Goal: Task Accomplishment & Management: Manage account settings

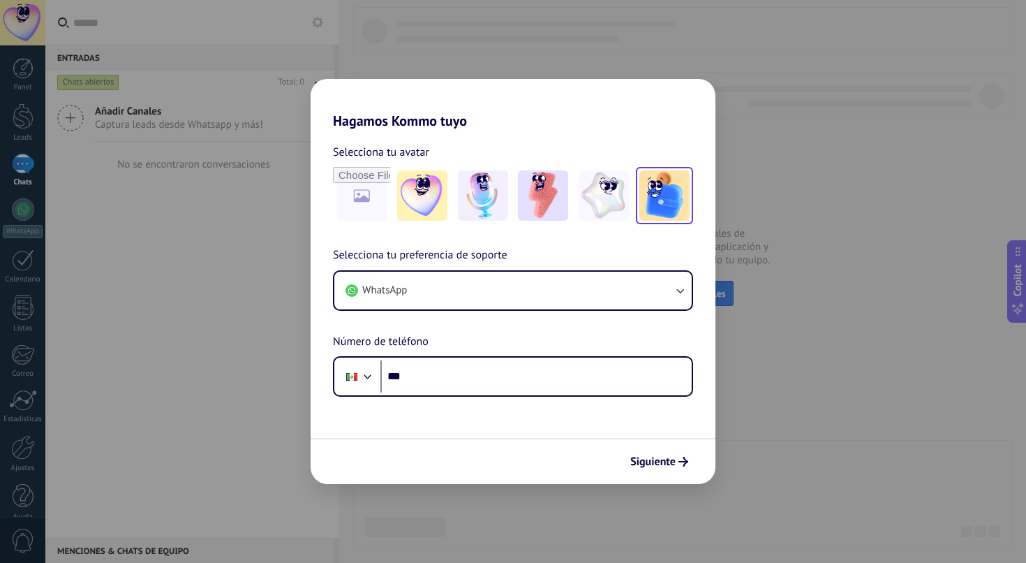
click at [659, 200] on img at bounding box center [665, 195] width 50 height 50
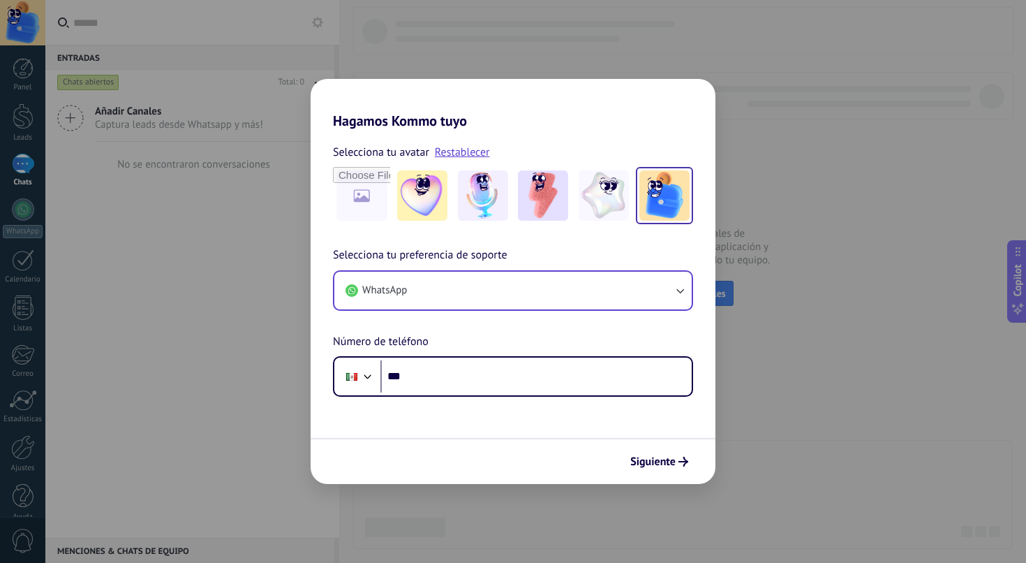
click at [487, 298] on button "WhatsApp" at bounding box center [513, 291] width 358 height 38
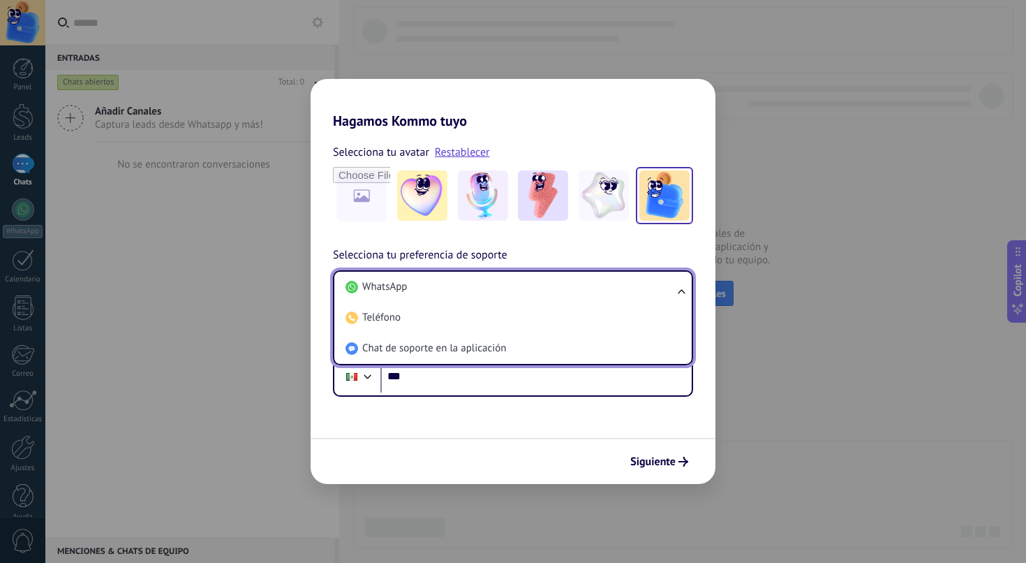
click at [506, 344] on span "Chat de soporte en la aplicación" at bounding box center [434, 348] width 144 height 14
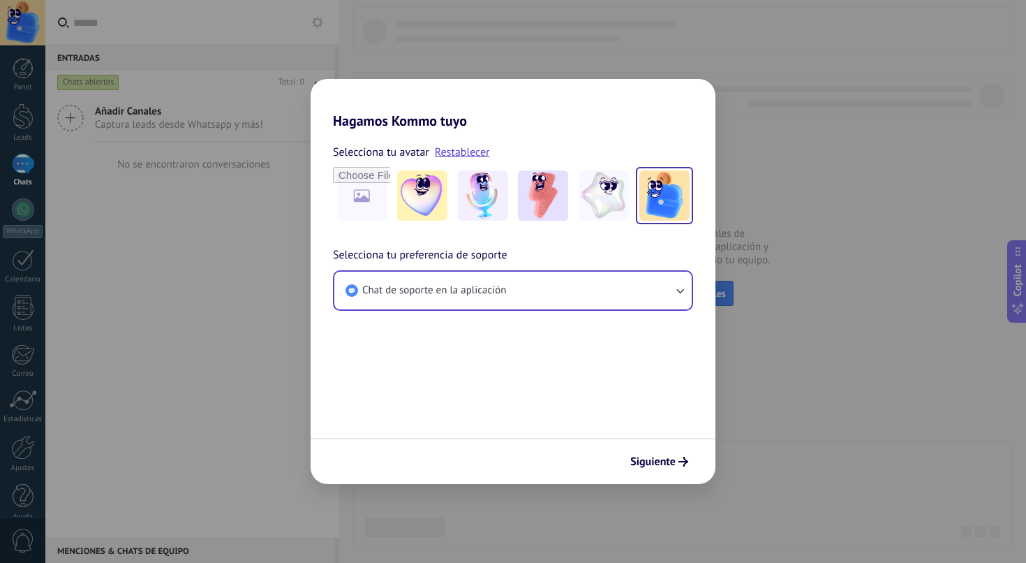
click at [520, 286] on button "Chat de soporte en la aplicación" at bounding box center [513, 291] width 358 height 38
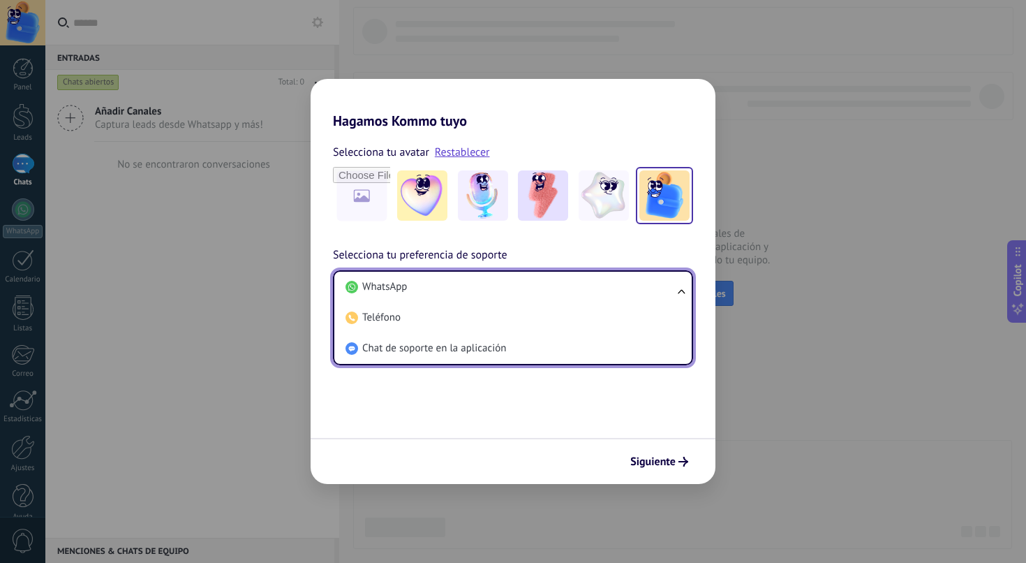
drag, startPoint x: 513, startPoint y: 283, endPoint x: 531, endPoint y: 290, distance: 19.5
click at [513, 283] on li "WhatsApp" at bounding box center [510, 287] width 341 height 31
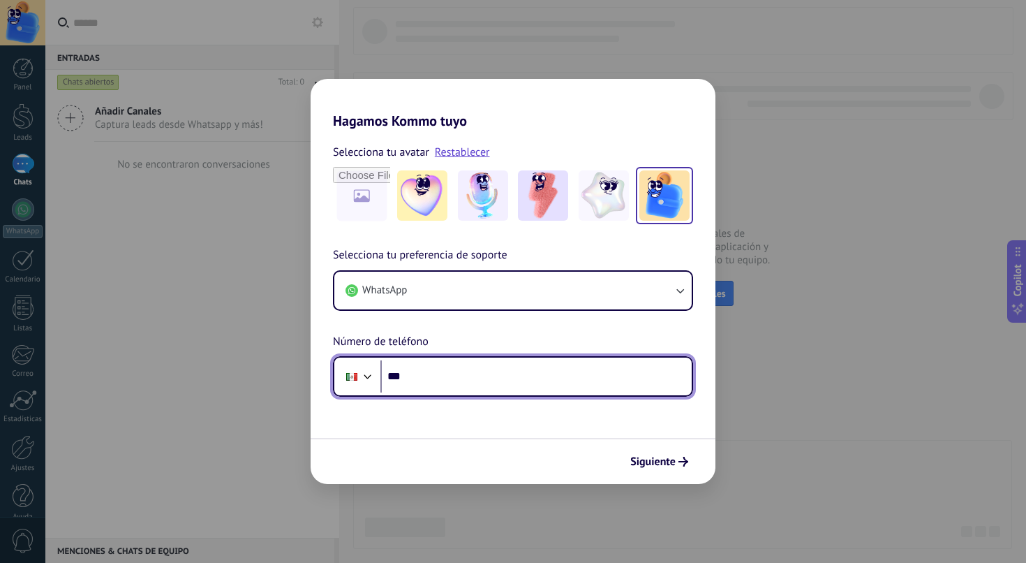
click at [512, 373] on input "***" at bounding box center [536, 376] width 311 height 32
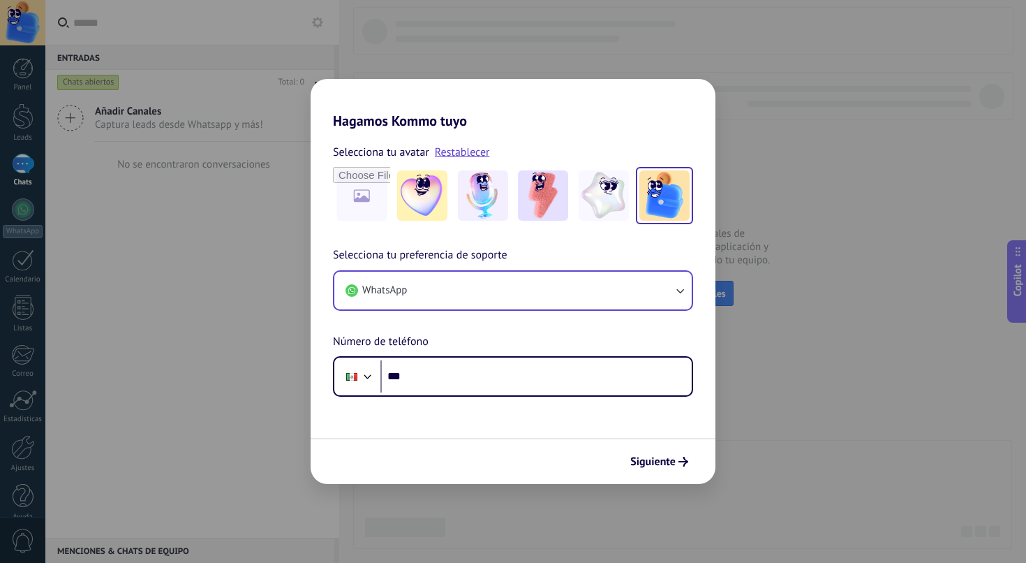
click at [503, 286] on button "WhatsApp" at bounding box center [513, 291] width 358 height 38
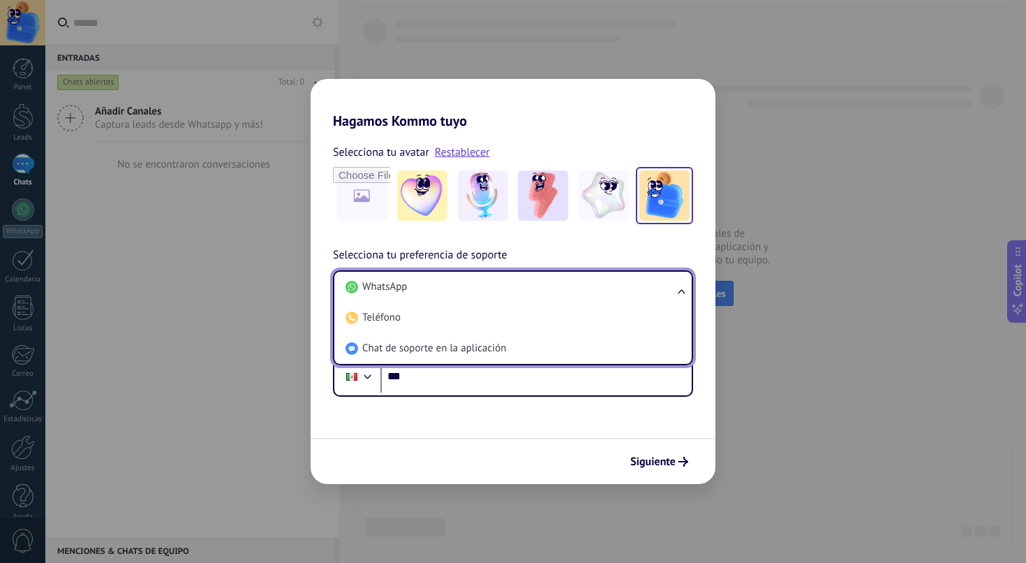
drag, startPoint x: 464, startPoint y: 348, endPoint x: 476, endPoint y: 351, distance: 11.4
click at [464, 348] on span "Chat de soporte en la aplicación" at bounding box center [434, 348] width 144 height 14
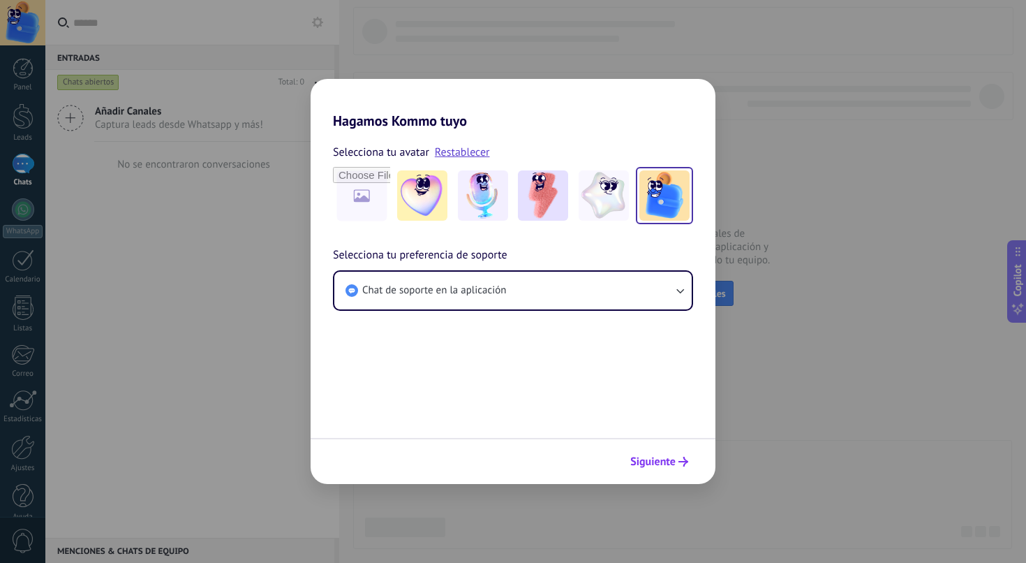
click at [670, 464] on span "Siguiente" at bounding box center [653, 462] width 45 height 10
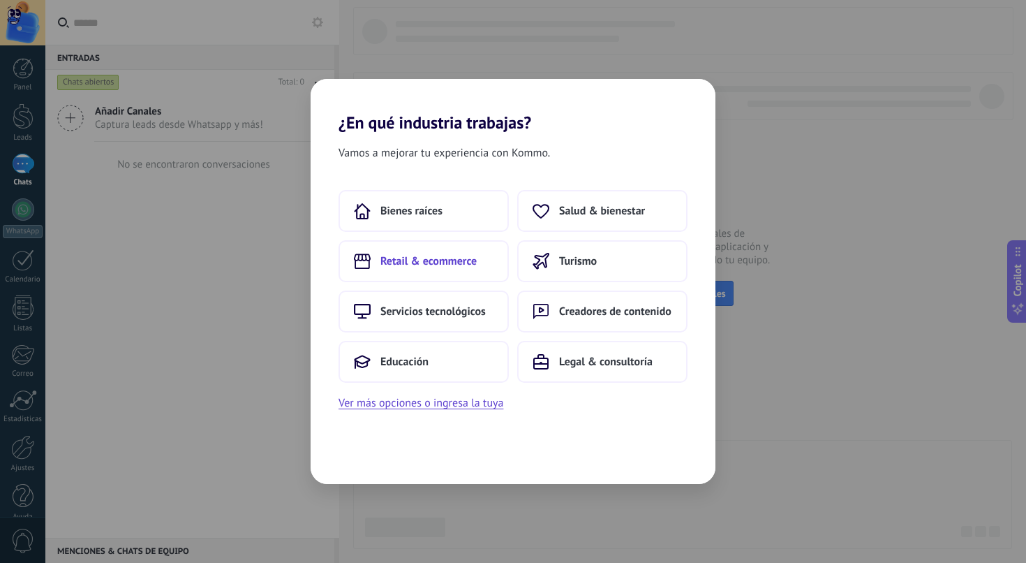
click at [481, 263] on button "Retail & ecommerce" at bounding box center [424, 261] width 170 height 42
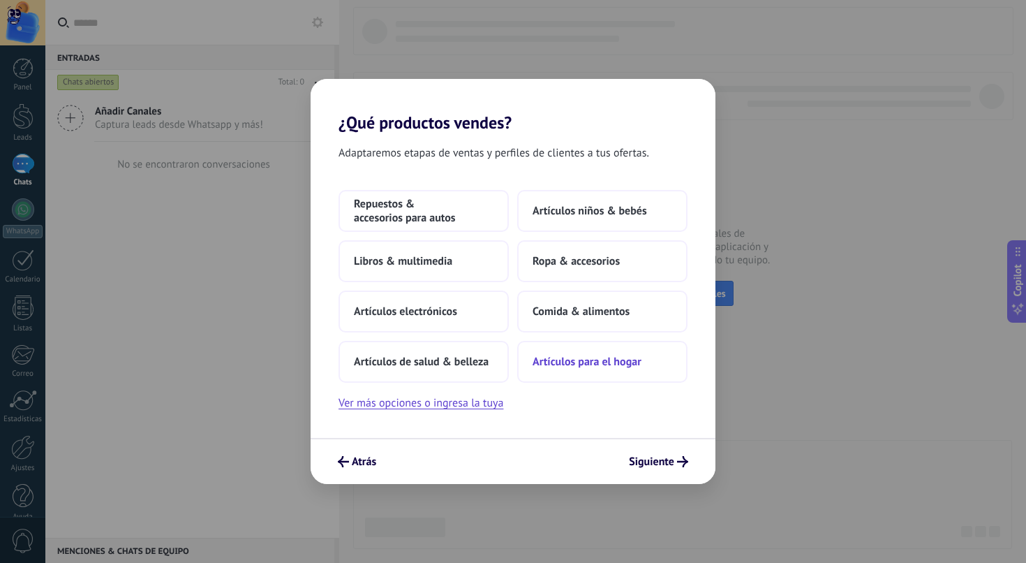
click at [577, 367] on span "Artículos para el hogar" at bounding box center [587, 362] width 109 height 14
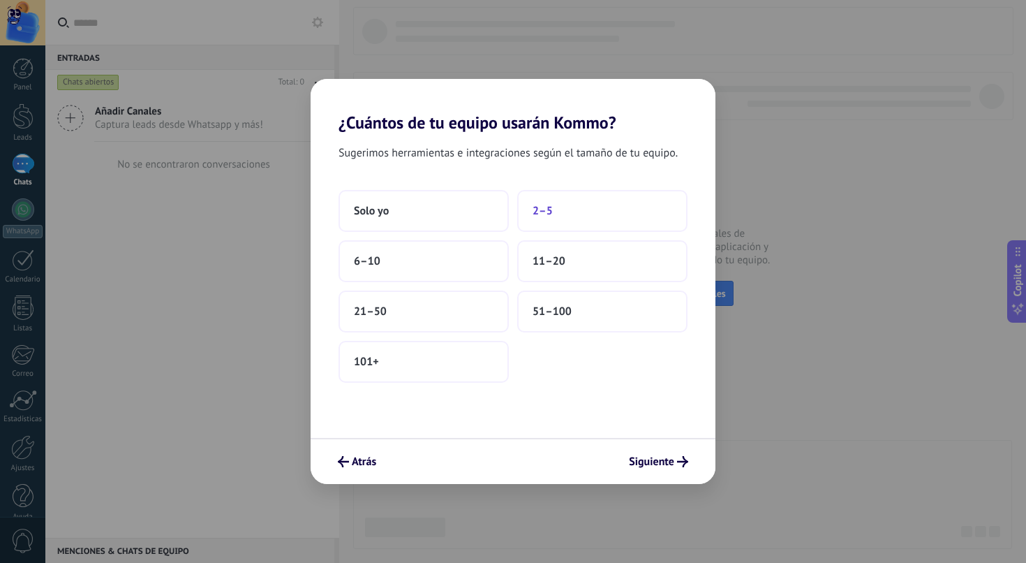
click at [536, 211] on span "2–5" at bounding box center [543, 211] width 20 height 14
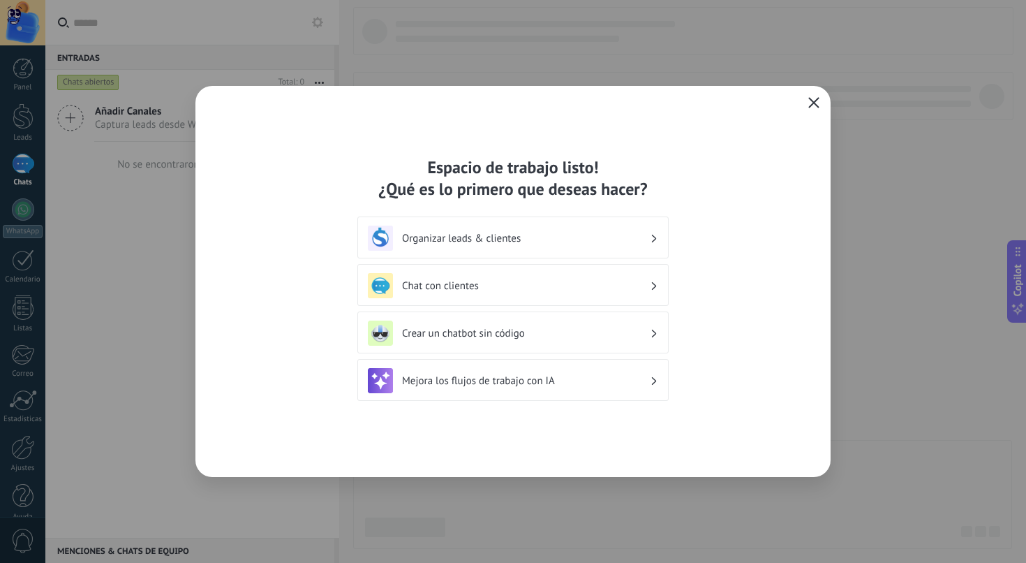
click at [809, 108] on span "button" at bounding box center [814, 103] width 11 height 13
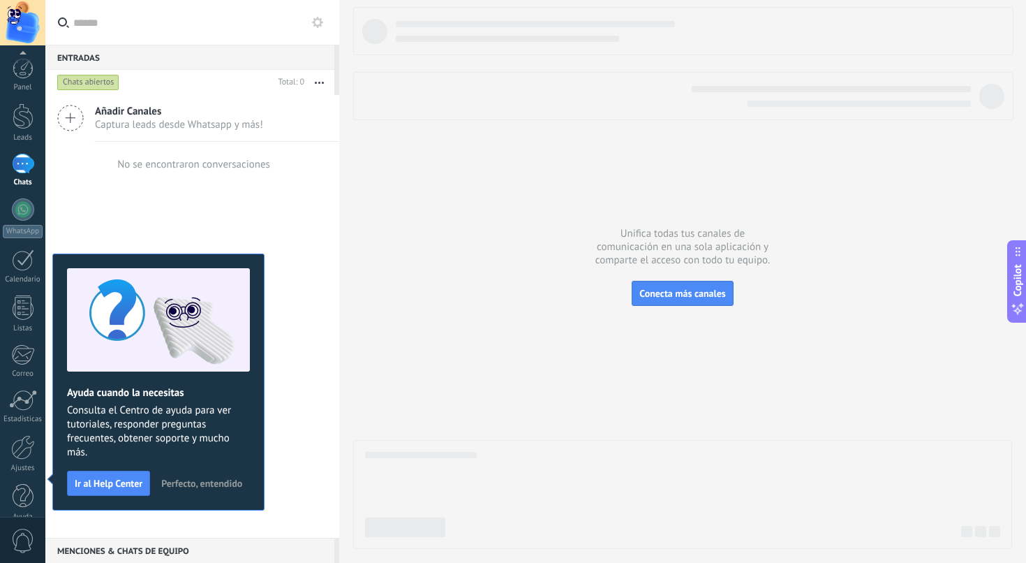
scroll to position [18, 0]
click at [209, 483] on span "Perfecto, entendido" at bounding box center [201, 483] width 81 height 10
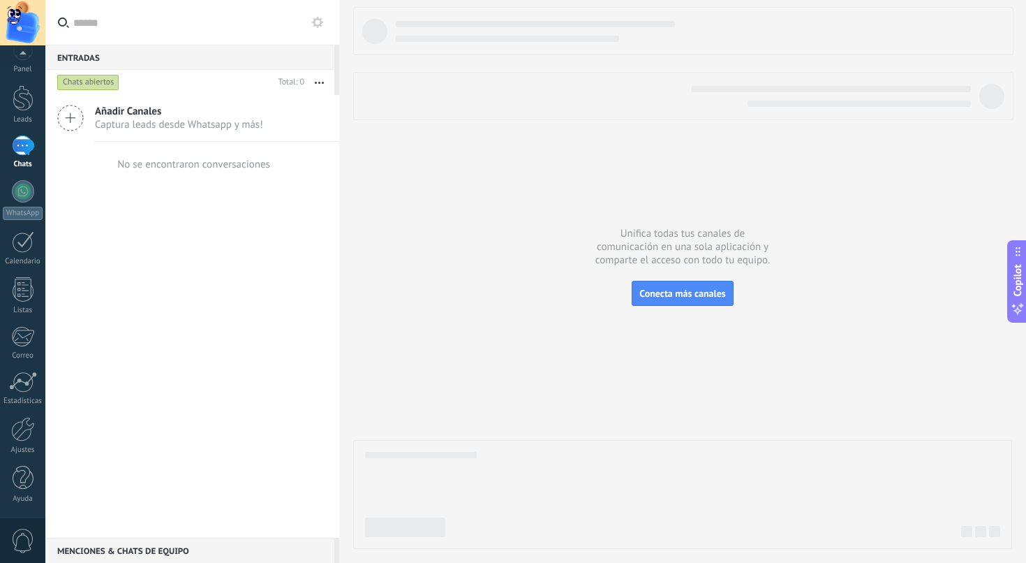
drag, startPoint x: 282, startPoint y: 317, endPoint x: 272, endPoint y: 317, distance: 9.8
click at [281, 317] on div "Añadir Canales Captura leads desde Whatsapp y más! No se encontraron conversaci…" at bounding box center [192, 316] width 294 height 443
click at [115, 119] on span "Captura leads desde Whatsapp y más!" at bounding box center [179, 124] width 168 height 13
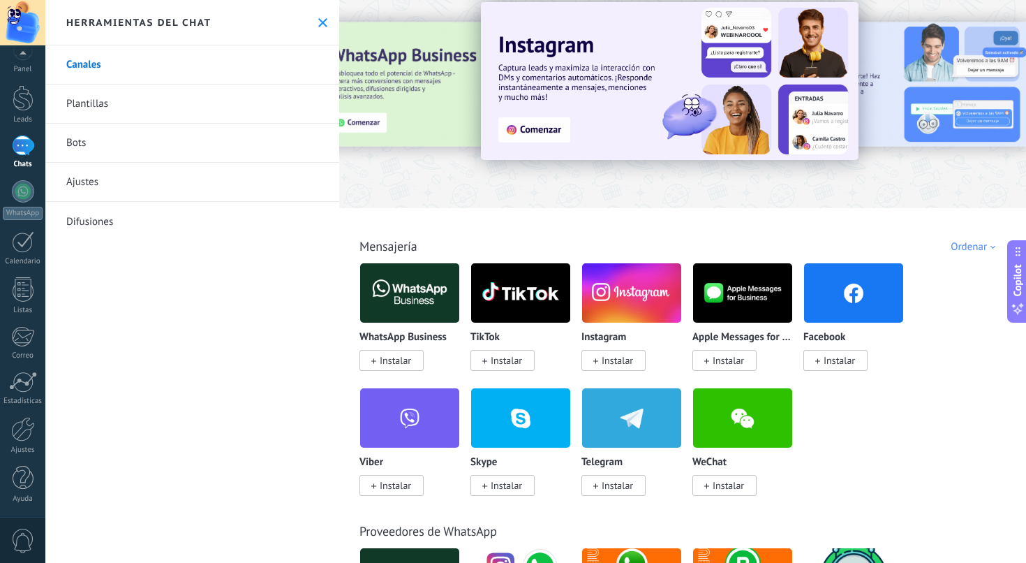
scroll to position [45, 0]
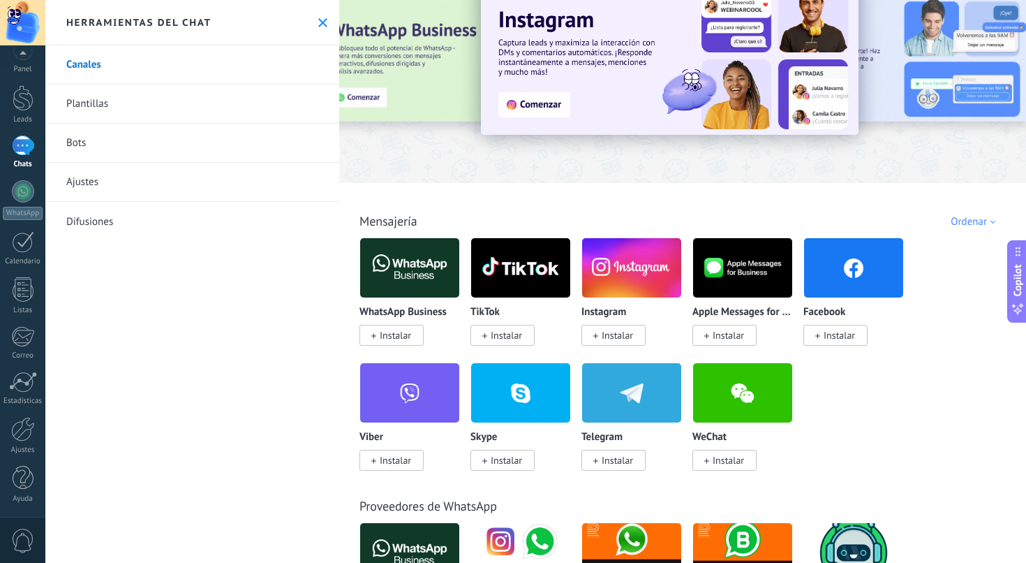
click at [382, 334] on span "Instalar" at bounding box center [395, 335] width 31 height 13
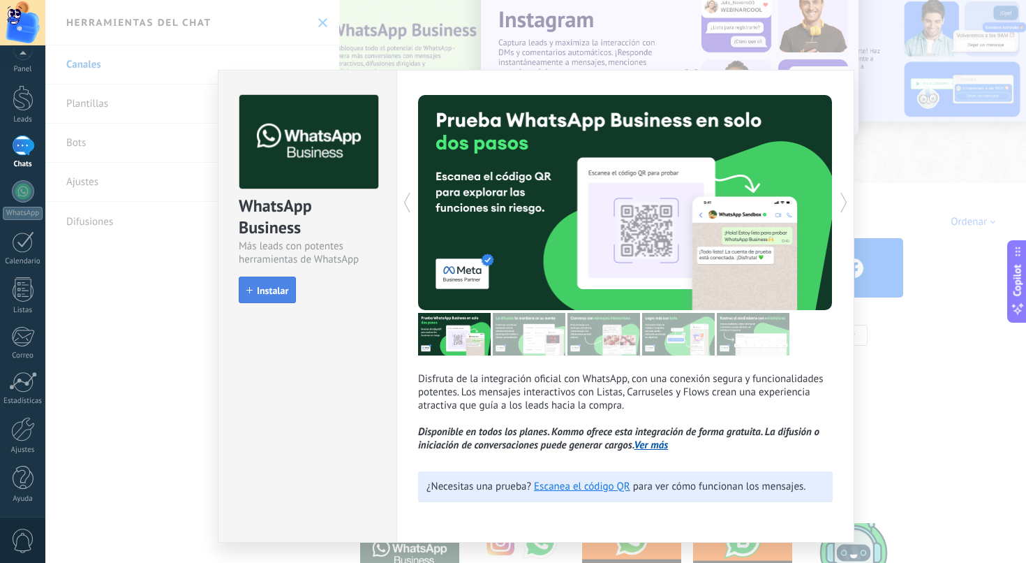
click at [265, 291] on span "Instalar" at bounding box center [272, 291] width 31 height 10
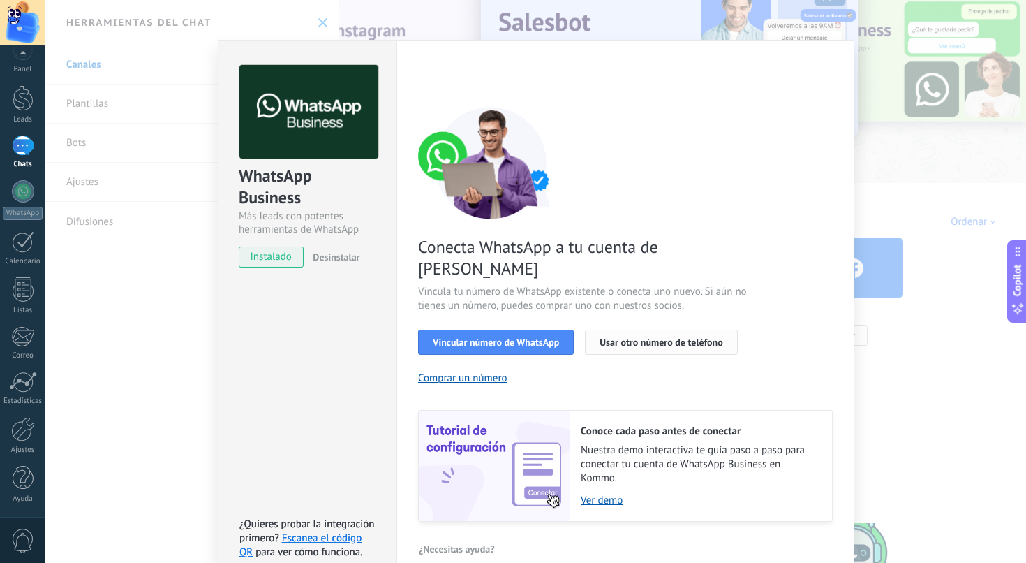
scroll to position [34, 0]
click at [536, 338] on span "Vincular número de WhatsApp" at bounding box center [496, 343] width 126 height 10
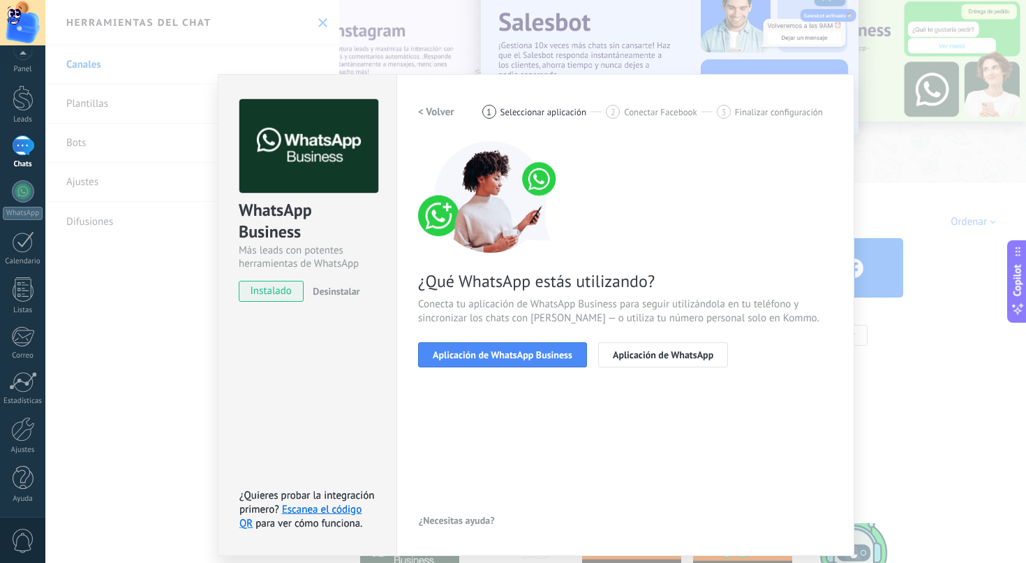
scroll to position [0, 0]
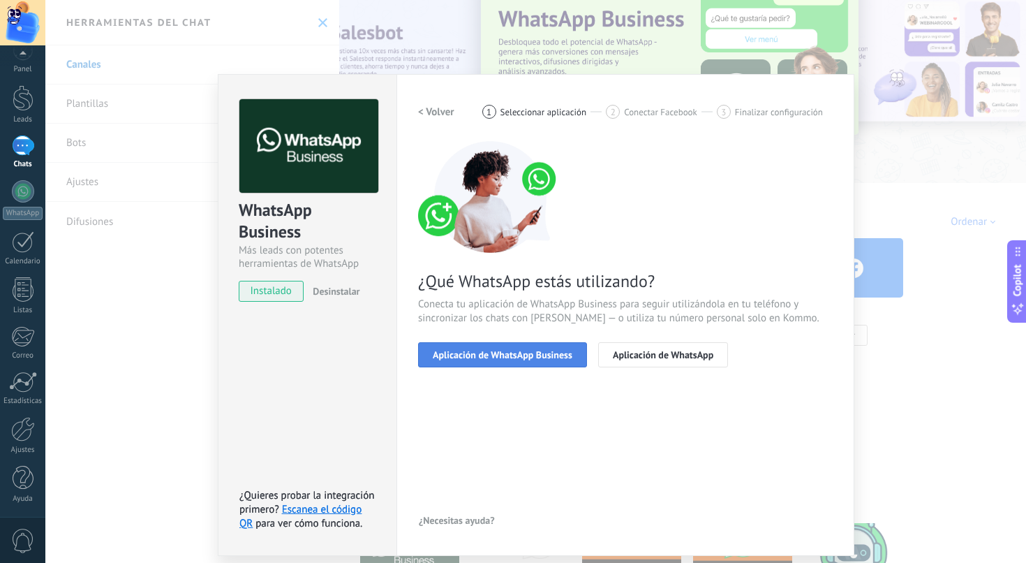
click at [545, 358] on span "Aplicación de WhatsApp Business" at bounding box center [503, 355] width 140 height 10
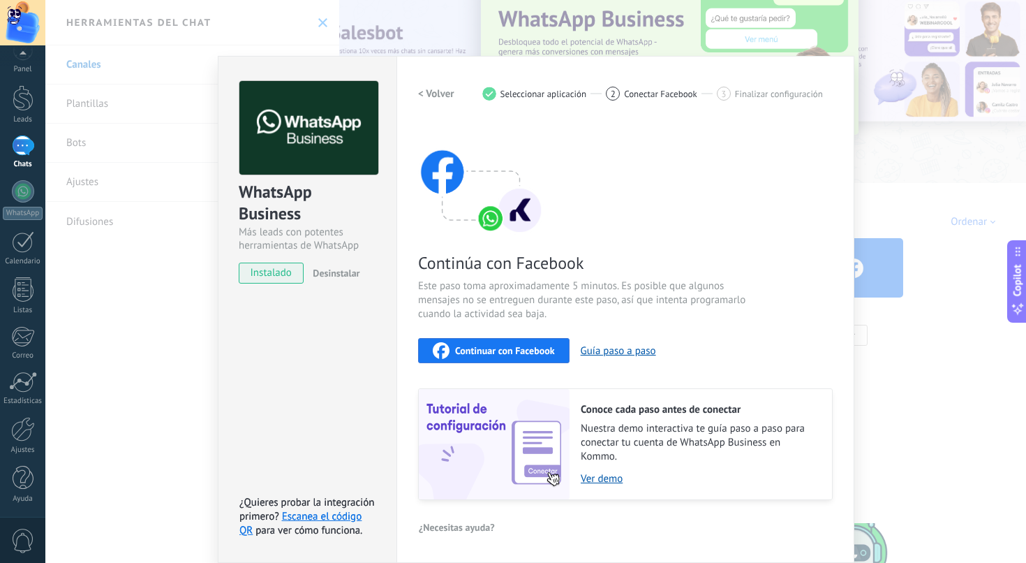
scroll to position [17, 0]
click at [546, 355] on span "Continuar con Facebook" at bounding box center [505, 351] width 100 height 10
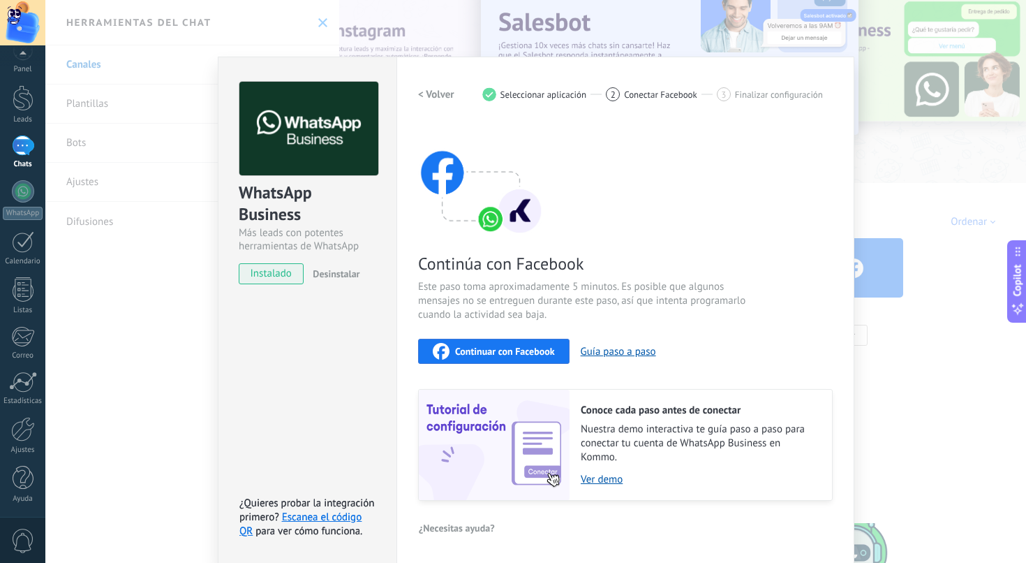
click at [308, 365] on div "WhatsApp Business Más leads con potentes herramientas de WhatsApp instalado Des…" at bounding box center [307, 310] width 179 height 507
click at [504, 358] on div "Continuar con Facebook" at bounding box center [494, 351] width 122 height 17
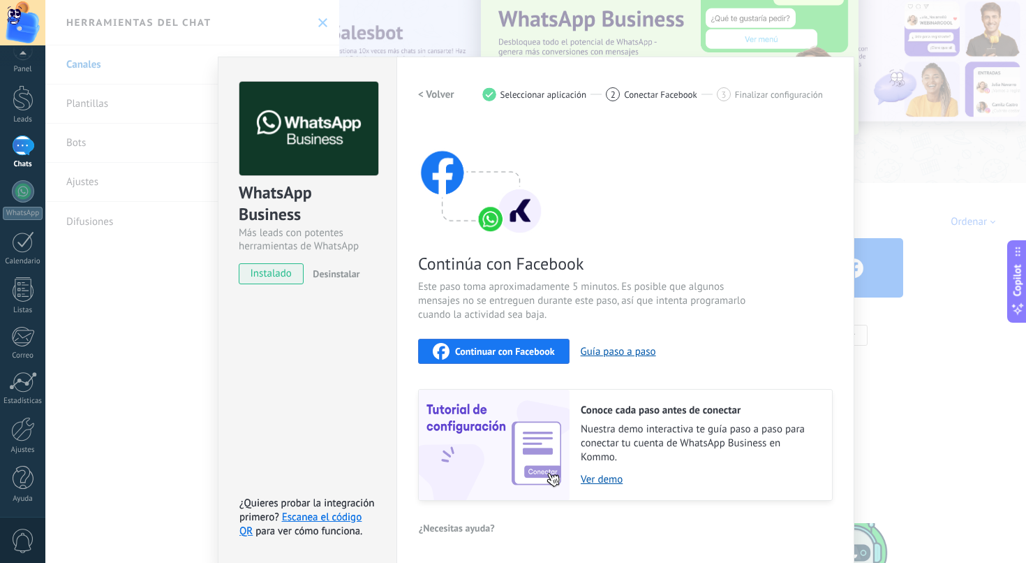
drag, startPoint x: 688, startPoint y: 227, endPoint x: 670, endPoint y: 222, distance: 18.8
click at [689, 226] on div "Continúa con Facebook Este paso toma aproximadamente 5 minutos. Es posible que …" at bounding box center [625, 312] width 415 height 377
click at [138, 379] on div "WhatsApp Business Más leads con potentes herramientas de WhatsApp instalado Des…" at bounding box center [535, 281] width 981 height 563
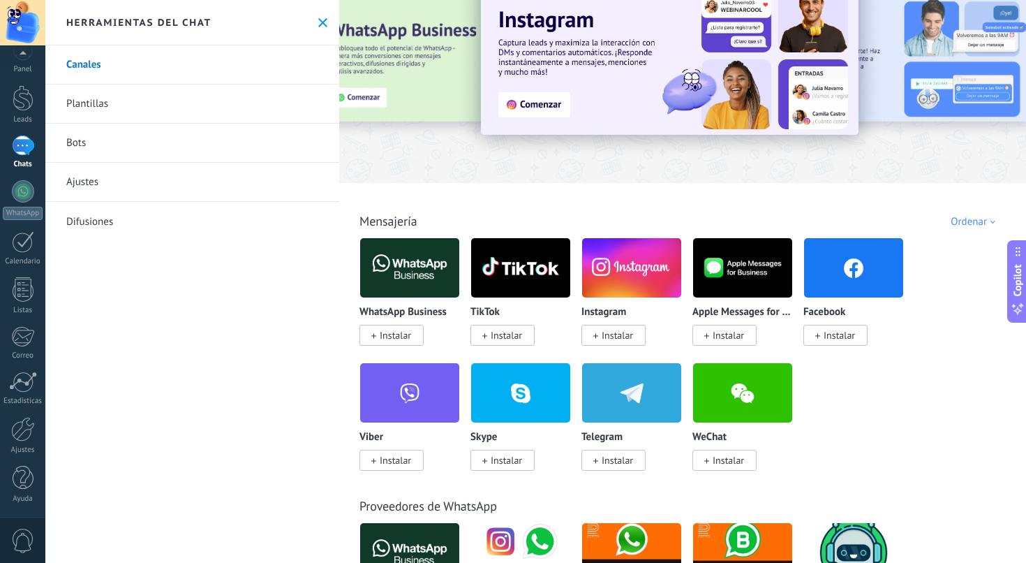
scroll to position [86, 0]
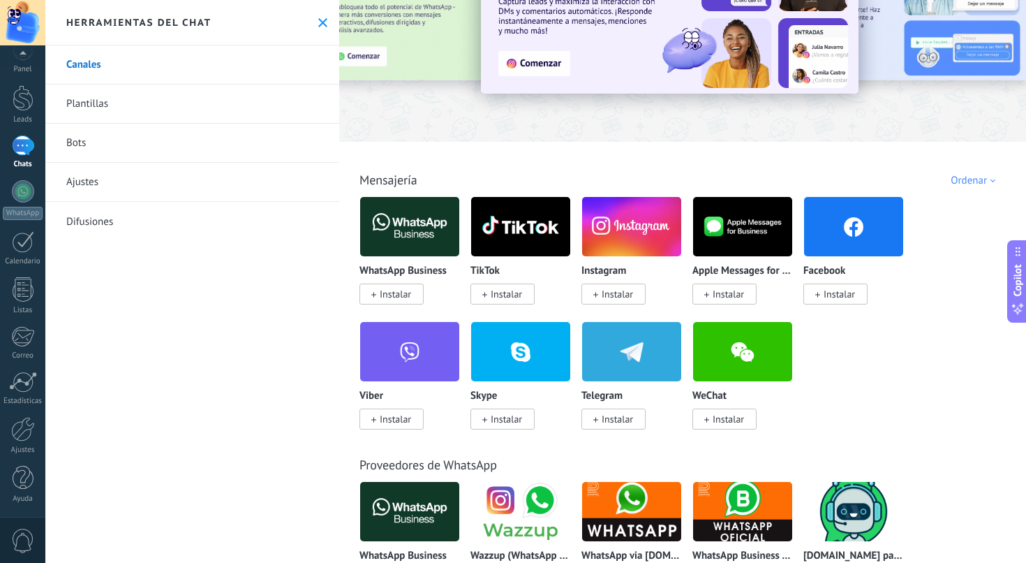
click at [628, 297] on span "Instalar" at bounding box center [617, 294] width 31 height 13
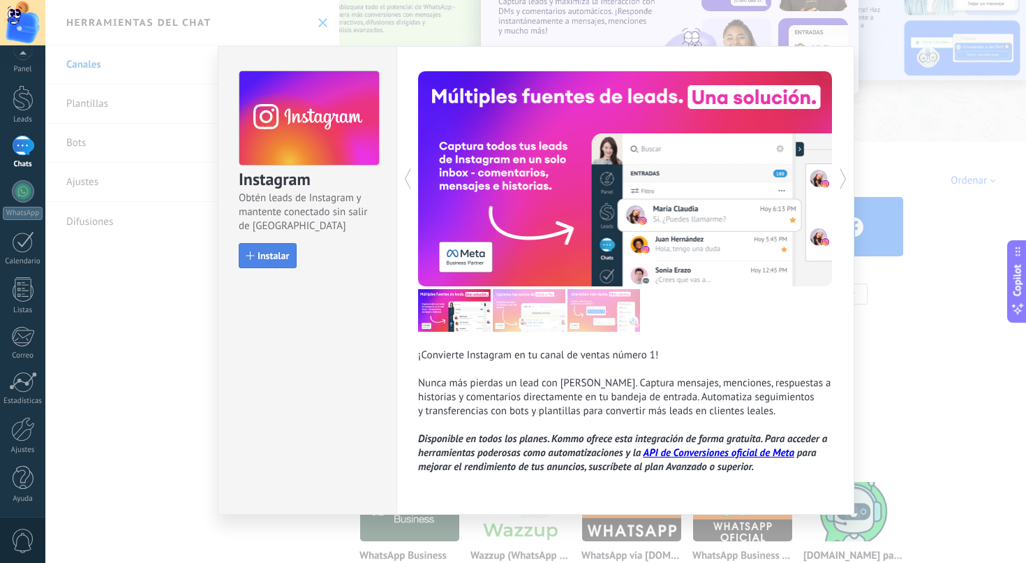
click at [281, 257] on span "Instalar" at bounding box center [273, 256] width 31 height 10
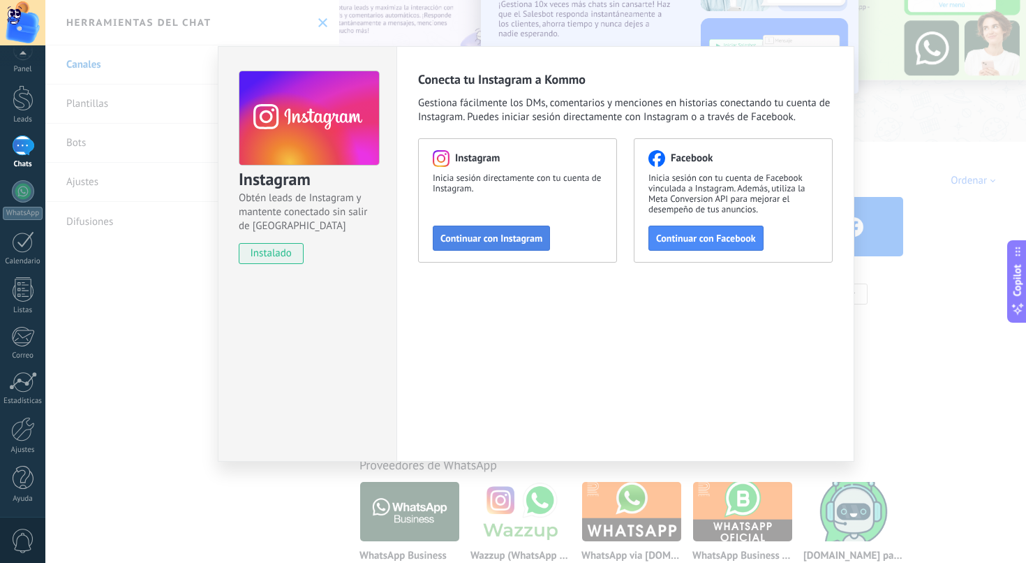
click at [506, 238] on span "Continuar con Instagram" at bounding box center [492, 238] width 102 height 10
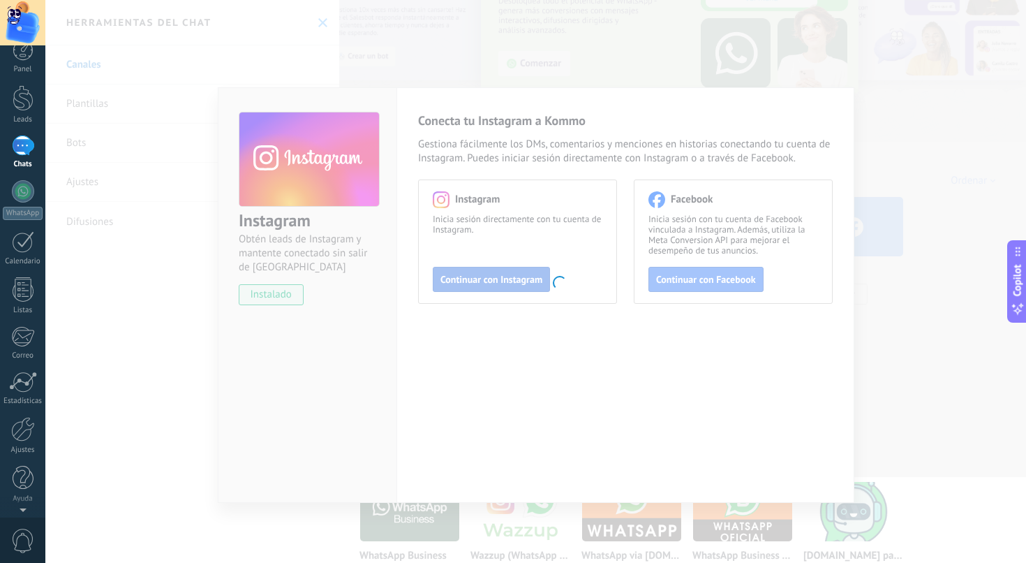
scroll to position [0, 0]
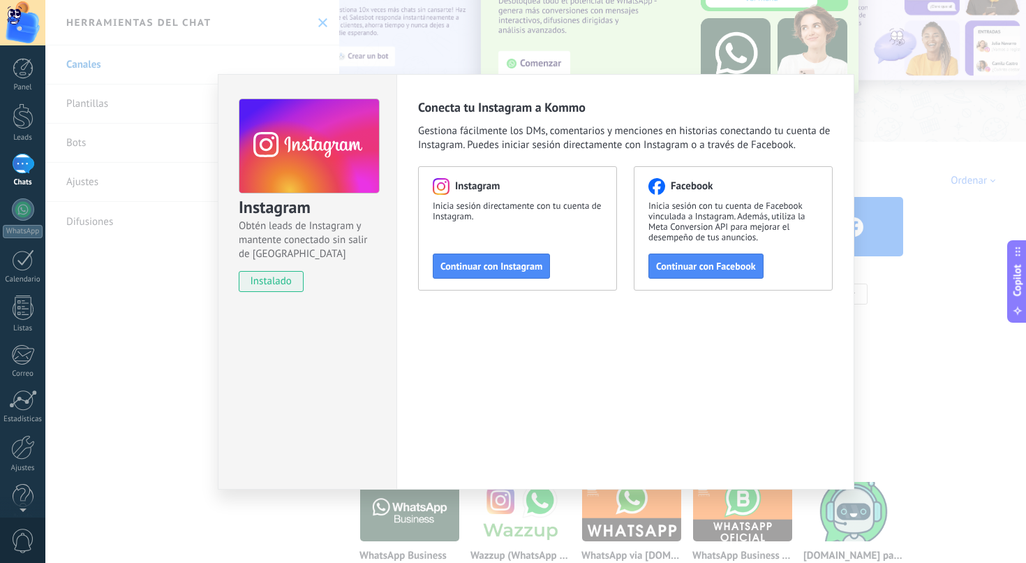
click at [533, 364] on div "Conecta tu Instagram a Kommo Gestiona fácilmente los DMs, comentarios y mencion…" at bounding box center [626, 281] width 458 height 415
click at [521, 273] on button "Continuar con Instagram" at bounding box center [491, 265] width 117 height 25
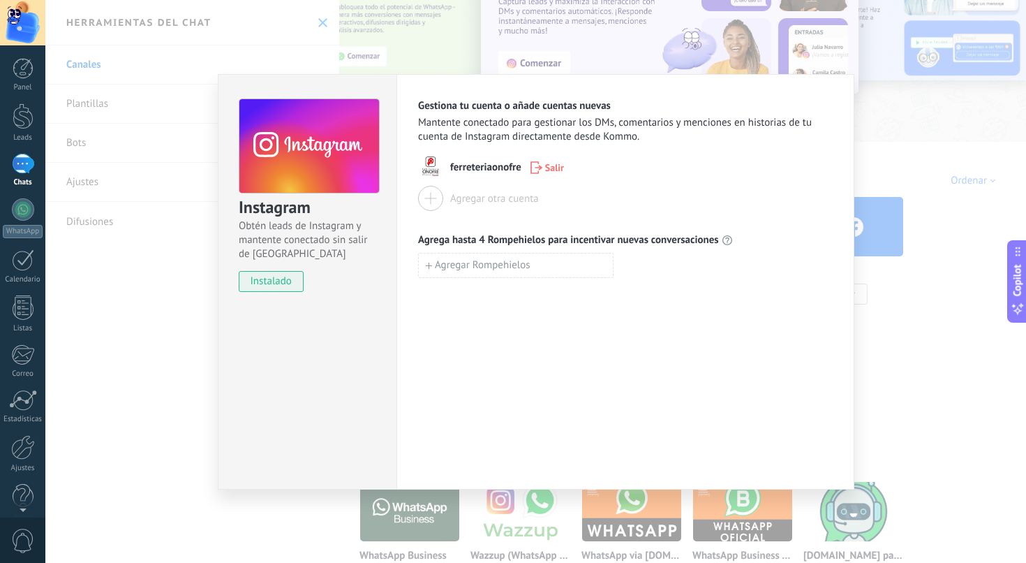
click at [311, 346] on div "Instagram Obtén leads de Instagram y mantente conectado sin salir de Kommo inst…" at bounding box center [307, 281] width 179 height 415
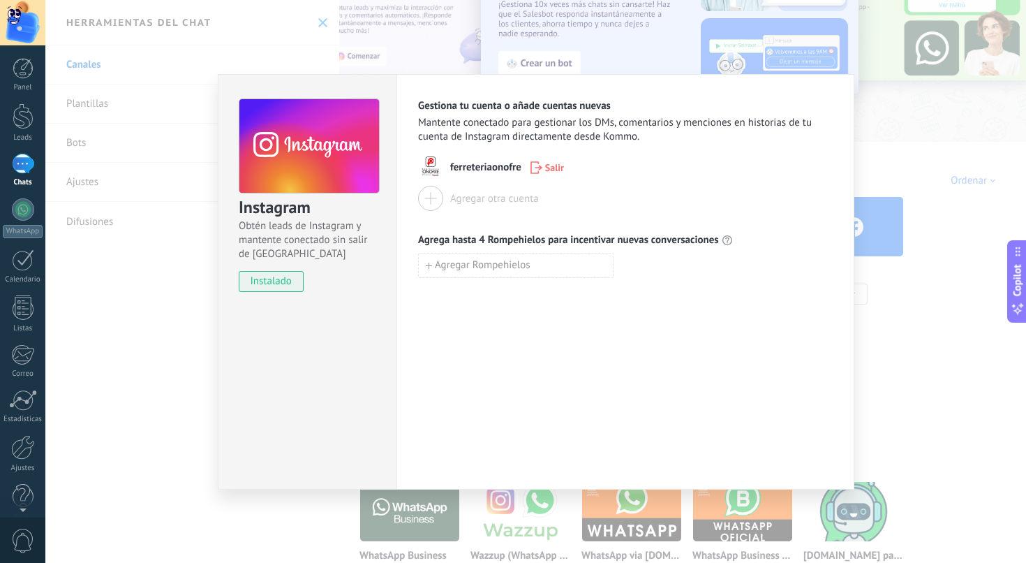
click at [929, 117] on div "Instagram Obtén leads de Instagram y mantente conectado sin salir de Kommo inst…" at bounding box center [535, 281] width 981 height 563
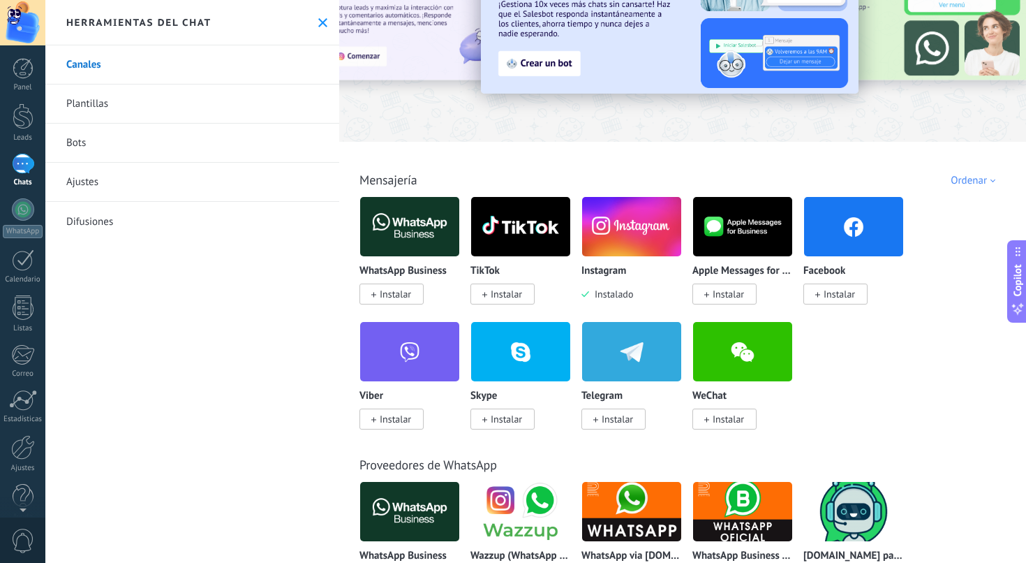
click at [838, 298] on span "Instalar" at bounding box center [839, 294] width 31 height 13
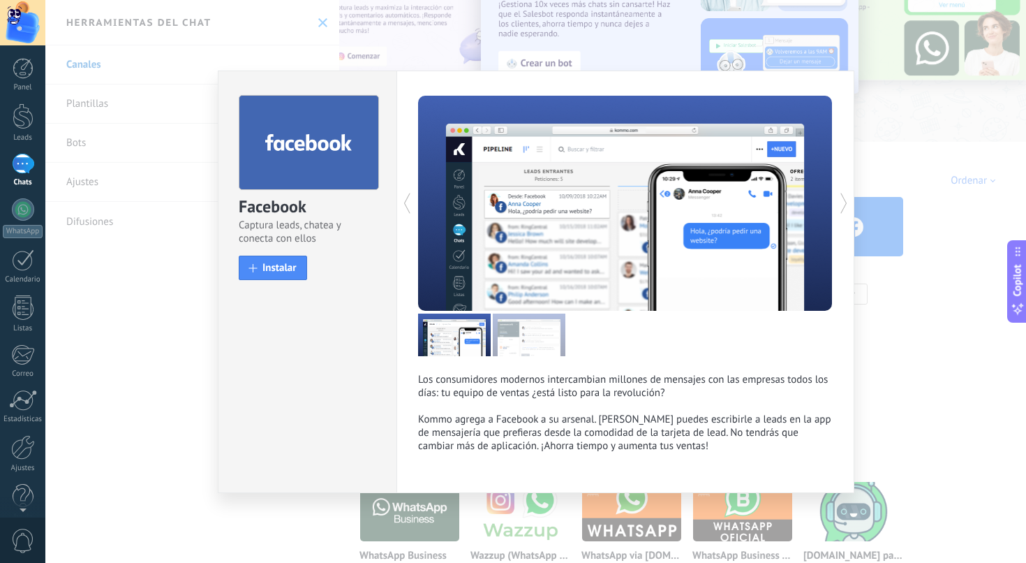
drag, startPoint x: 312, startPoint y: 329, endPoint x: 283, endPoint y: 322, distance: 30.1
click at [311, 329] on div "Facebook Captura leads, chatea y conecta con ellos install Instalar" at bounding box center [307, 282] width 179 height 422
click at [286, 274] on button "Instalar" at bounding box center [273, 268] width 68 height 24
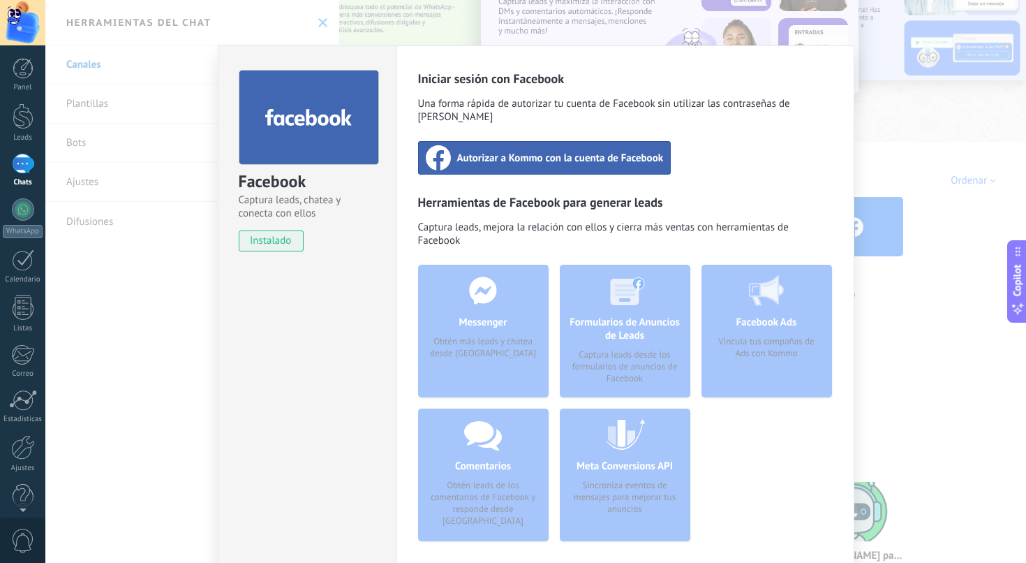
click at [585, 151] on span "Autorizar a Kommo con la cuenta de Facebook" at bounding box center [560, 158] width 207 height 14
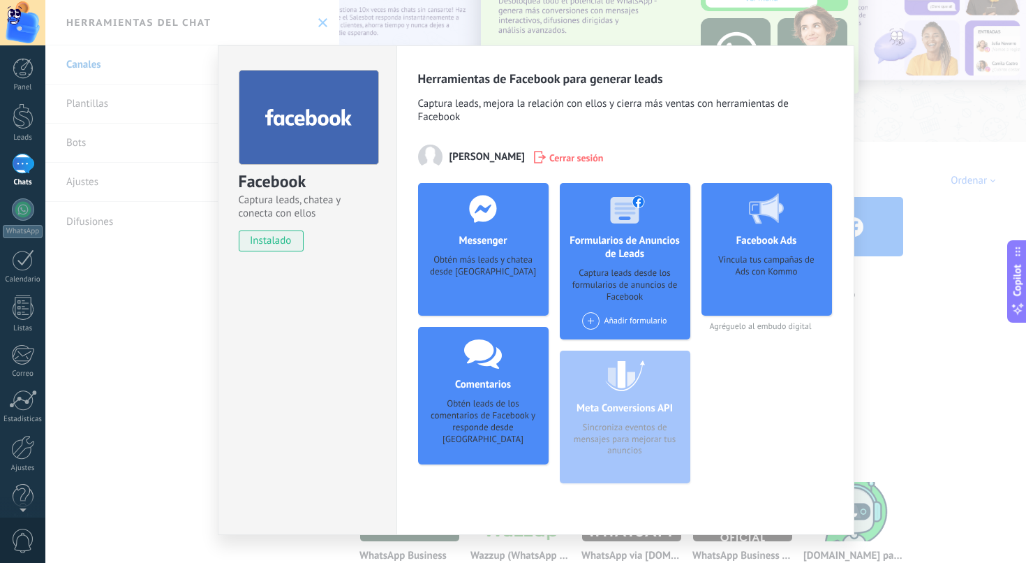
click at [313, 381] on div "Facebook Captura leads, chatea y conecta con ellos instalado Desinstalar" at bounding box center [307, 289] width 179 height 489
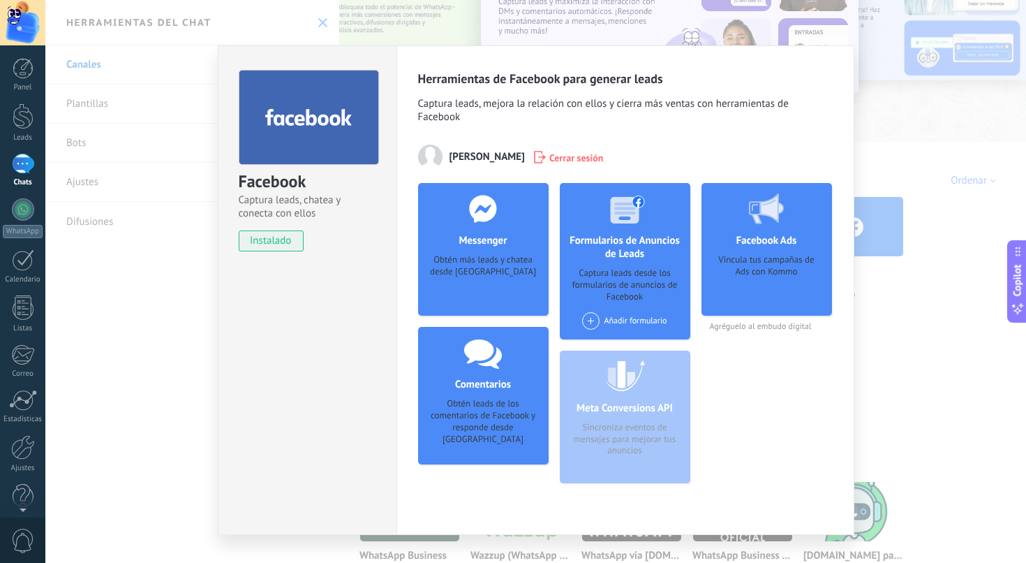
click at [288, 381] on div "Facebook Captura leads, chatea y conecta con ellos instalado Desinstalar" at bounding box center [307, 289] width 179 height 489
click at [366, 381] on div "Facebook Captura leads, chatea y conecta con ellos instalado Desinstalar" at bounding box center [307, 289] width 179 height 489
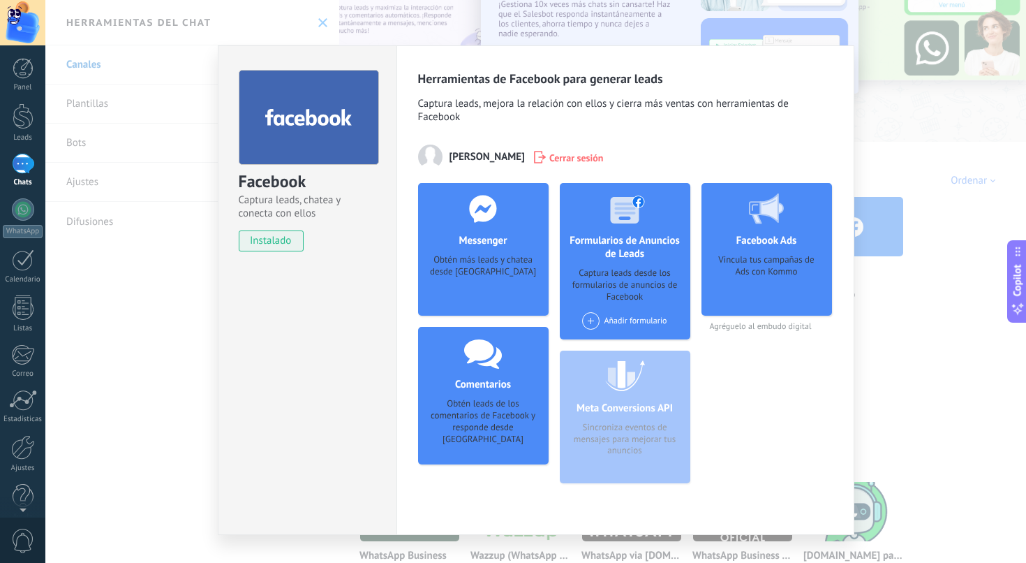
click at [894, 320] on div "Facebook Captura leads, chatea y conecta con ellos instalado Desinstalar Herram…" at bounding box center [535, 281] width 981 height 563
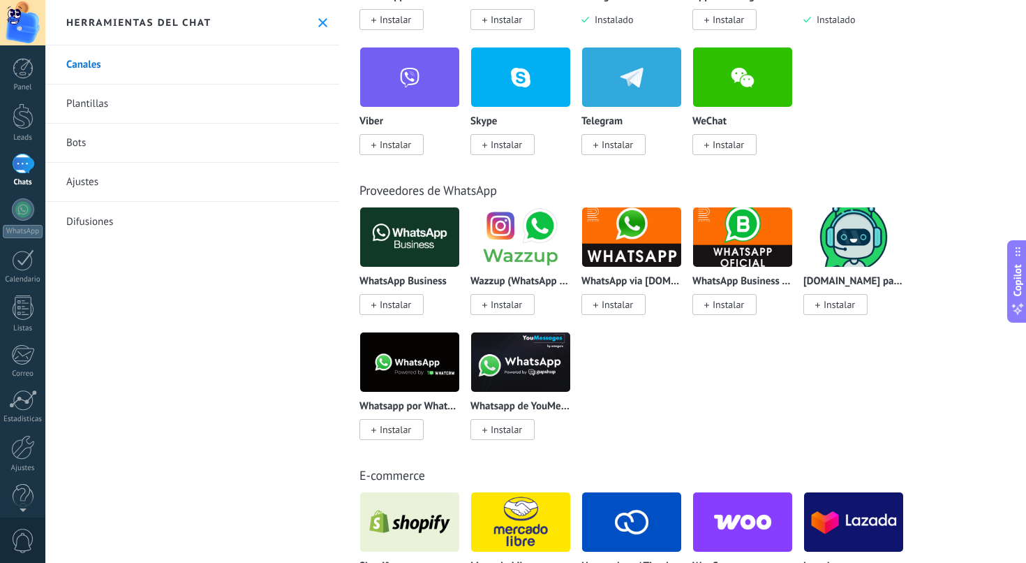
scroll to position [376, 0]
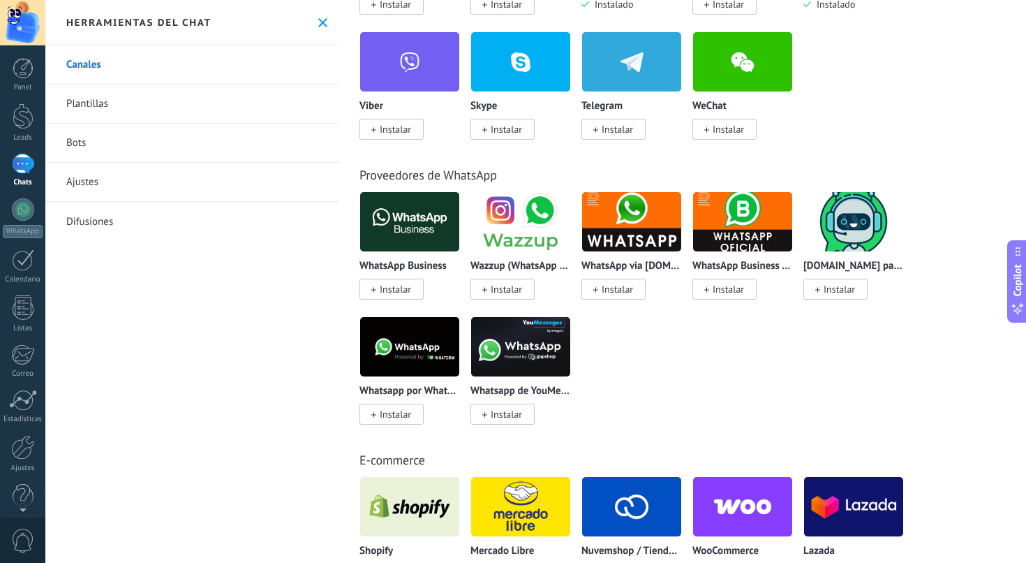
click at [184, 355] on div "Canales [GEOGRAPHIC_DATA] Bots Ajustes Difusiones" at bounding box center [192, 303] width 294 height 517
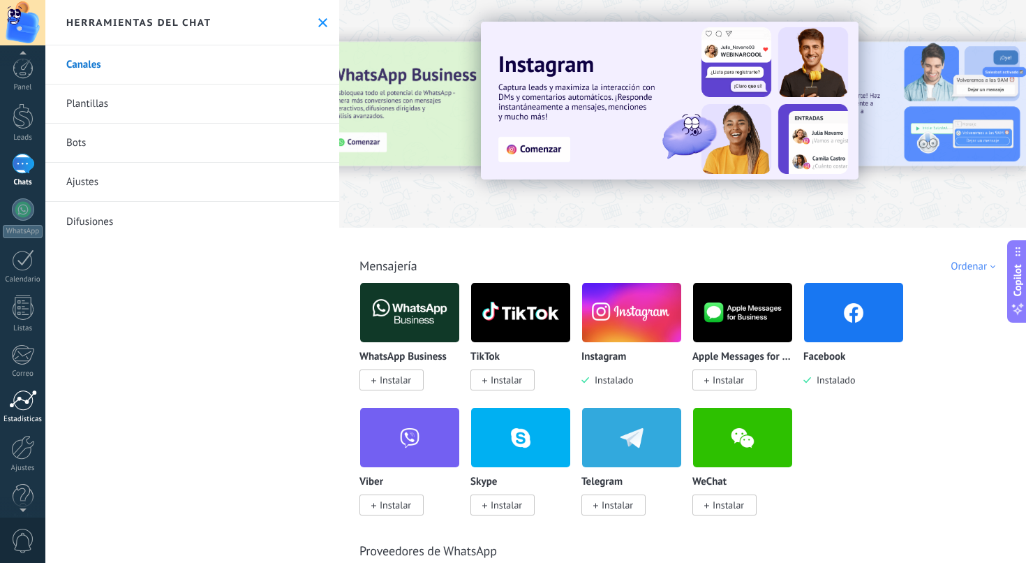
scroll to position [9, 0]
click at [25, 346] on div at bounding box center [22, 345] width 23 height 21
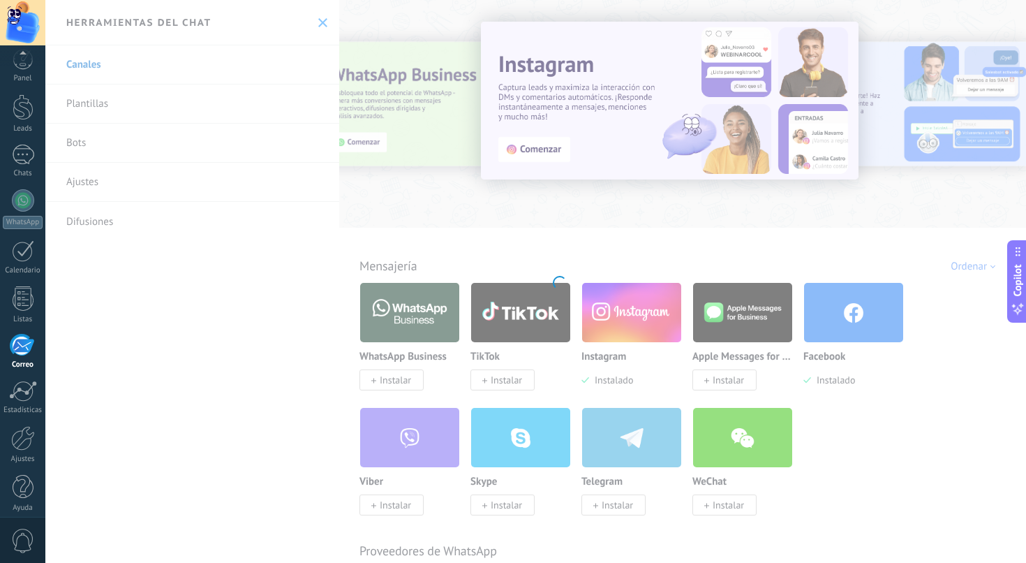
scroll to position [18, 0]
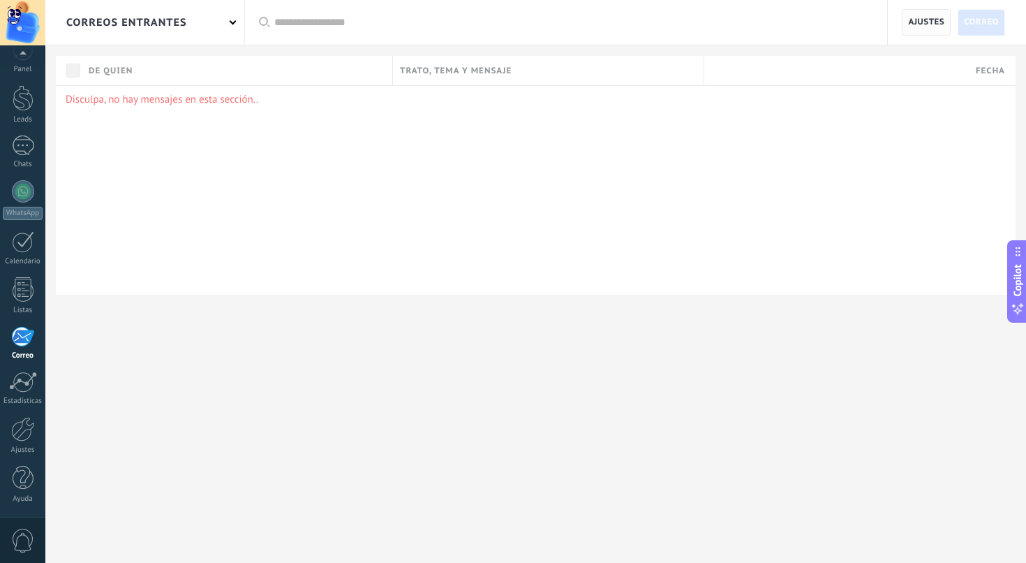
click at [927, 19] on span "Ajustes" at bounding box center [926, 22] width 36 height 25
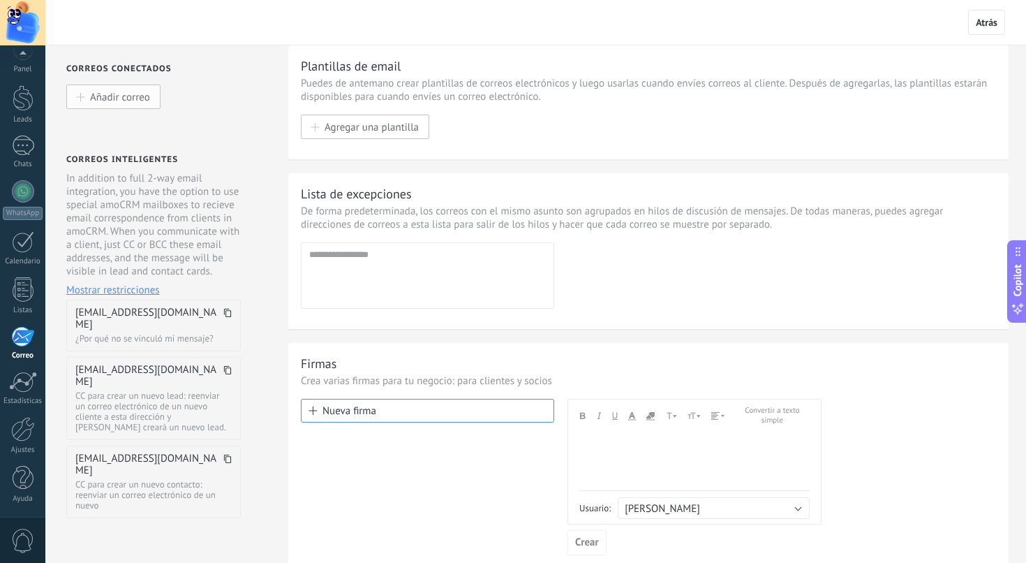
click at [147, 99] on span "Añadir correo" at bounding box center [120, 97] width 60 height 12
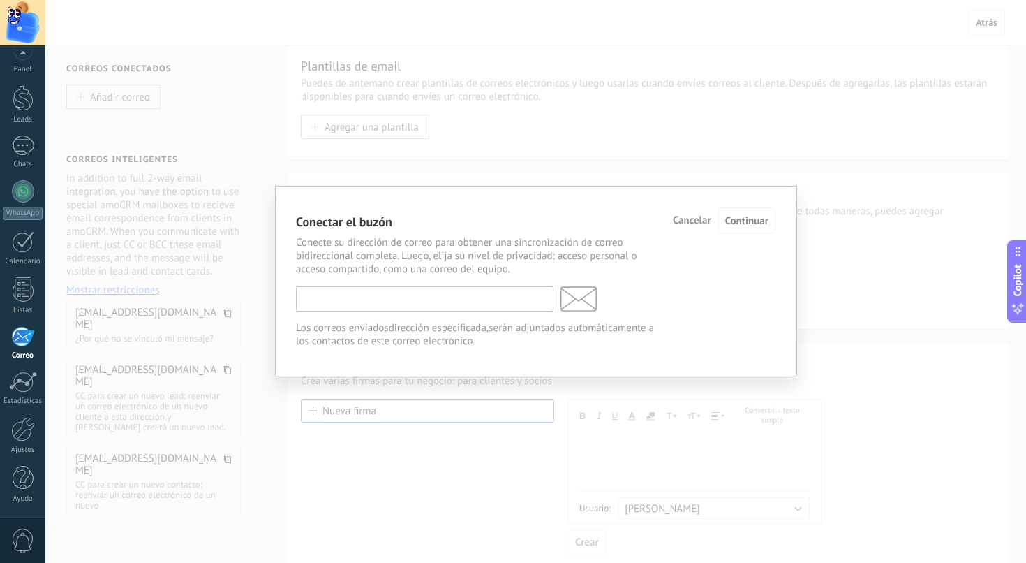
click at [420, 296] on input "text" at bounding box center [425, 298] width 258 height 25
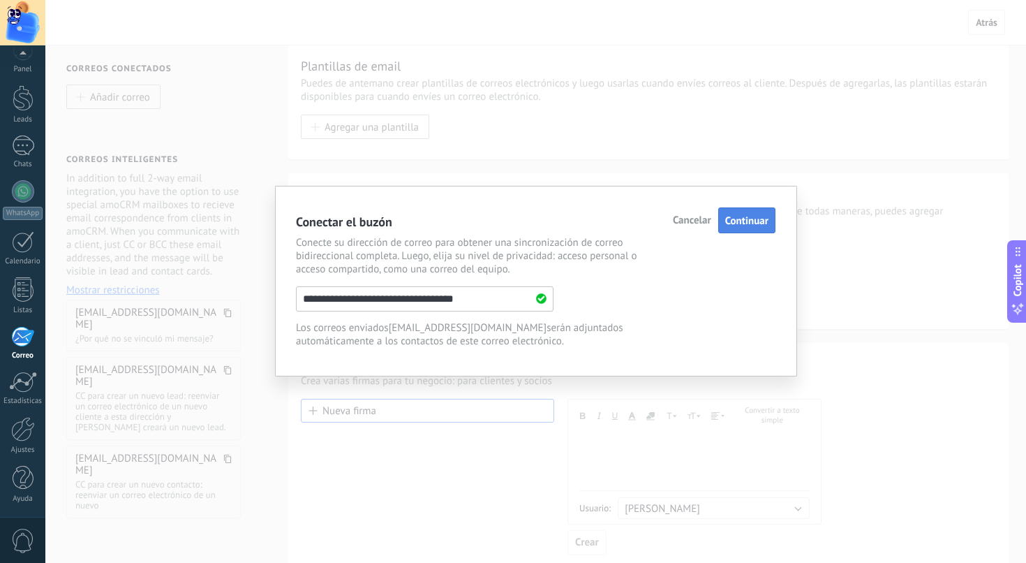
type input "**********"
click at [753, 223] on span "Continuar" at bounding box center [747, 220] width 43 height 13
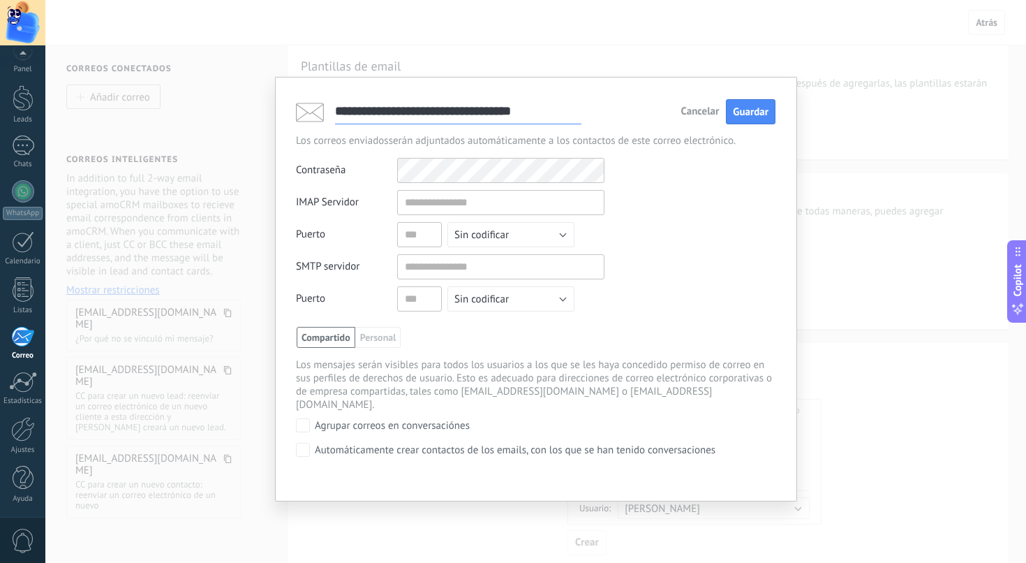
click at [690, 117] on span "Cancelar" at bounding box center [700, 112] width 38 height 10
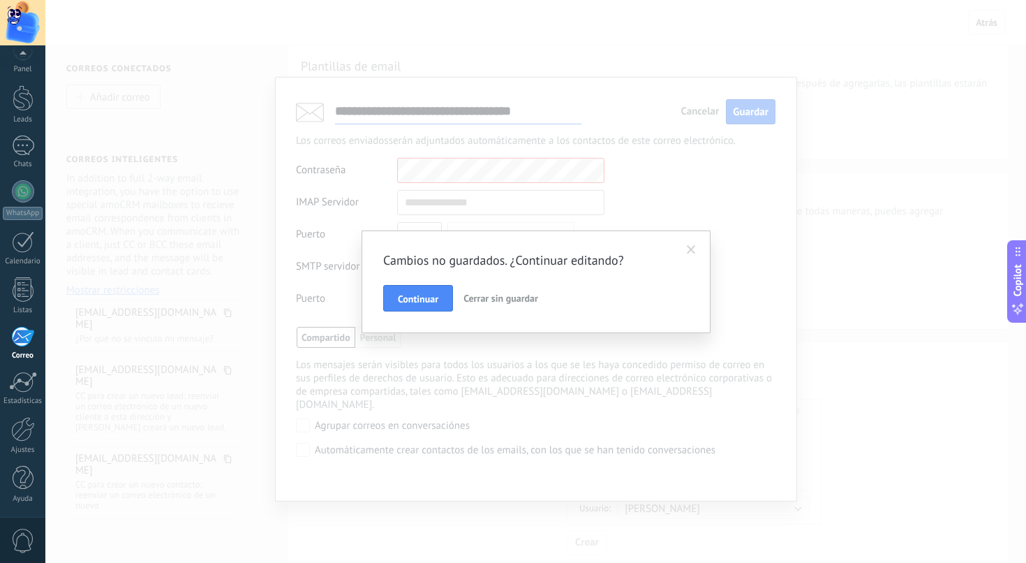
click at [484, 299] on span "Cerrar sin guardar" at bounding box center [501, 298] width 75 height 13
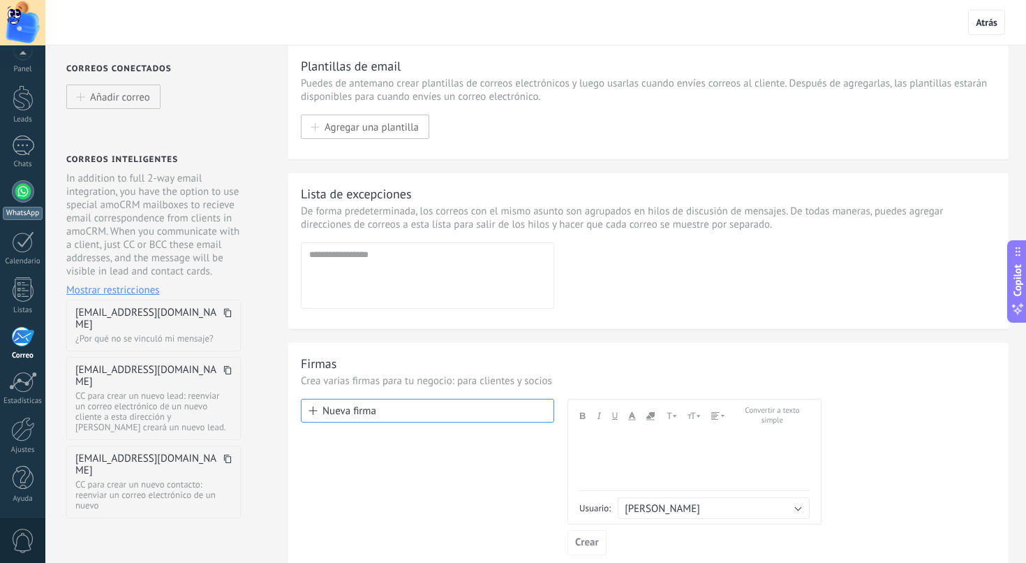
click at [34, 193] on link "WhatsApp" at bounding box center [22, 200] width 45 height 40
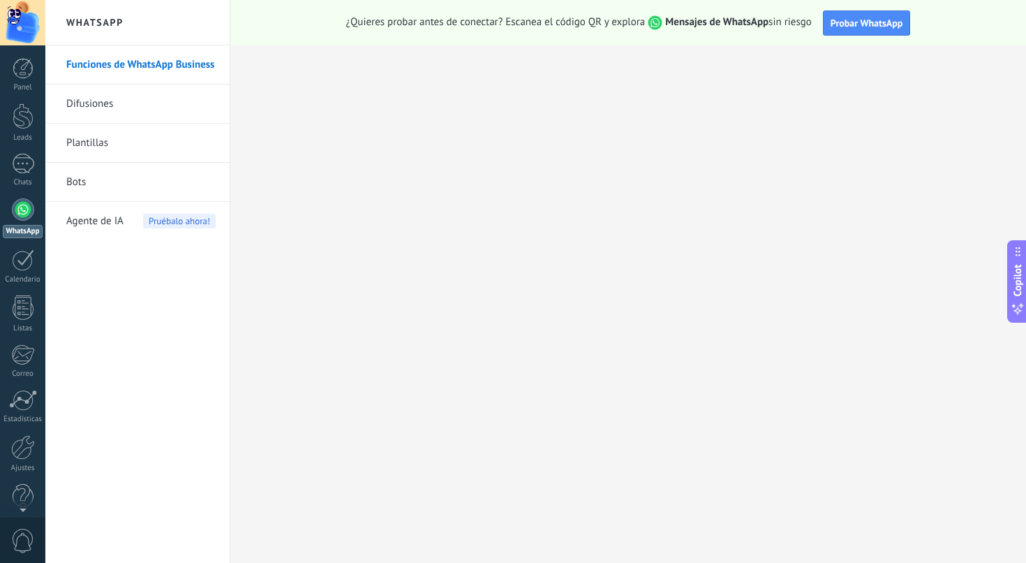
click at [179, 60] on link "Funciones de WhatsApp Business" at bounding box center [140, 64] width 149 height 39
click at [105, 184] on link "Bots" at bounding box center [140, 182] width 149 height 39
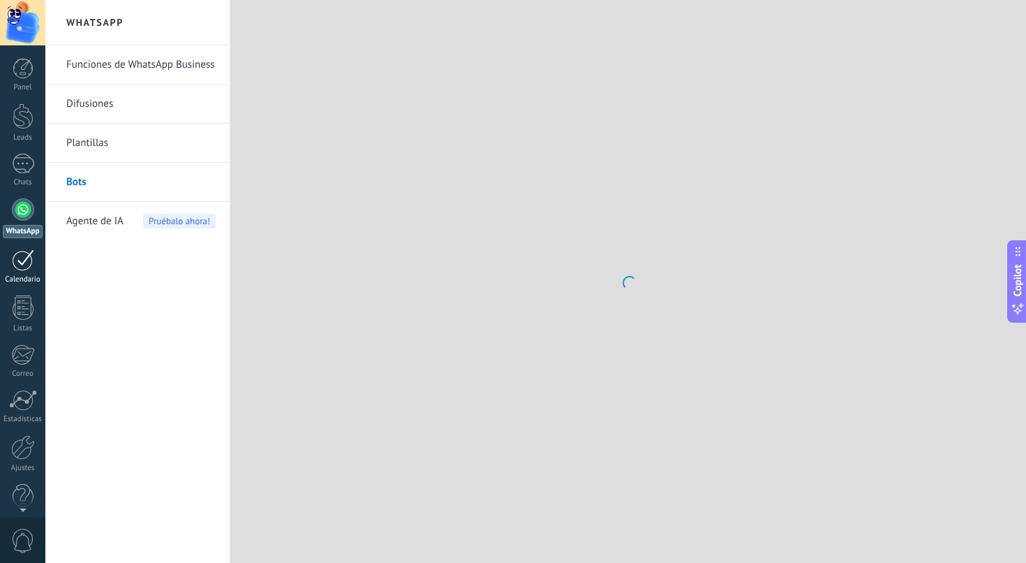
click at [22, 260] on div at bounding box center [23, 260] width 22 height 22
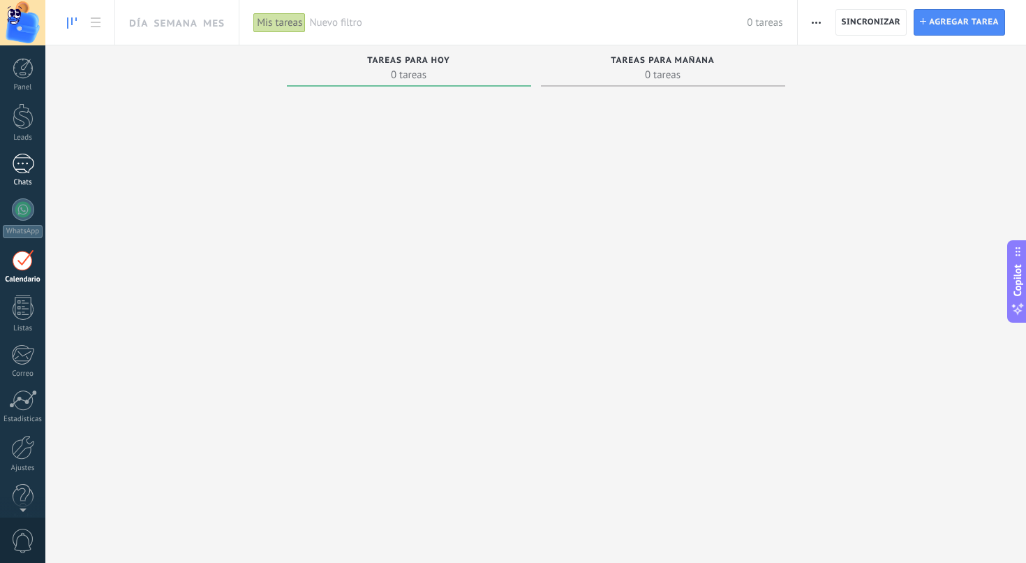
click at [29, 168] on div at bounding box center [23, 164] width 22 height 20
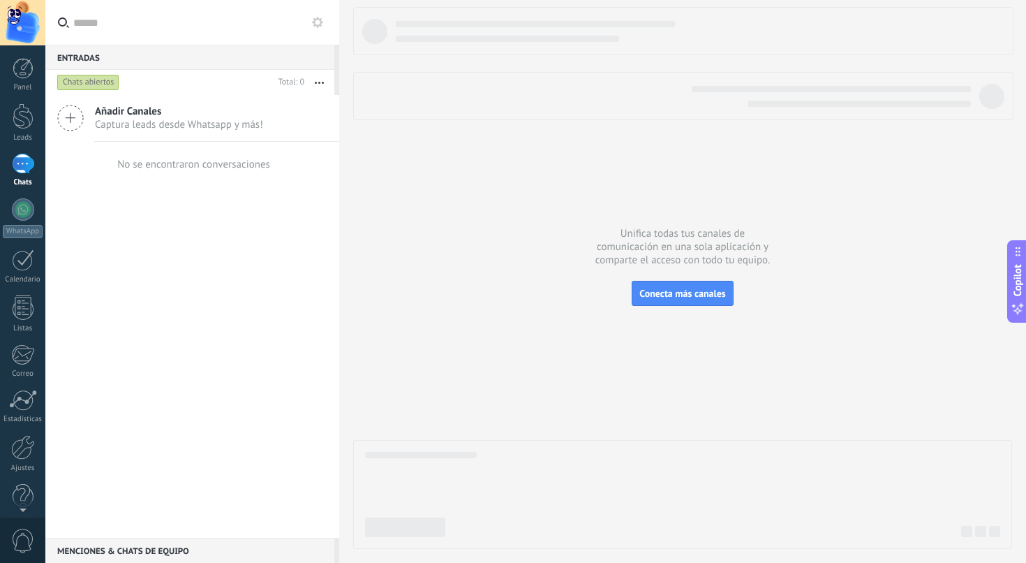
click at [188, 288] on div "Añadir Canales Captura leads desde Whatsapp y más! No se encontraron conversaci…" at bounding box center [192, 316] width 294 height 443
click at [20, 124] on div at bounding box center [23, 116] width 21 height 26
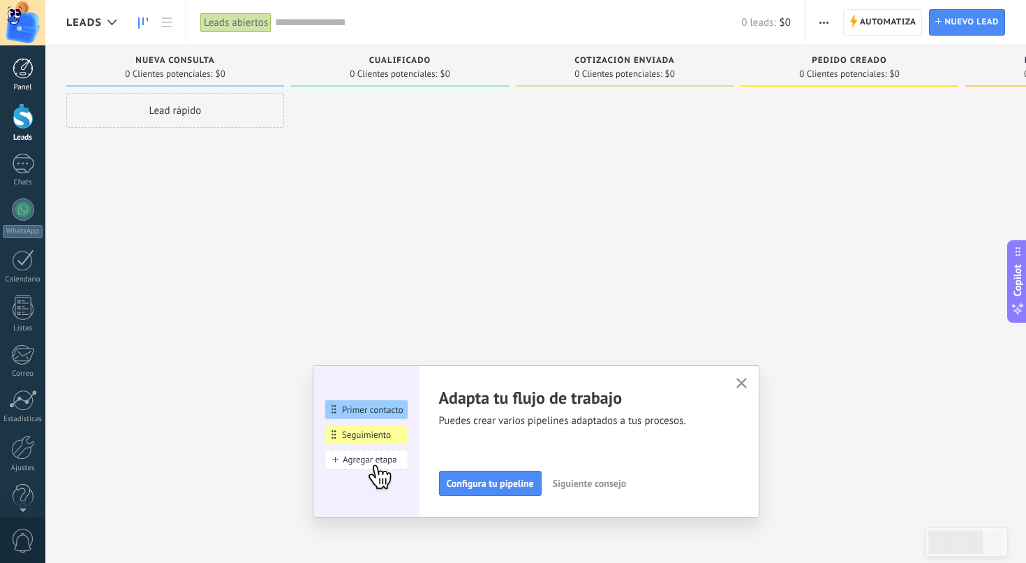
click at [24, 62] on div at bounding box center [23, 68] width 21 height 21
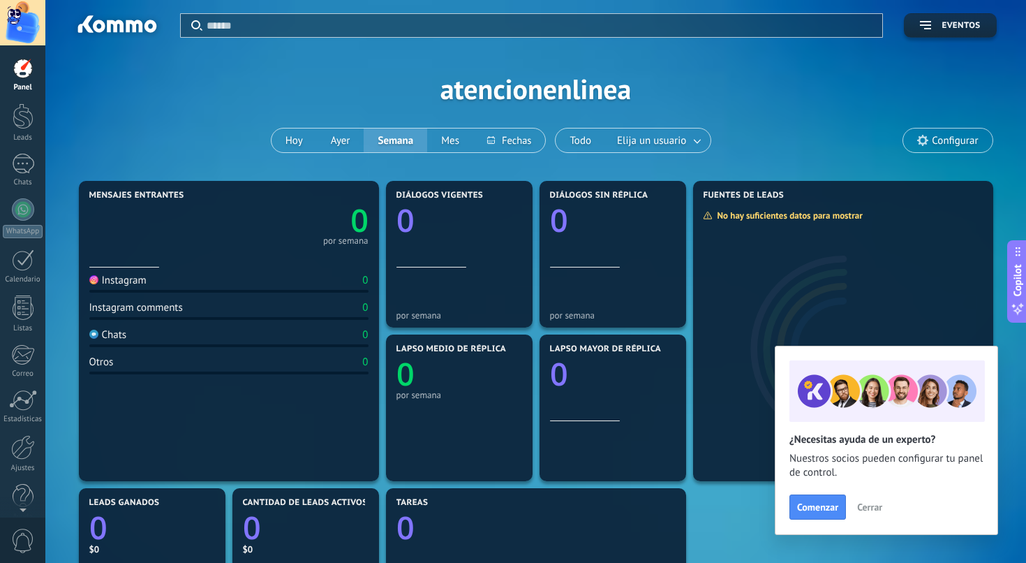
click at [111, 333] on div "Chats" at bounding box center [108, 334] width 38 height 13
click at [22, 434] on div at bounding box center [23, 429] width 24 height 24
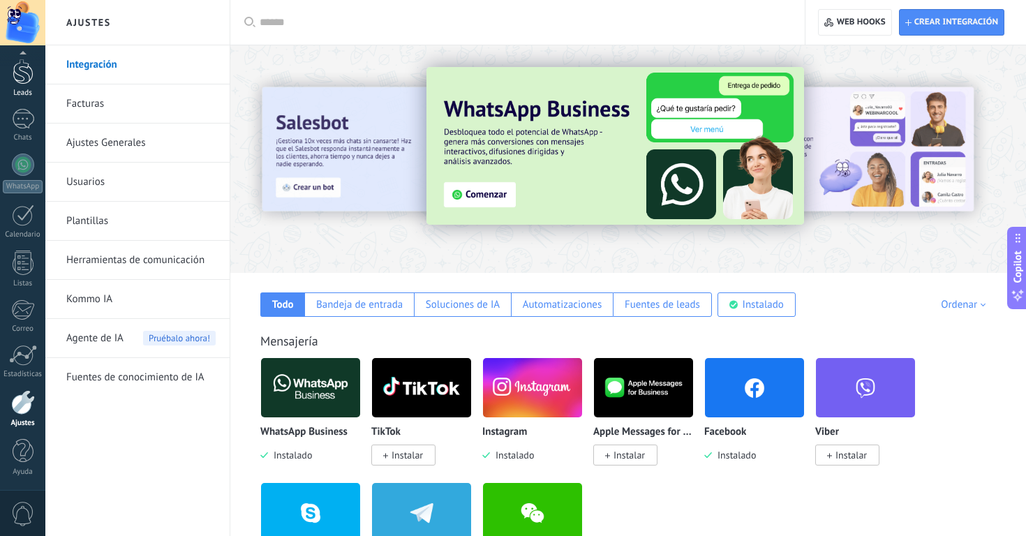
click at [28, 74] on div at bounding box center [23, 72] width 21 height 26
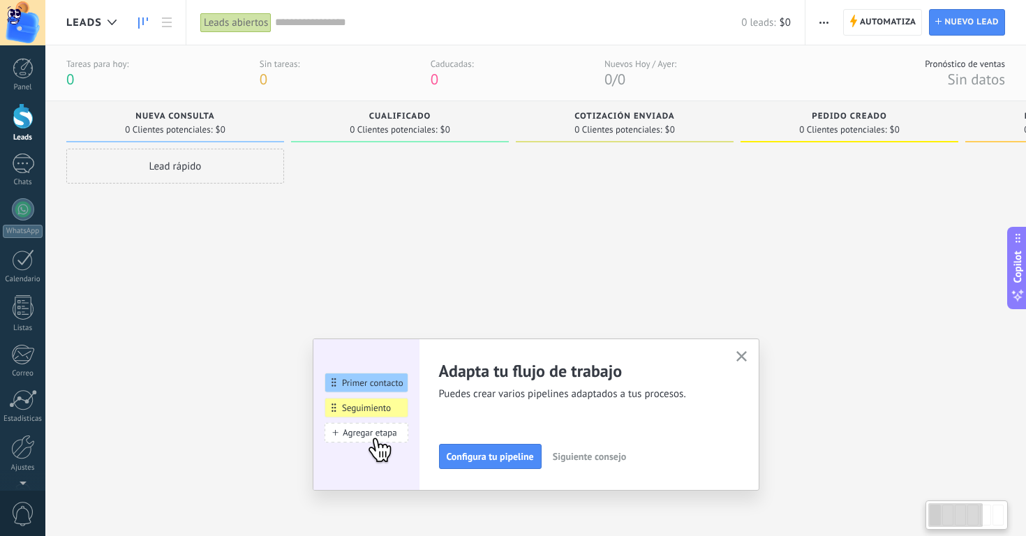
click at [742, 349] on button "button" at bounding box center [741, 357] width 17 height 19
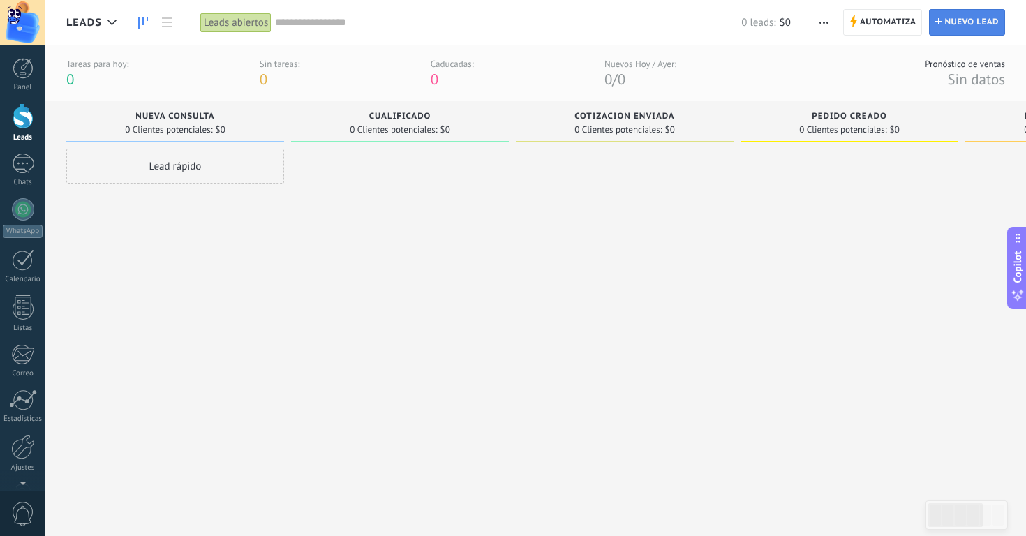
click at [972, 26] on span "Nuevo lead" at bounding box center [972, 22] width 54 height 25
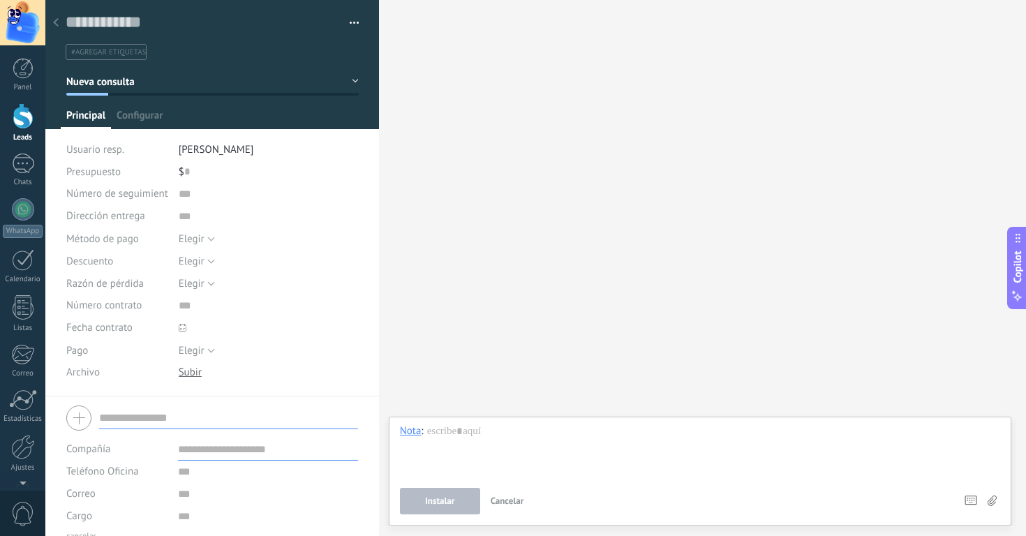
click at [56, 22] on use at bounding box center [56, 22] width 6 height 8
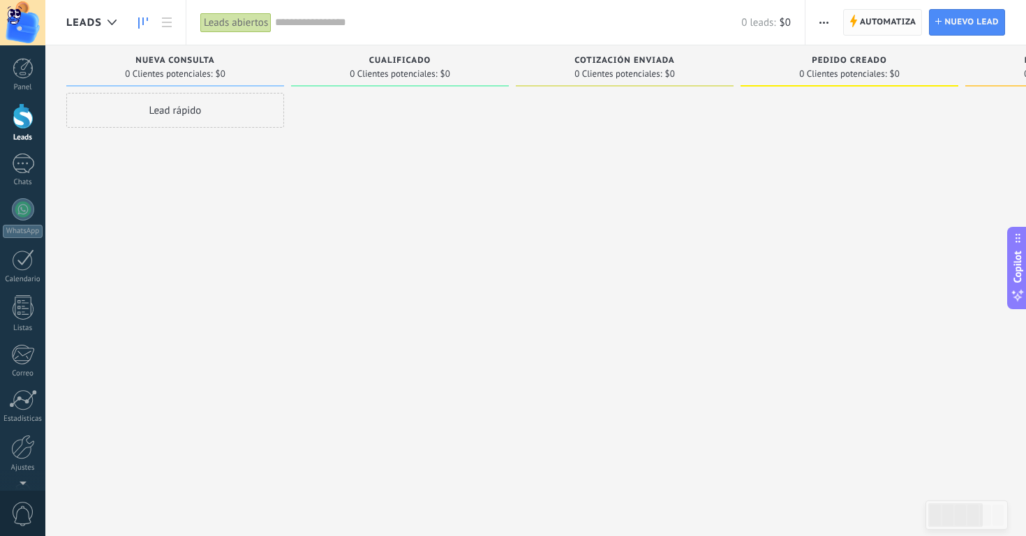
click at [864, 27] on span "Automatiza" at bounding box center [888, 22] width 57 height 25
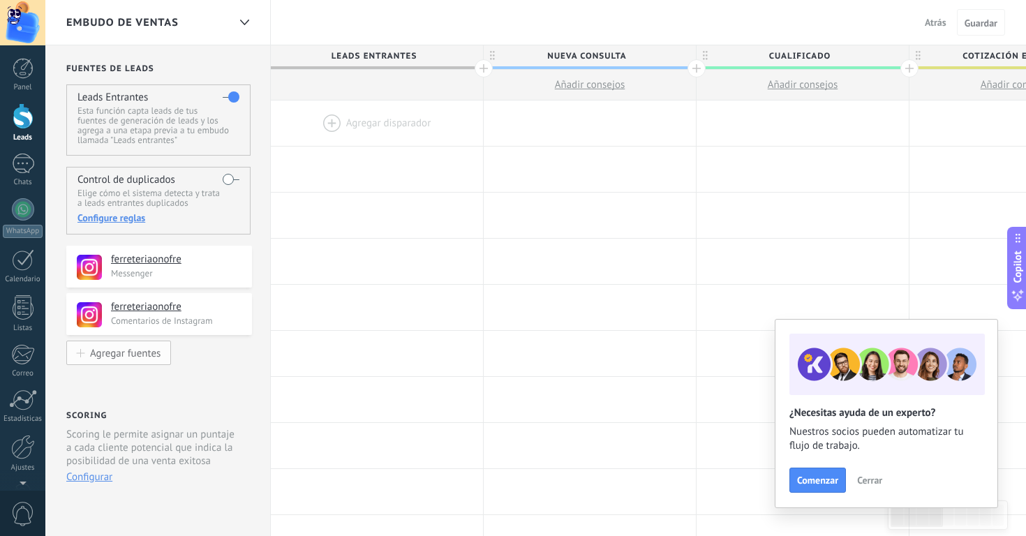
click at [146, 355] on div "Agregar fuentes" at bounding box center [125, 353] width 71 height 12
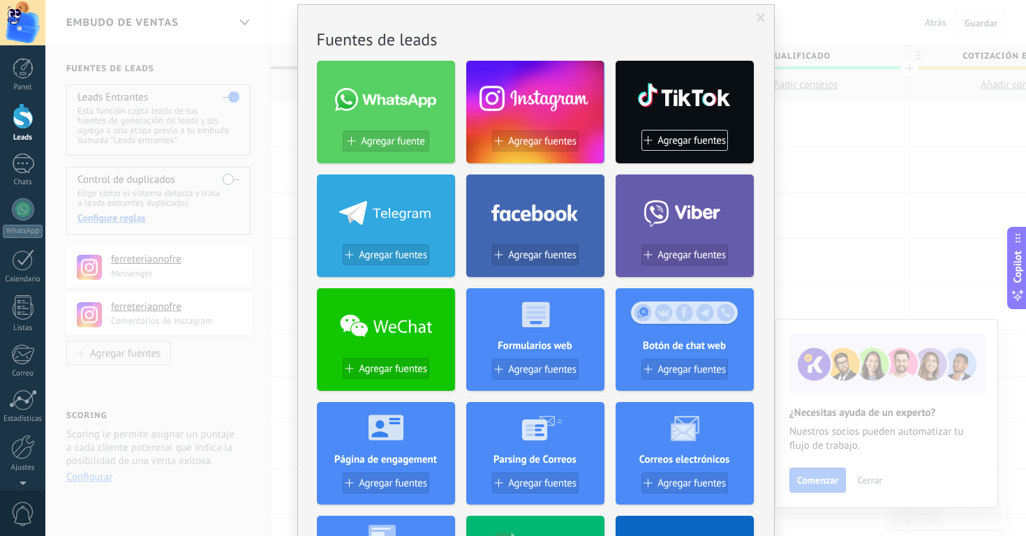
scroll to position [86, 0]
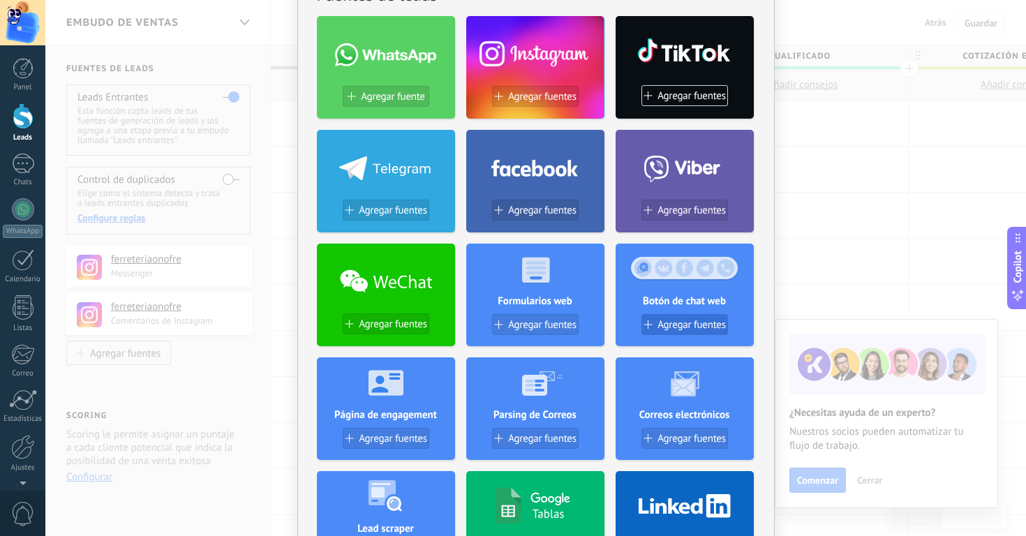
click at [687, 320] on span "Agregar fuentes" at bounding box center [692, 325] width 68 height 12
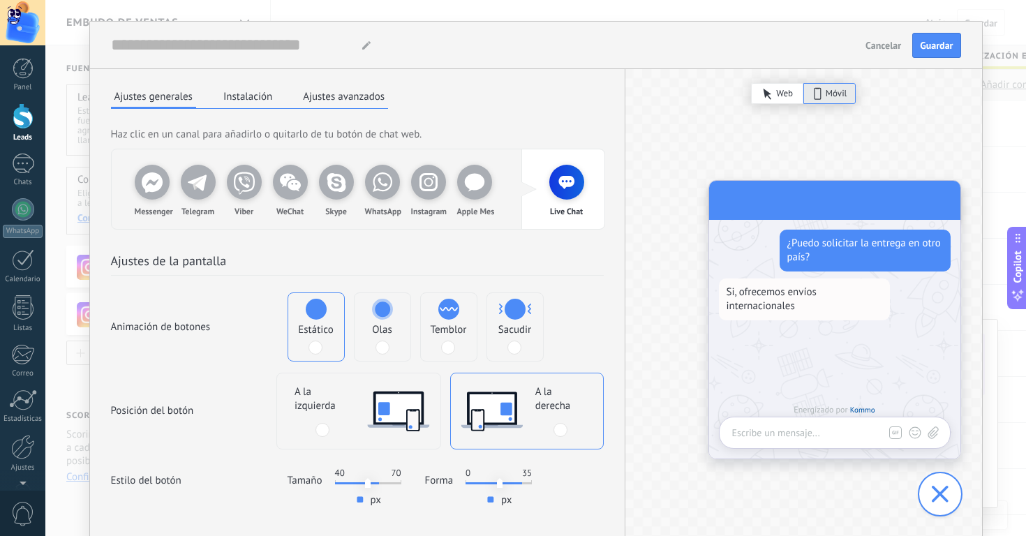
click at [381, 347] on span at bounding box center [383, 348] width 14 height 14
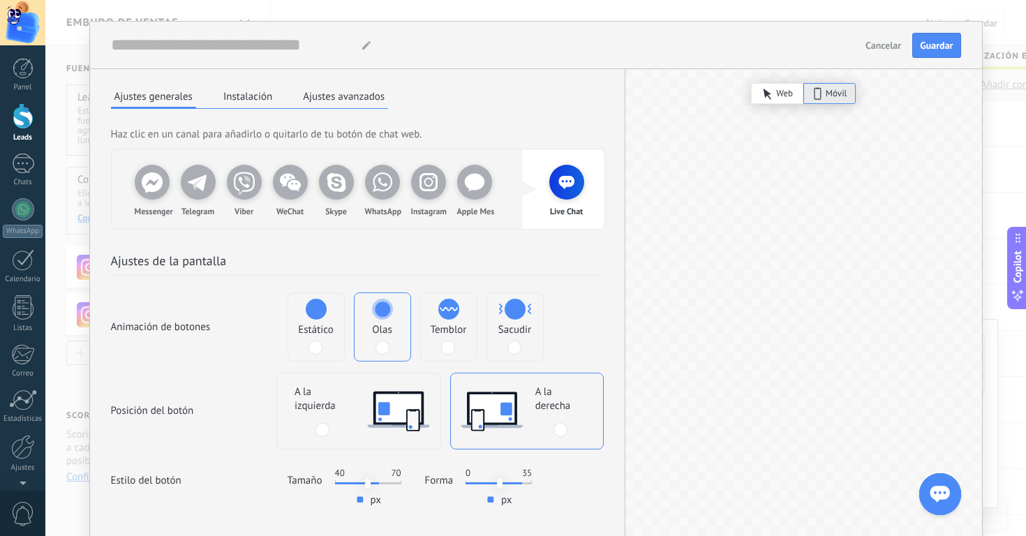
click at [441, 344] on span at bounding box center [448, 348] width 14 height 14
click at [515, 337] on div "Sacudir" at bounding box center [515, 338] width 33 height 31
drag, startPoint x: 293, startPoint y: 336, endPoint x: 300, endPoint y: 336, distance: 7.7
click at [293, 336] on label "Estático" at bounding box center [316, 327] width 56 height 68
click at [376, 341] on div at bounding box center [383, 348] width 14 height 14
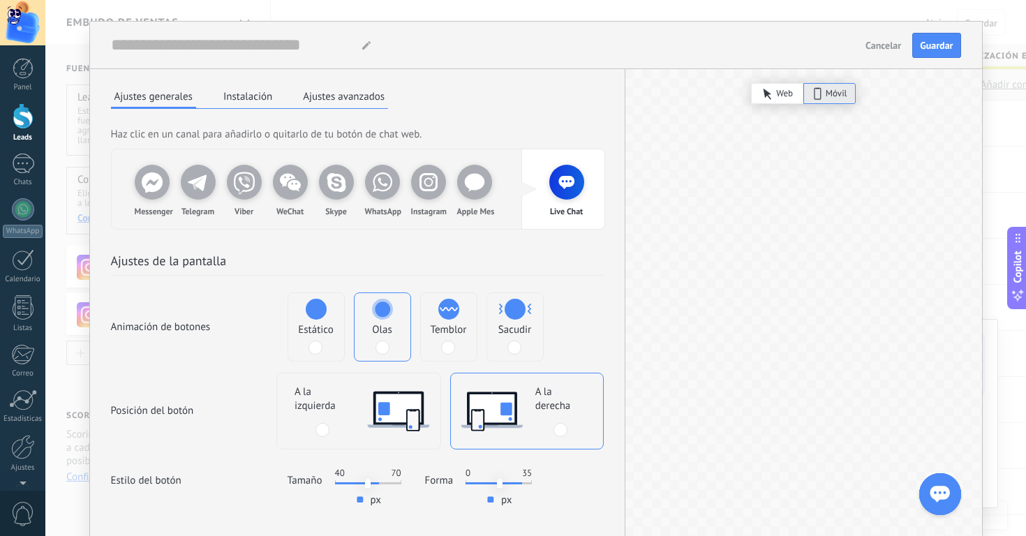
click at [302, 344] on div "Estático" at bounding box center [315, 338] width 35 height 31
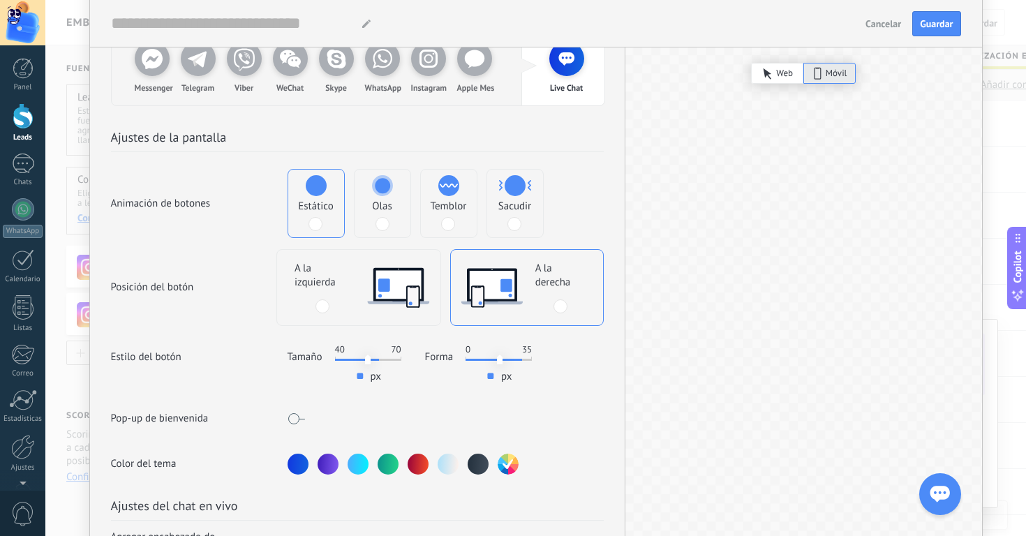
scroll to position [125, 0]
click at [415, 467] on div at bounding box center [418, 462] width 21 height 21
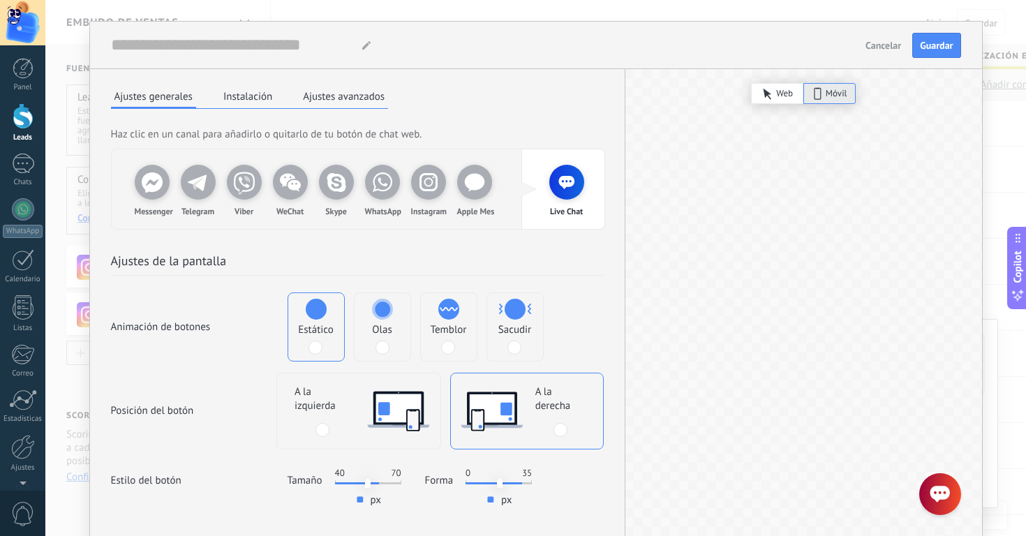
scroll to position [145, 0]
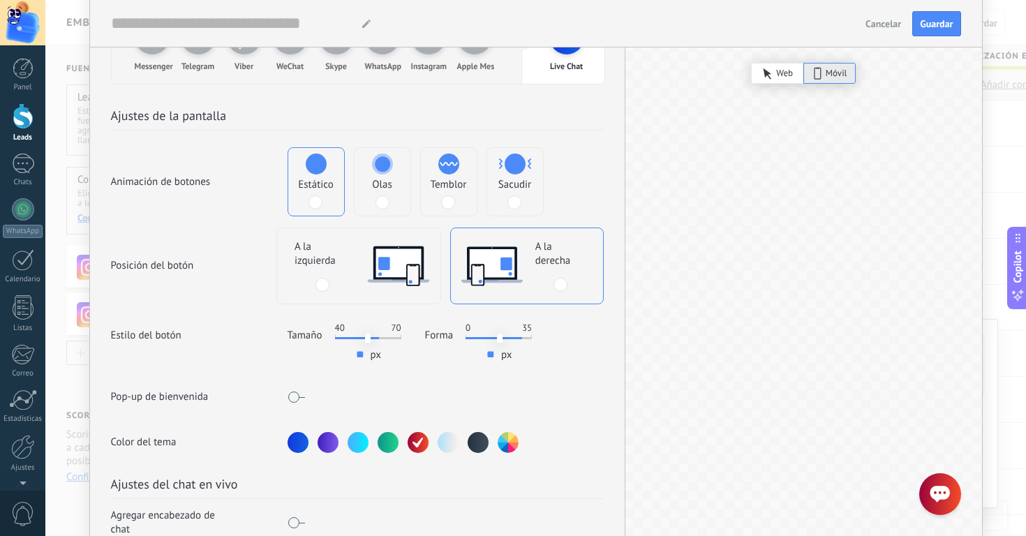
click at [331, 446] on div at bounding box center [328, 442] width 21 height 21
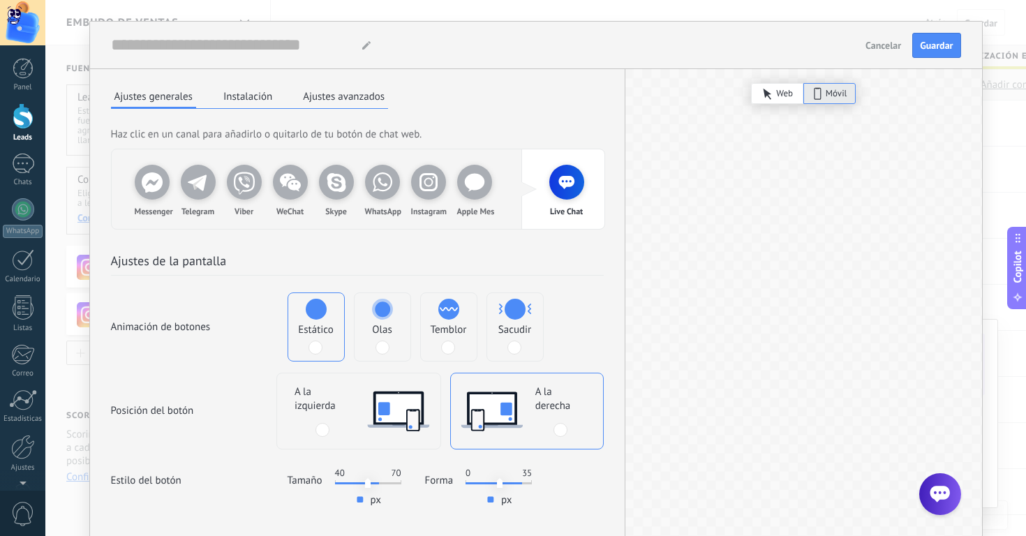
scroll to position [0, 0]
click at [822, 98] on div "Móvil" at bounding box center [830, 93] width 52 height 21
click at [786, 96] on span "Web" at bounding box center [784, 94] width 17 height 14
click at [834, 96] on span "Móvil" at bounding box center [837, 94] width 22 height 14
click at [781, 87] on span "Web" at bounding box center [784, 94] width 17 height 14
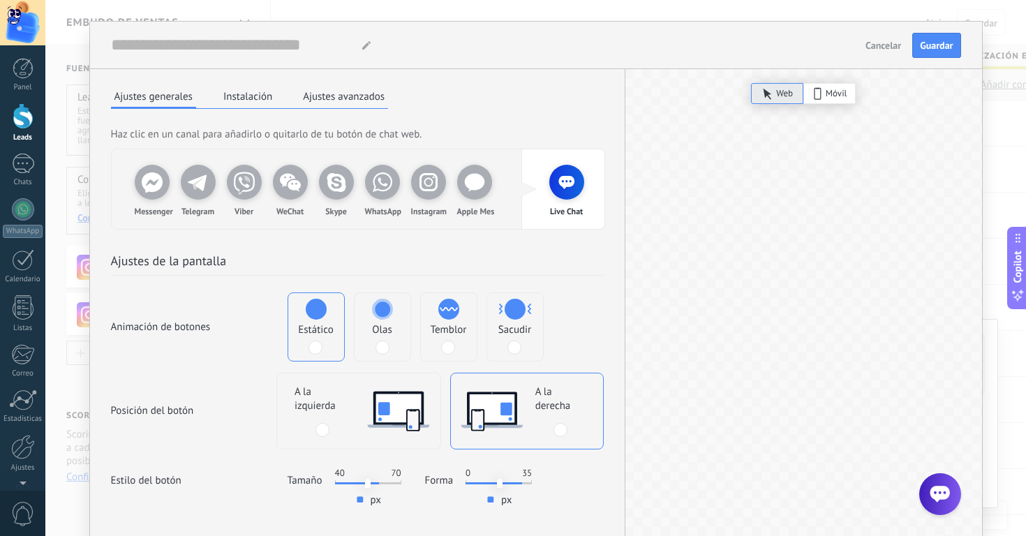
click at [828, 91] on span "Móvil" at bounding box center [837, 94] width 22 height 14
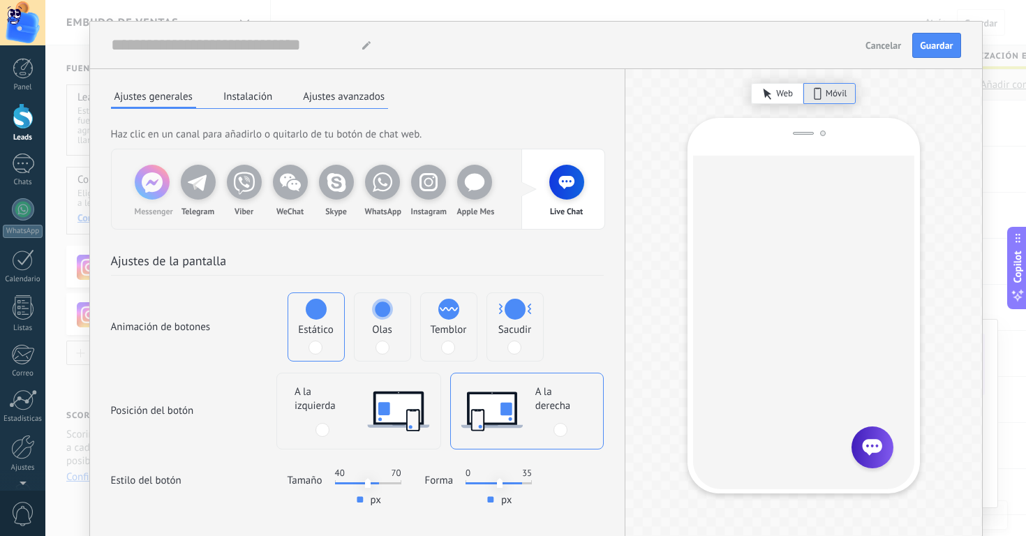
click at [149, 187] on use at bounding box center [152, 182] width 21 height 20
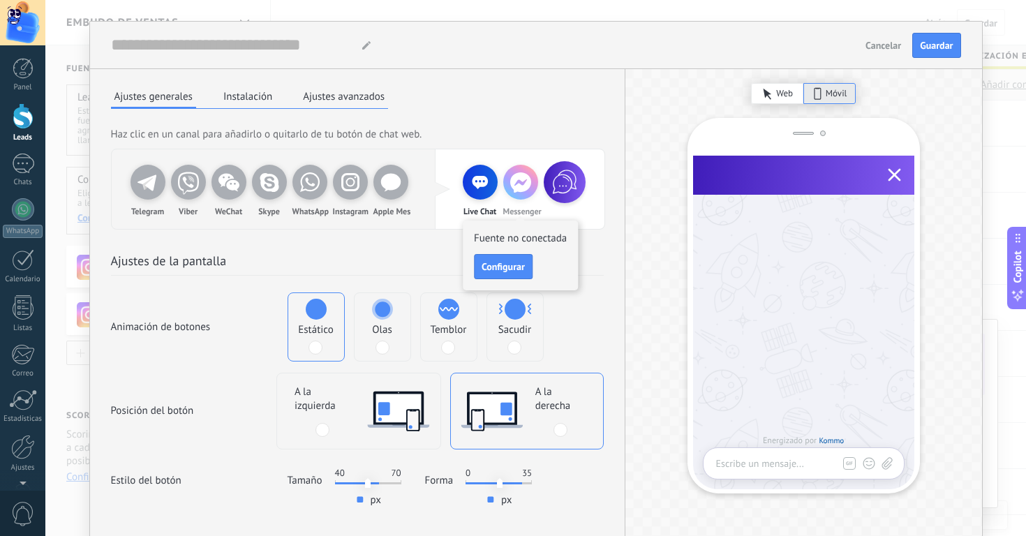
click at [584, 231] on div "Ajustes de la pantalla Animación de botones Estático Olas Temblor Sacudir Posic…" at bounding box center [357, 414] width 535 height 369
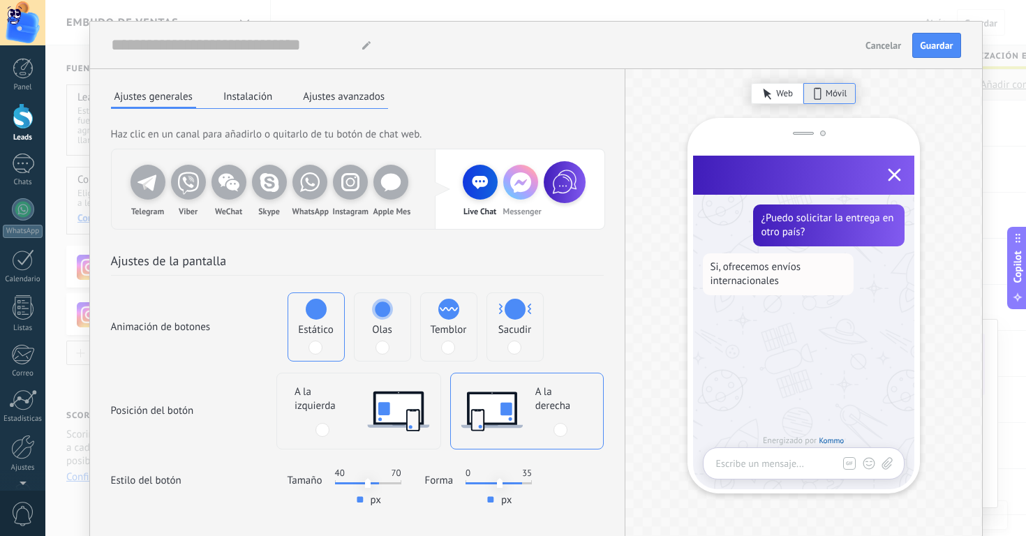
click at [515, 180] on icon at bounding box center [520, 182] width 35 height 35
click at [499, 270] on span "Configurar" at bounding box center [503, 267] width 43 height 10
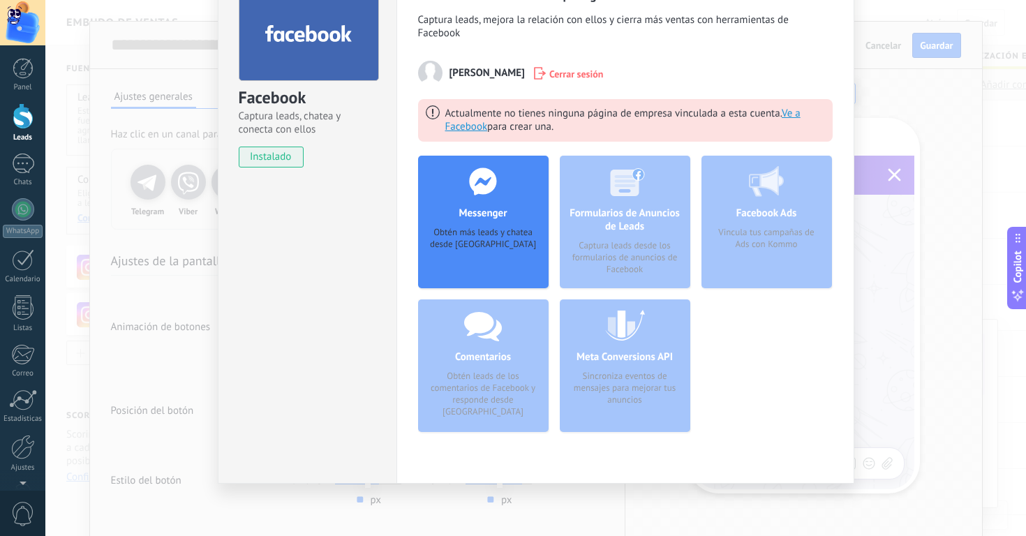
scroll to position [84, 0]
click at [483, 211] on h4 "Messenger" at bounding box center [482, 213] width 55 height 13
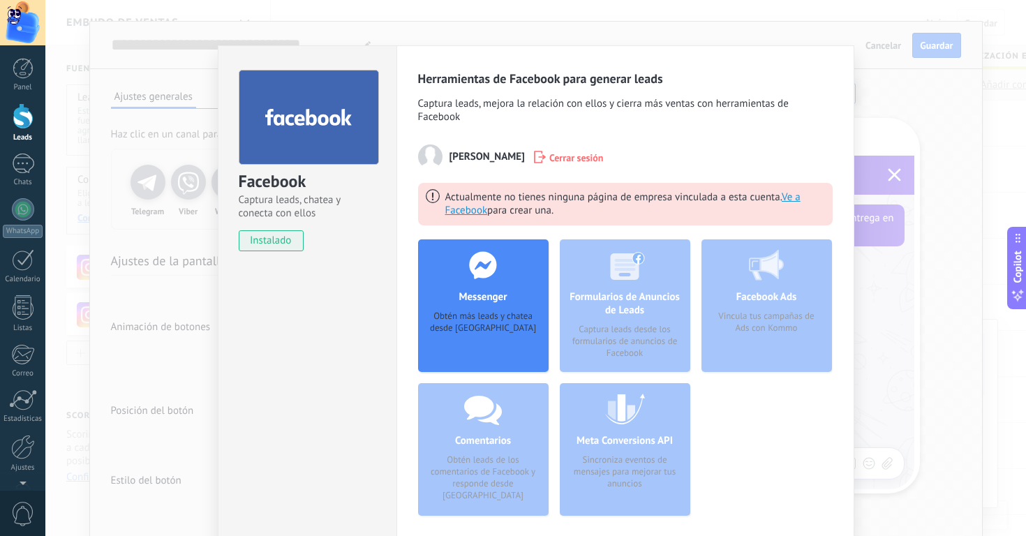
scroll to position [0, 0]
click at [289, 244] on span "instalado" at bounding box center [272, 240] width 64 height 21
click at [524, 296] on div "Messenger Obtén más leads y chatea desde Kommo Agregar página" at bounding box center [483, 306] width 131 height 133
click at [648, 318] on div "Formularios de Anuncios de Leads Captura leads desde los formularios de anuncio…" at bounding box center [625, 306] width 131 height 133
click at [515, 155] on span "[PERSON_NAME]" at bounding box center [487, 156] width 75 height 13
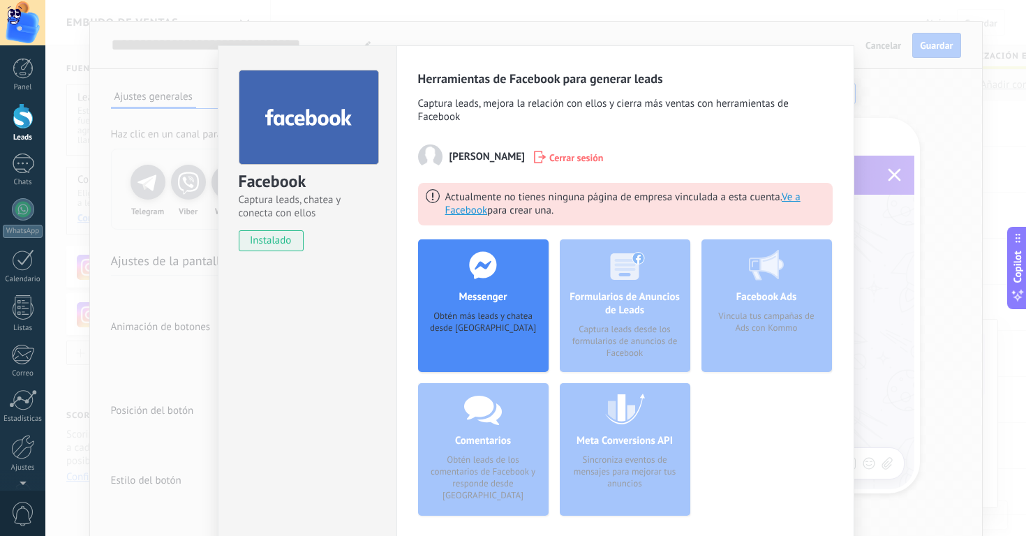
click at [345, 294] on div "Facebook Captura leads, chatea y conecta con ellos instalado Desinstalar" at bounding box center [307, 306] width 179 height 522
click at [525, 159] on span "[PERSON_NAME]" at bounding box center [487, 156] width 75 height 13
click at [198, 185] on div "Facebook Captura leads, chatea y conecta con ellos instalado Desinstalar Herram…" at bounding box center [535, 268] width 981 height 536
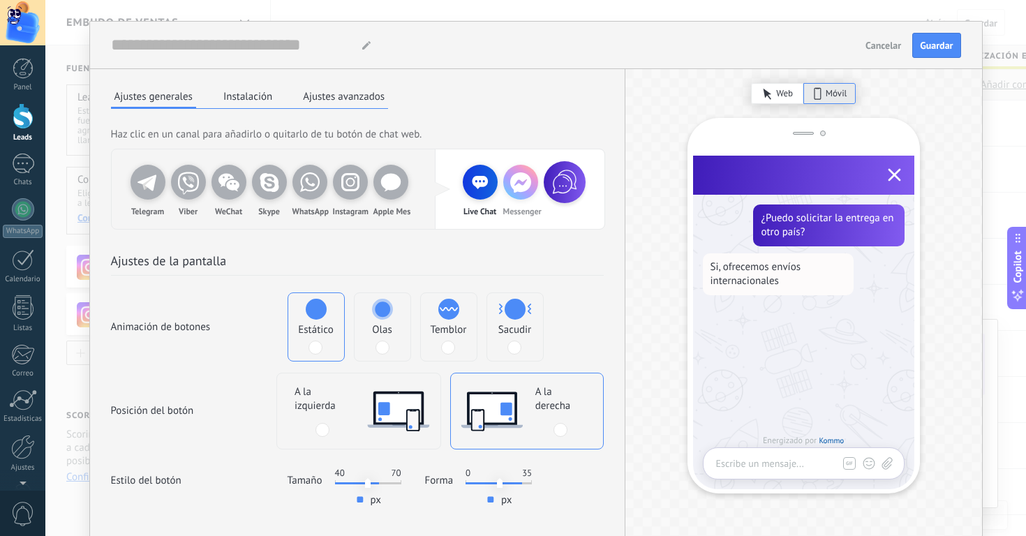
click at [477, 190] on div "Live Chat" at bounding box center [480, 182] width 35 height 35
click at [488, 198] on div "Live Chat" at bounding box center [480, 189] width 35 height 49
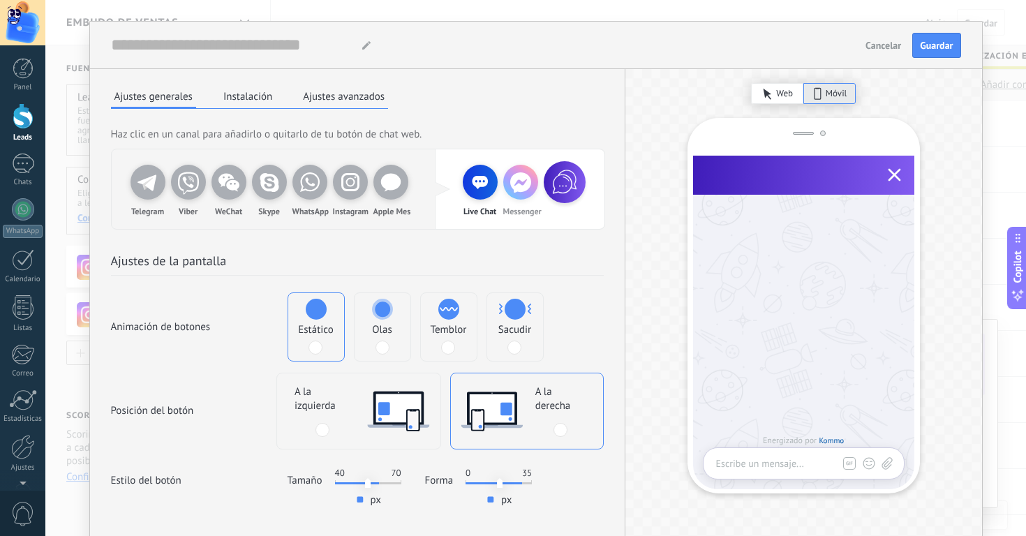
click at [532, 184] on icon at bounding box center [520, 182] width 35 height 35
click at [509, 263] on span "Configurar" at bounding box center [503, 267] width 43 height 10
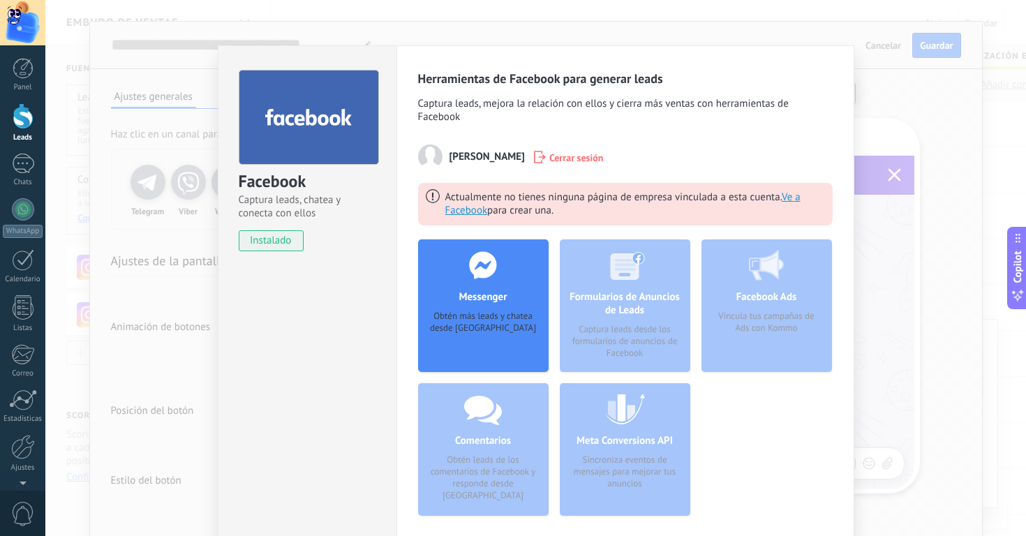
click at [604, 159] on span "Cerrar sesión" at bounding box center [577, 157] width 54 height 14
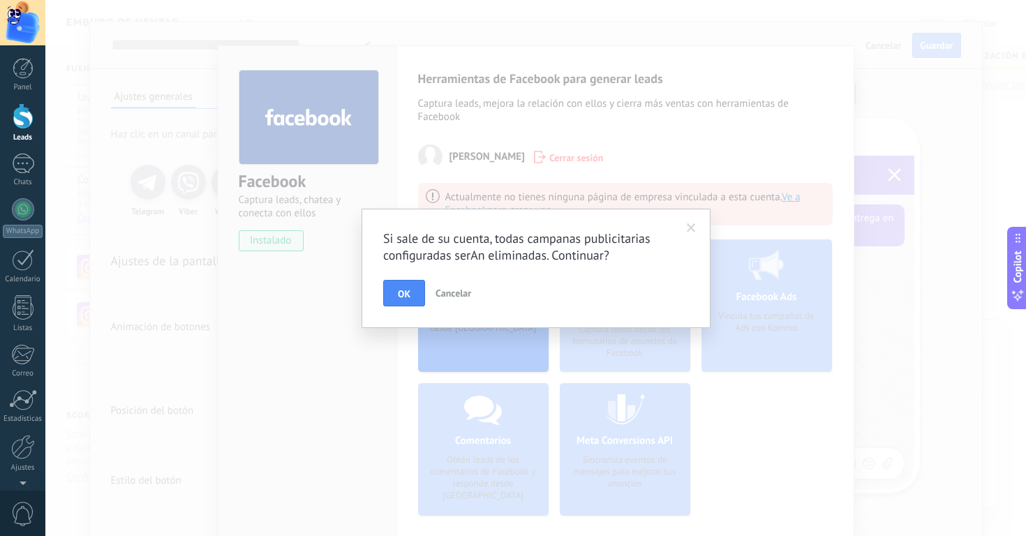
click at [399, 302] on button "OK" at bounding box center [404, 293] width 42 height 27
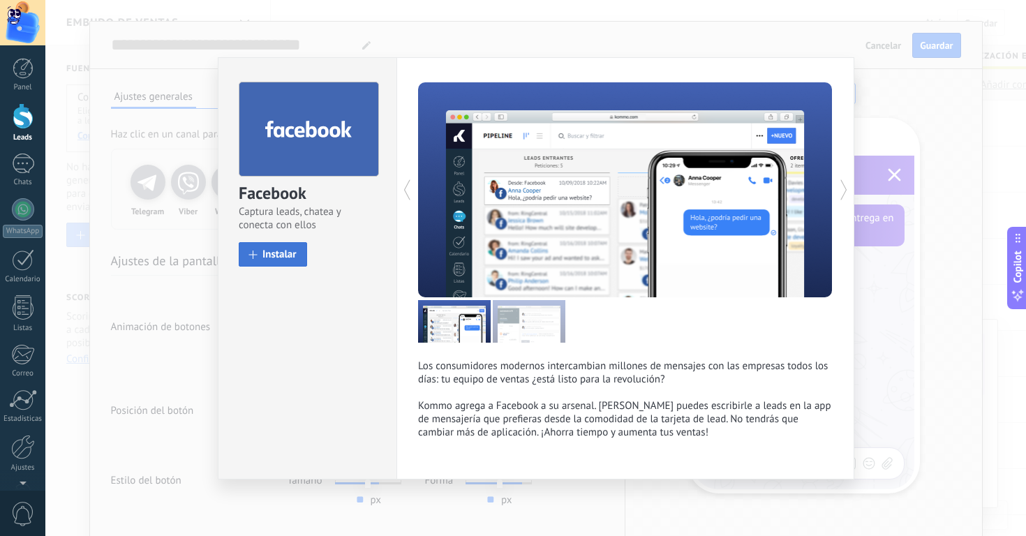
click at [266, 253] on span "Instalar" at bounding box center [280, 254] width 34 height 10
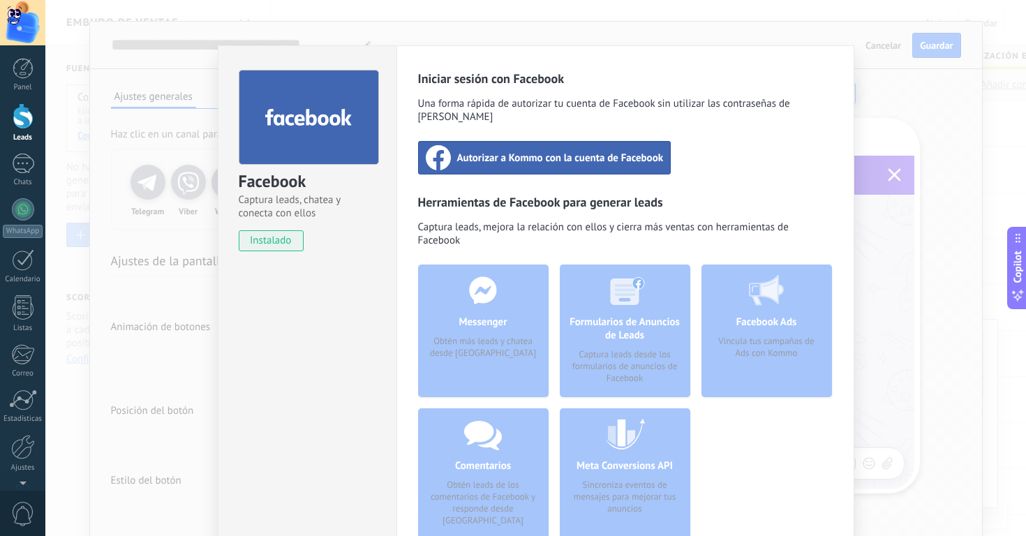
click at [607, 151] on span "Autorizar a Kommo con la cuenta de Facebook" at bounding box center [560, 158] width 207 height 14
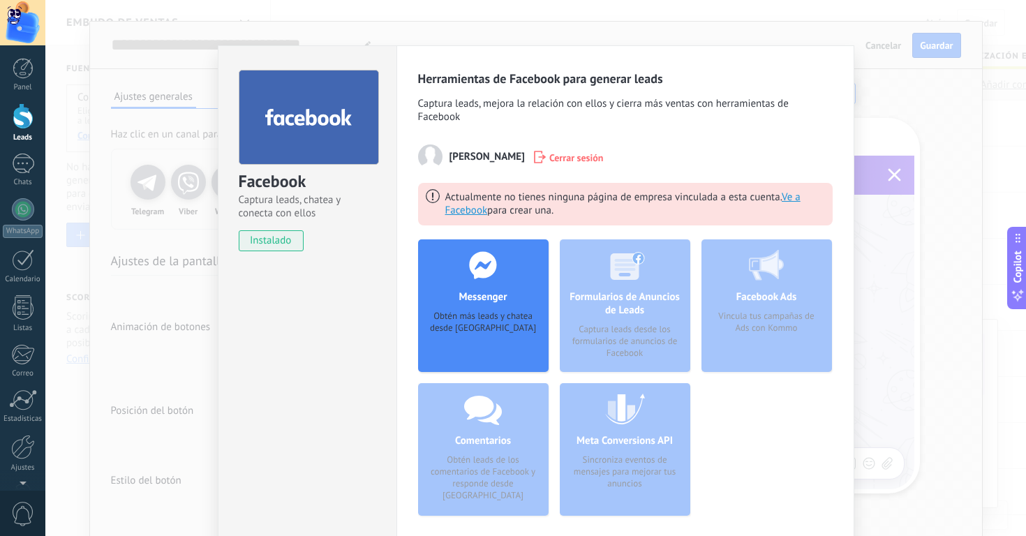
click at [462, 290] on h4 "Messenger" at bounding box center [482, 296] width 55 height 13
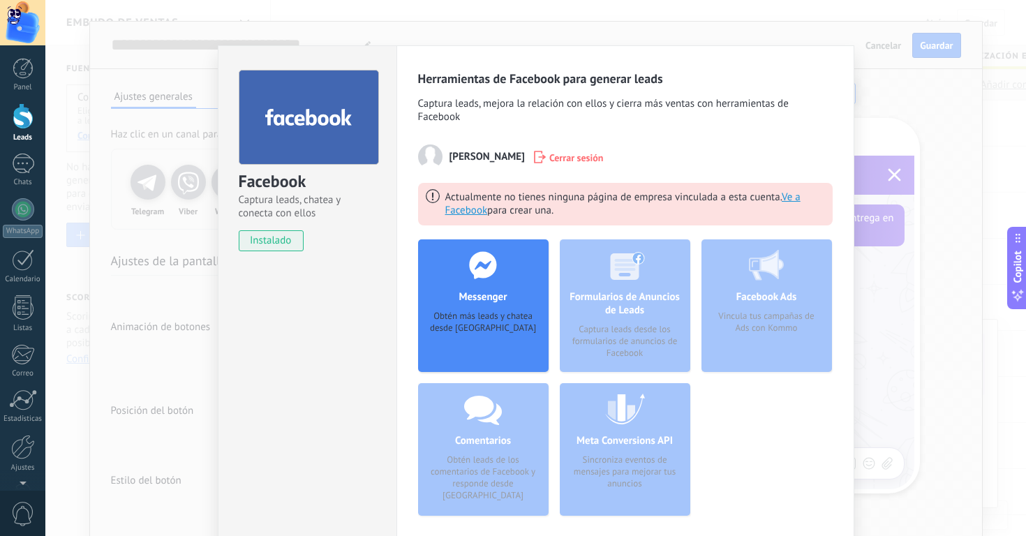
click at [802, 197] on div "Actualmente no tienes ninguna página de empresa vinculada a esta cuenta. Ve a F…" at bounding box center [635, 203] width 380 height 28
click at [781, 198] on div "Actualmente no tienes ninguna página de empresa vinculada a esta cuenta. Ve a F…" at bounding box center [635, 203] width 380 height 28
click at [790, 198] on span "Ve a Facebook" at bounding box center [622, 204] width 355 height 27
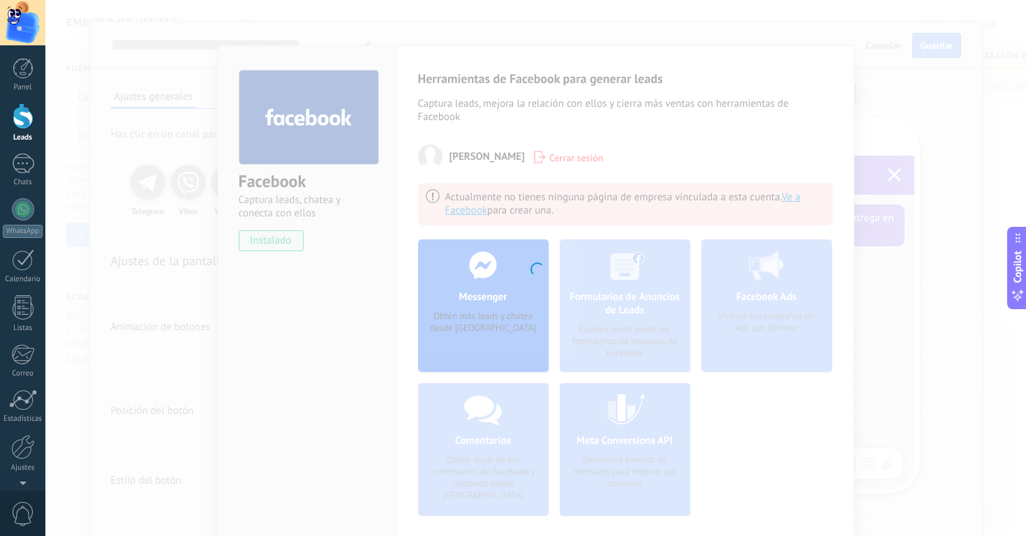
click at [938, 124] on div at bounding box center [535, 268] width 981 height 536
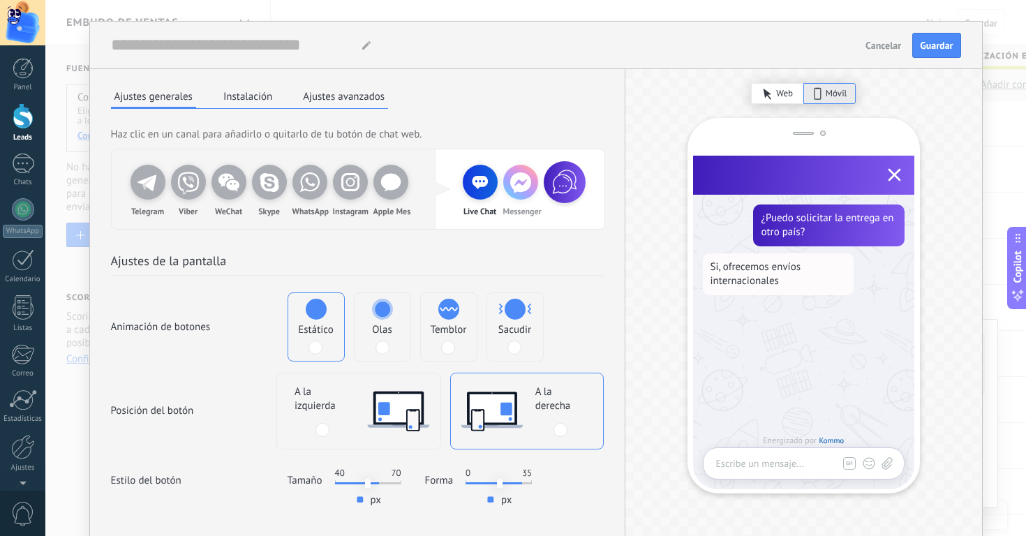
click at [882, 50] on span "Cancelar" at bounding box center [884, 45] width 36 height 10
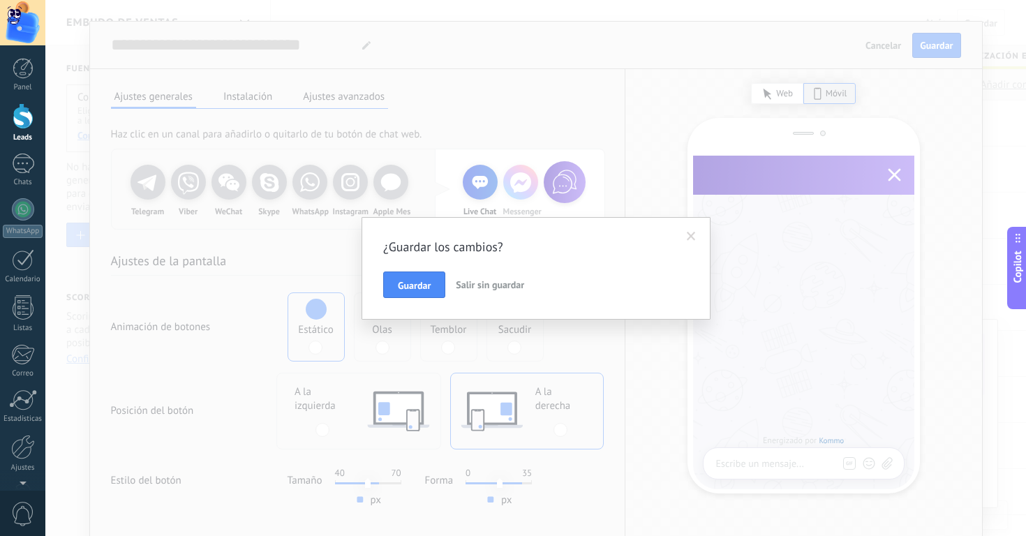
click at [480, 286] on span "Salir sin guardar" at bounding box center [490, 285] width 68 height 13
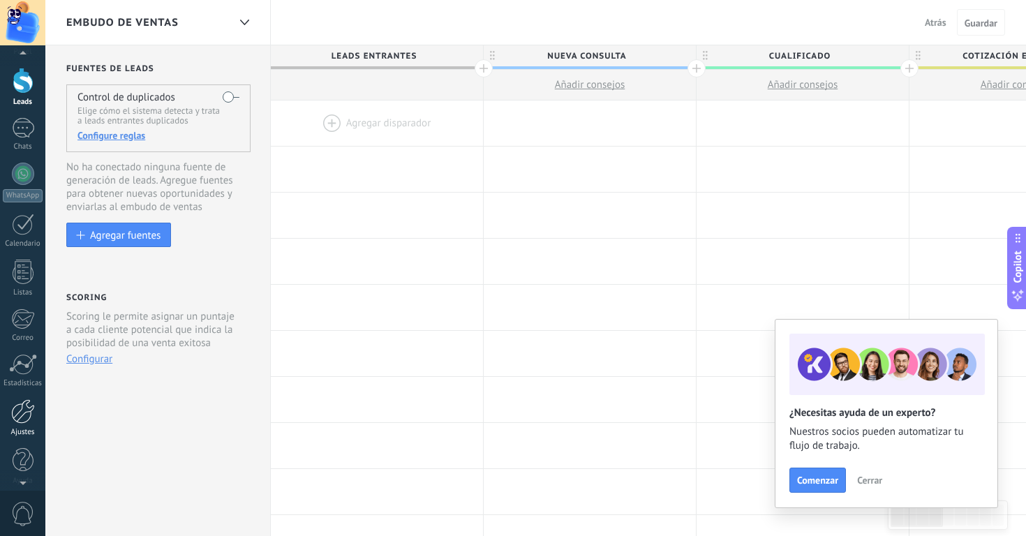
click at [20, 405] on div at bounding box center [23, 411] width 24 height 24
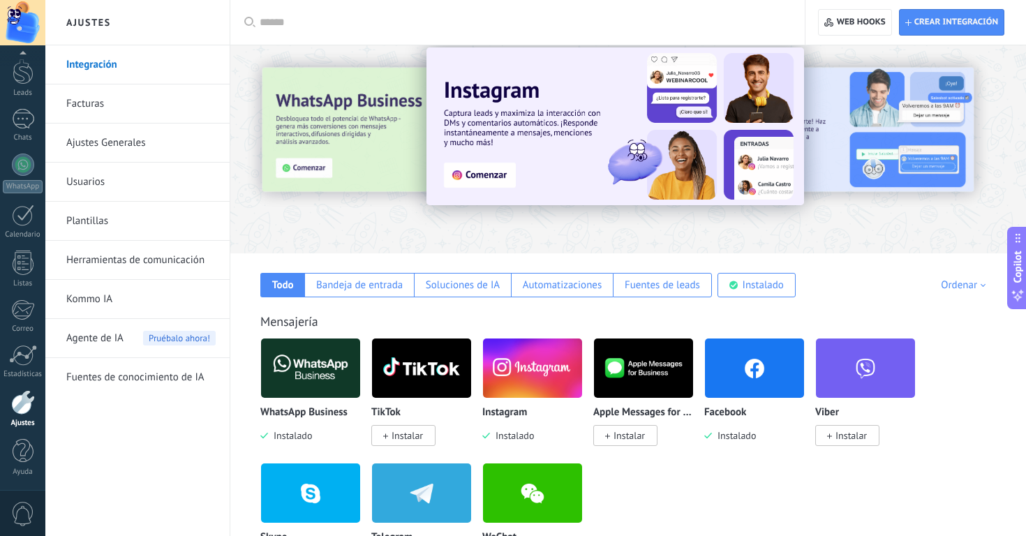
scroll to position [24, 0]
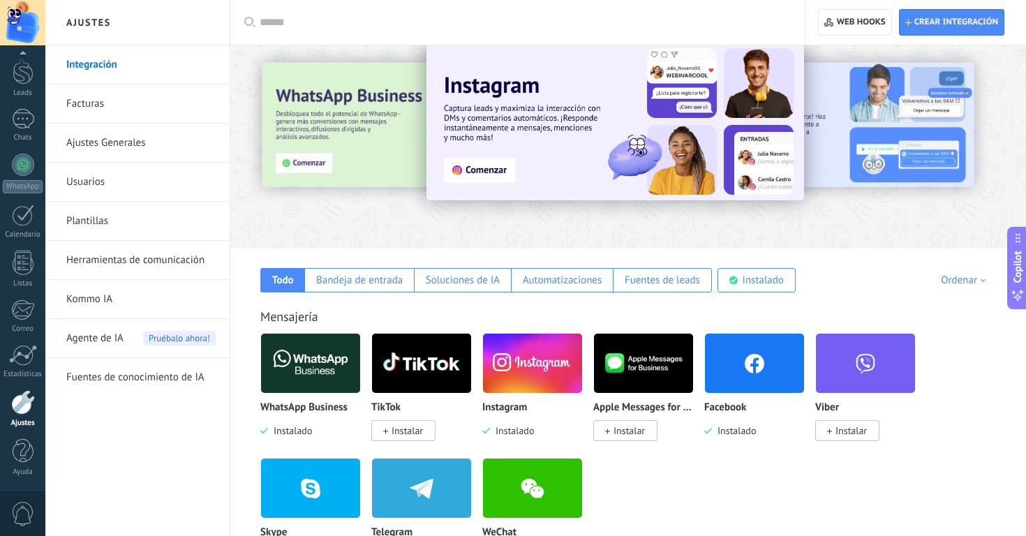
click at [770, 372] on img at bounding box center [754, 364] width 99 height 68
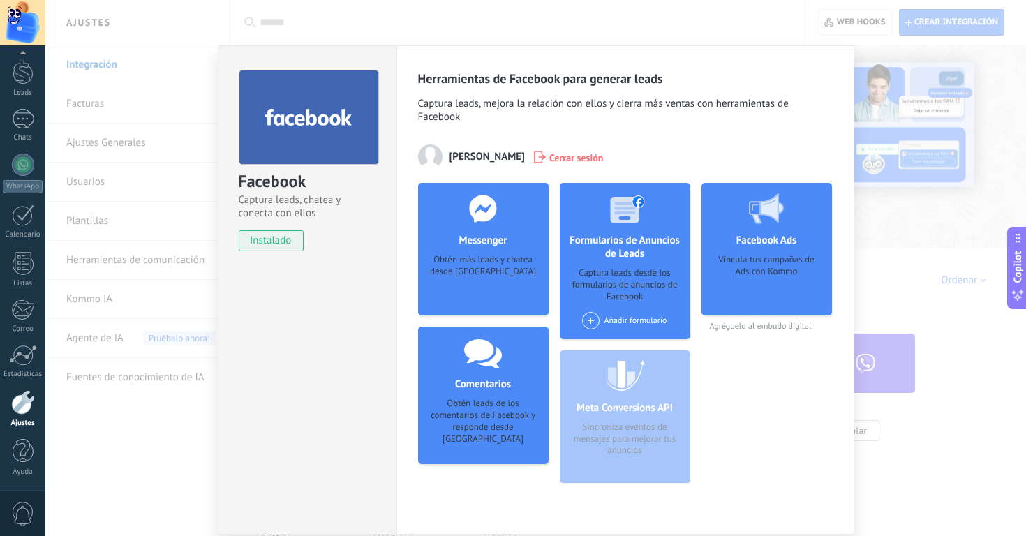
click at [468, 234] on h4 "Messenger" at bounding box center [482, 240] width 55 height 13
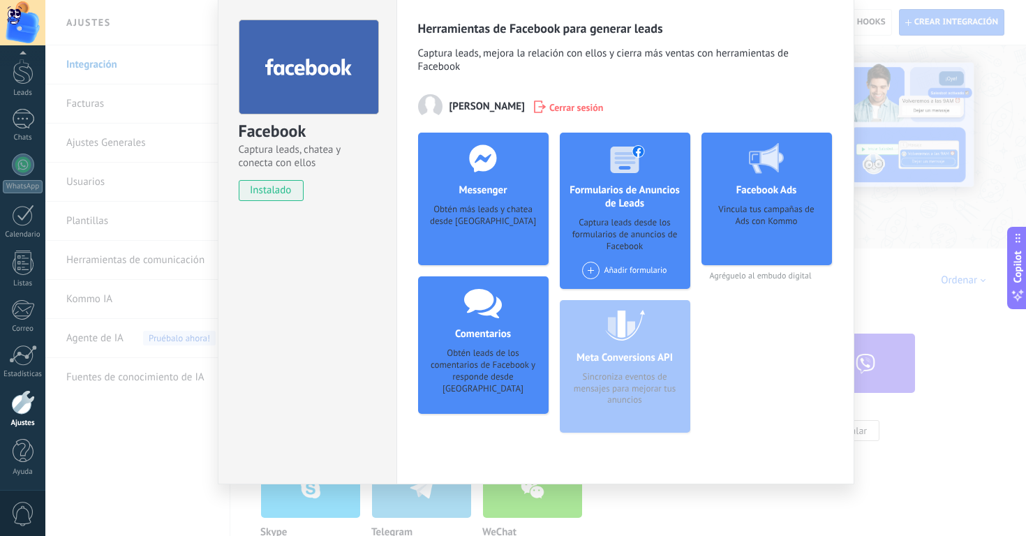
scroll to position [49, 0]
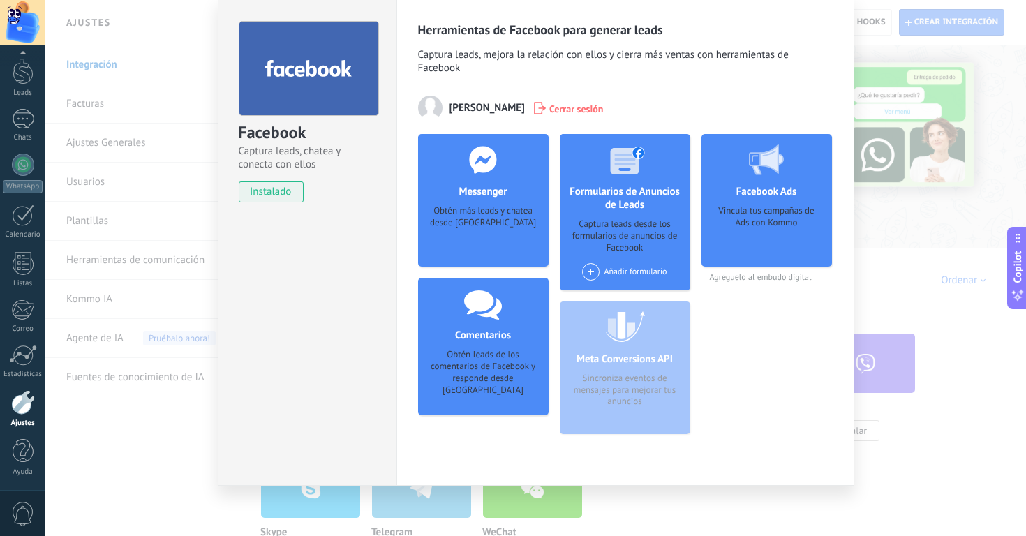
click at [476, 188] on h4 "Messenger" at bounding box center [482, 191] width 55 height 13
click at [478, 256] on div "Messenger Obtén más leads y chatea desde Kommo Agregar página" at bounding box center [483, 200] width 131 height 133
click at [288, 198] on span "instalado" at bounding box center [272, 192] width 64 height 21
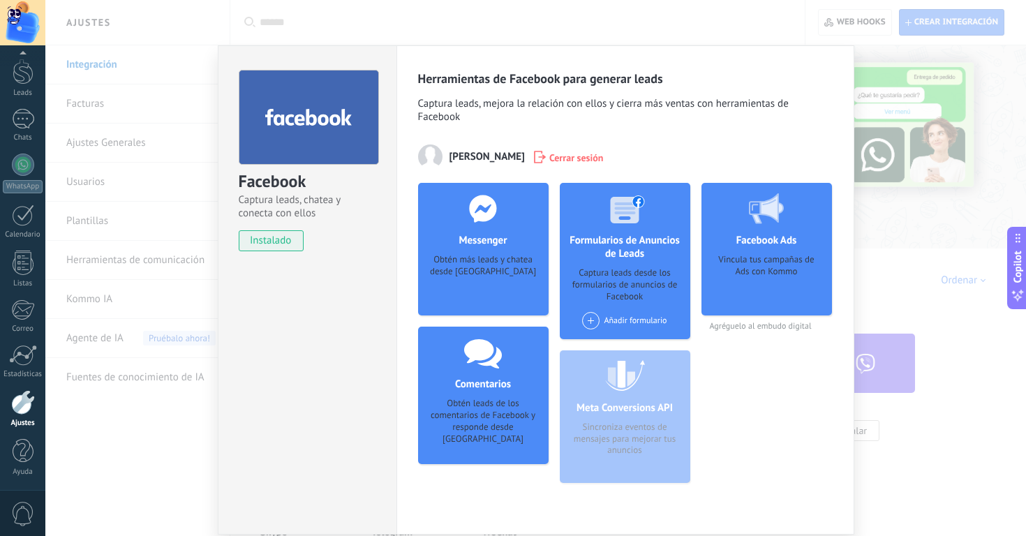
scroll to position [0, 0]
click at [761, 413] on div "Facebook Ads Vincula tus campañas de Ads con Kommo Agréguelo al embudo digital" at bounding box center [767, 338] width 131 height 311
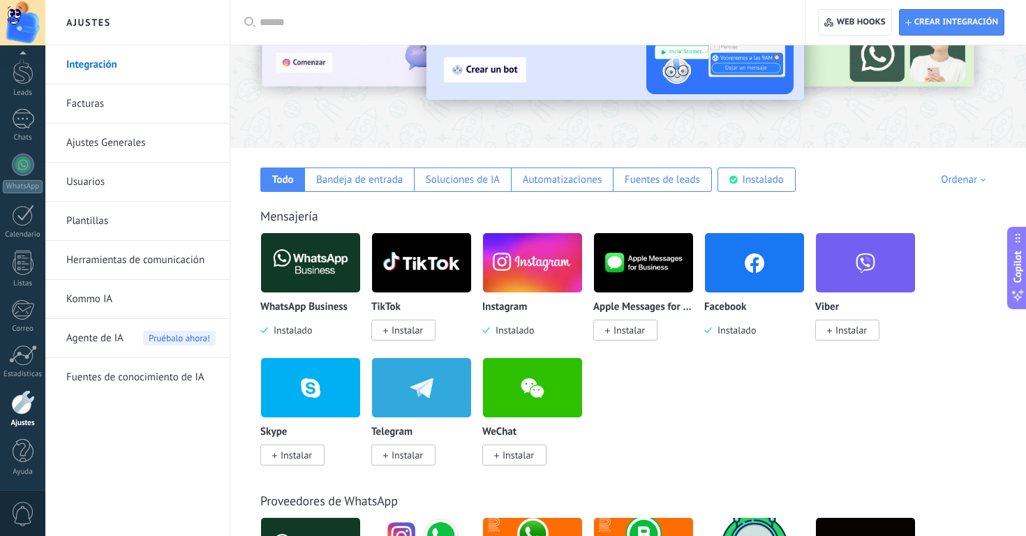
scroll to position [126, 0]
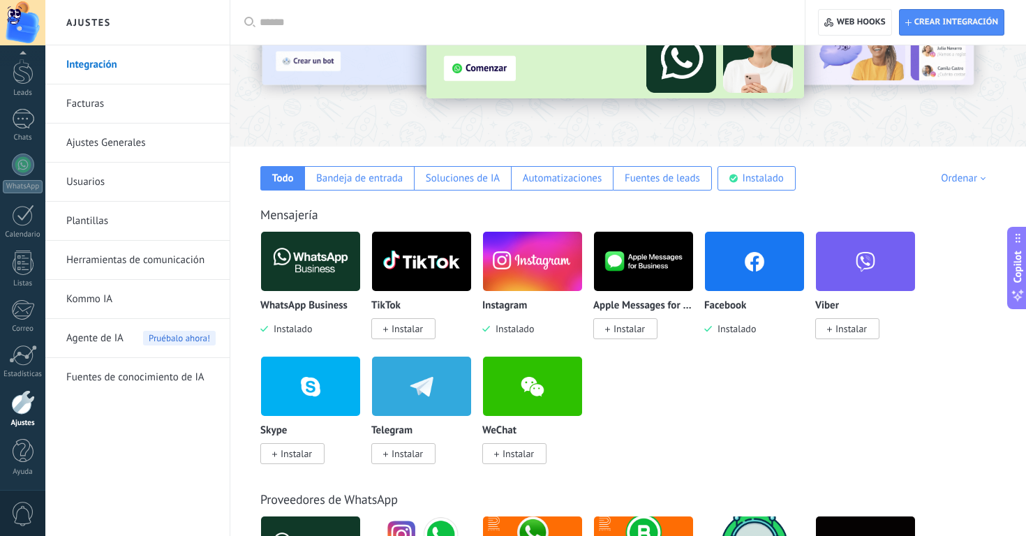
click at [104, 125] on link "Ajustes Generales" at bounding box center [140, 143] width 149 height 39
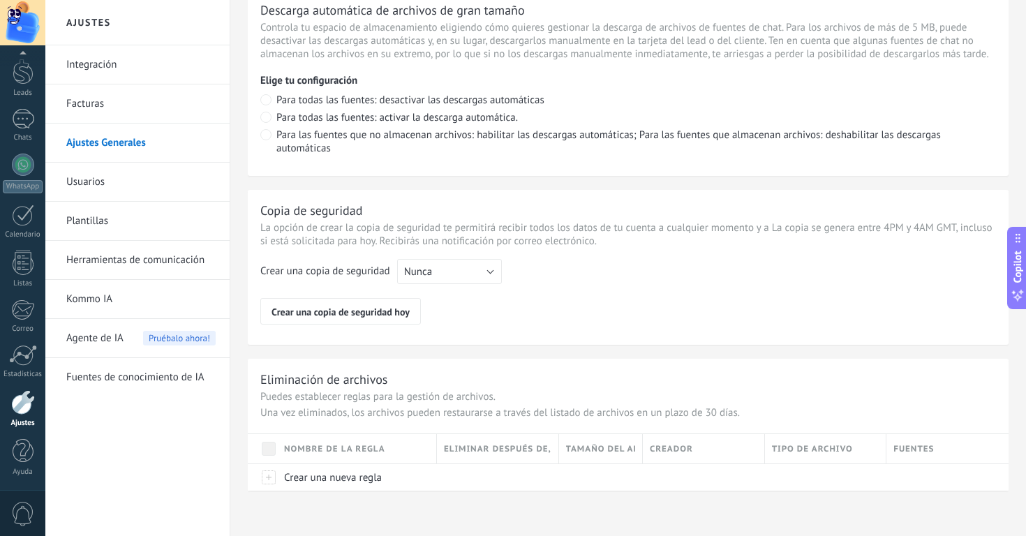
scroll to position [997, 0]
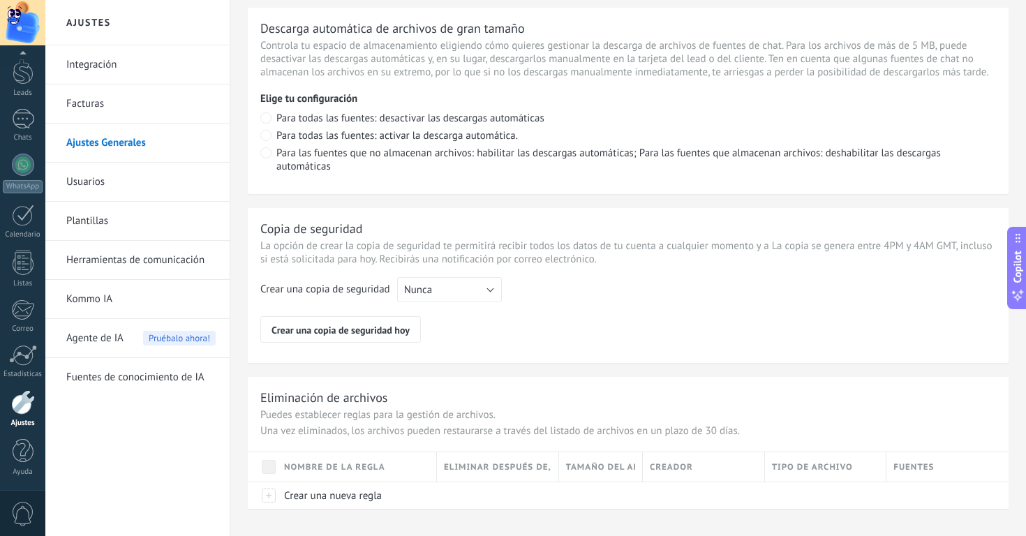
click at [106, 184] on link "Usuarios" at bounding box center [140, 182] width 149 height 39
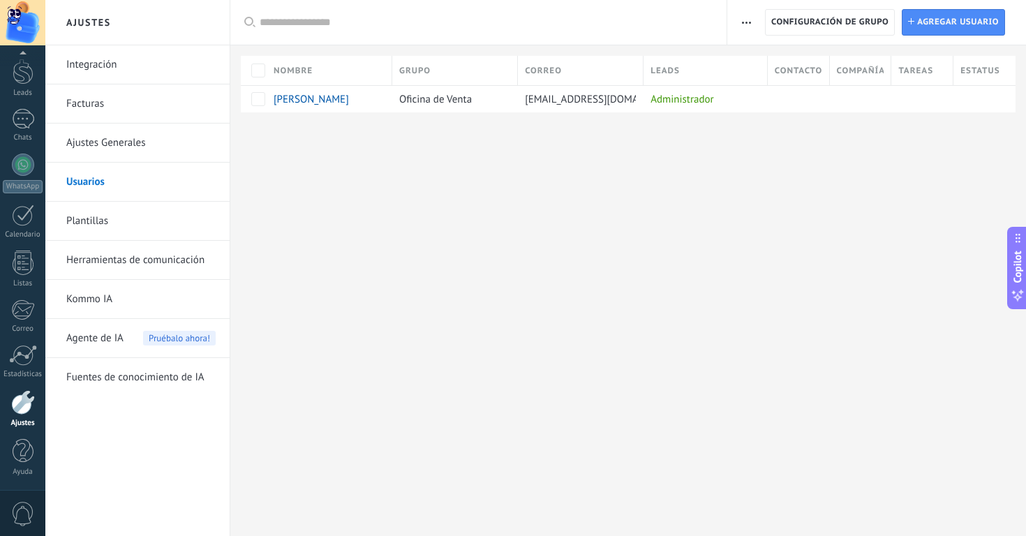
click at [582, 205] on div "Ajustes Integración Facturas Ajustes Generales Usuarios Plantillas Herramientas…" at bounding box center [535, 268] width 981 height 536
click at [584, 209] on div "Ajustes Integración Facturas Ajustes Generales Usuarios Plantillas Herramientas…" at bounding box center [535, 268] width 981 height 536
click at [681, 263] on div "Ajustes Integración Facturas Ajustes Generales Usuarios Plantillas Herramientas…" at bounding box center [535, 268] width 981 height 536
click at [24, 75] on div at bounding box center [23, 72] width 21 height 26
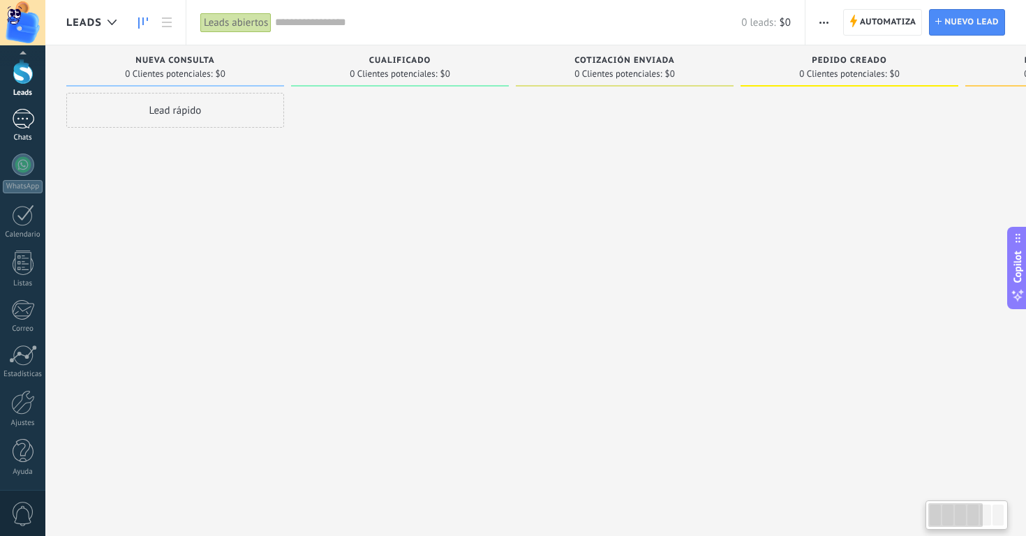
click at [20, 128] on div at bounding box center [23, 119] width 22 height 20
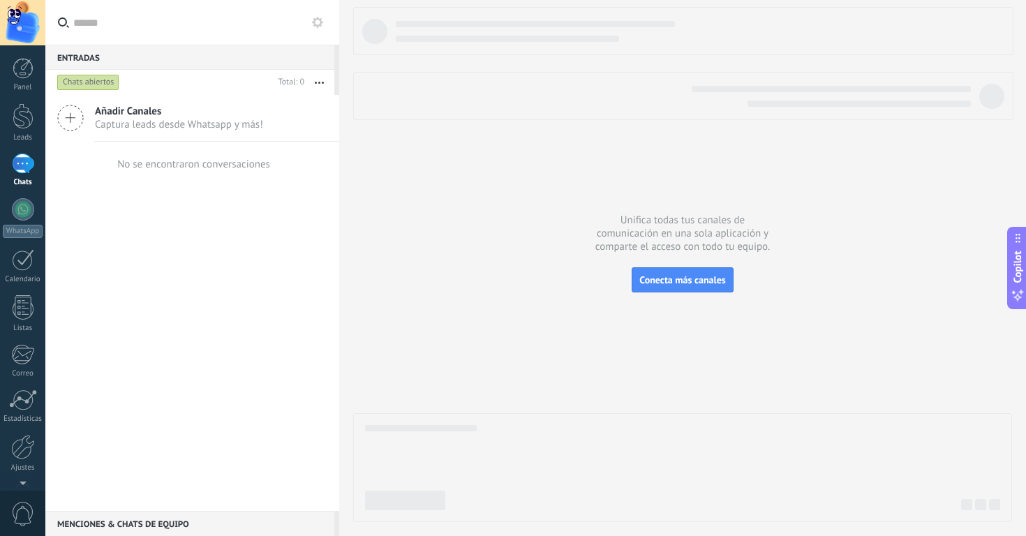
click at [136, 123] on span "Captura leads desde Whatsapp y más!" at bounding box center [179, 124] width 168 height 13
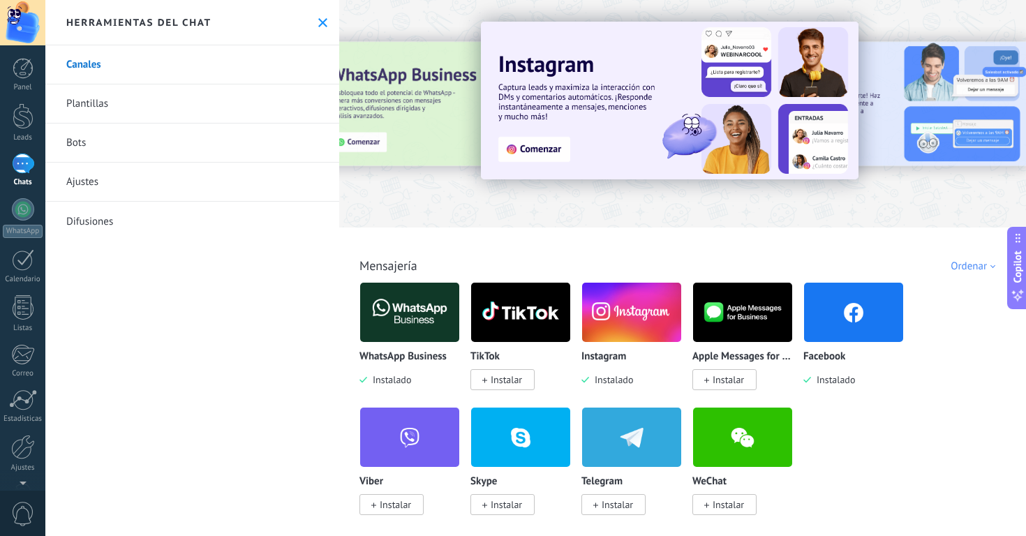
click at [849, 315] on img at bounding box center [853, 313] width 99 height 68
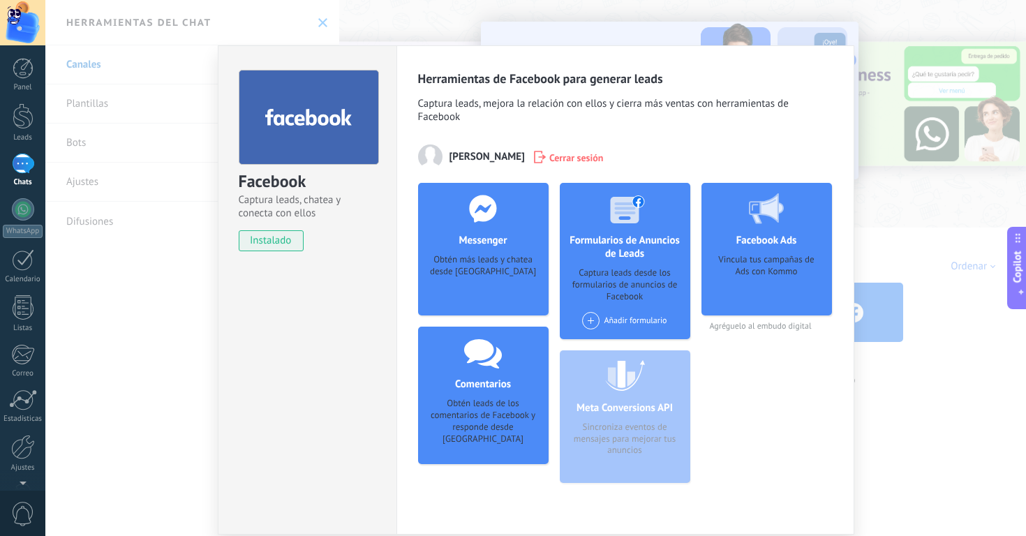
click at [487, 455] on div "Agregar página" at bounding box center [483, 460] width 92 height 10
click at [279, 311] on div "Facebook Captura leads, chatea y conecta con ellos instalado Desinstalar" at bounding box center [307, 289] width 179 height 489
click at [152, 240] on div "Facebook Captura leads, chatea y conecta con ellos instalado Desinstalar Herram…" at bounding box center [535, 268] width 981 height 536
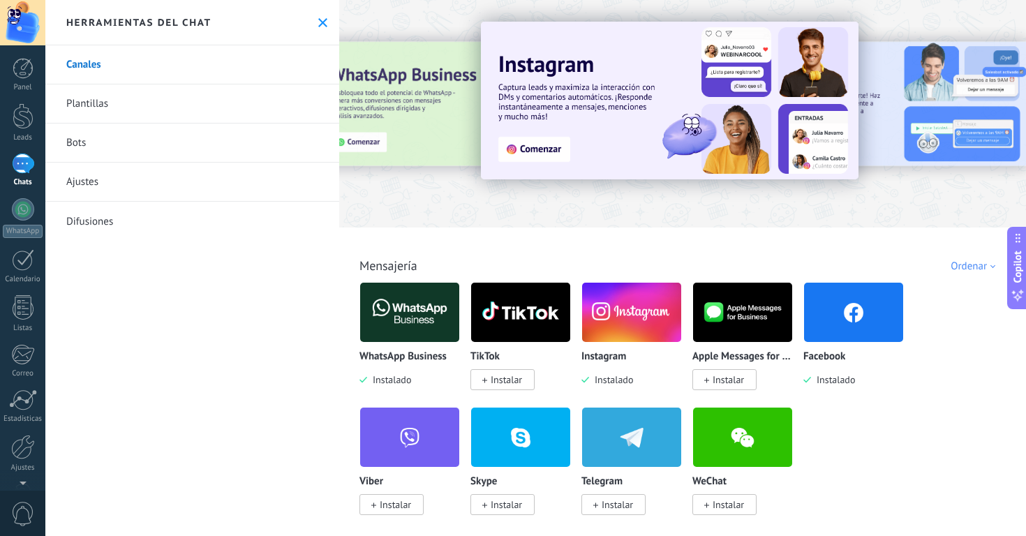
click at [144, 335] on div "Canales Plantillas Bots Ajustes Difusiones" at bounding box center [192, 290] width 294 height 491
click at [35, 122] on link "Leads" at bounding box center [22, 122] width 45 height 39
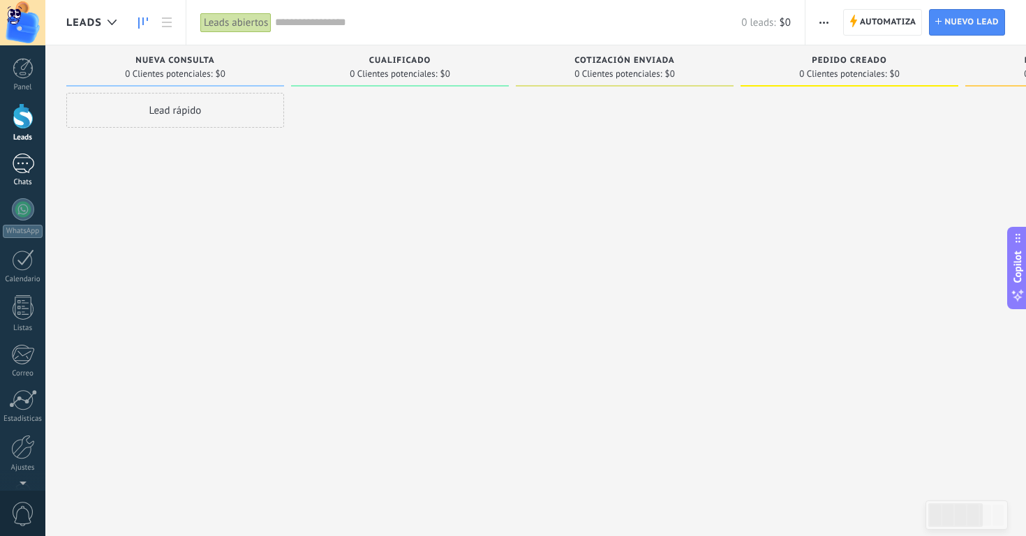
click at [27, 177] on link "Chats" at bounding box center [22, 171] width 45 height 34
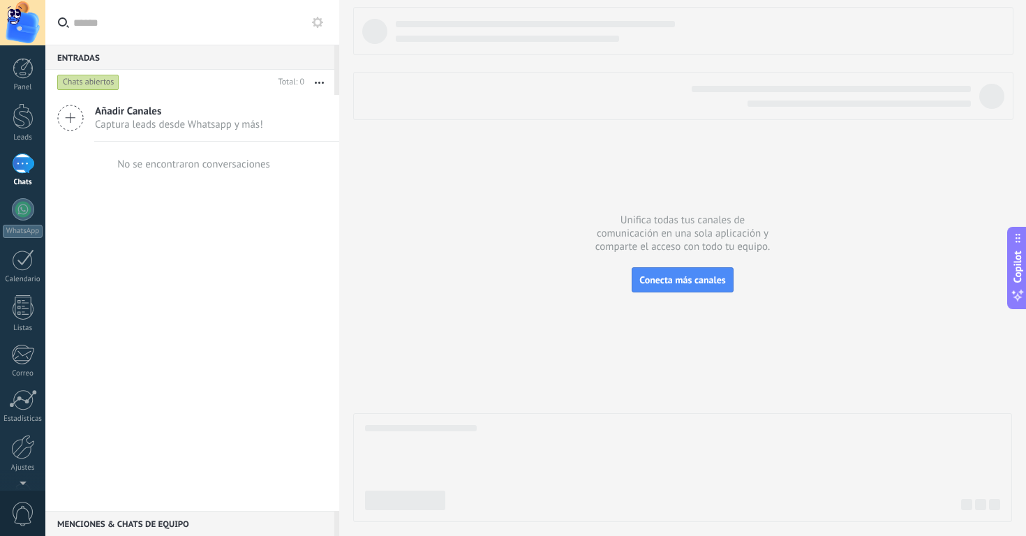
click at [186, 325] on div "Añadir Canales Captura leads desde Whatsapp y más! No se encontraron conversaci…" at bounding box center [192, 303] width 294 height 416
click at [703, 282] on span "Conecta más canales" at bounding box center [683, 280] width 86 height 13
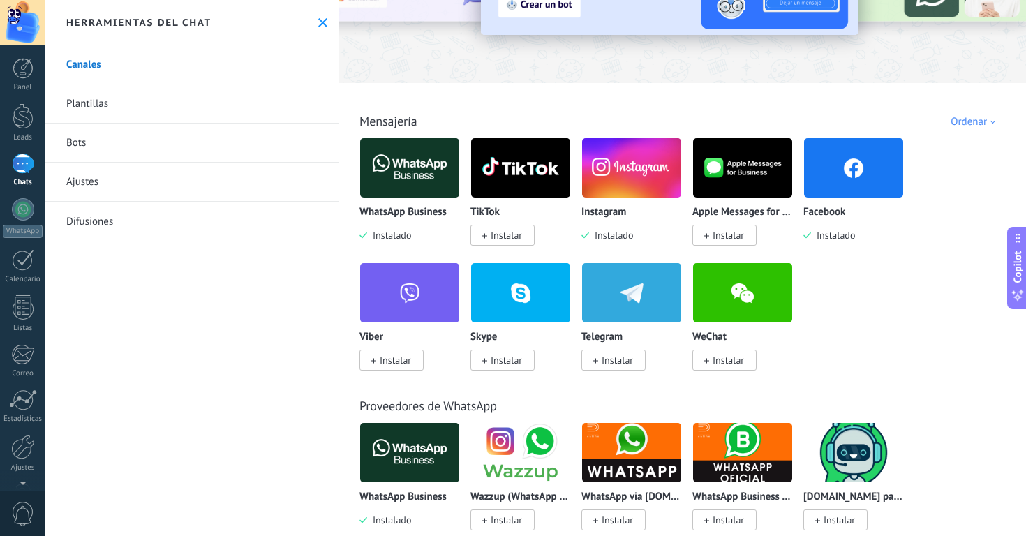
scroll to position [162, 0]
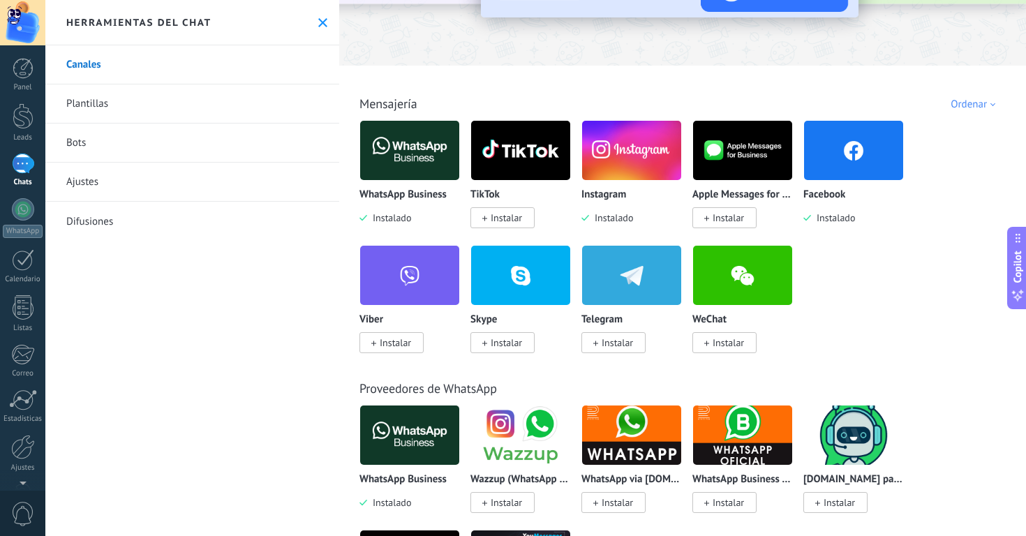
click at [418, 155] on img at bounding box center [409, 151] width 99 height 68
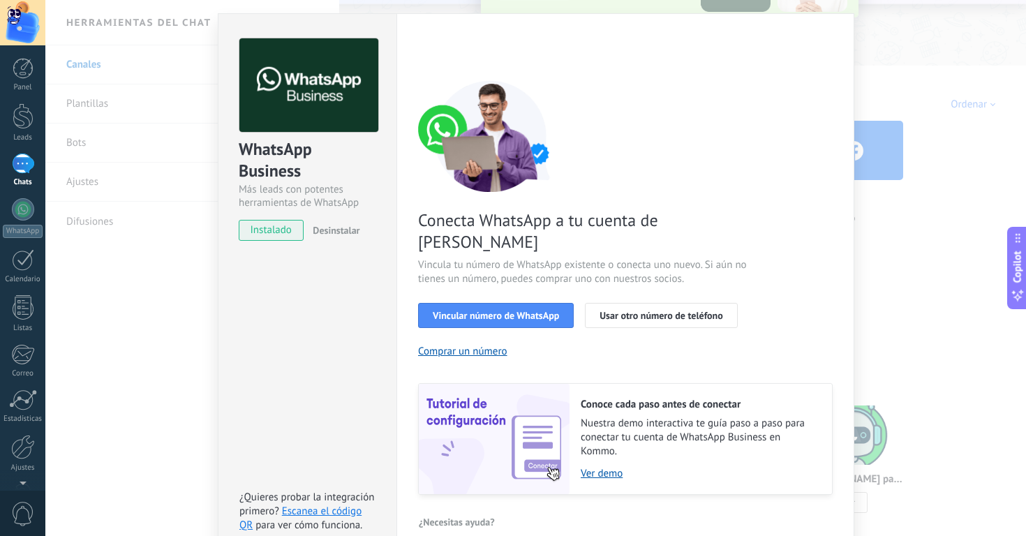
scroll to position [47, 0]
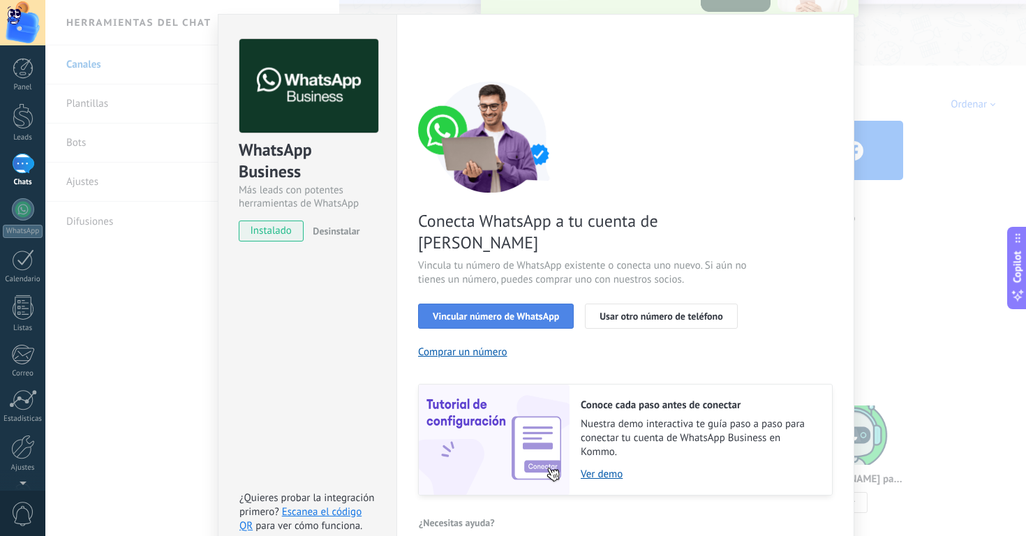
click at [534, 304] on button "Vincular número de WhatsApp" at bounding box center [496, 316] width 156 height 25
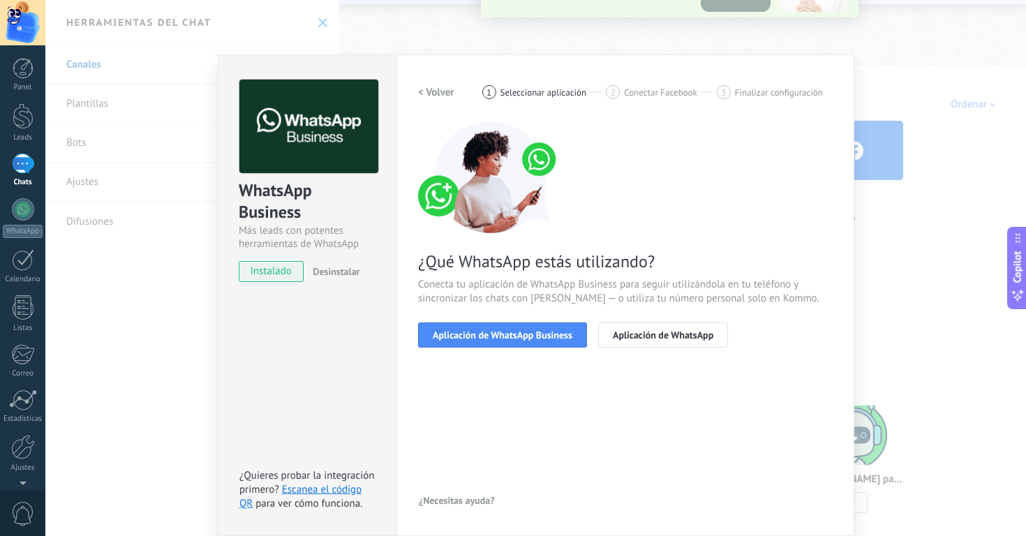
click at [630, 392] on div "< Volver 1 Seleccionar aplicación 2 Conectar Facebook 3 Finalizar configuración…" at bounding box center [625, 296] width 415 height 432
click at [645, 341] on button "Aplicación de WhatsApp" at bounding box center [663, 335] width 130 height 25
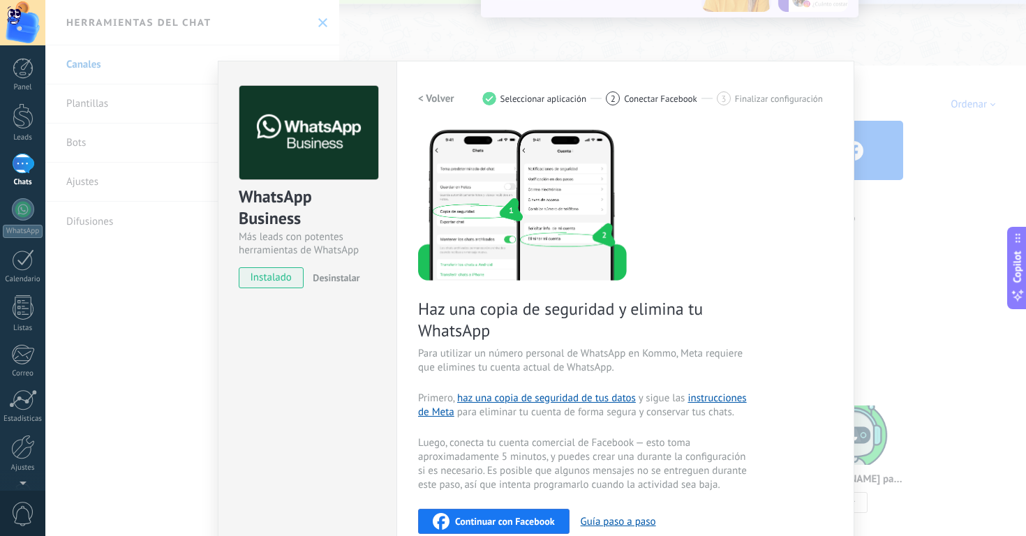
scroll to position [0, 0]
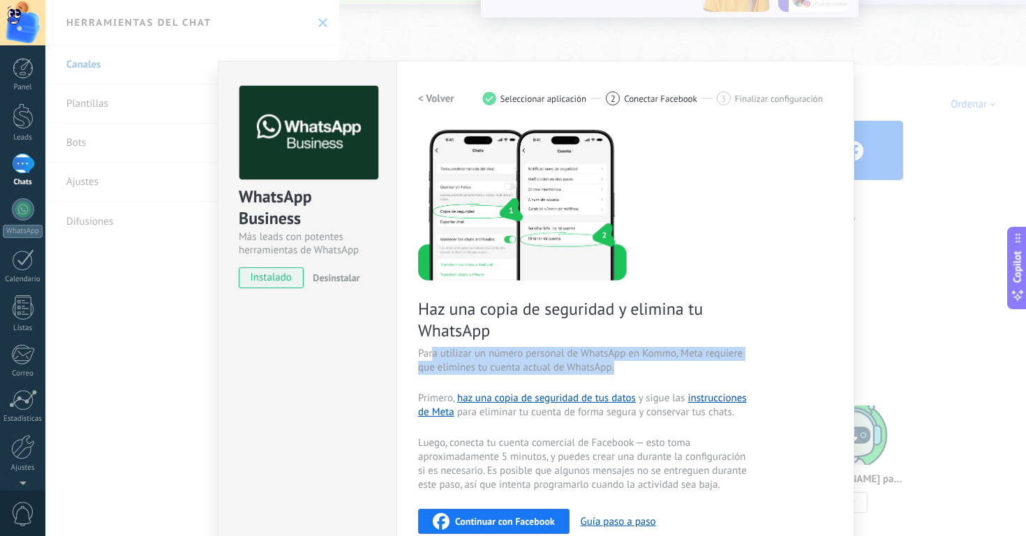
drag, startPoint x: 431, startPoint y: 351, endPoint x: 741, endPoint y: 367, distance: 310.5
click at [741, 367] on span "Para utilizar un número personal de WhatsApp en Kommo, Meta requiere que elimin…" at bounding box center [584, 361] width 332 height 28
click at [746, 368] on span "Para utilizar un número personal de WhatsApp en Kommo, Meta requiere que elimin…" at bounding box center [584, 361] width 332 height 28
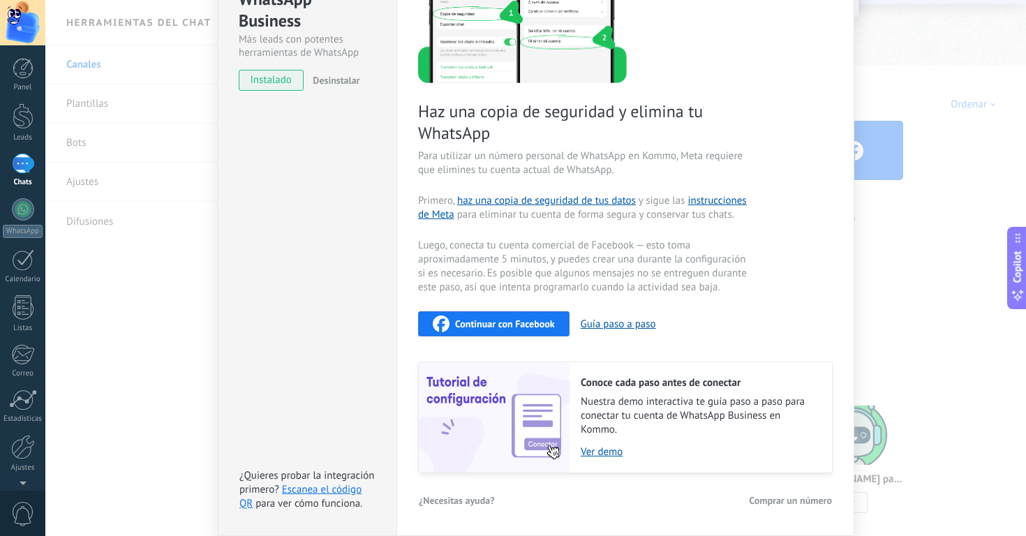
scroll to position [197, 0]
click at [521, 324] on span "Continuar con Facebook" at bounding box center [505, 325] width 100 height 10
click at [628, 216] on span "Primero, haz una copia de seguridad de tus datos y sigue las instrucciones de M…" at bounding box center [584, 209] width 332 height 28
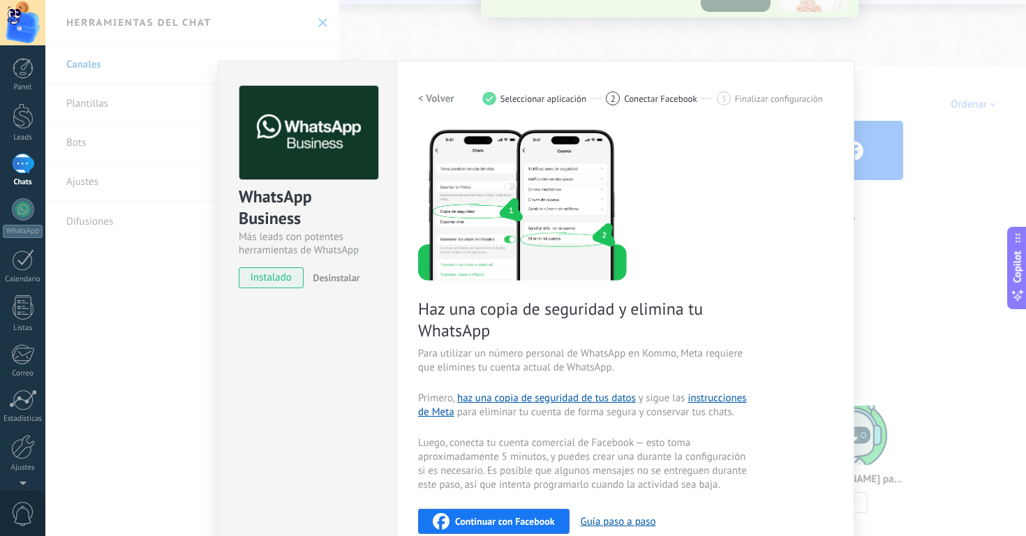
drag, startPoint x: 293, startPoint y: 429, endPoint x: 390, endPoint y: 334, distance: 136.3
click at [293, 429] on div "WhatsApp Business Más leads con potentes herramientas de WhatsApp instalado Des…" at bounding box center [307, 397] width 179 height 673
click at [418, 27] on div "WhatsApp Business Más leads con potentes herramientas de WhatsApp instalado Des…" at bounding box center [535, 268] width 981 height 536
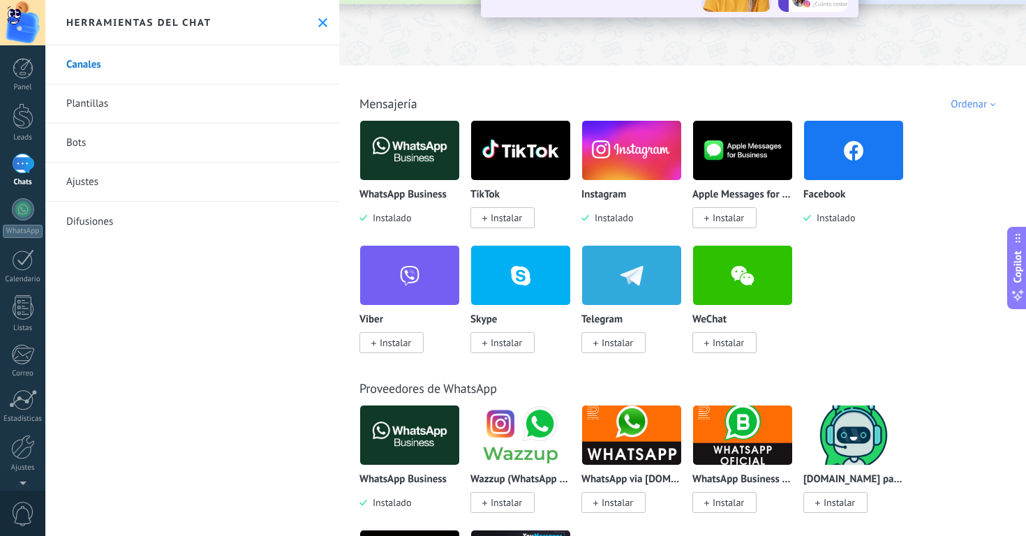
click at [852, 158] on img at bounding box center [853, 151] width 99 height 68
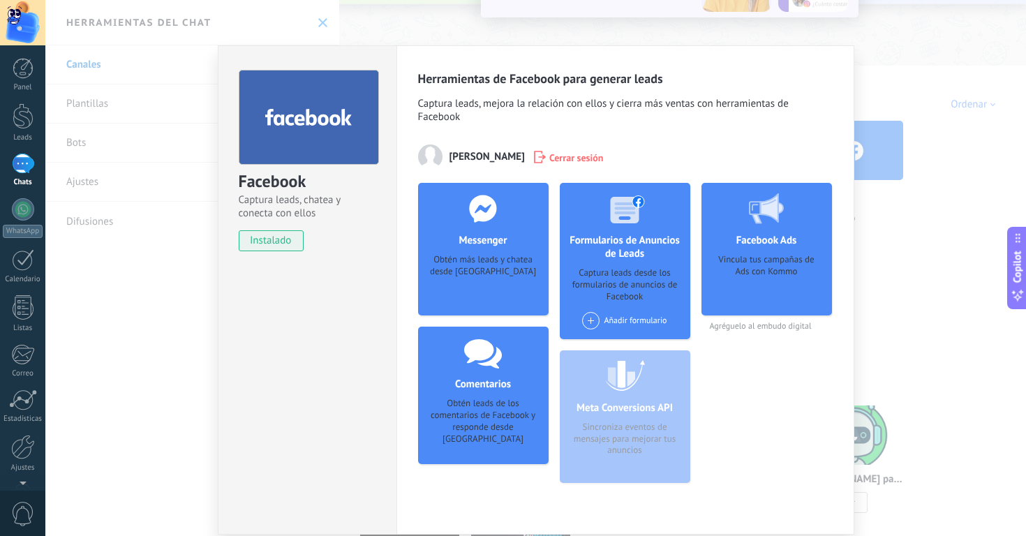
click at [253, 244] on span "instalado" at bounding box center [272, 240] width 64 height 21
click at [469, 443] on div "Comentarios Obtén leads de los comentarios de Facebook y responde desde [PERSON…" at bounding box center [483, 396] width 131 height 138
click at [929, 73] on div "Facebook Captura leads, chatea y conecta con ellos instalado Desinstalar Herram…" at bounding box center [535, 268] width 981 height 536
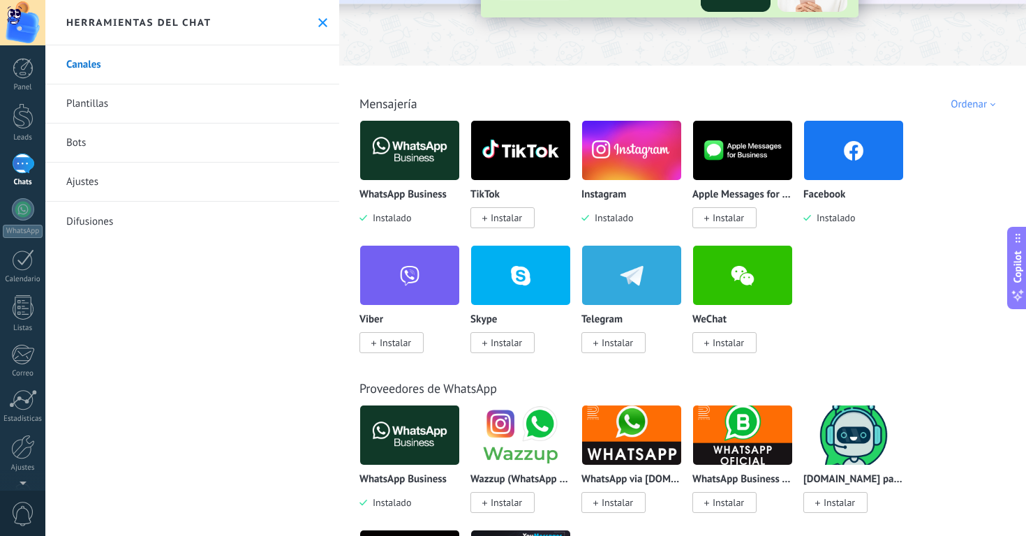
click at [92, 185] on link "Ajustes" at bounding box center [192, 182] width 294 height 39
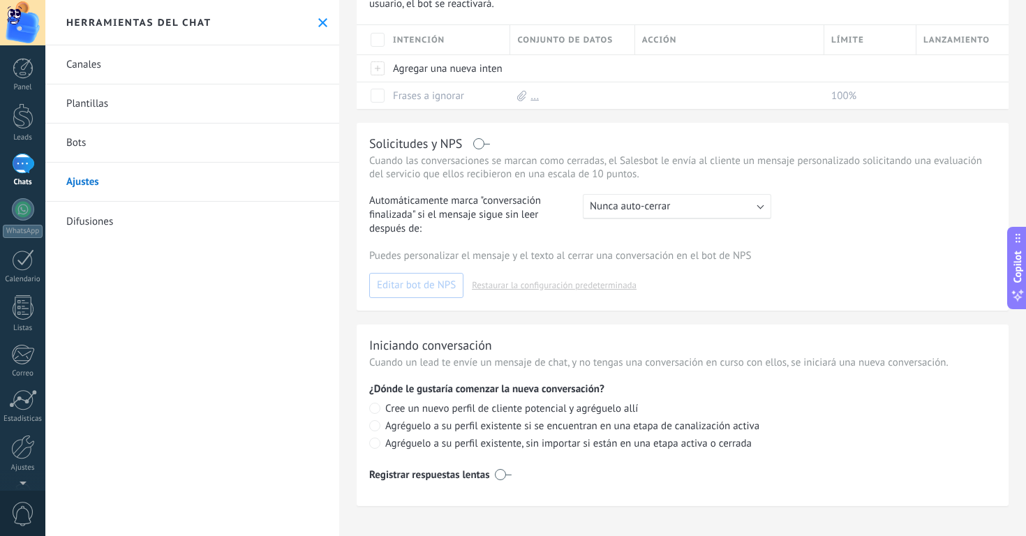
scroll to position [184, 0]
click at [29, 165] on div at bounding box center [23, 164] width 22 height 20
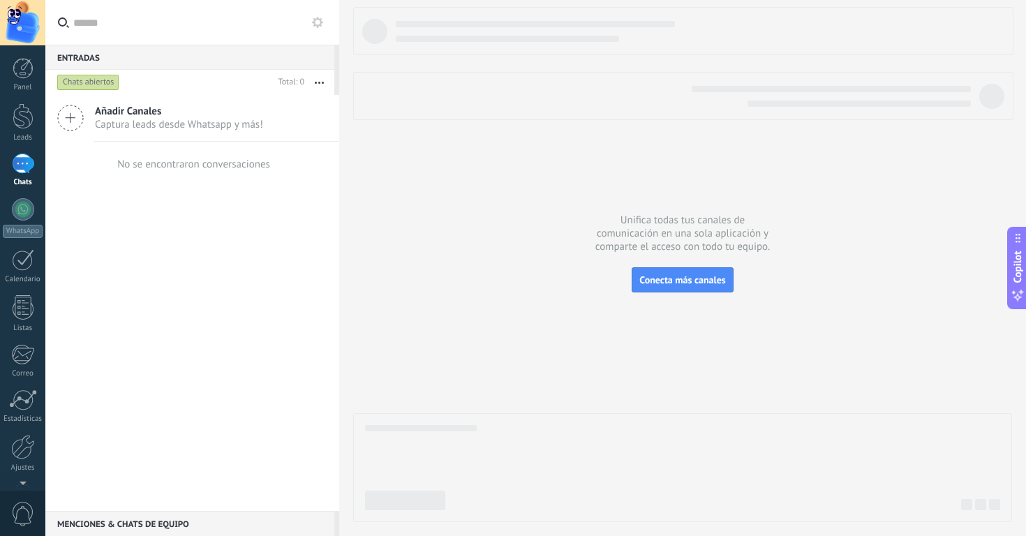
click at [197, 110] on span "Añadir Canales" at bounding box center [179, 111] width 168 height 13
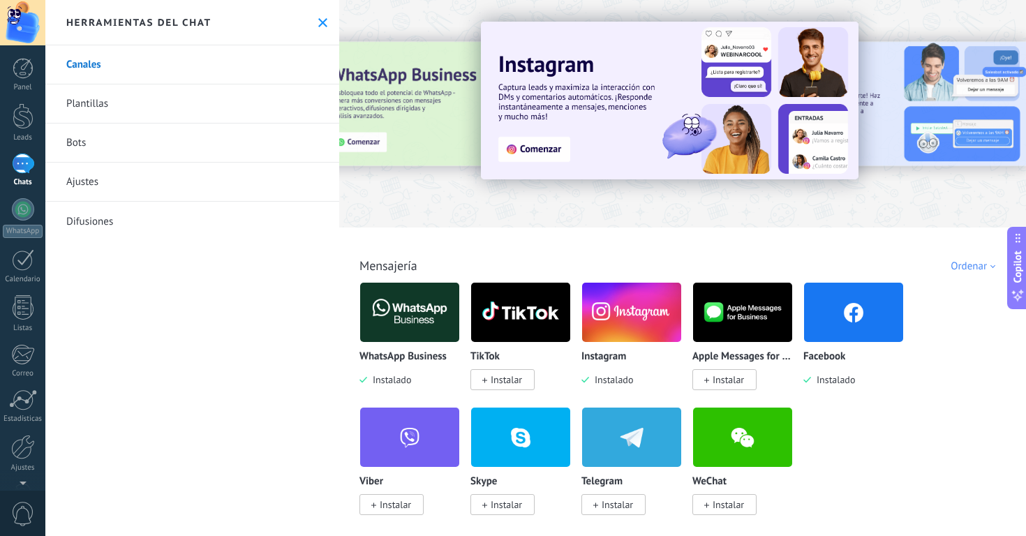
scroll to position [0, 7]
click at [901, 105] on div at bounding box center [1029, 113] width 314 height 126
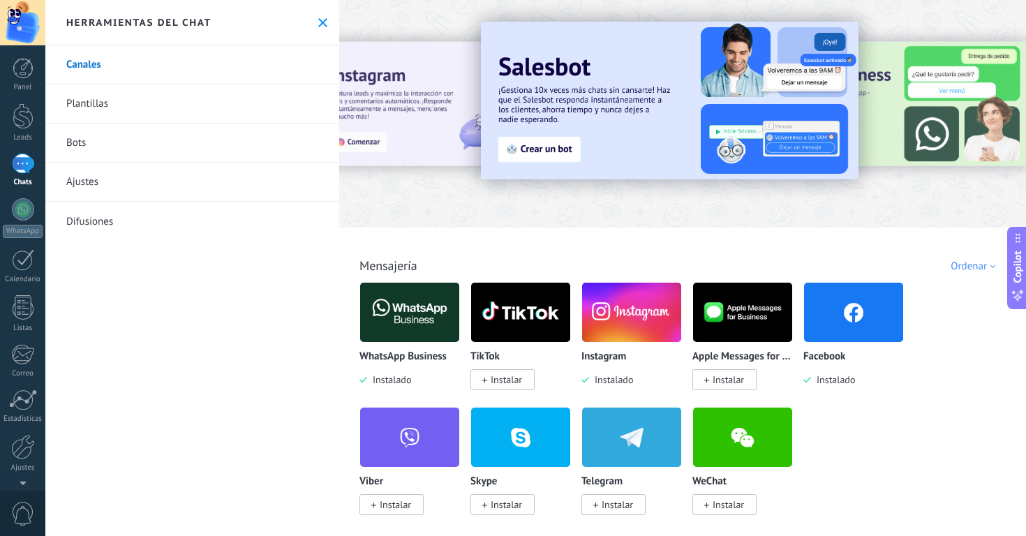
click at [941, 121] on div at bounding box center [1029, 113] width 314 height 126
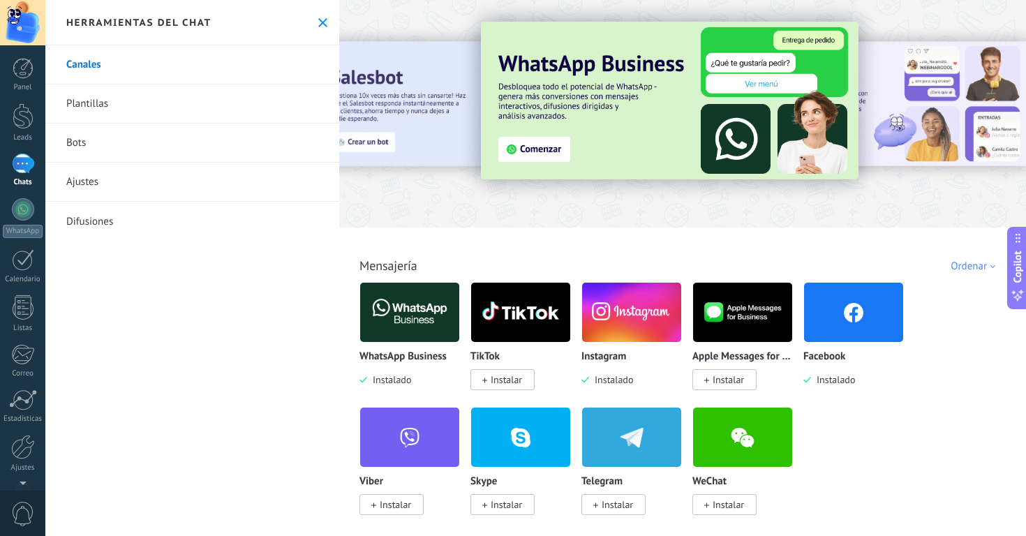
click at [862, 323] on img at bounding box center [853, 313] width 99 height 68
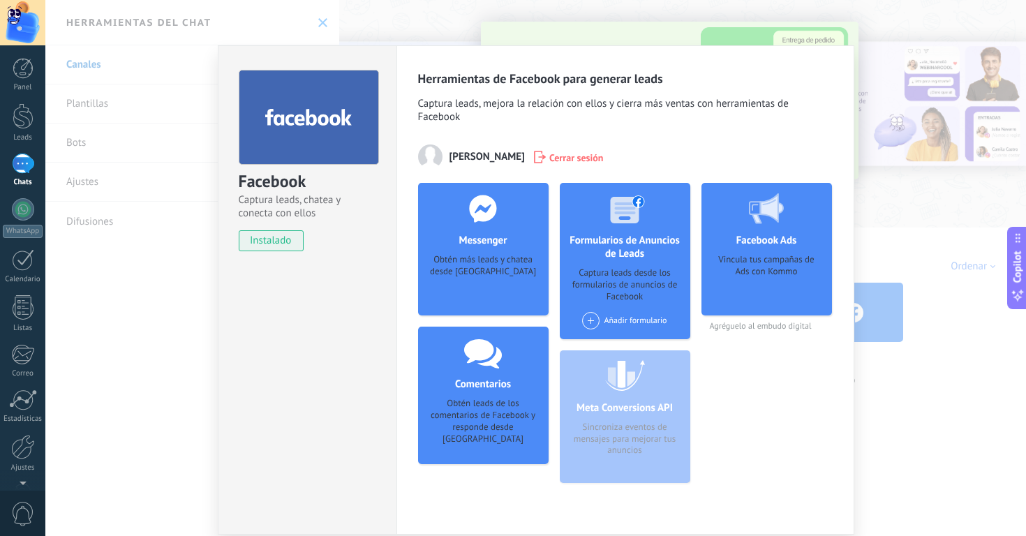
click at [462, 249] on div "Messenger Obtén más leads y chatea desde Kommo Agregar página" at bounding box center [483, 249] width 131 height 133
click at [604, 159] on span "Cerrar sesión" at bounding box center [577, 157] width 54 height 14
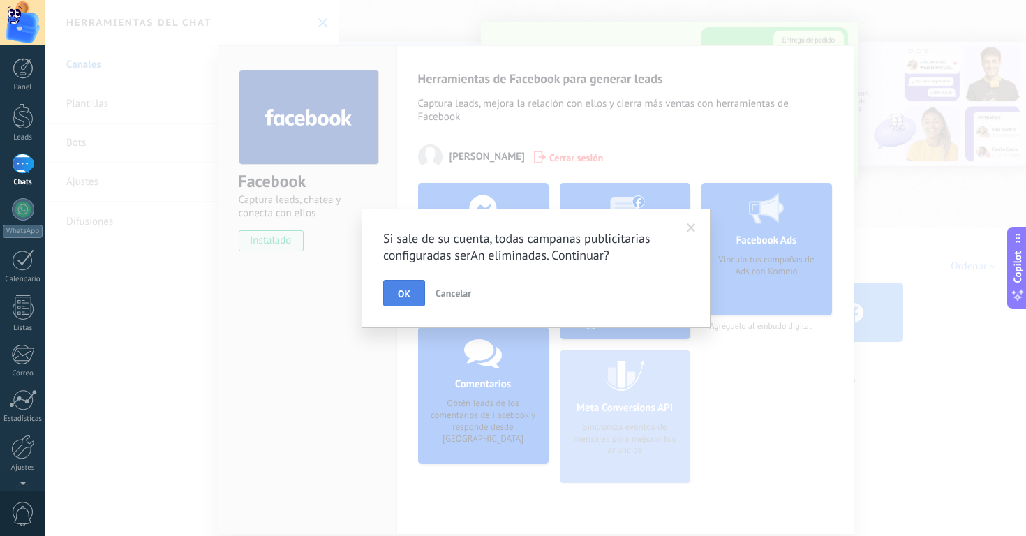
click at [405, 295] on span "OK" at bounding box center [404, 294] width 13 height 10
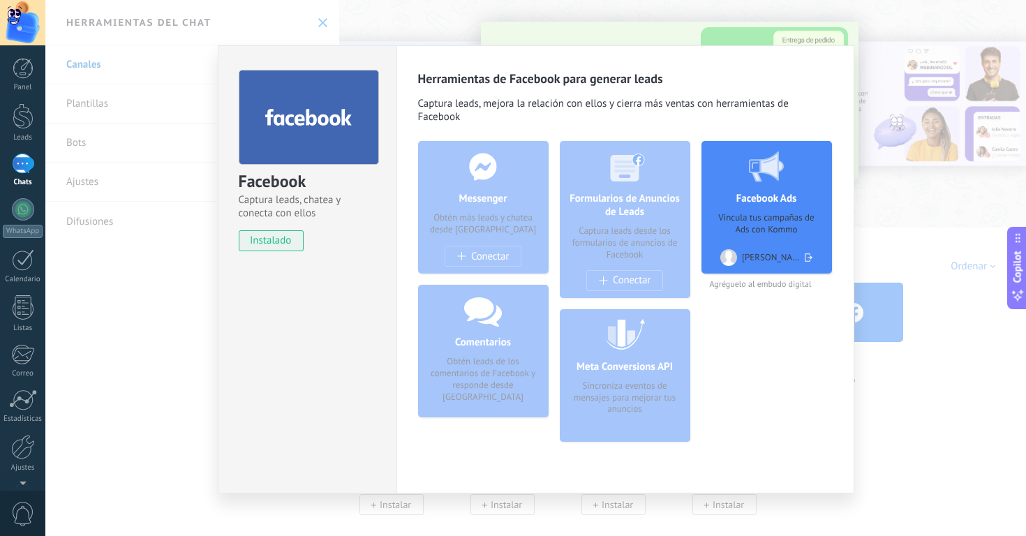
click at [798, 259] on div "[PERSON_NAME]" at bounding box center [767, 257] width 92 height 21
click at [805, 259] on icon at bounding box center [809, 257] width 8 height 21
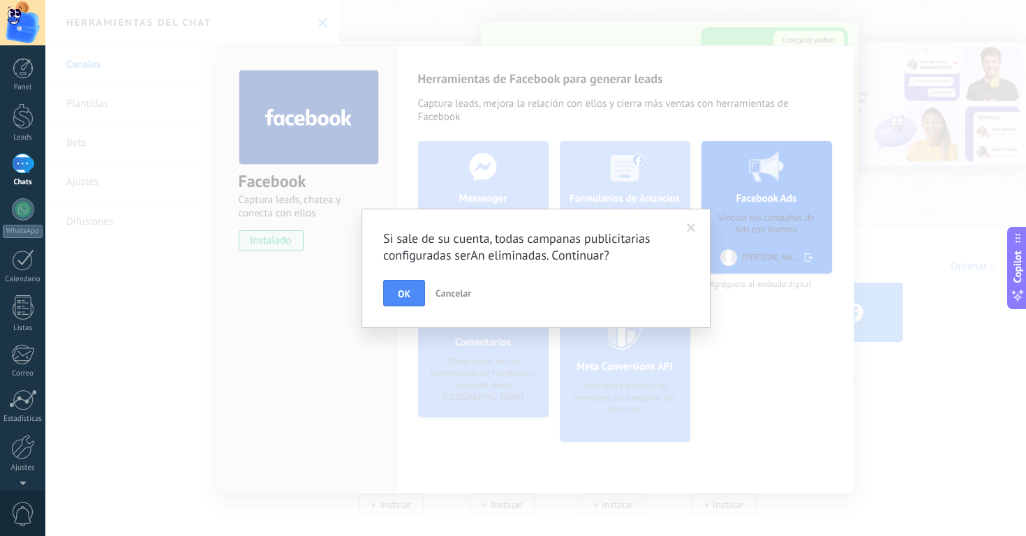
click at [404, 289] on span "OK" at bounding box center [404, 294] width 13 height 10
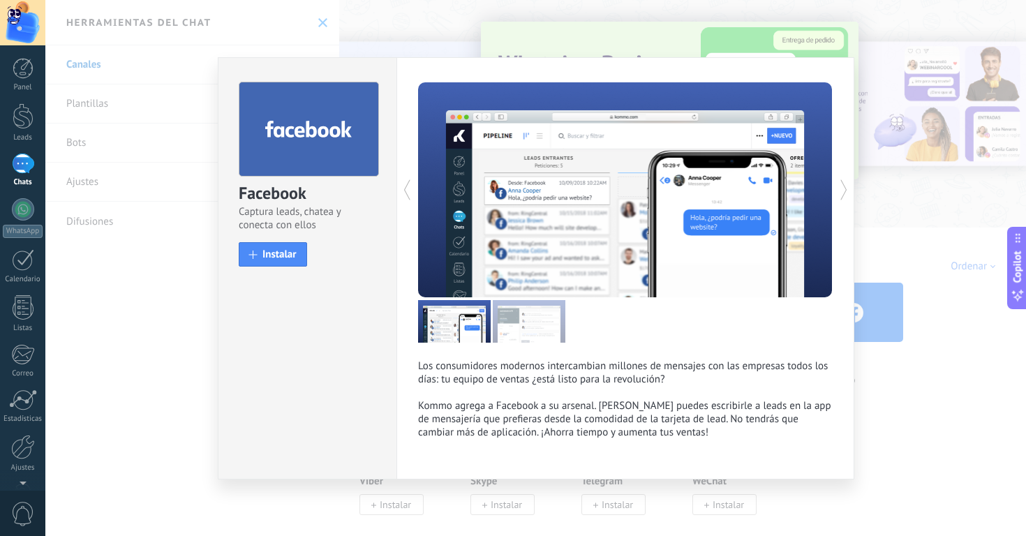
click at [282, 344] on div "Facebook Captura leads, chatea y conecta con ellos install Instalar" at bounding box center [307, 268] width 179 height 422
click at [279, 265] on button "Instalar" at bounding box center [273, 254] width 68 height 24
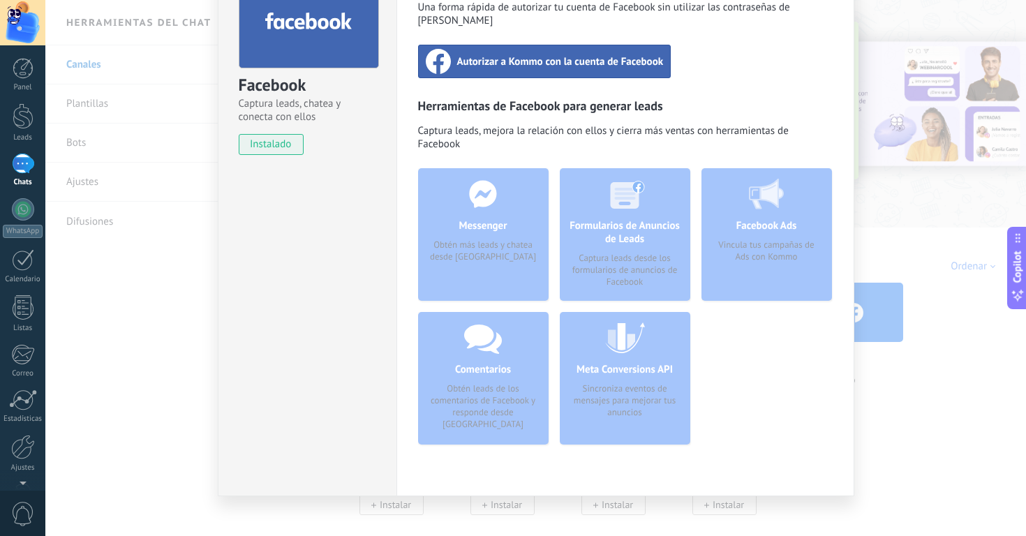
scroll to position [96, 0]
click at [494, 226] on div "Messenger Obtén más leads y chatea desde [GEOGRAPHIC_DATA]" at bounding box center [483, 235] width 131 height 133
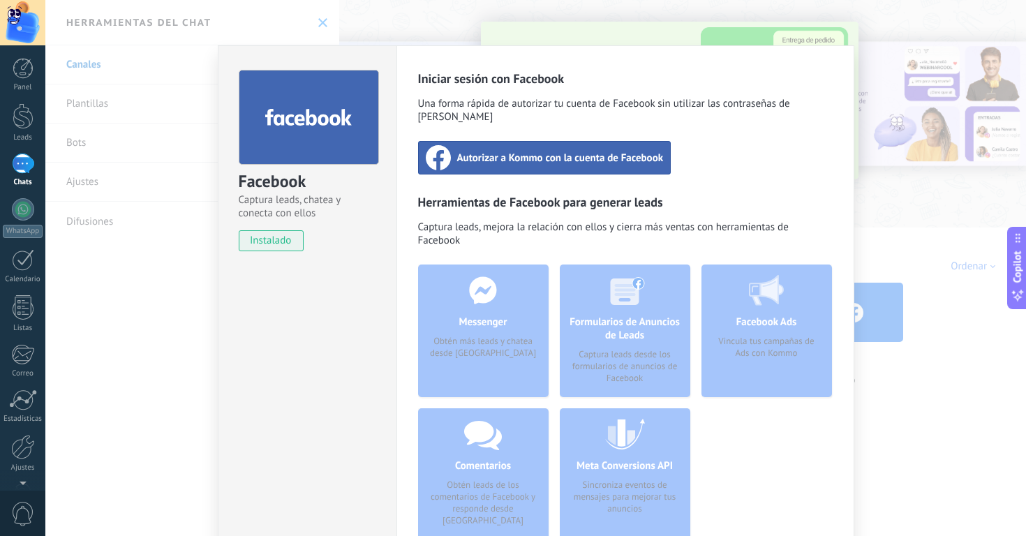
scroll to position [2, 0]
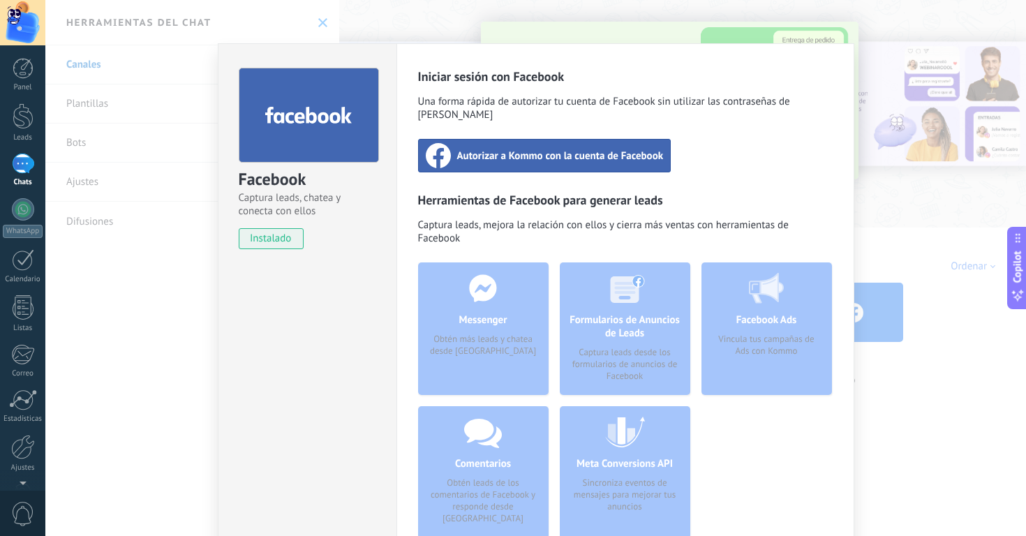
click at [520, 149] on span "Autorizar a Kommo con la cuenta de Facebook" at bounding box center [560, 156] width 207 height 14
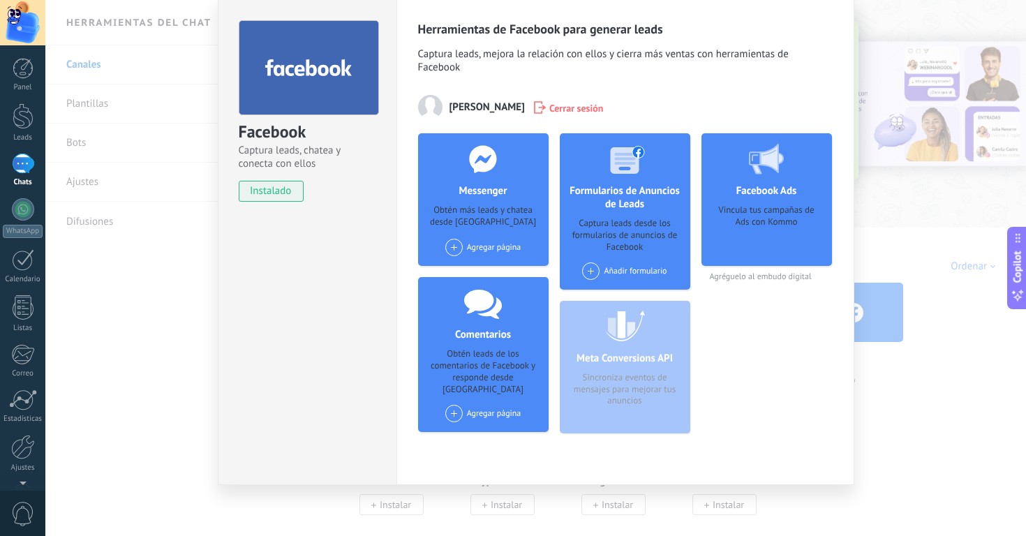
scroll to position [49, 0]
click at [485, 249] on div "Agregar página" at bounding box center [483, 248] width 76 height 17
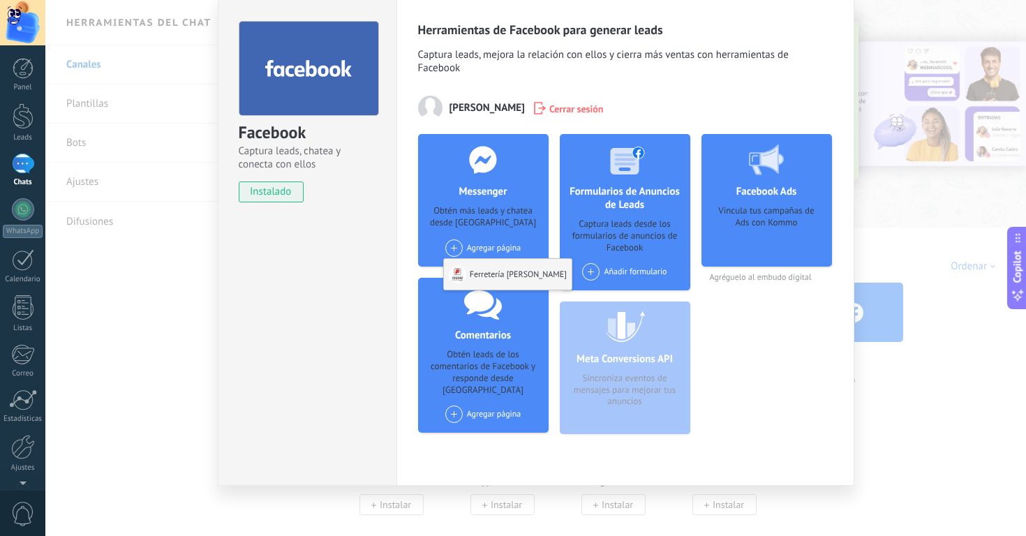
click at [485, 279] on div "Ferretería [PERSON_NAME]" at bounding box center [508, 274] width 128 height 31
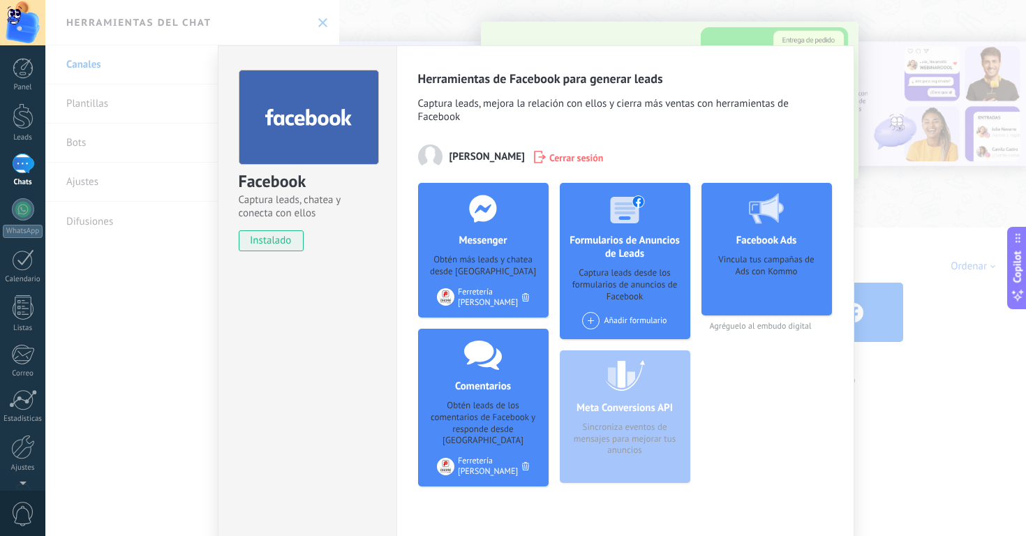
scroll to position [0, 0]
click at [399, 16] on div "Facebook Captura leads, chatea y conecta con ellos instalado Desinstalar Herram…" at bounding box center [535, 268] width 981 height 536
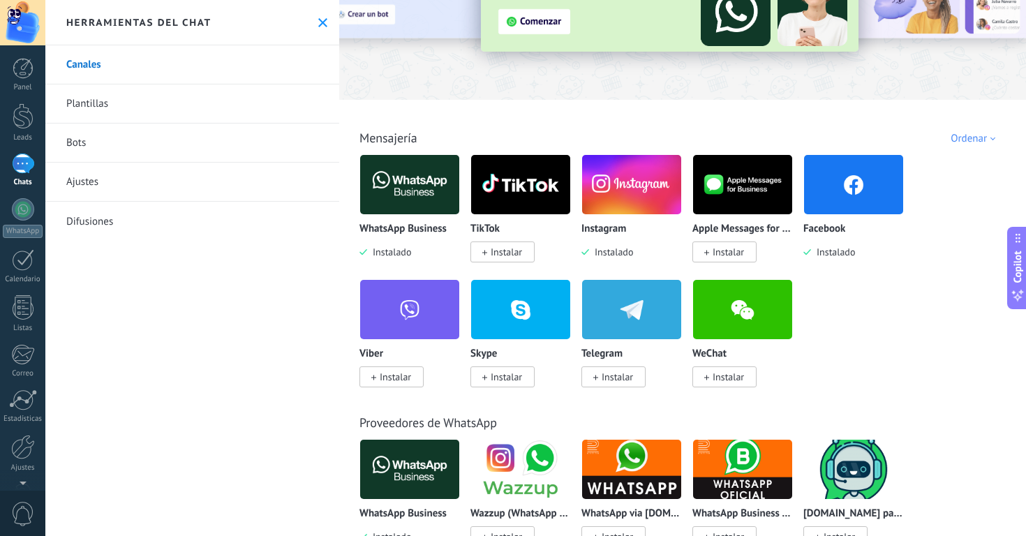
scroll to position [131, 0]
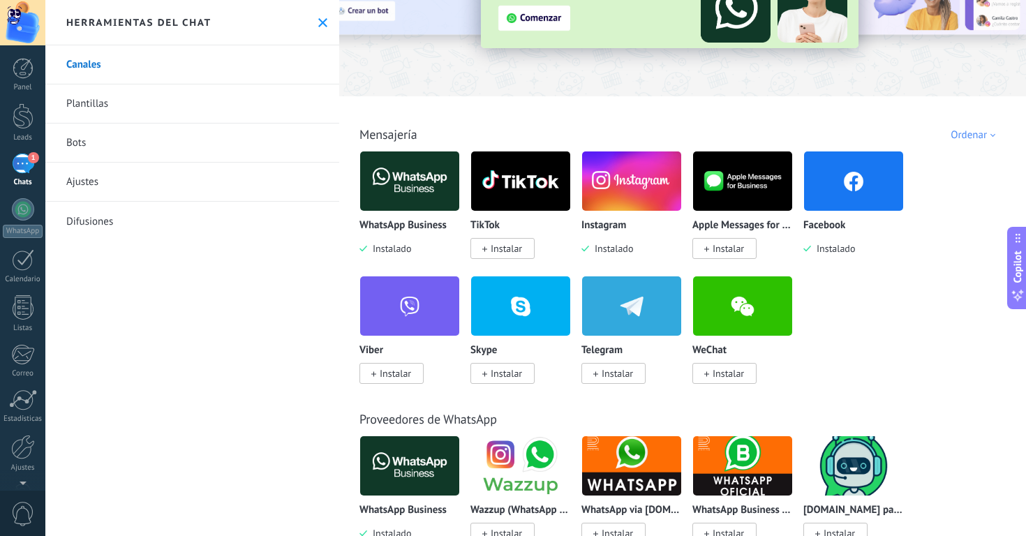
click at [22, 168] on div "1" at bounding box center [23, 164] width 22 height 20
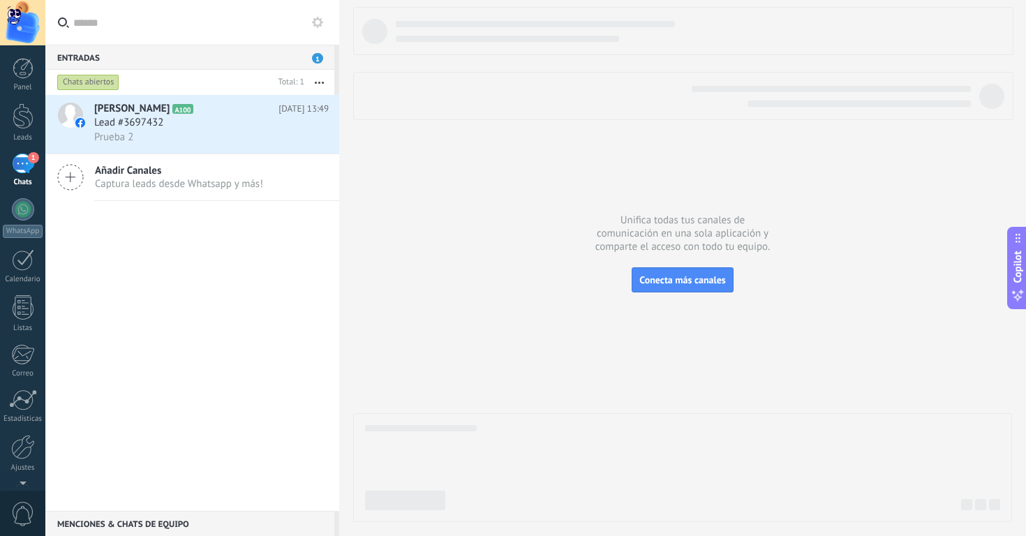
click at [234, 353] on div "[PERSON_NAME] A100 [DATE] 13:49 Lead #3697432 Prueba 2 Añadir Canales Captura l…" at bounding box center [192, 303] width 294 height 416
click at [206, 128] on div "Lead #3697432" at bounding box center [211, 123] width 235 height 14
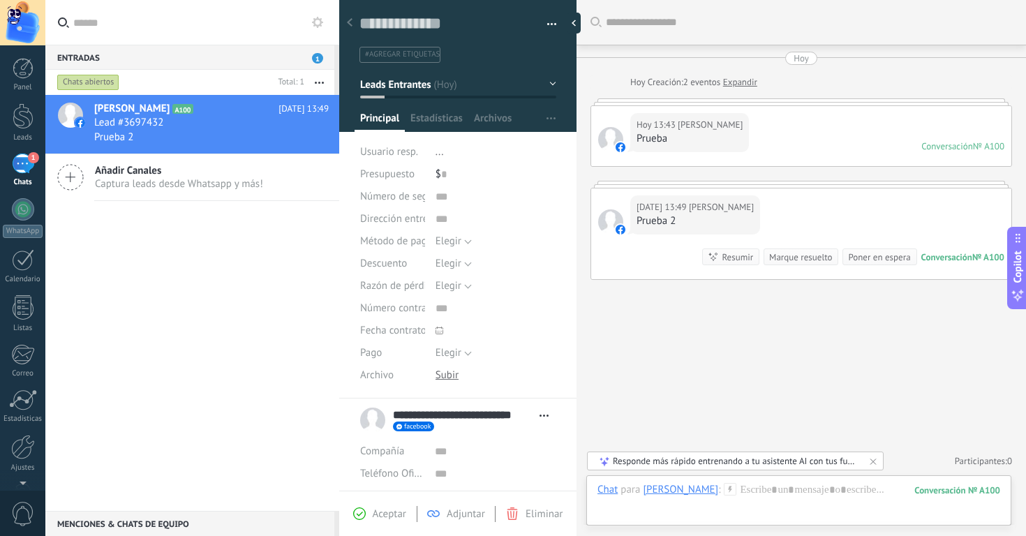
click at [548, 512] on span "Eliminar" at bounding box center [544, 514] width 37 height 13
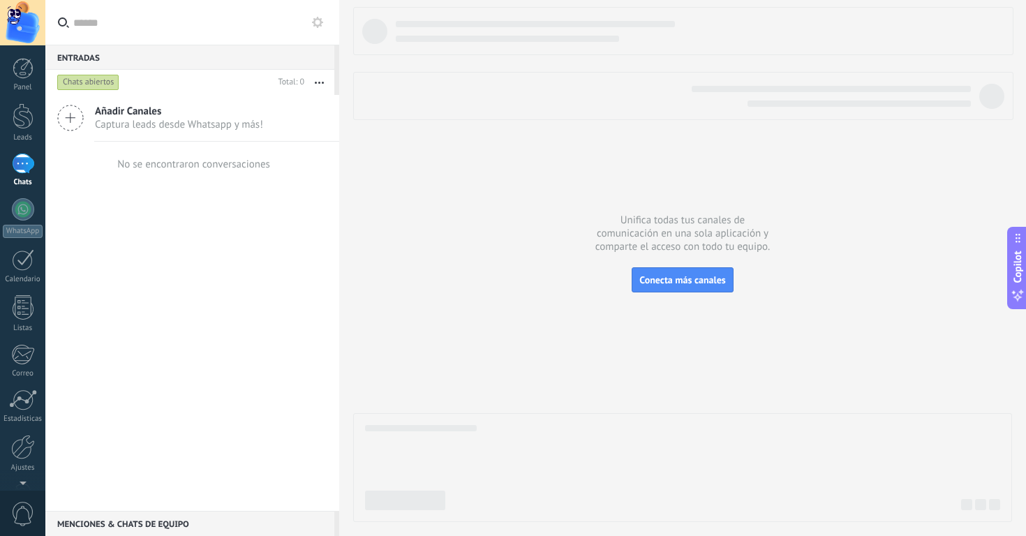
click at [282, 270] on div "Añadir Canales Captura leads desde Whatsapp y más! No se encontraron conversaci…" at bounding box center [192, 303] width 294 height 416
drag, startPoint x: 584, startPoint y: 346, endPoint x: 353, endPoint y: 281, distance: 239.9
click at [583, 345] on div at bounding box center [682, 264] width 659 height 515
click at [29, 165] on div "1" at bounding box center [23, 164] width 22 height 20
click at [246, 117] on span "Añadir Canales" at bounding box center [179, 111] width 168 height 13
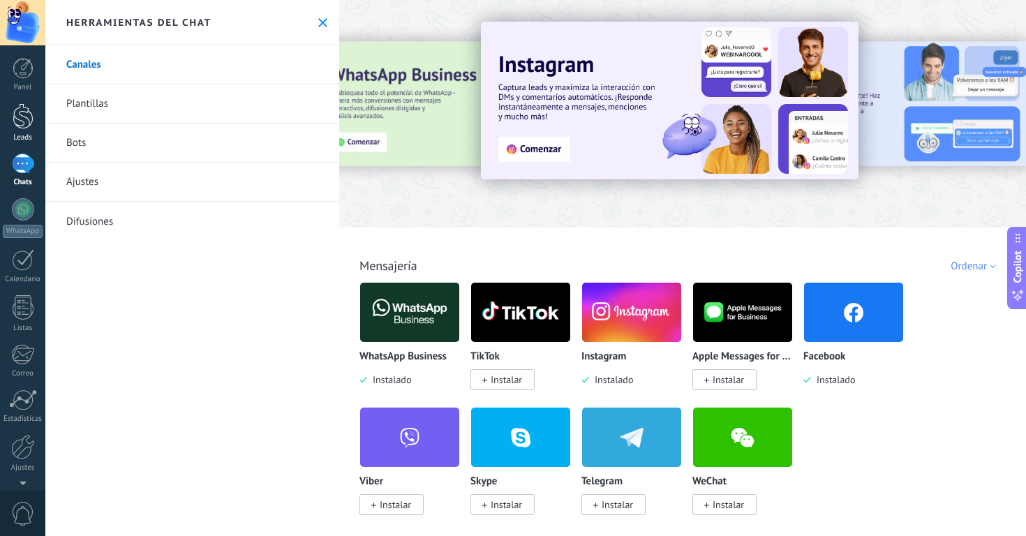
click at [24, 118] on div at bounding box center [23, 116] width 21 height 26
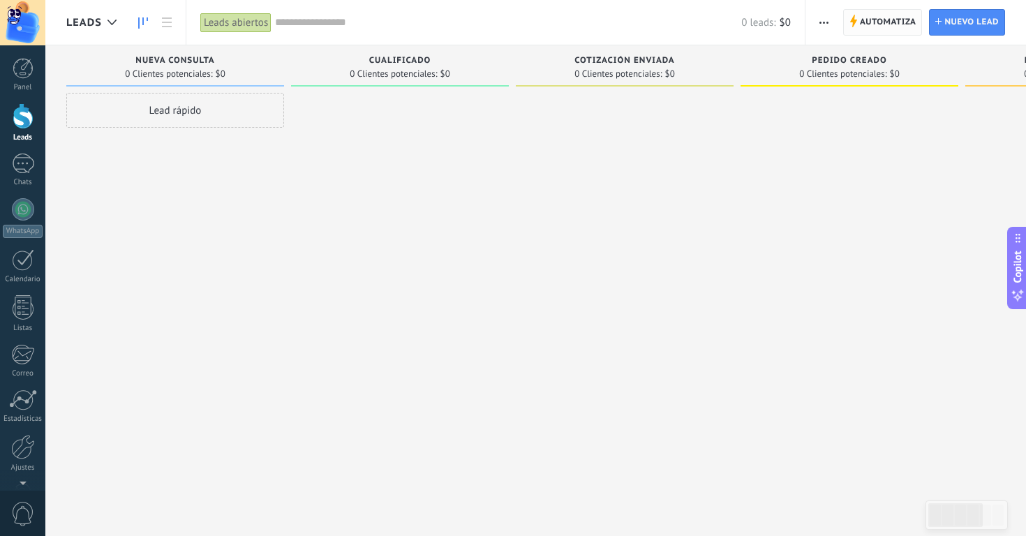
click at [901, 23] on span "Automatiza" at bounding box center [888, 22] width 57 height 25
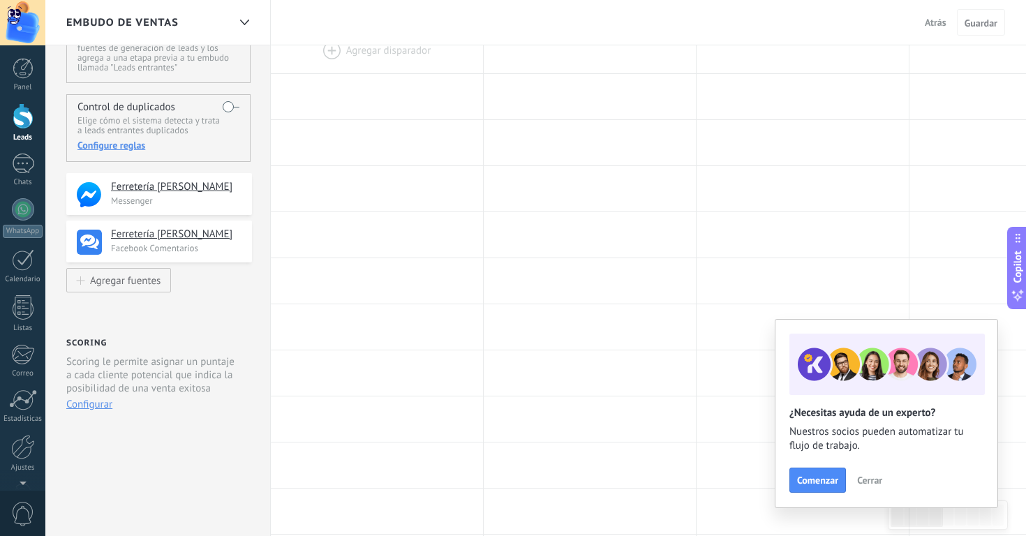
scroll to position [73, 0]
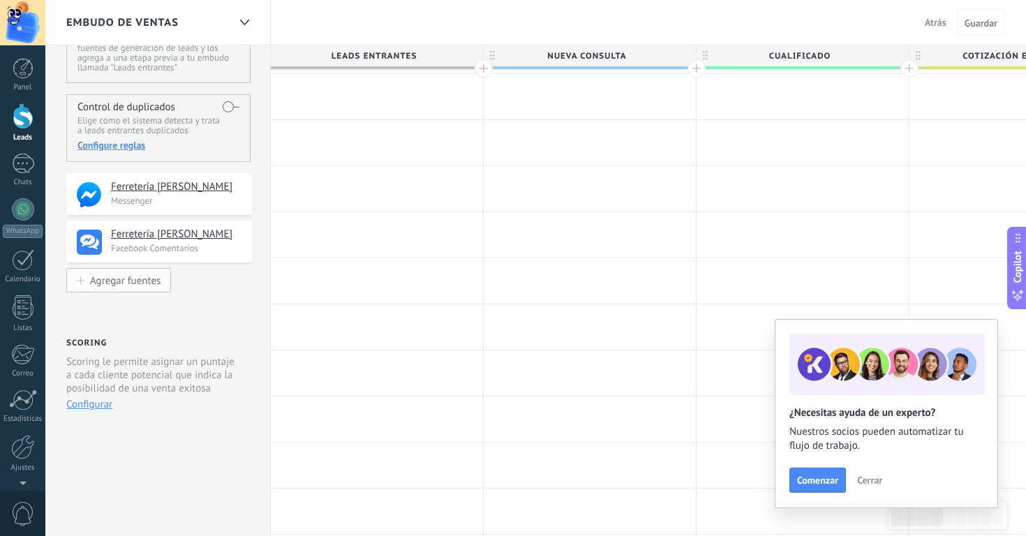
click at [151, 286] on div "Agregar fuentes" at bounding box center [125, 280] width 71 height 12
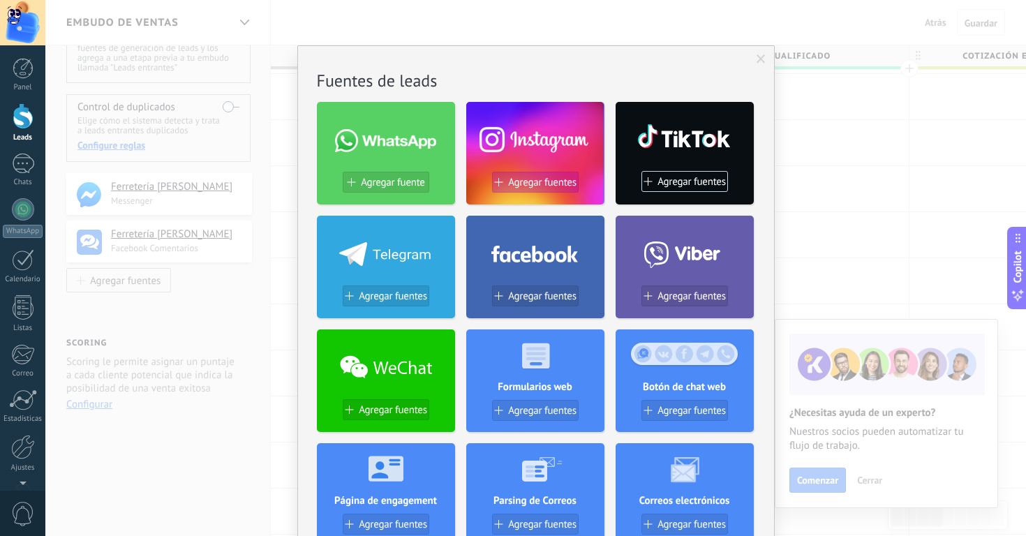
click at [526, 187] on span "Agregar fuentes" at bounding box center [542, 183] width 68 height 12
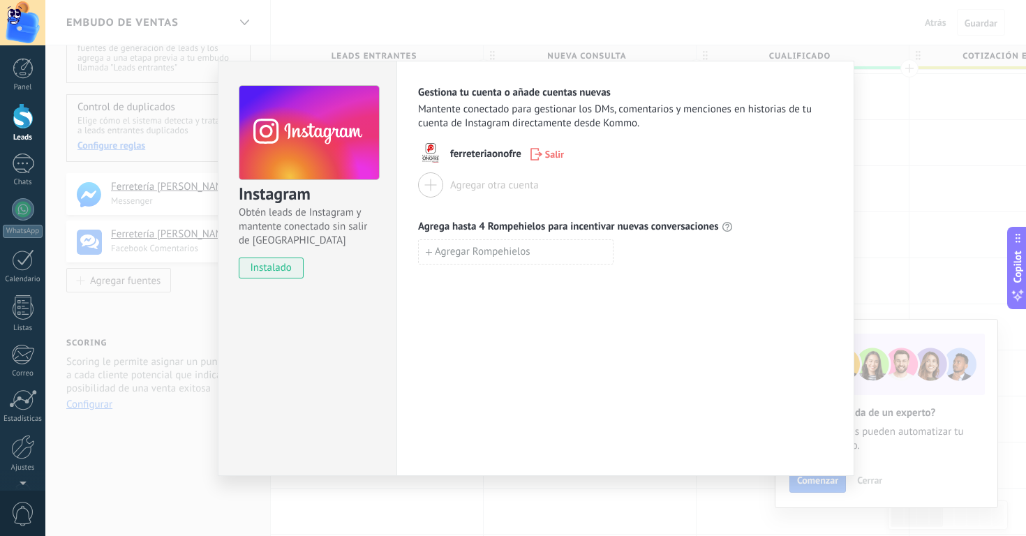
click at [471, 161] on span "ferreteriaonofre" at bounding box center [485, 154] width 71 height 14
click at [149, 355] on div "Instagram Obtén leads de Instagram y mantente conectado sin salir de Kommo inst…" at bounding box center [535, 268] width 981 height 536
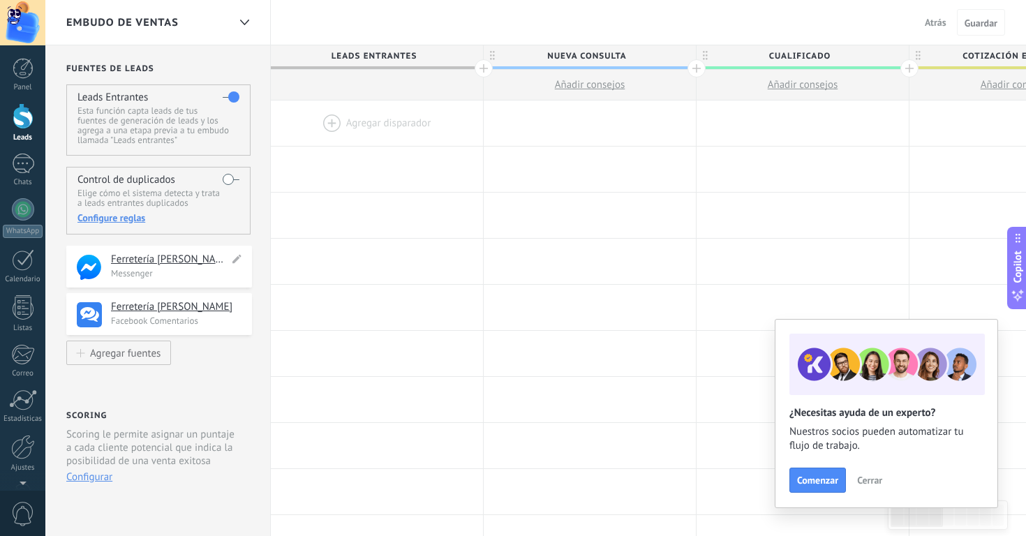
scroll to position [0, 0]
click at [149, 350] on div "Agregar fuentes" at bounding box center [125, 353] width 71 height 12
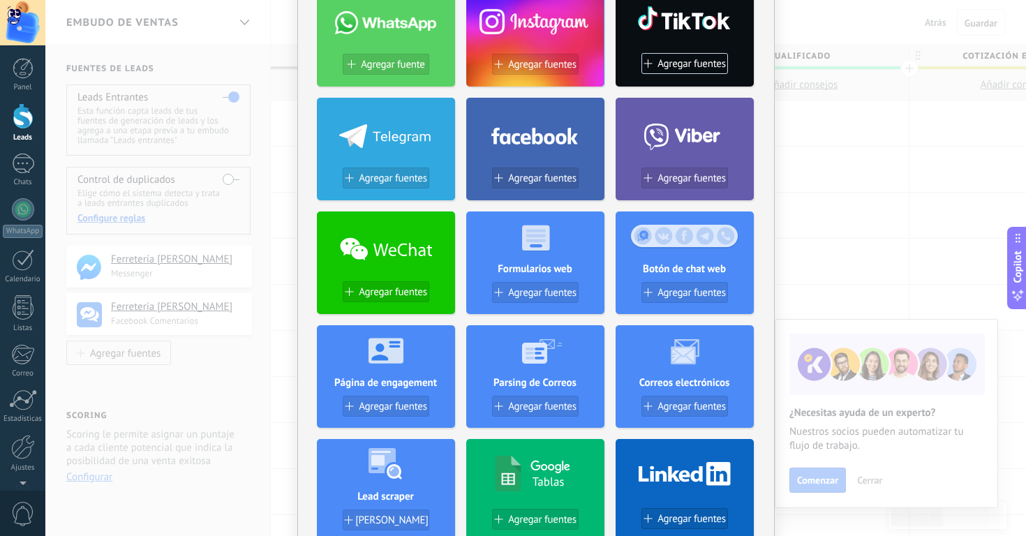
scroll to position [122, 0]
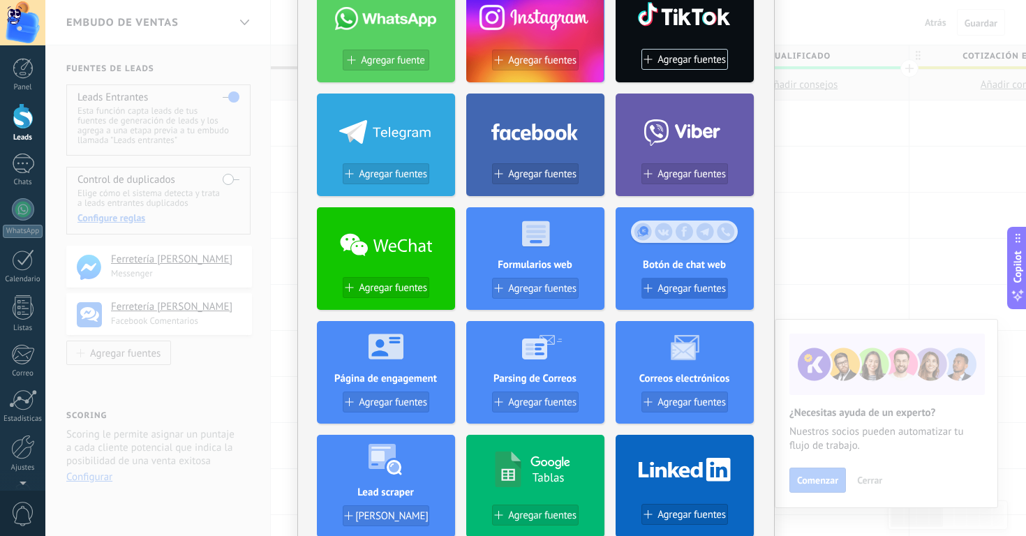
click at [713, 292] on span "Agregar fuentes" at bounding box center [692, 289] width 68 height 12
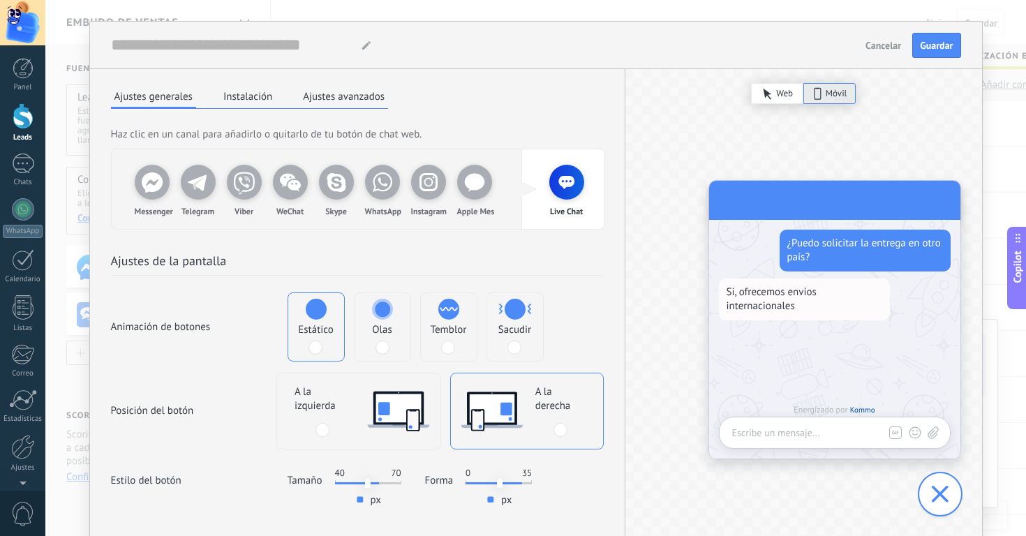
scroll to position [0, 0]
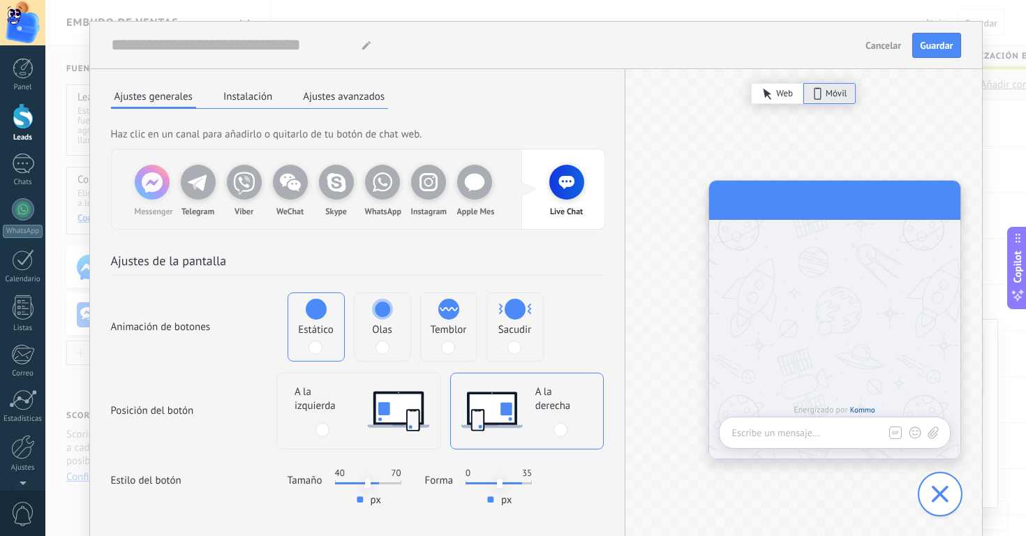
click at [152, 191] on use at bounding box center [152, 182] width 21 height 20
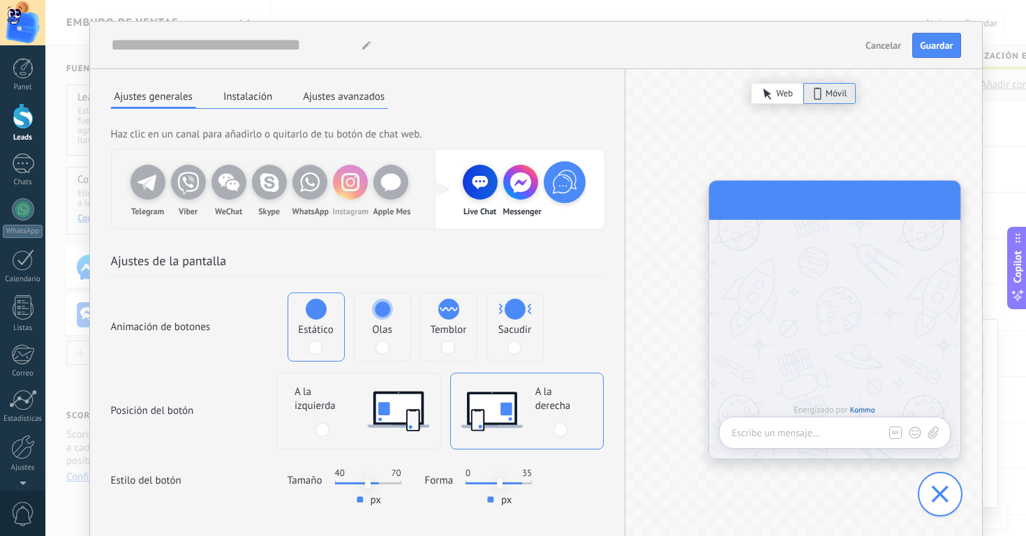
click at [349, 189] on icon at bounding box center [351, 182] width 28 height 28
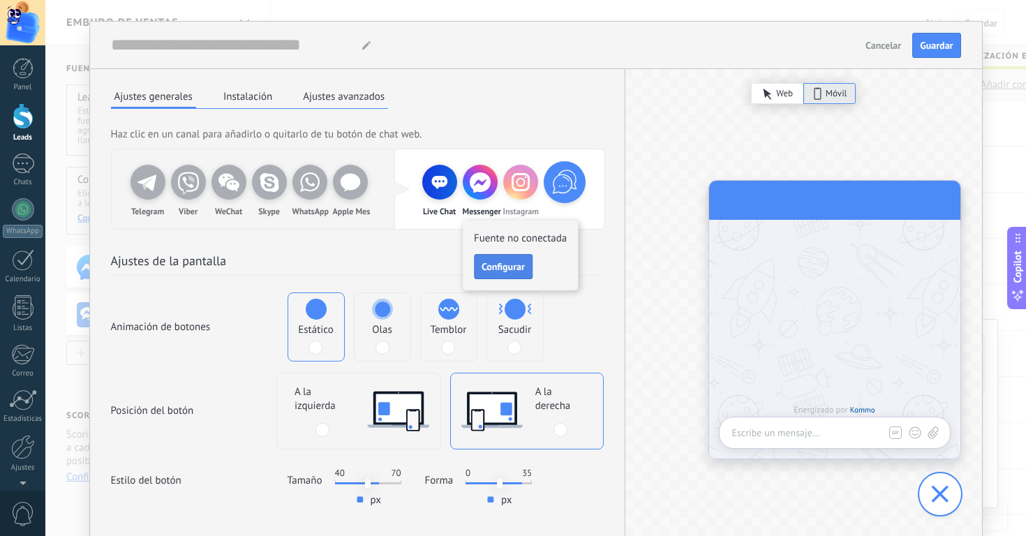
click at [486, 263] on span "Configurar" at bounding box center [503, 267] width 43 height 10
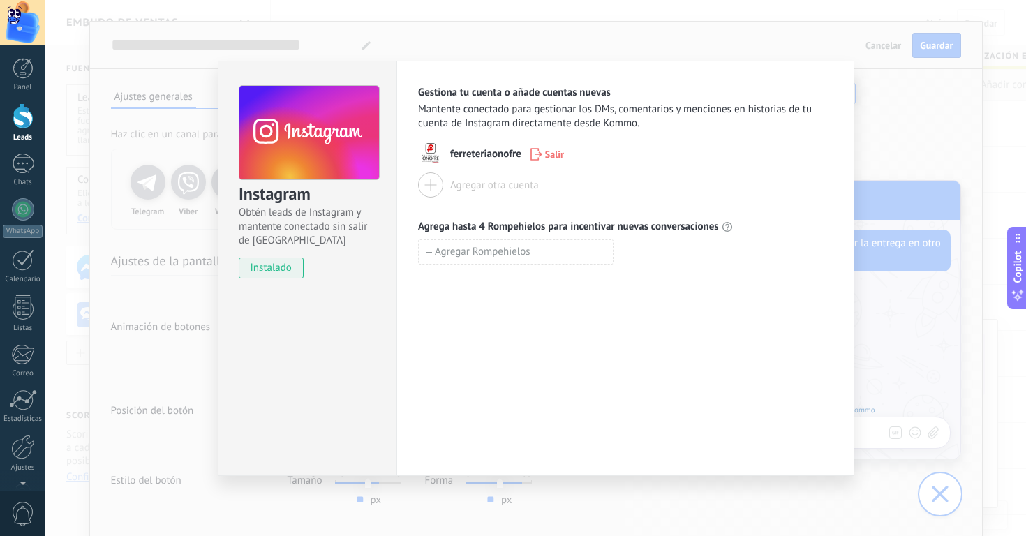
drag, startPoint x: 587, startPoint y: 334, endPoint x: 567, endPoint y: 292, distance: 46.5
click at [587, 333] on div "Gestiona tu cuenta o añade cuentas nuevas Mantente conectado para gestionar los…" at bounding box center [626, 268] width 458 height 415
click at [567, 154] on button "Salir" at bounding box center [547, 154] width 46 height 21
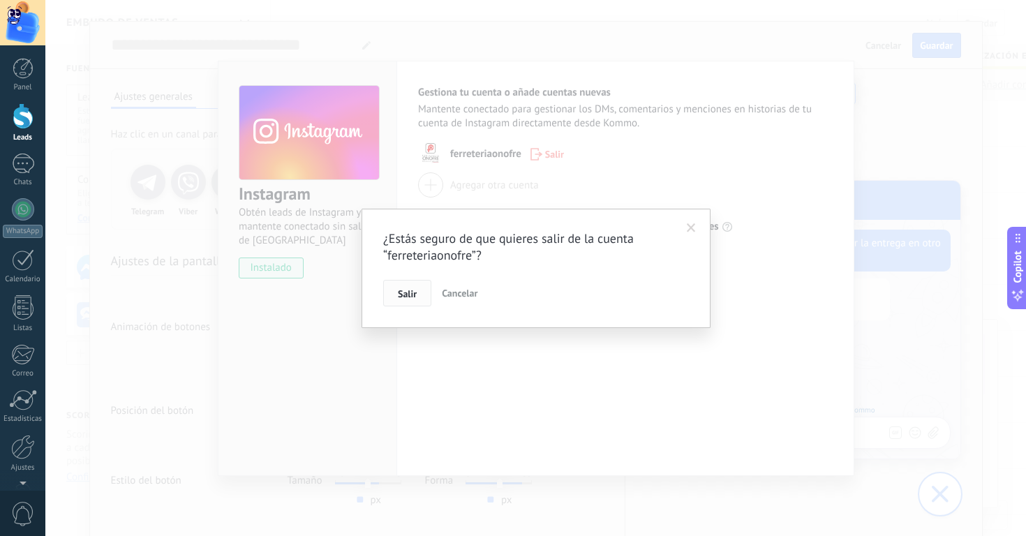
click at [420, 293] on button "Salir" at bounding box center [407, 293] width 48 height 27
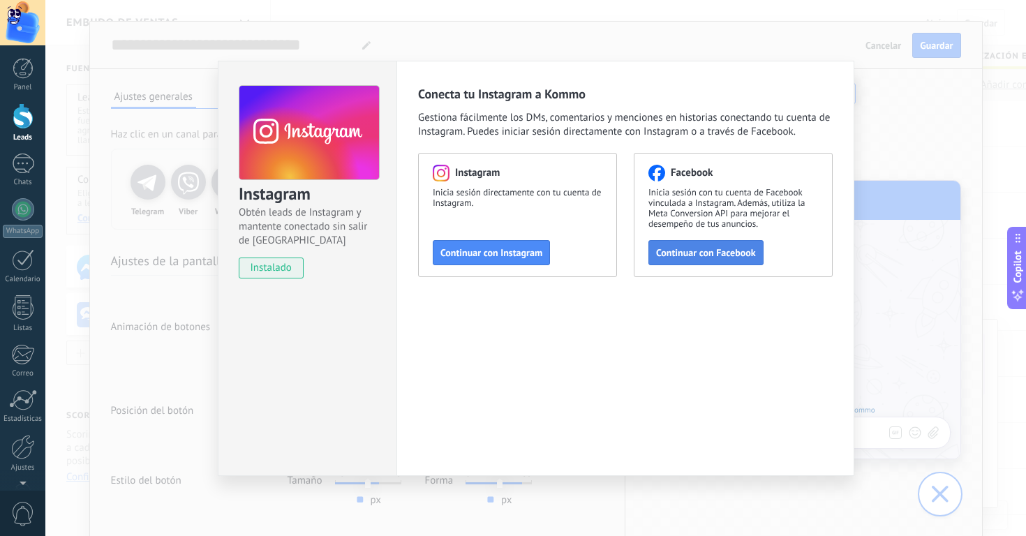
click at [700, 251] on span "Continuar con Facebook" at bounding box center [706, 253] width 100 height 10
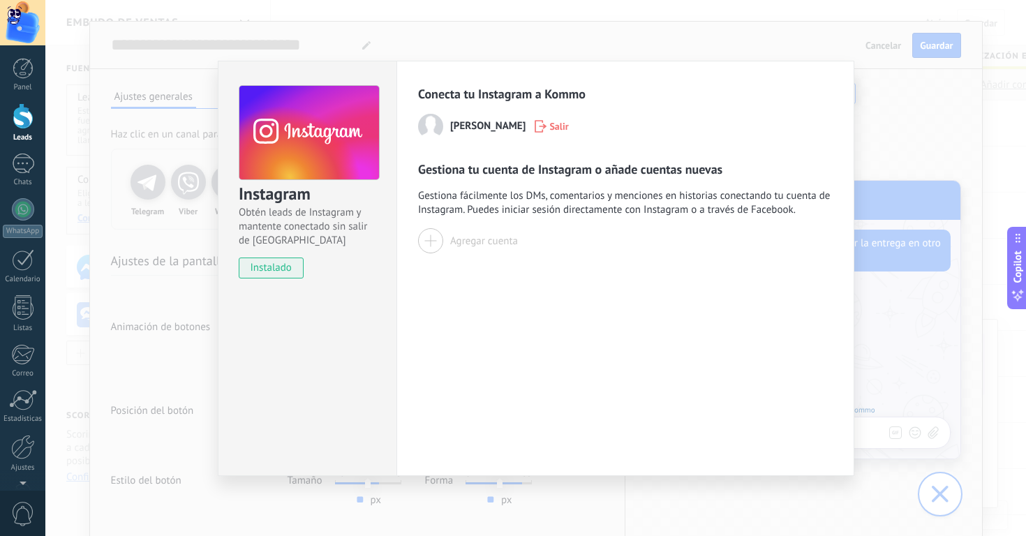
click at [347, 361] on div "Instagram Obtén leads de Instagram y mantente conectado sin salir de Kommo inst…" at bounding box center [307, 268] width 179 height 415
click at [186, 76] on div "Instagram Obtén leads de Instagram y mantente conectado sin salir de Kommo inst…" at bounding box center [535, 268] width 981 height 536
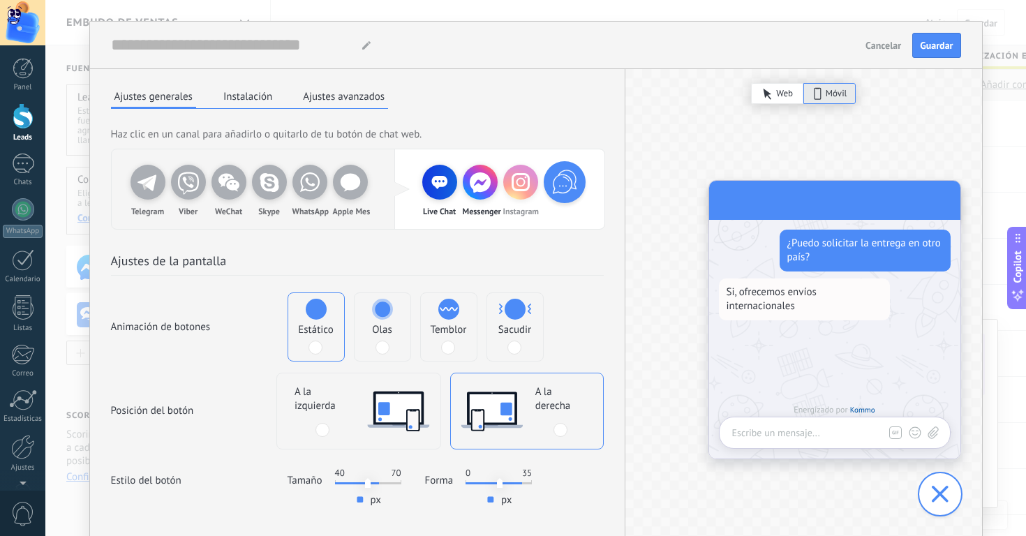
click at [520, 189] on use at bounding box center [521, 183] width 16 height 16
click at [309, 252] on h2 "Ajustes de la pantalla" at bounding box center [357, 264] width 493 height 24
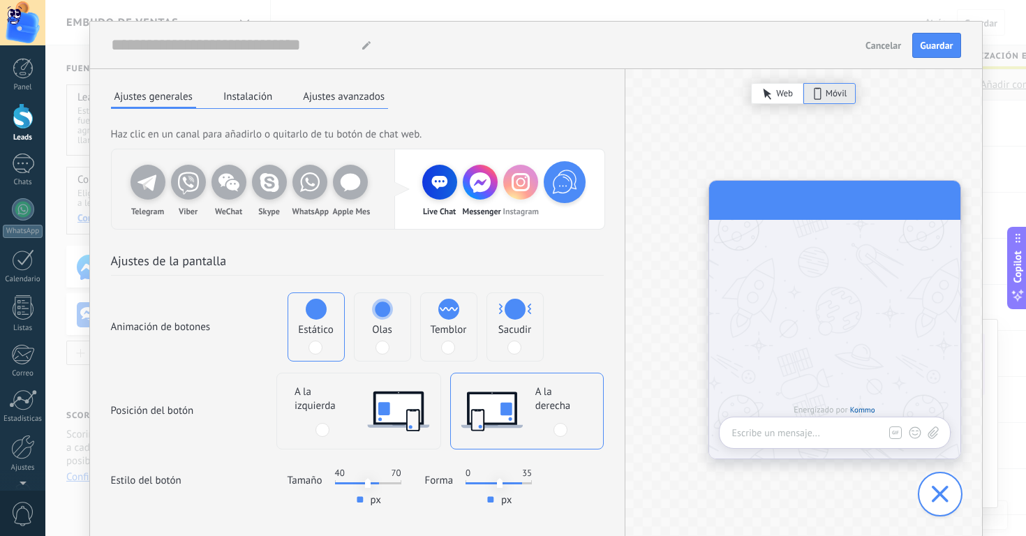
click at [517, 202] on div "Instagram" at bounding box center [520, 189] width 35 height 49
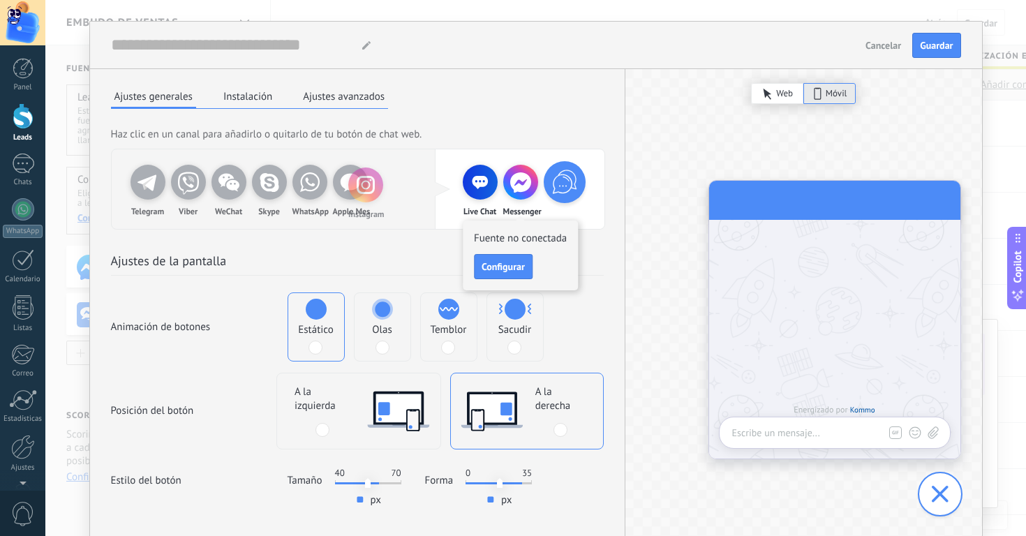
drag, startPoint x: 517, startPoint y: 182, endPoint x: 338, endPoint y: 183, distance: 178.8
click at [338, 183] on div "Telegram Viber WeChat Skype WhatsApp Apple Mes Live Chat Messenger Instagram" at bounding box center [358, 189] width 493 height 80
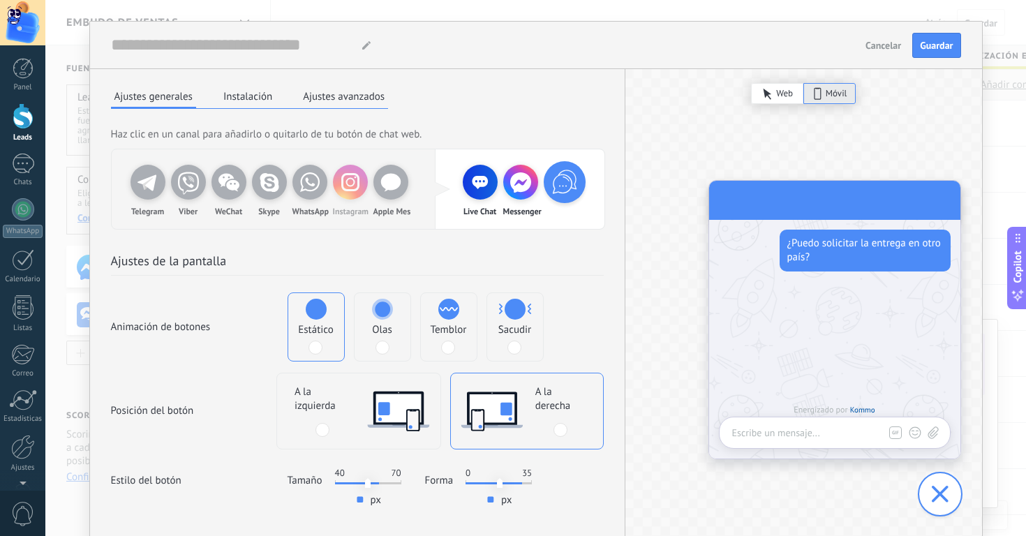
click at [351, 187] on icon at bounding box center [351, 182] width 28 height 28
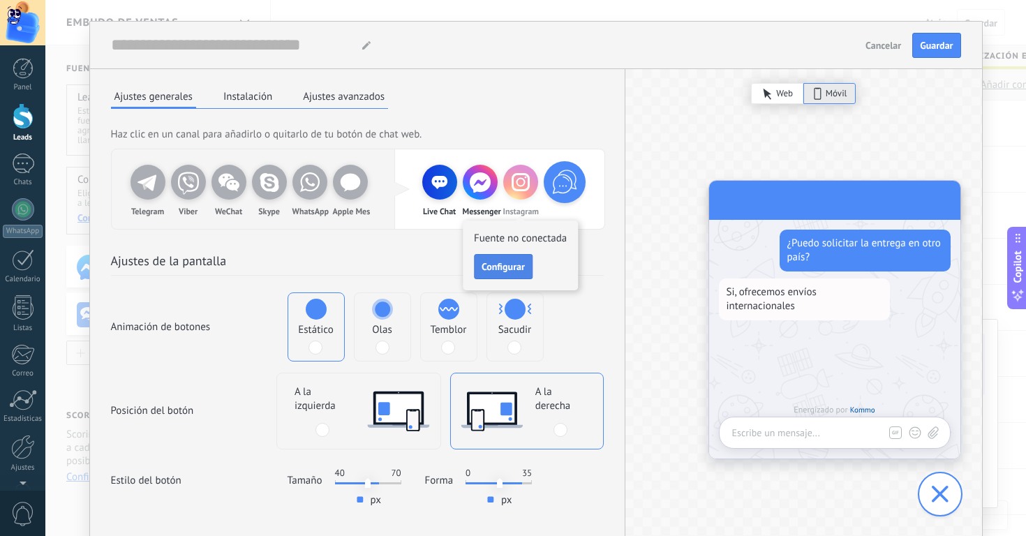
click at [521, 271] on span "Configurar" at bounding box center [503, 267] width 43 height 10
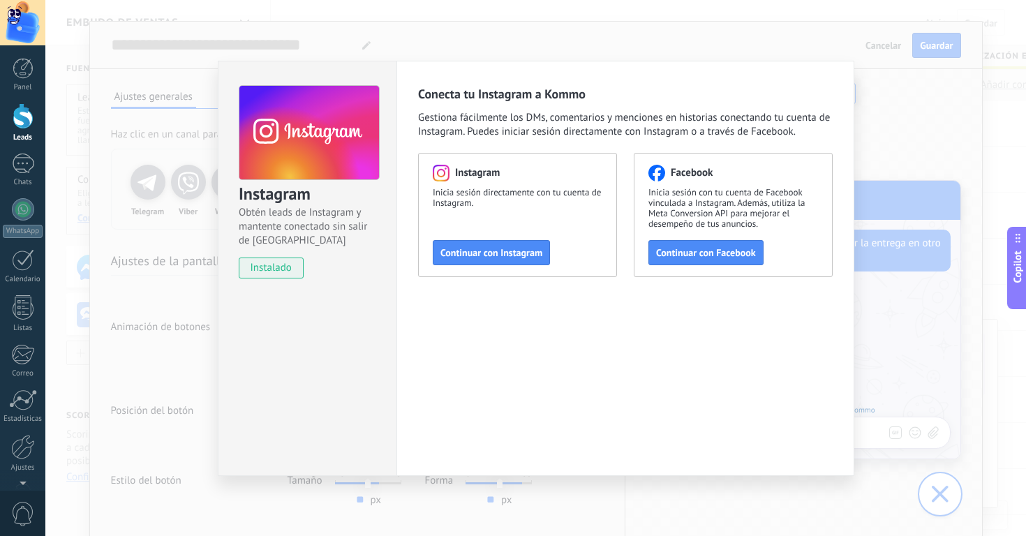
click at [177, 356] on div "Instagram Obtén leads de Instagram y mantente conectado sin salir de Kommo inst…" at bounding box center [535, 268] width 981 height 536
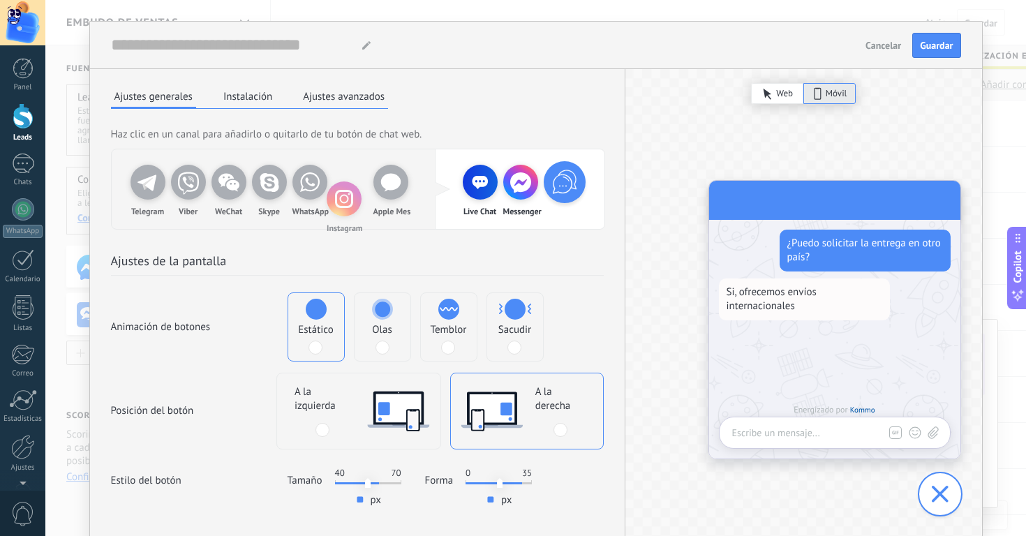
drag, startPoint x: 517, startPoint y: 187, endPoint x: 358, endPoint y: 194, distance: 158.7
click at [358, 194] on div "Telegram Viber WeChat Skype WhatsApp Apple Mes Live Chat Messenger Instagram" at bounding box center [358, 189] width 493 height 80
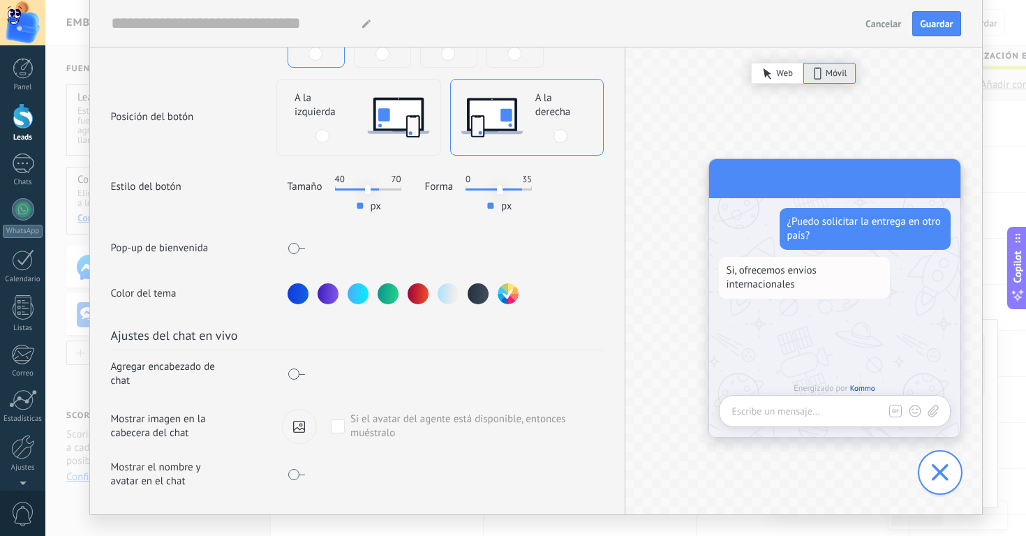
scroll to position [305, 0]
click at [427, 284] on div at bounding box center [403, 293] width 231 height 21
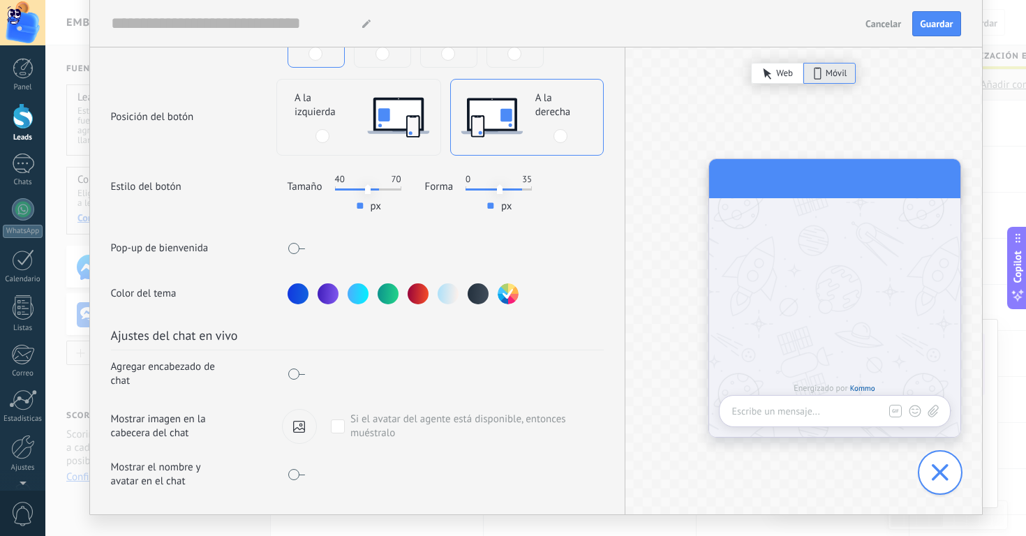
click at [418, 283] on div at bounding box center [418, 293] width 21 height 21
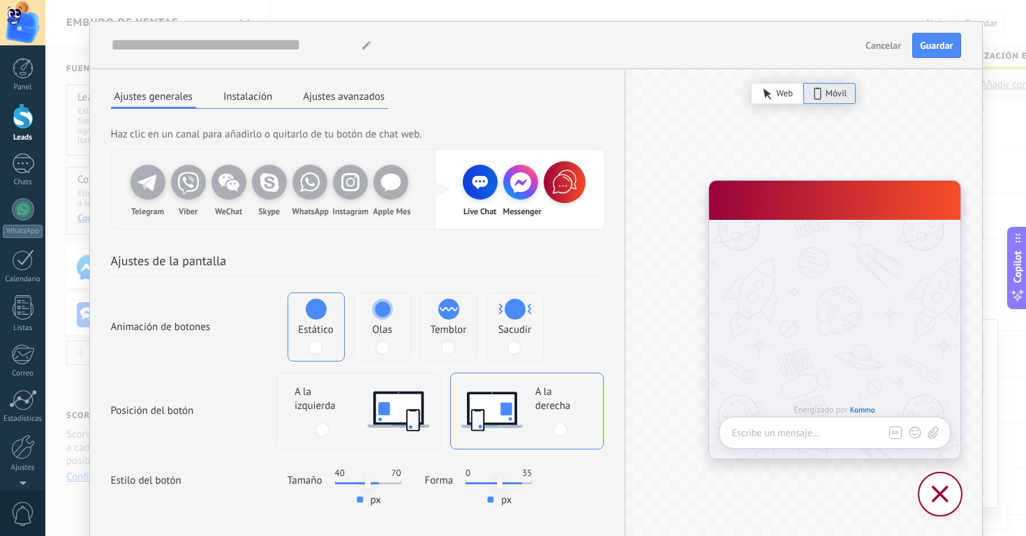
scroll to position [0, 0]
click at [241, 98] on button "Instalación" at bounding box center [248, 96] width 56 height 21
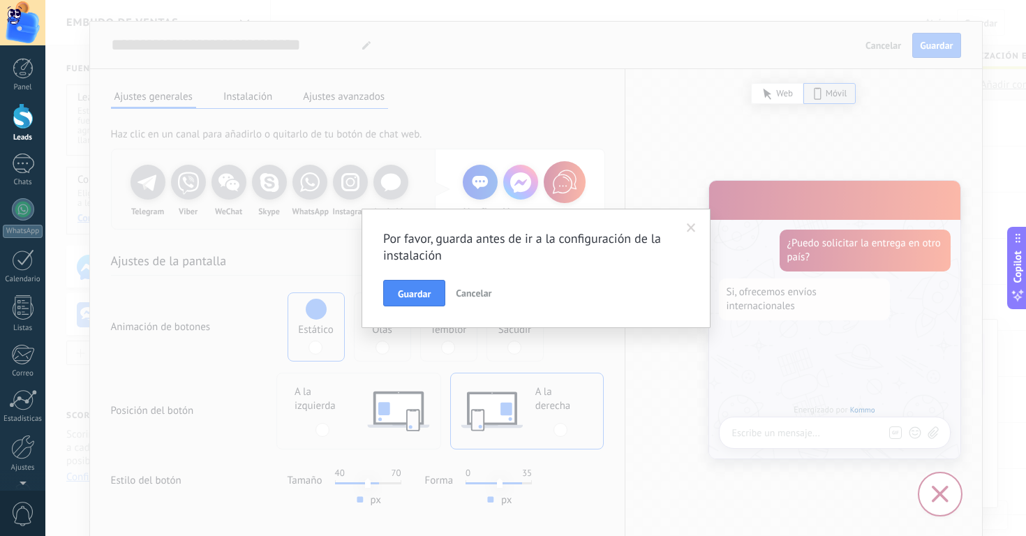
click at [418, 292] on span "Guardar" at bounding box center [414, 294] width 33 height 10
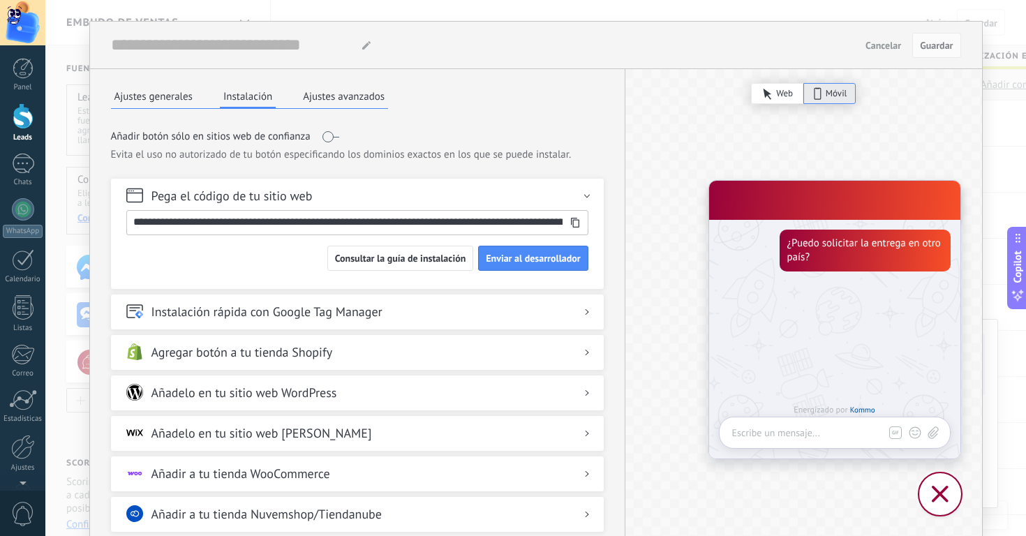
click at [573, 223] on icon at bounding box center [575, 223] width 10 height 10
click at [358, 104] on button "Ajustes avanzados" at bounding box center [344, 96] width 89 height 21
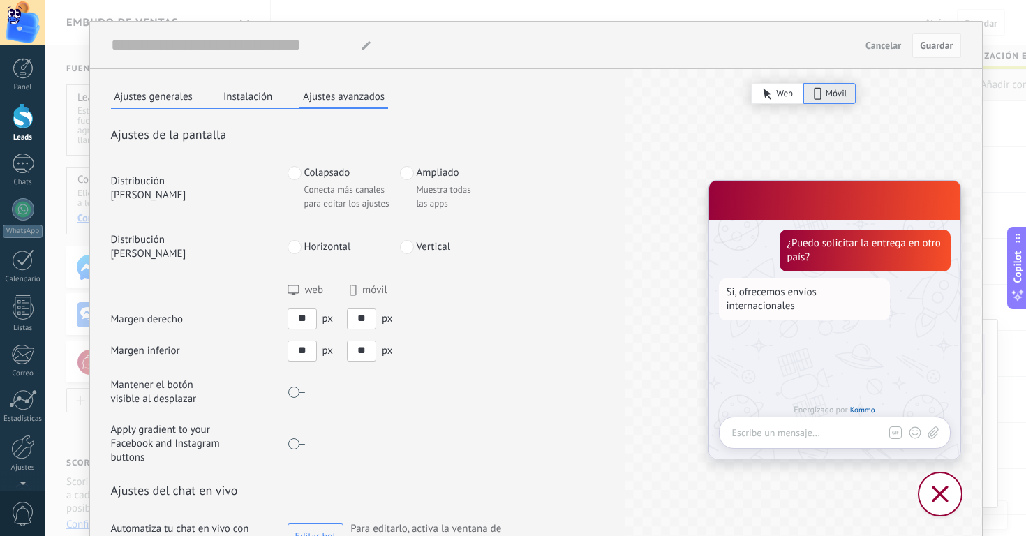
click at [1015, 135] on div "El botón de chat web de Kommo El botón de chat web de Kommo Cancelar Guardar Aj…" at bounding box center [535, 268] width 981 height 536
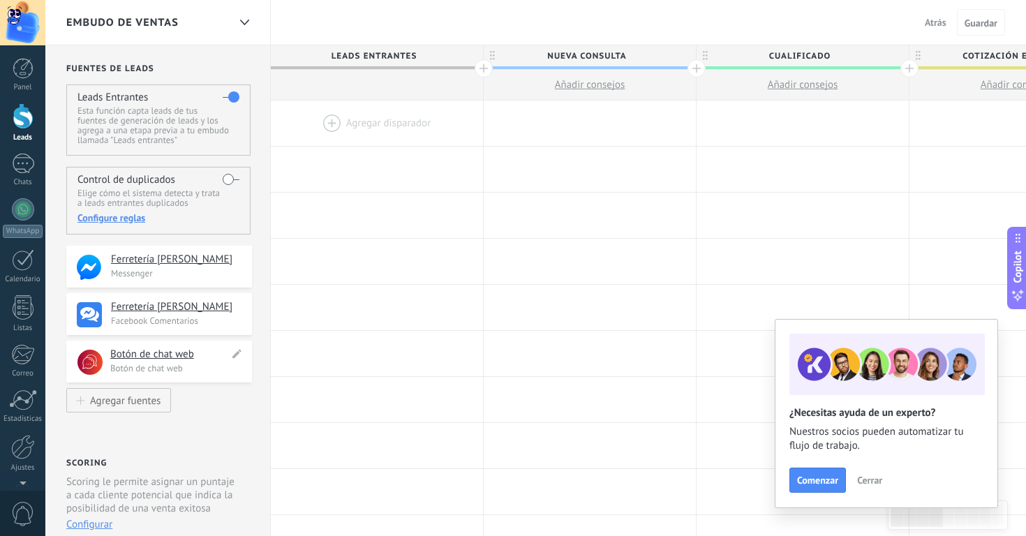
click at [95, 364] on icon ".st0 {fill: #FFFFFF;stroke: #FFFFFF;stroke-width: 0.25;stroke-miterlimit: 10;}.…" at bounding box center [90, 362] width 20 height 20
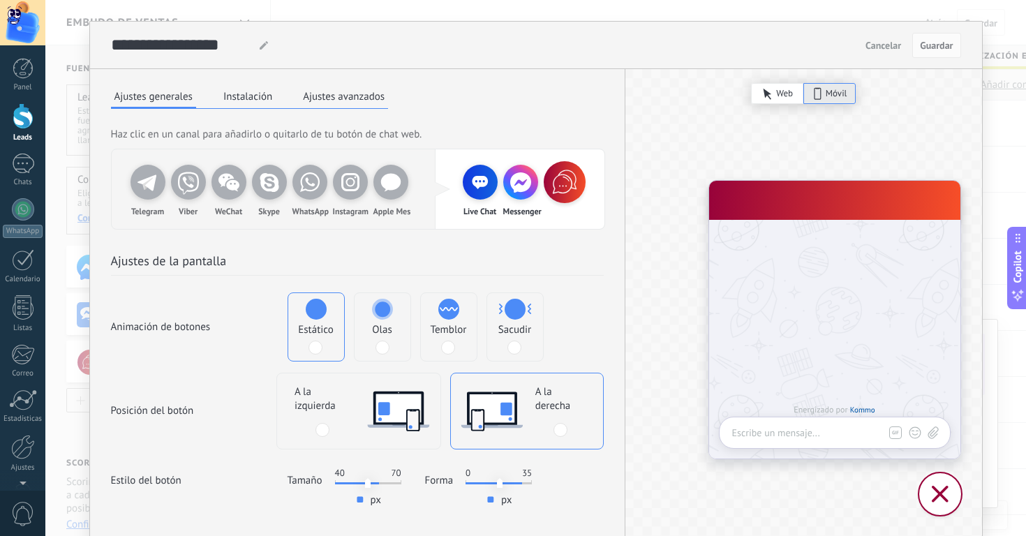
drag, startPoint x: 893, startPoint y: 45, endPoint x: 886, endPoint y: 46, distance: 7.0
click at [893, 45] on span "Cancelar" at bounding box center [884, 45] width 36 height 10
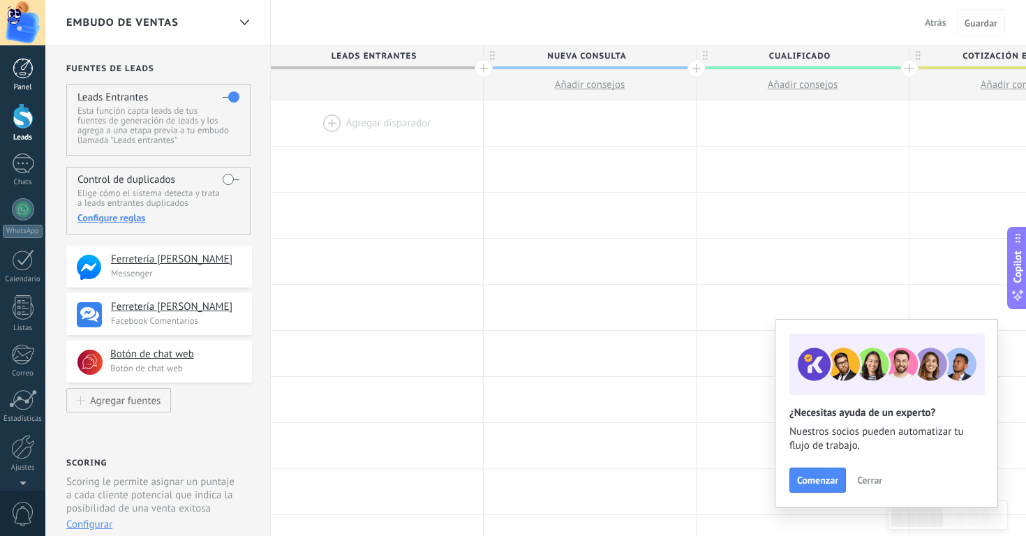
click at [16, 65] on div at bounding box center [23, 68] width 21 height 21
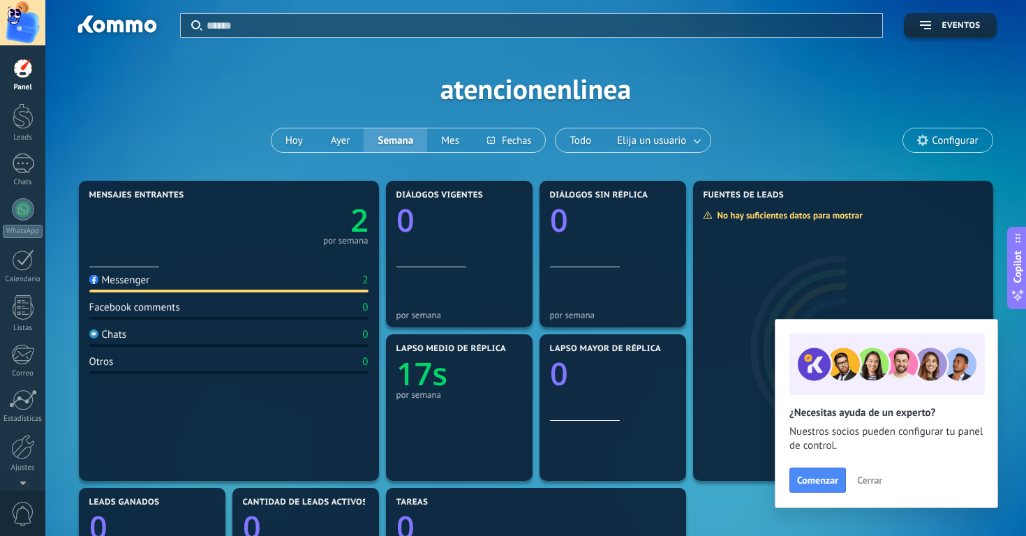
click at [295, 442] on div "Messenger 2 Facebook comments 0 Chats 0 Otros 0" at bounding box center [228, 369] width 279 height 205
click at [879, 484] on span "Cerrar" at bounding box center [869, 481] width 25 height 10
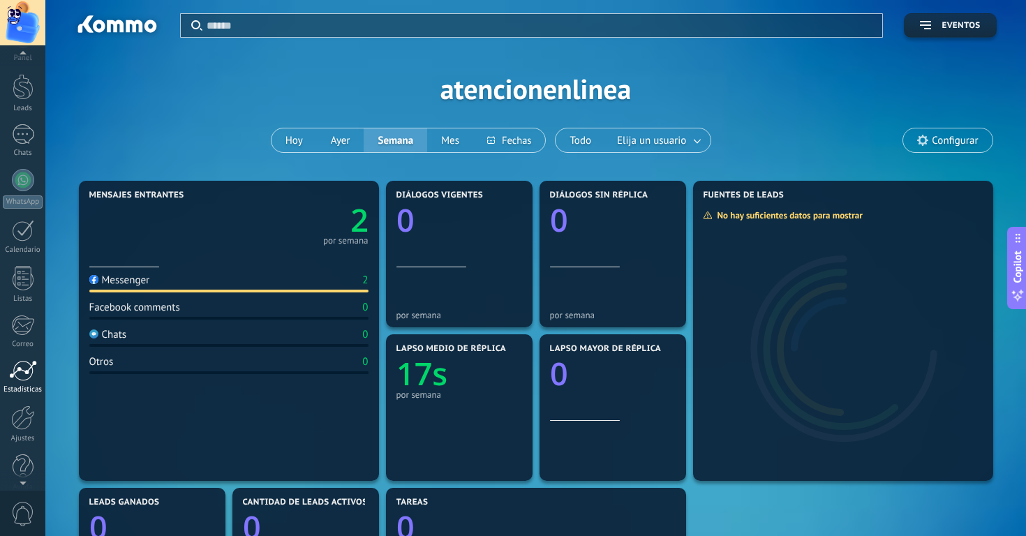
scroll to position [34, 0]
click at [21, 141] on link "1 Chats" at bounding box center [22, 137] width 45 height 34
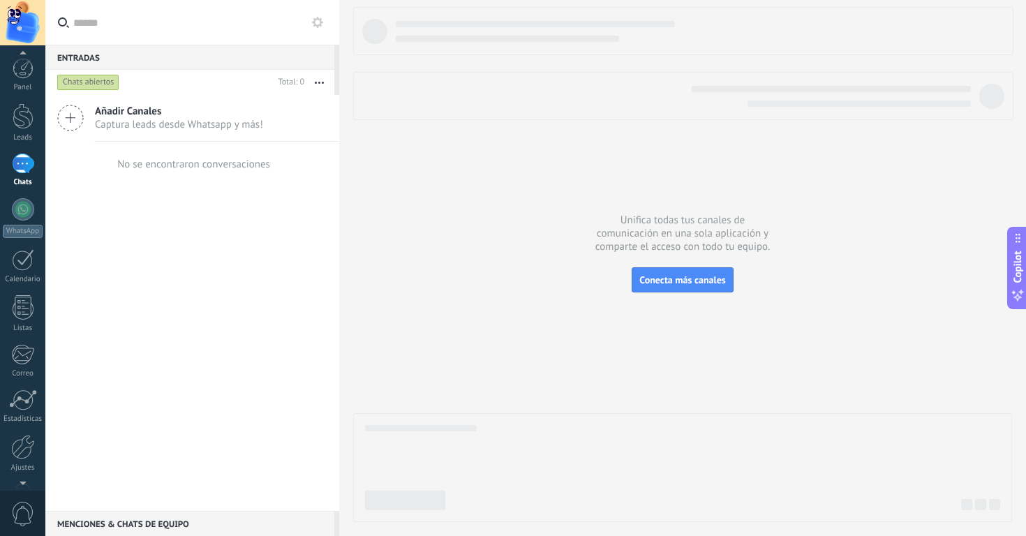
scroll to position [45, 0]
click at [33, 405] on div at bounding box center [23, 402] width 24 height 24
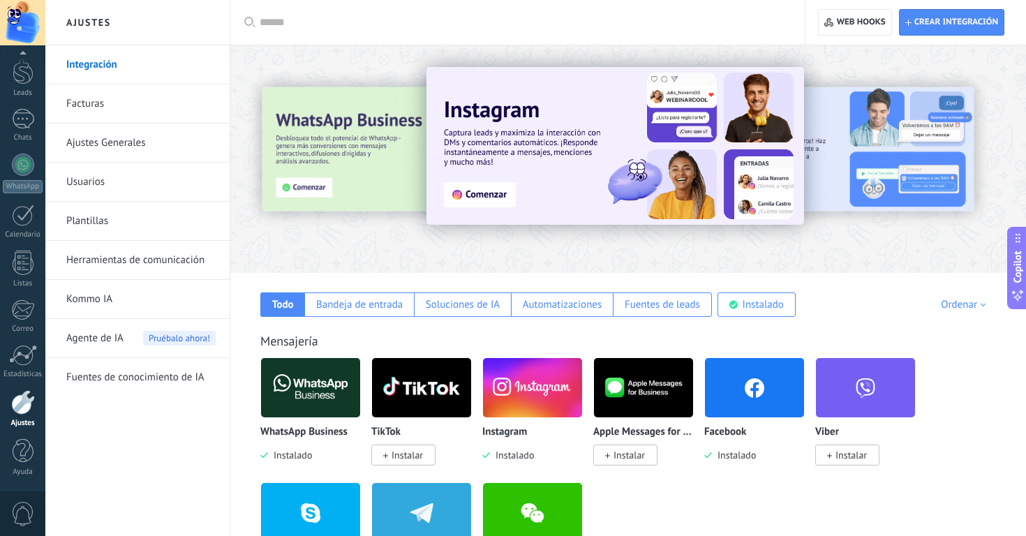
click at [124, 172] on link "Usuarios" at bounding box center [140, 182] width 149 height 39
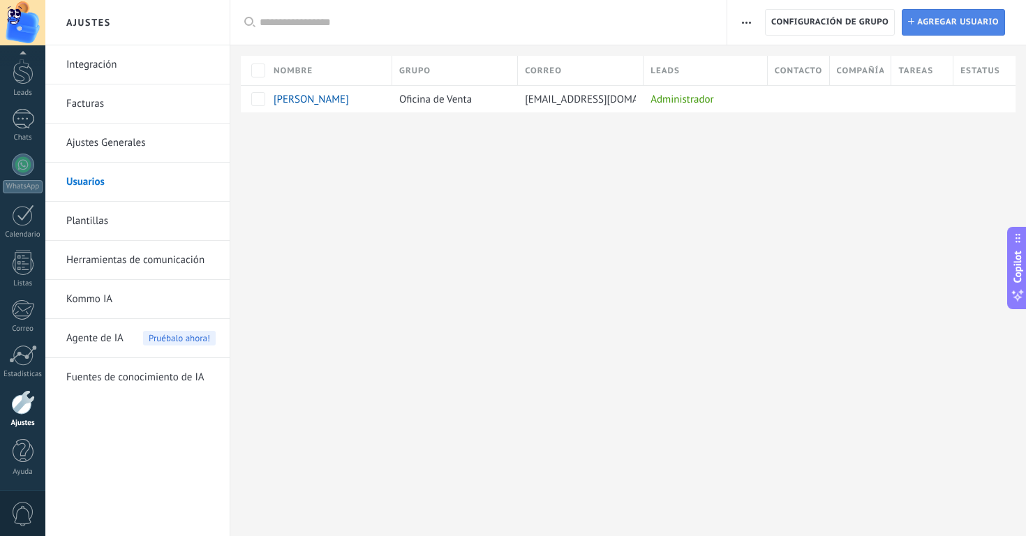
click at [969, 21] on span "Agregar usuario" at bounding box center [959, 22] width 82 height 25
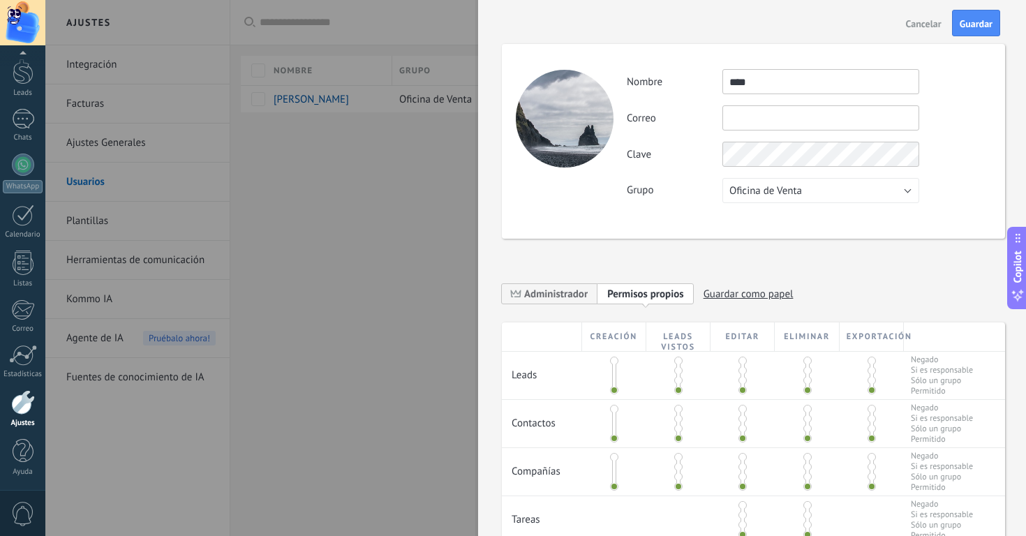
type input "****"
type input "**********"
click at [966, 303] on div "**********" at bounding box center [753, 298] width 503 height 49
click at [855, 184] on button "Oficina de Venta" at bounding box center [821, 190] width 197 height 25
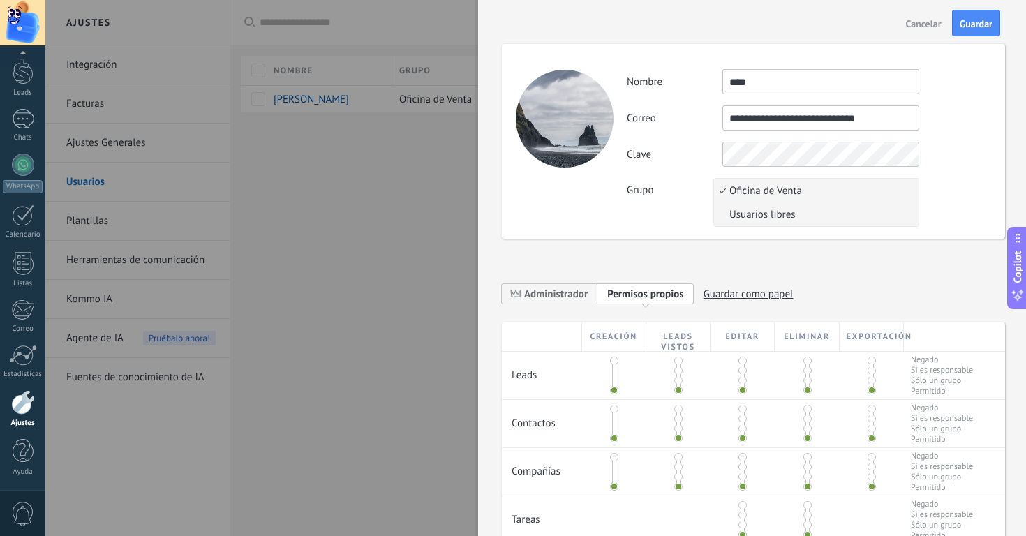
click at [830, 219] on span "Usuarios libres" at bounding box center [814, 214] width 200 height 13
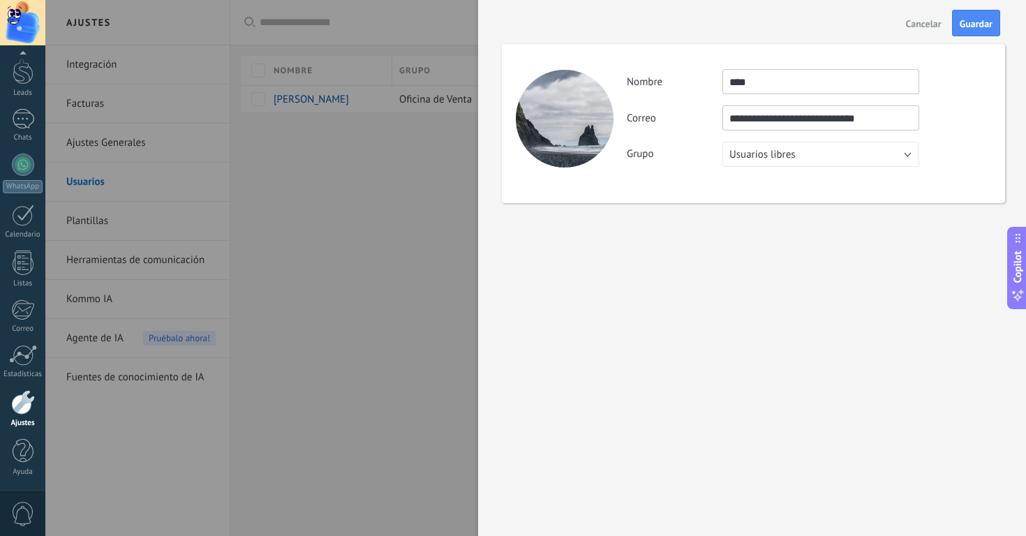
click at [841, 291] on div "**********" at bounding box center [752, 268] width 548 height 536
click at [981, 23] on span "Guardar" at bounding box center [976, 24] width 33 height 10
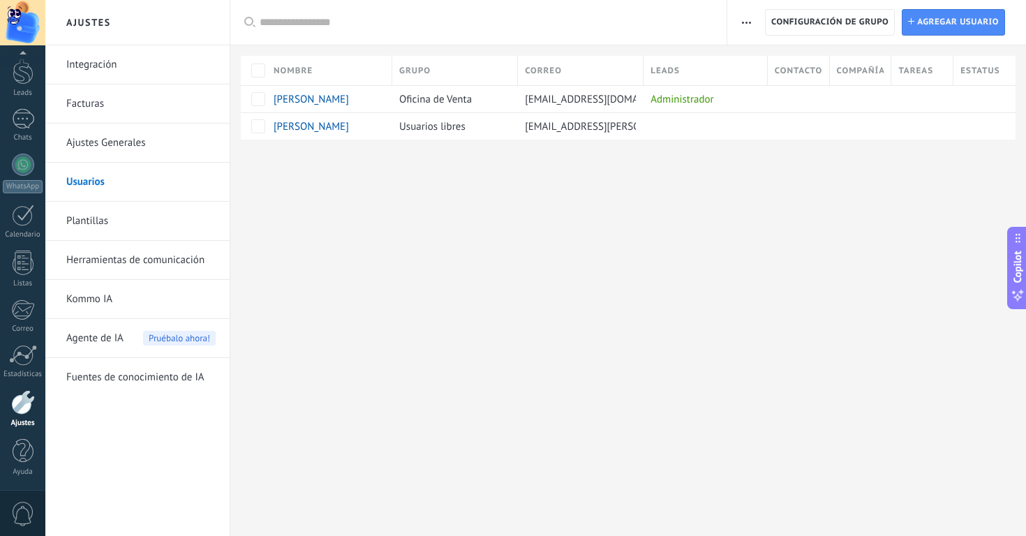
drag, startPoint x: 555, startPoint y: 272, endPoint x: 557, endPoint y: 286, distance: 14.1
click at [555, 272] on div "Ajustes Integración Facturas Ajustes Generales Usuarios Plantillas Herramientas…" at bounding box center [535, 268] width 981 height 536
type textarea "**********"
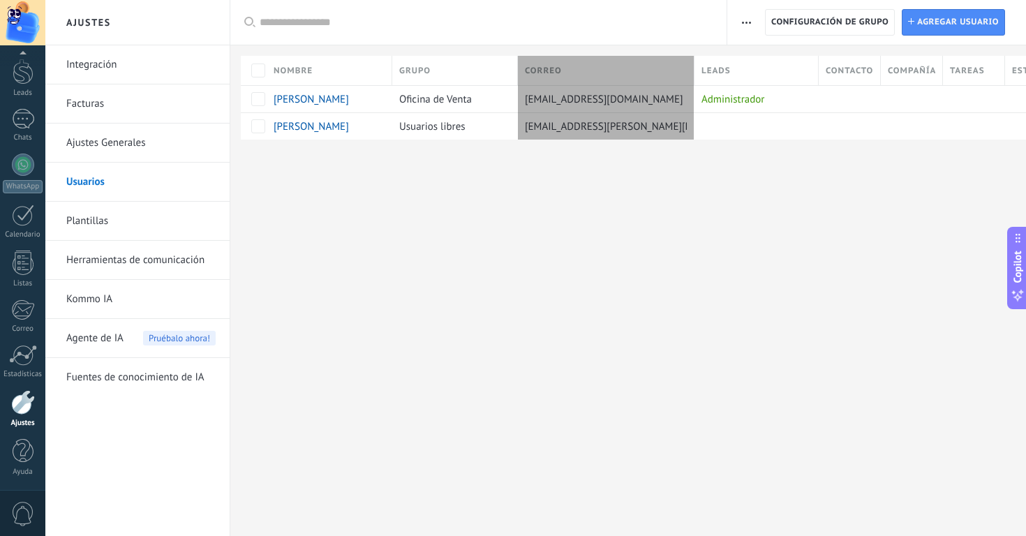
drag, startPoint x: 674, startPoint y: 68, endPoint x: 700, endPoint y: 69, distance: 25.8
click at [700, 69] on div at bounding box center [694, 72] width 15 height 27
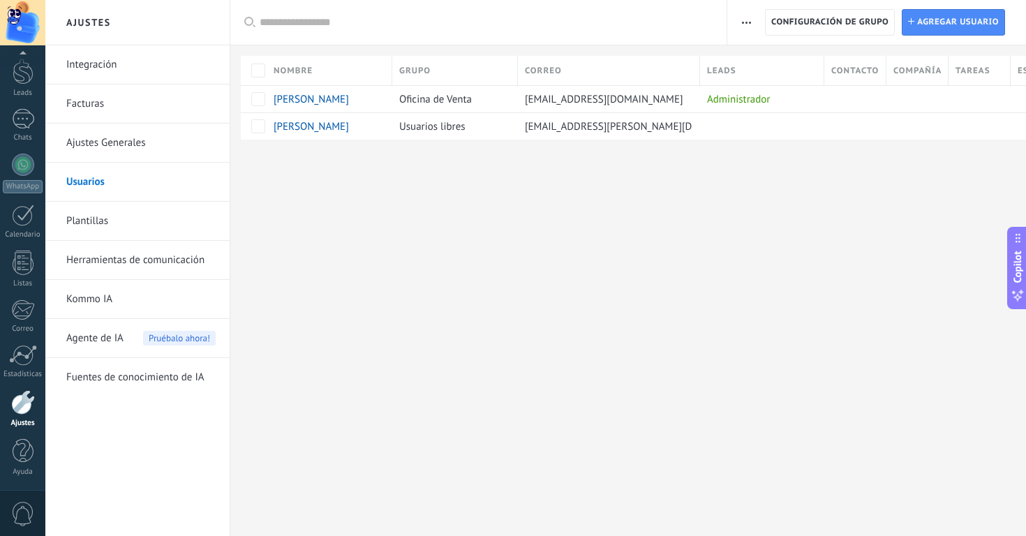
drag, startPoint x: 718, startPoint y: 234, endPoint x: 703, endPoint y: 247, distance: 19.8
click at [718, 234] on div "Ajustes Integración Facturas Ajustes Generales Usuarios Plantillas Herramientas…" at bounding box center [535, 268] width 981 height 536
click at [686, 267] on div "Ajustes Integración Facturas Ajustes Generales Usuarios Plantillas Herramientas…" at bounding box center [535, 268] width 981 height 536
click at [136, 262] on link "Herramientas de comunicación" at bounding box center [140, 260] width 149 height 39
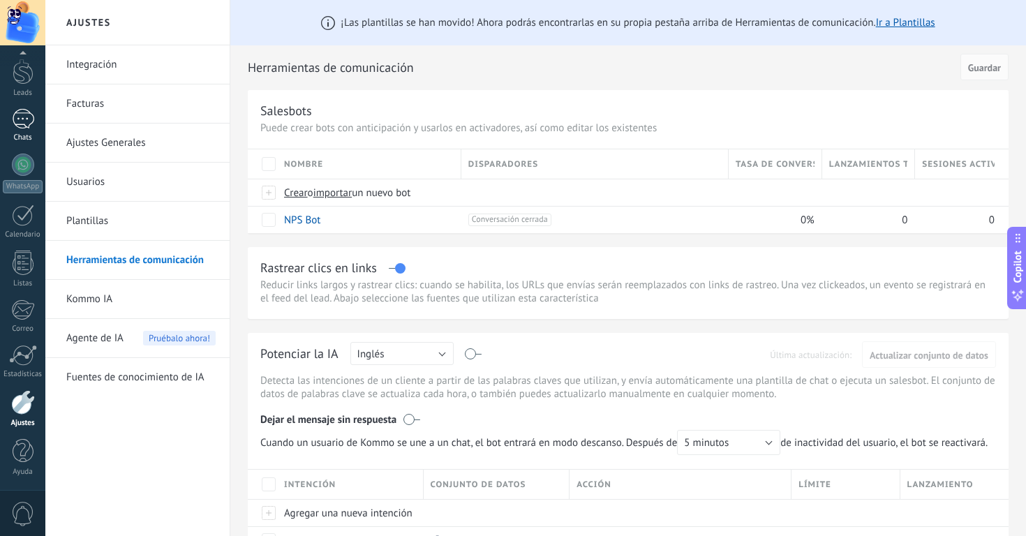
click at [25, 128] on div "1" at bounding box center [23, 119] width 22 height 20
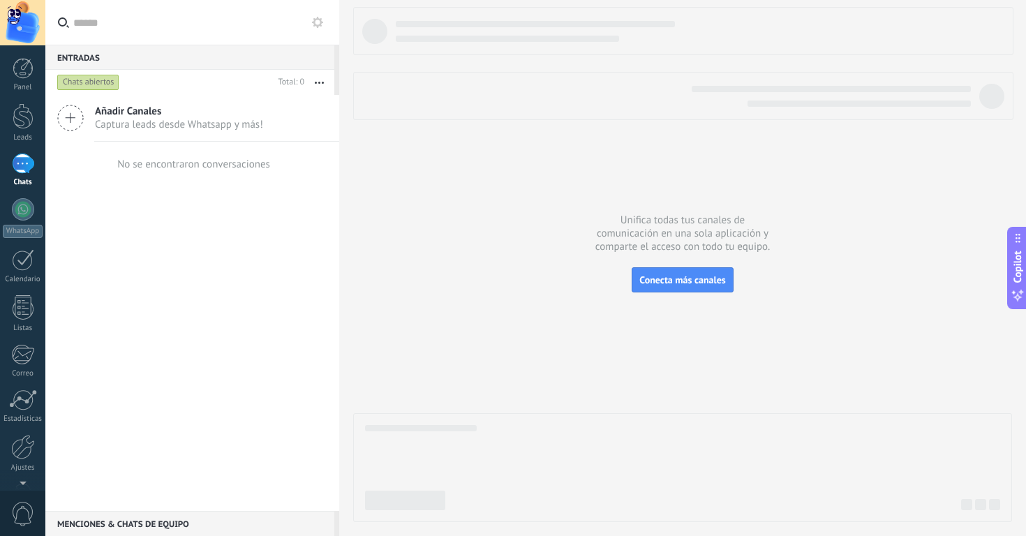
click at [26, 171] on div "1" at bounding box center [23, 164] width 22 height 20
click at [160, 115] on span "Añadir Canales" at bounding box center [179, 111] width 168 height 13
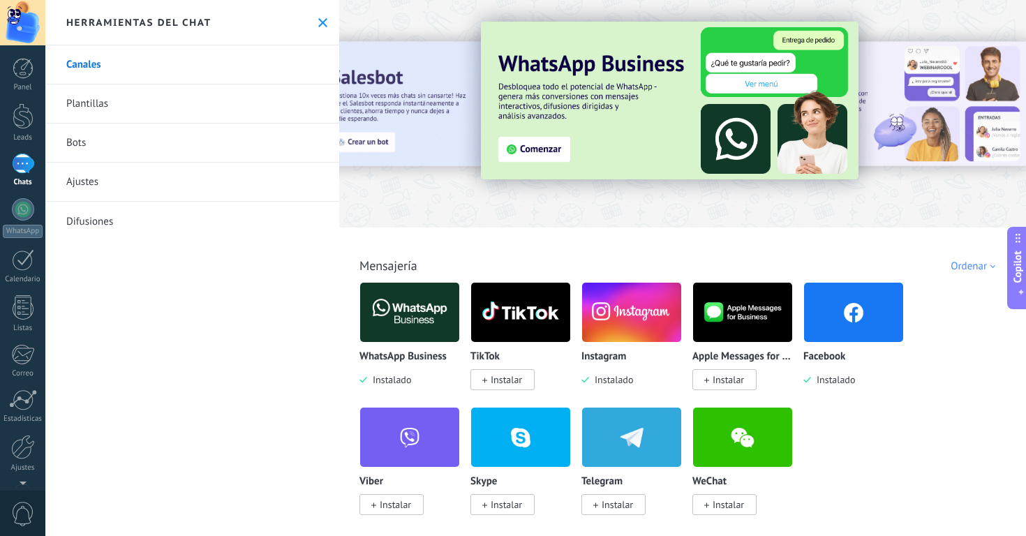
scroll to position [61, 0]
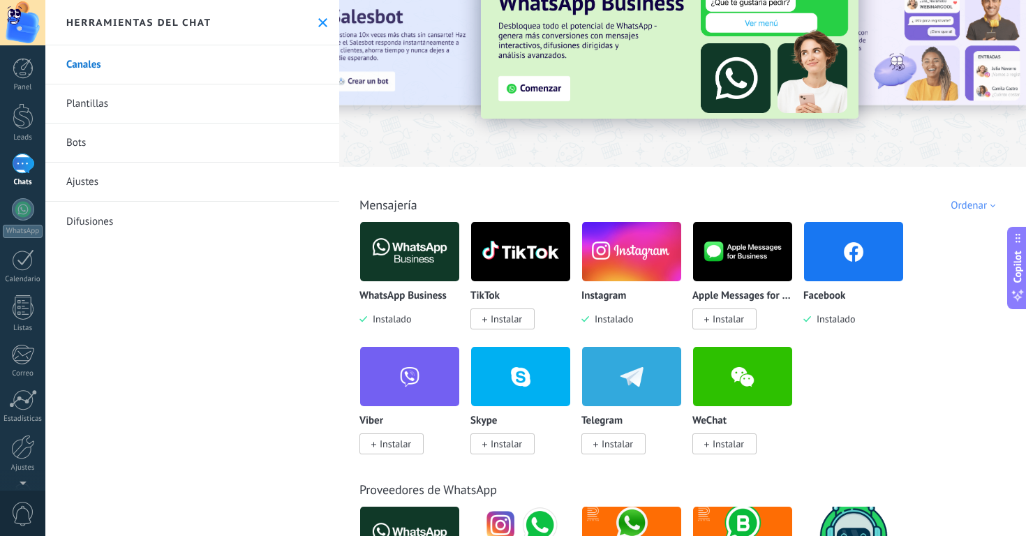
click at [413, 252] on img at bounding box center [409, 252] width 99 height 68
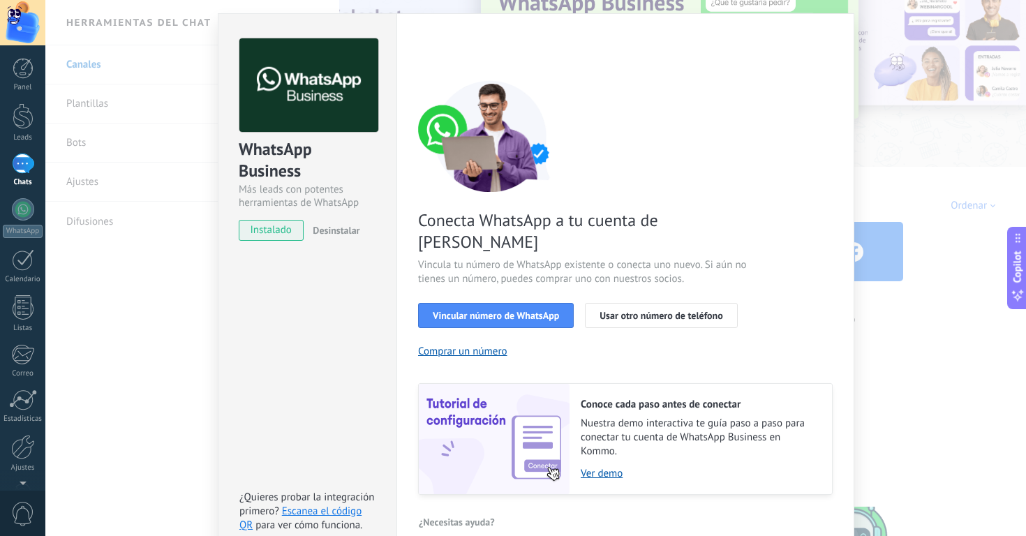
scroll to position [47, 0]
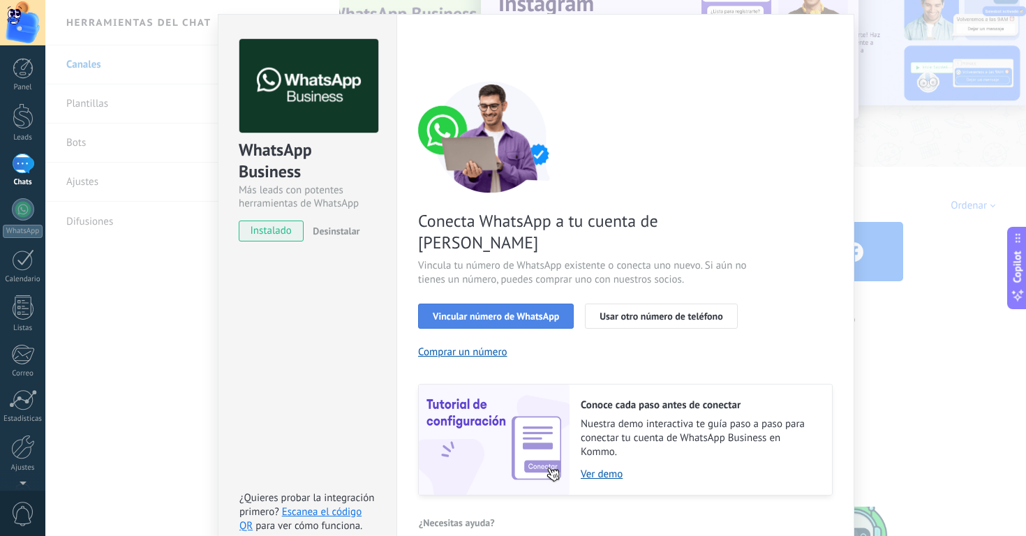
click at [492, 311] on span "Vincular número de WhatsApp" at bounding box center [496, 316] width 126 height 10
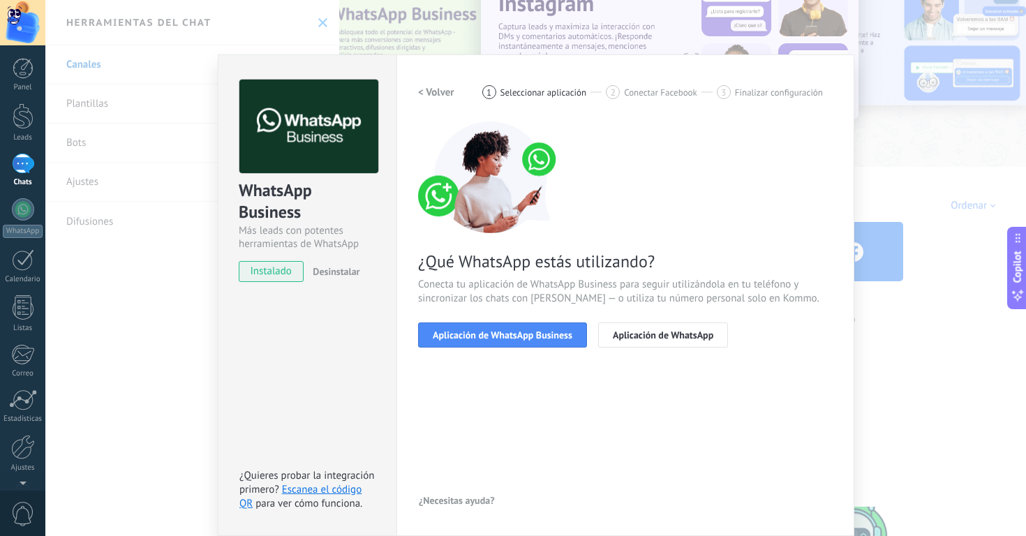
click at [538, 89] on span "Seleccionar aplicación" at bounding box center [544, 92] width 87 height 10
click at [434, 92] on h2 "< Volver" at bounding box center [436, 92] width 36 height 13
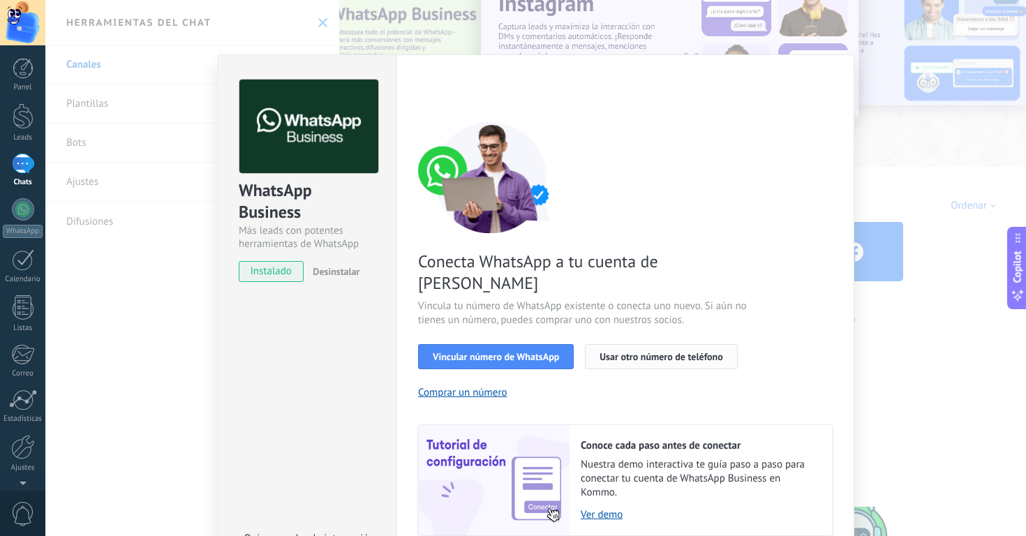
click at [711, 352] on span "Usar otro número de teléfono" at bounding box center [661, 357] width 123 height 10
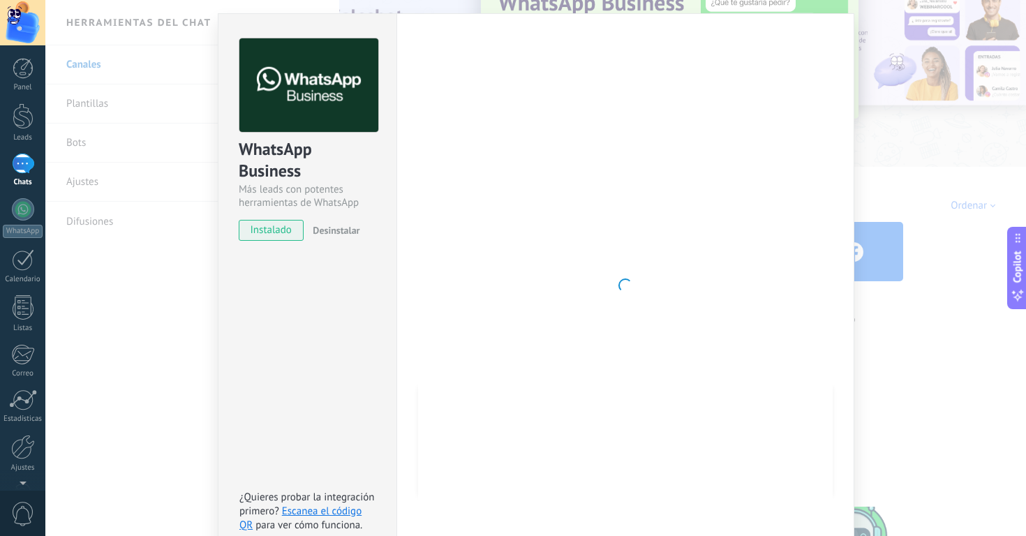
scroll to position [47, 0]
click at [564, 420] on div at bounding box center [625, 286] width 415 height 494
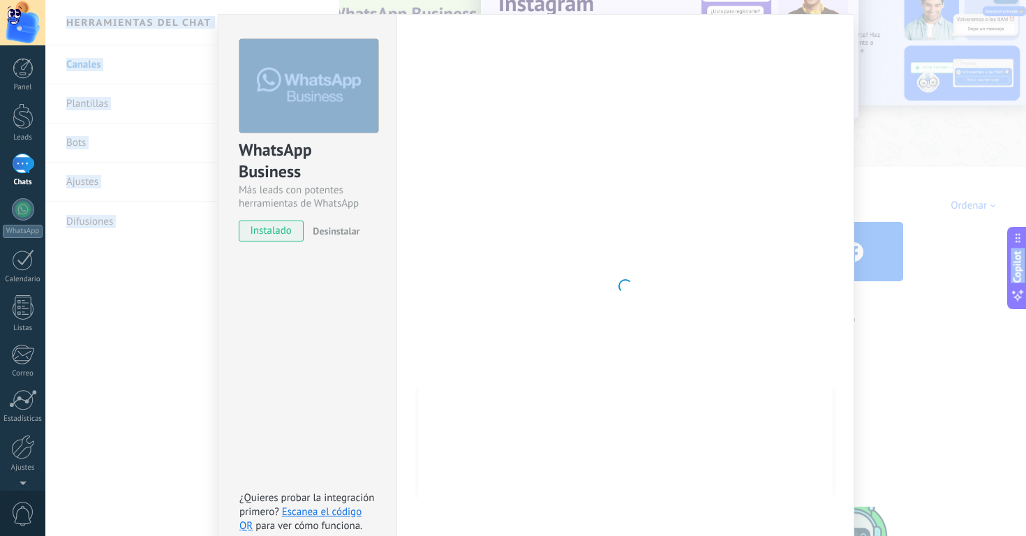
drag, startPoint x: 305, startPoint y: 17, endPoint x: 304, endPoint y: -10, distance: 27.2
click at [304, 0] on html ".abccls-1,.abccls-2{fill-rule:evenodd}.abccls-2{fill:#fff} .abfcls-1{fill:none}…" at bounding box center [513, 268] width 1026 height 536
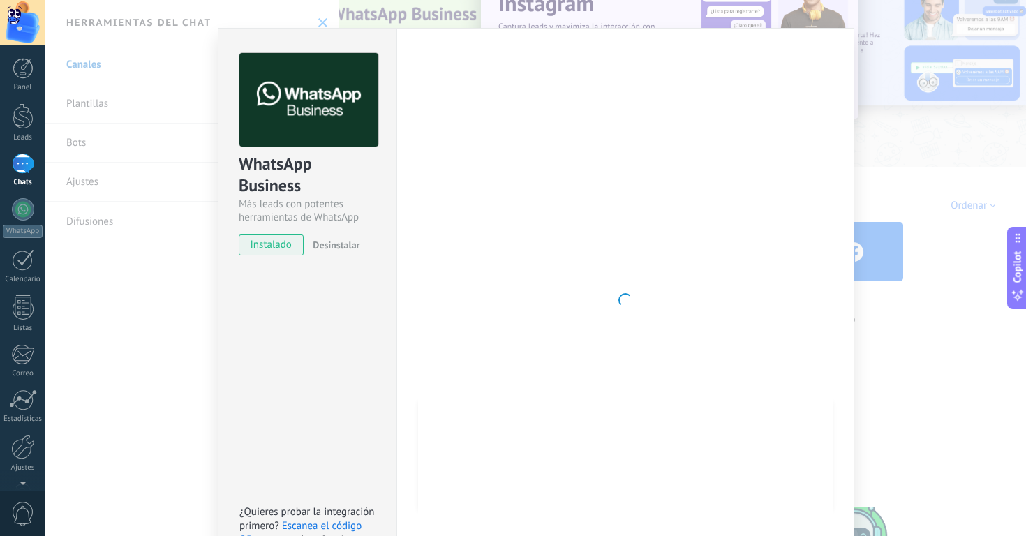
drag, startPoint x: 350, startPoint y: 295, endPoint x: 355, endPoint y: 270, distance: 25.8
click at [350, 295] on div "WhatsApp Business Más leads con potentes herramientas de WhatsApp instalado Des…" at bounding box center [307, 300] width 179 height 545
click at [931, 317] on div "WhatsApp Business Más leads con potentes herramientas de WhatsApp instalado Des…" at bounding box center [535, 268] width 981 height 536
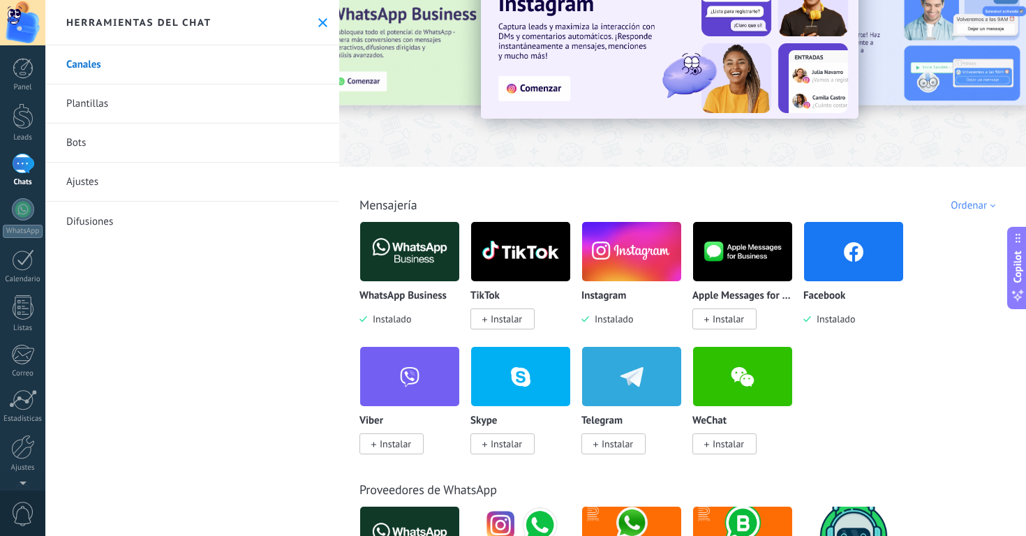
click at [415, 267] on img at bounding box center [409, 252] width 99 height 68
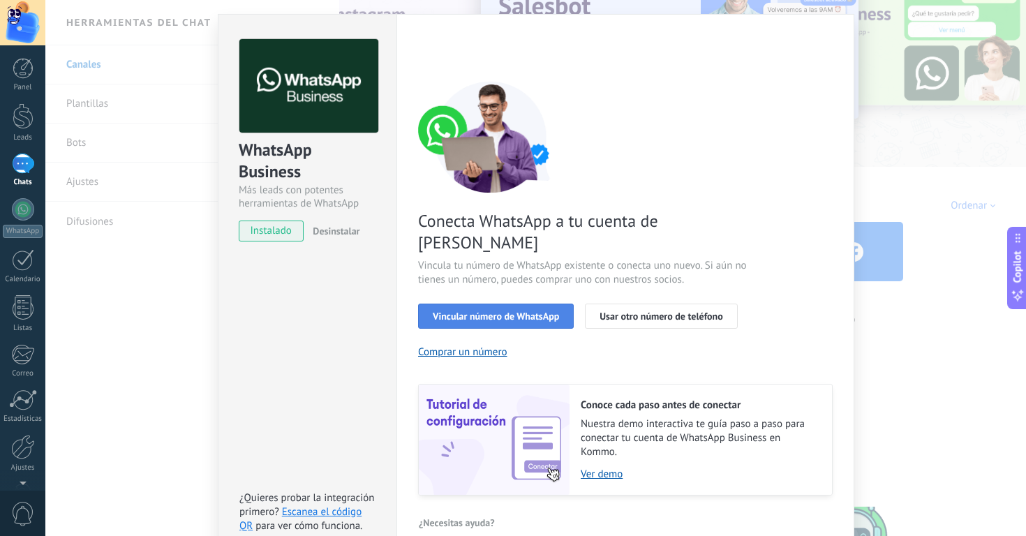
click at [530, 311] on span "Vincular número de WhatsApp" at bounding box center [496, 316] width 126 height 10
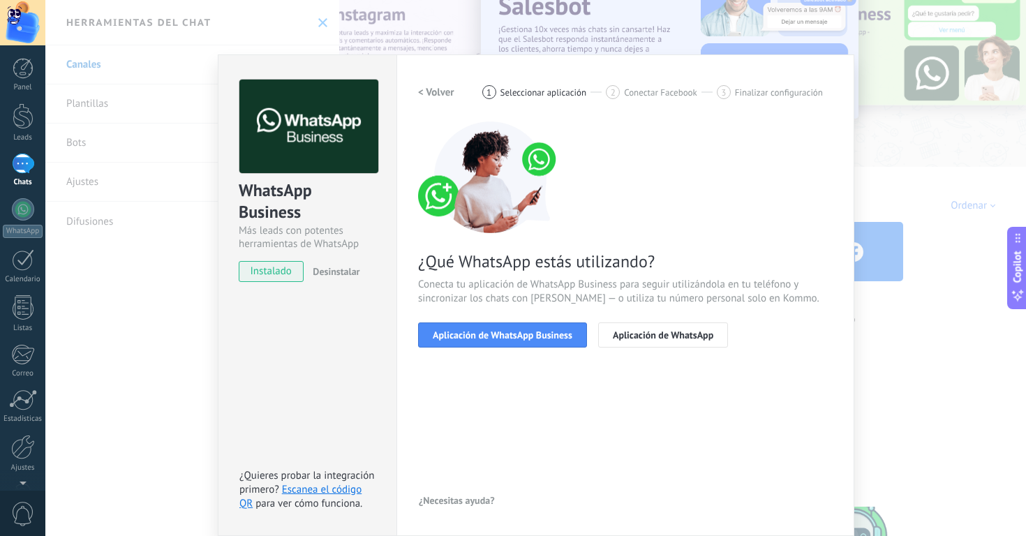
scroll to position [6, 0]
click at [567, 416] on div "< Volver 1 Seleccionar aplicación 2 Conectar Facebook 3 Finalizar configuración…" at bounding box center [625, 296] width 415 height 432
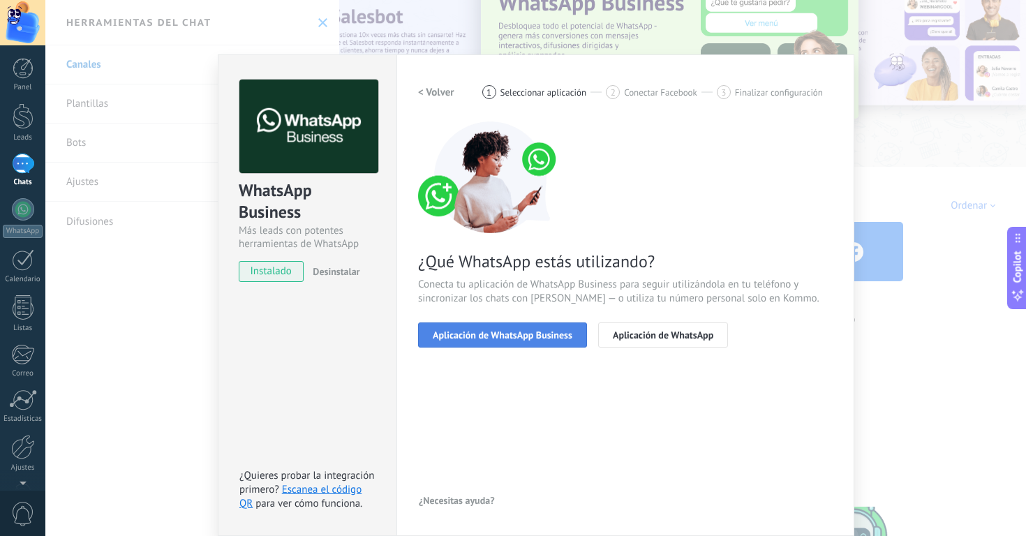
click at [545, 332] on span "Aplicación de WhatsApp Business" at bounding box center [503, 335] width 140 height 10
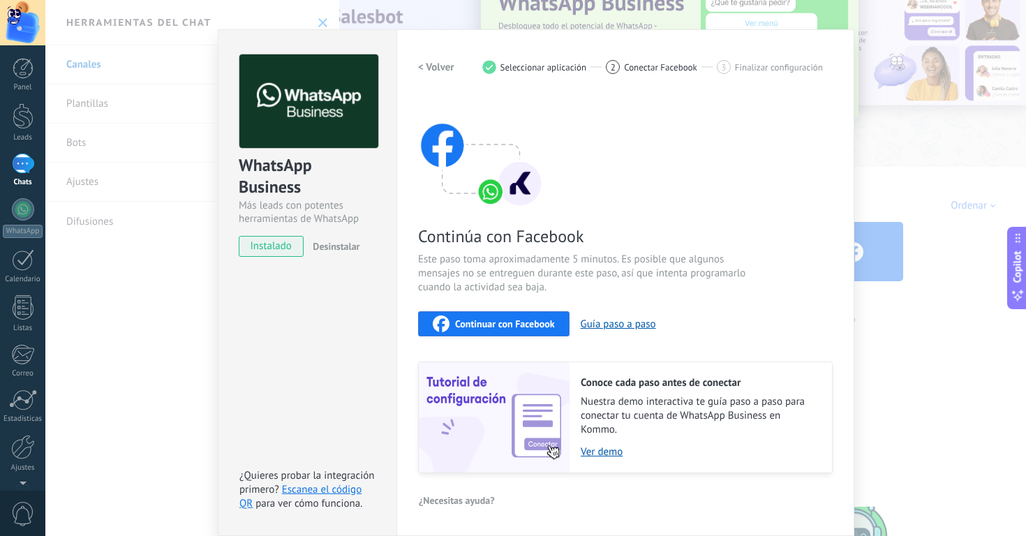
scroll to position [31, 0]
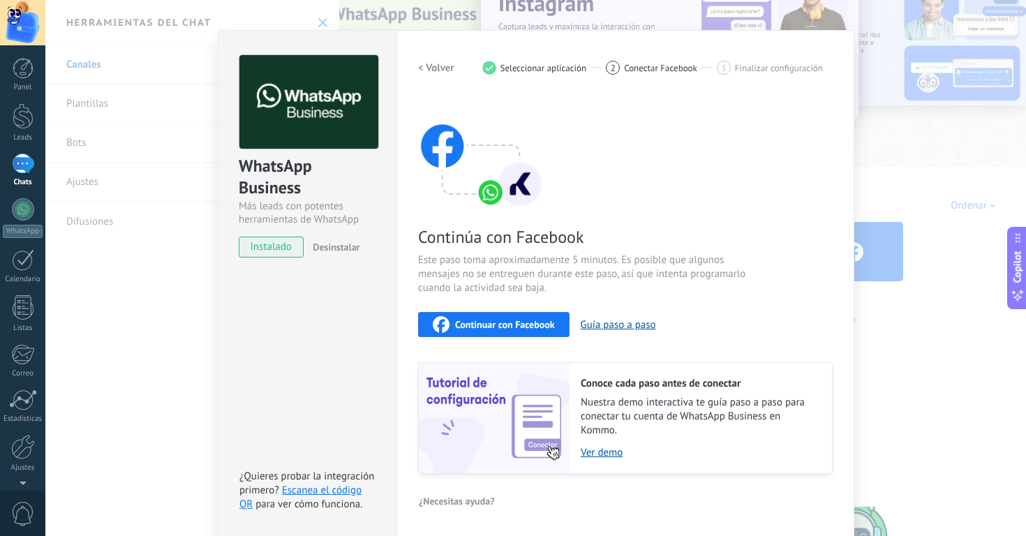
click at [472, 316] on div "Continuar con Facebook" at bounding box center [494, 324] width 122 height 17
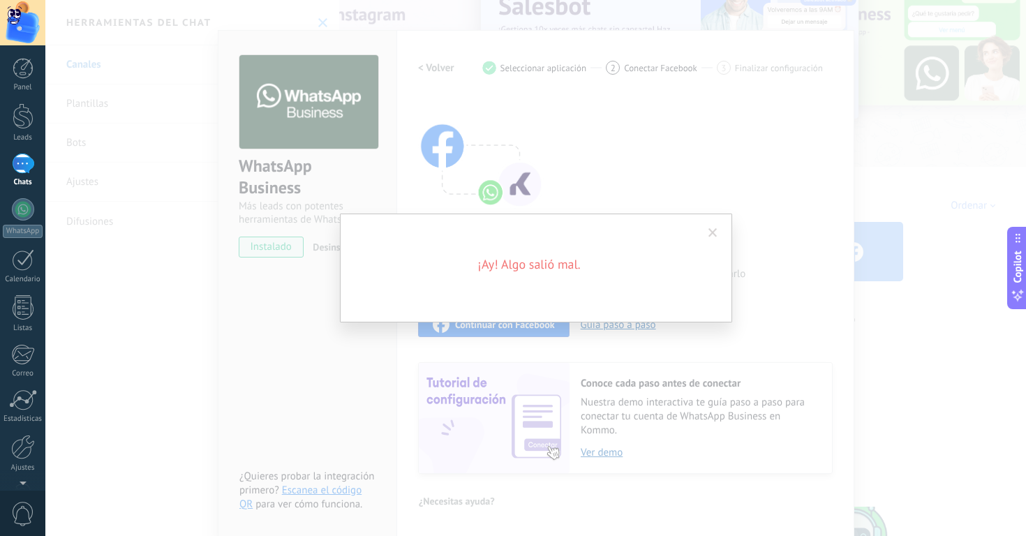
click at [627, 274] on div "¡Ay! Algo salió mal." at bounding box center [536, 268] width 392 height 109
click at [709, 234] on span at bounding box center [713, 233] width 9 height 10
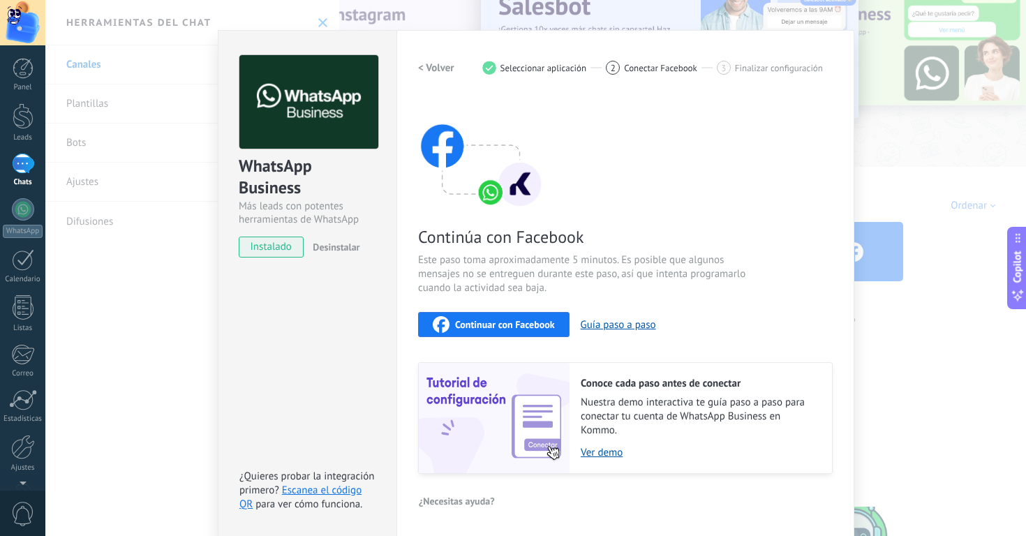
click at [154, 356] on div "WhatsApp Business Más leads con potentes herramientas de WhatsApp instalado Des…" at bounding box center [535, 268] width 981 height 536
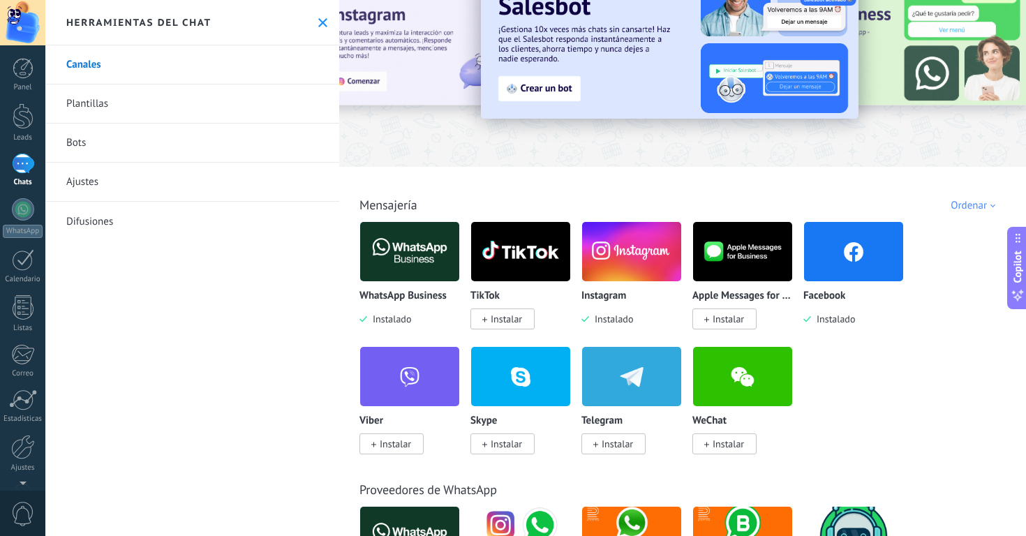
scroll to position [0, 0]
click at [408, 242] on img at bounding box center [409, 252] width 99 height 68
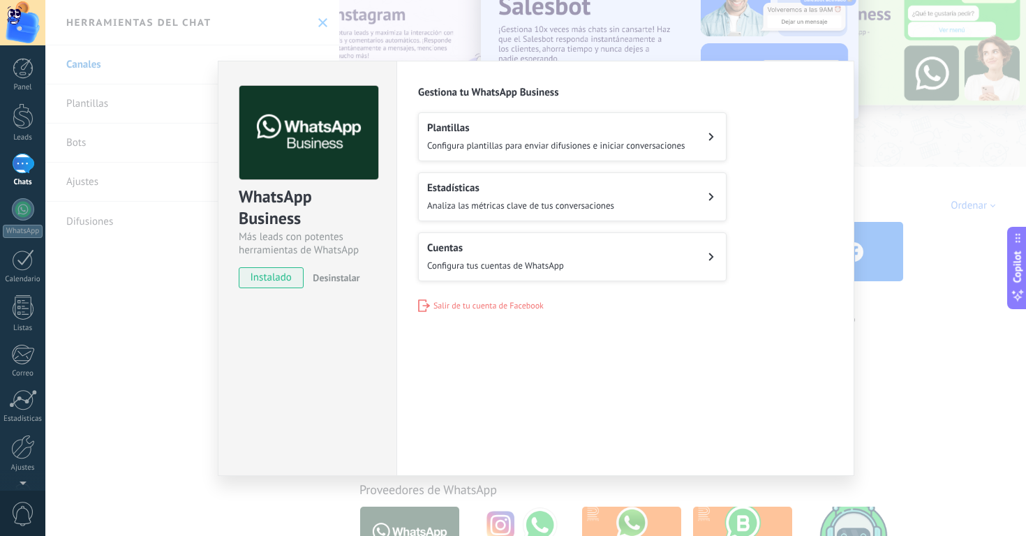
click at [589, 374] on div "Configuraciones Autorizaciones Esta pestaña registra a los usuarios que han con…" at bounding box center [626, 268] width 458 height 415
click at [601, 413] on div "Configuraciones Autorizaciones Esta pestaña registra a los usuarios que han con…" at bounding box center [626, 268] width 458 height 415
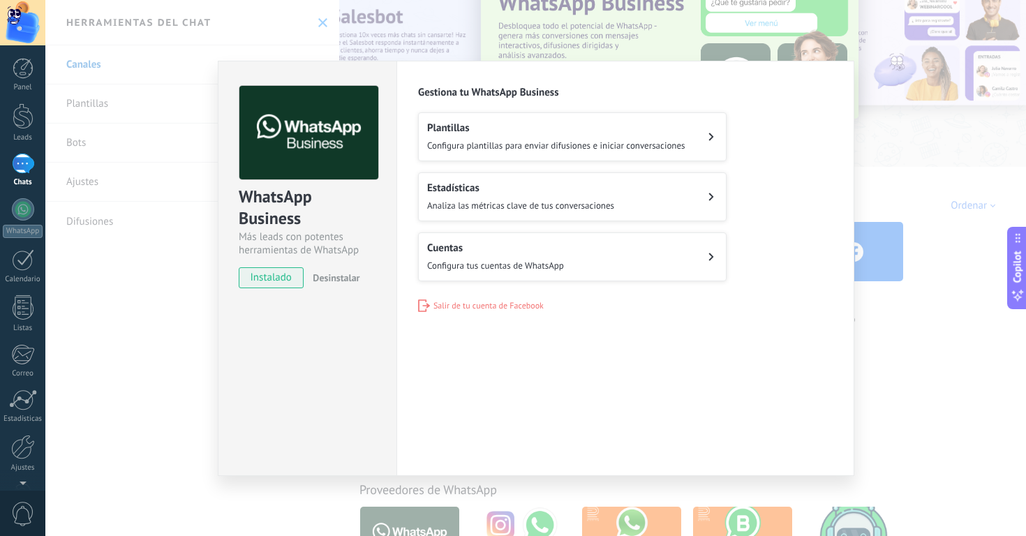
click at [149, 318] on div "WhatsApp Business Más leads con potentes herramientas de WhatsApp instalado Des…" at bounding box center [535, 268] width 981 height 536
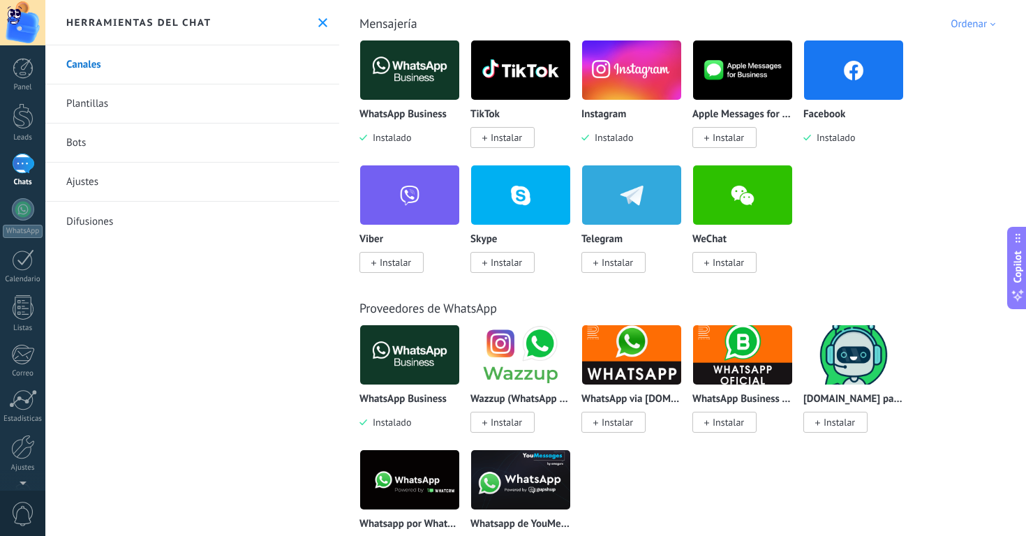
scroll to position [288, 0]
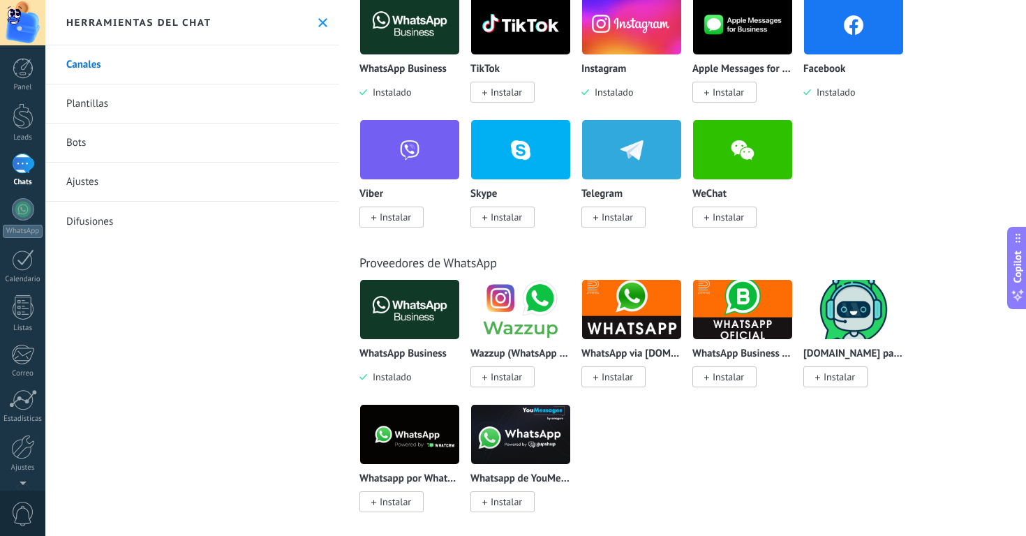
click at [443, 321] on img at bounding box center [409, 310] width 99 height 68
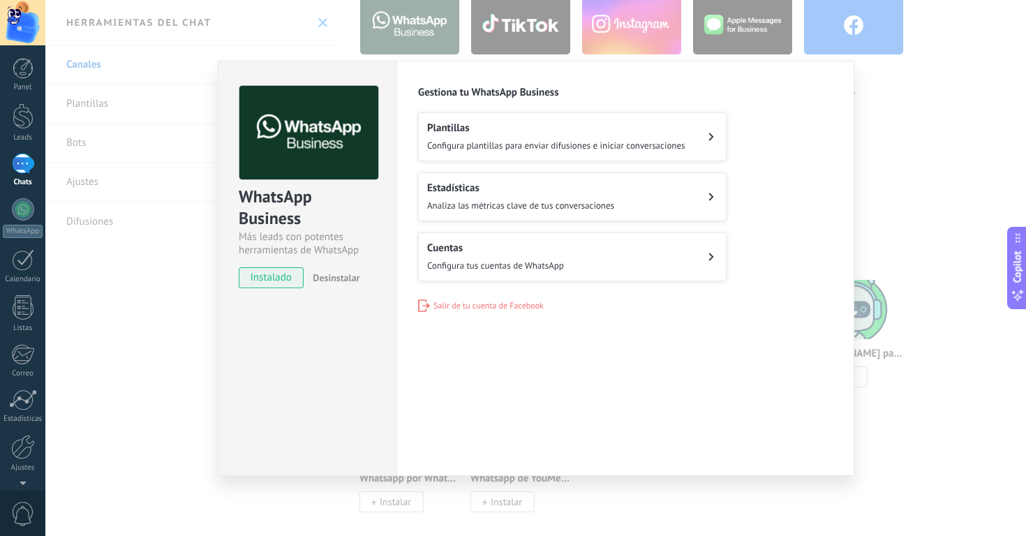
click at [651, 258] on button "Cuentas Configura tus cuentas de WhatsApp" at bounding box center [572, 257] width 309 height 49
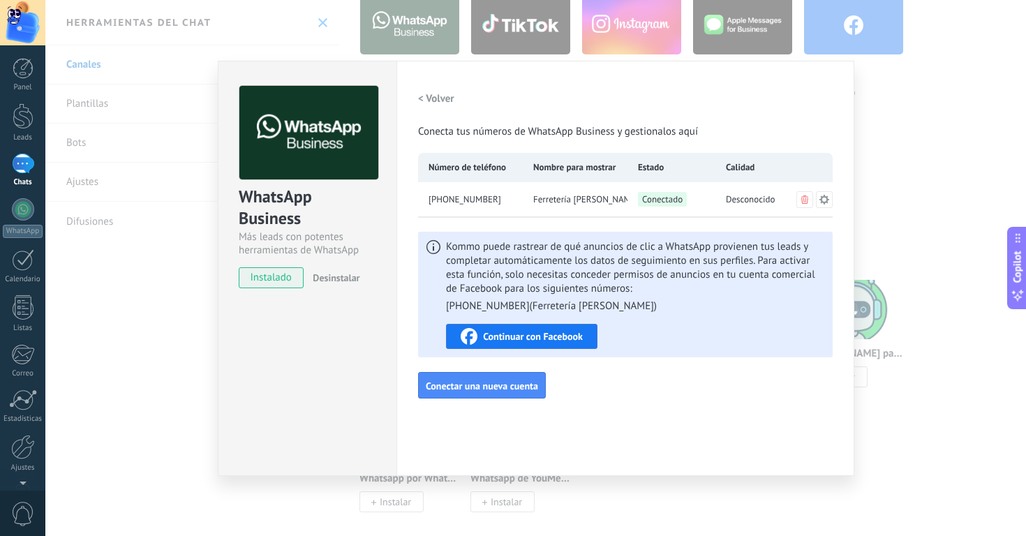
click at [963, 168] on div "WhatsApp Business Más leads con potentes herramientas de WhatsApp instalado Des…" at bounding box center [535, 268] width 981 height 536
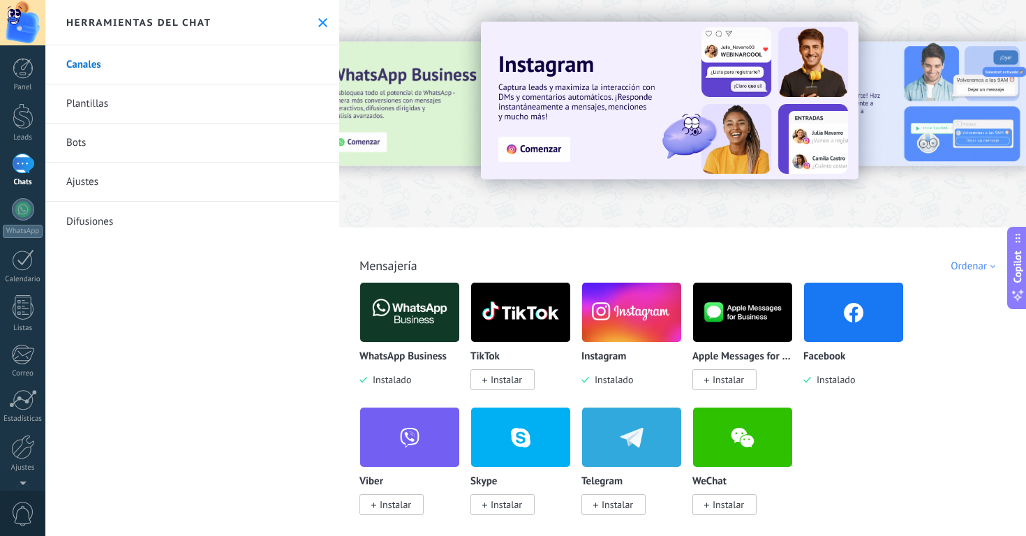
scroll to position [0, 0]
click at [729, 334] on img at bounding box center [742, 313] width 99 height 68
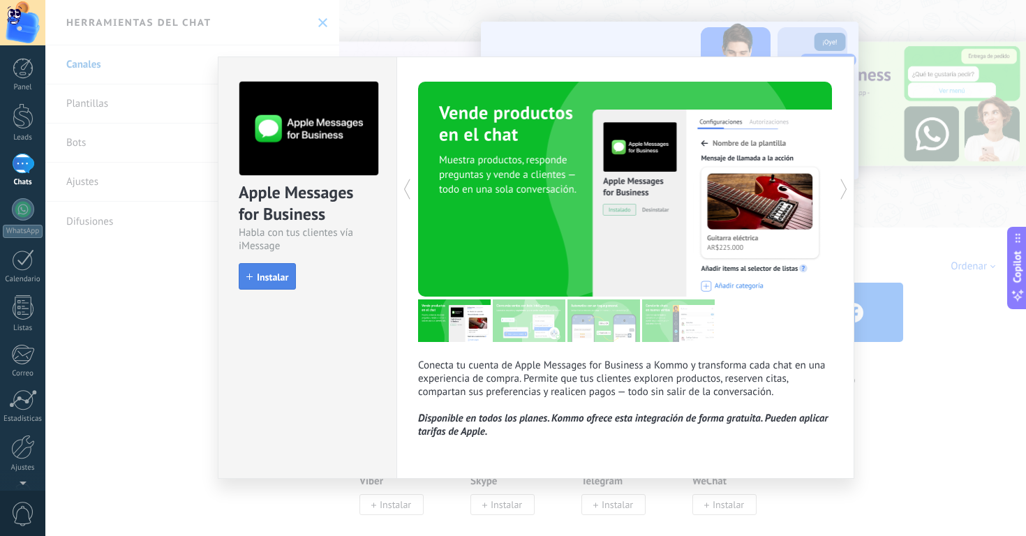
click at [281, 281] on span "Instalar" at bounding box center [272, 277] width 31 height 10
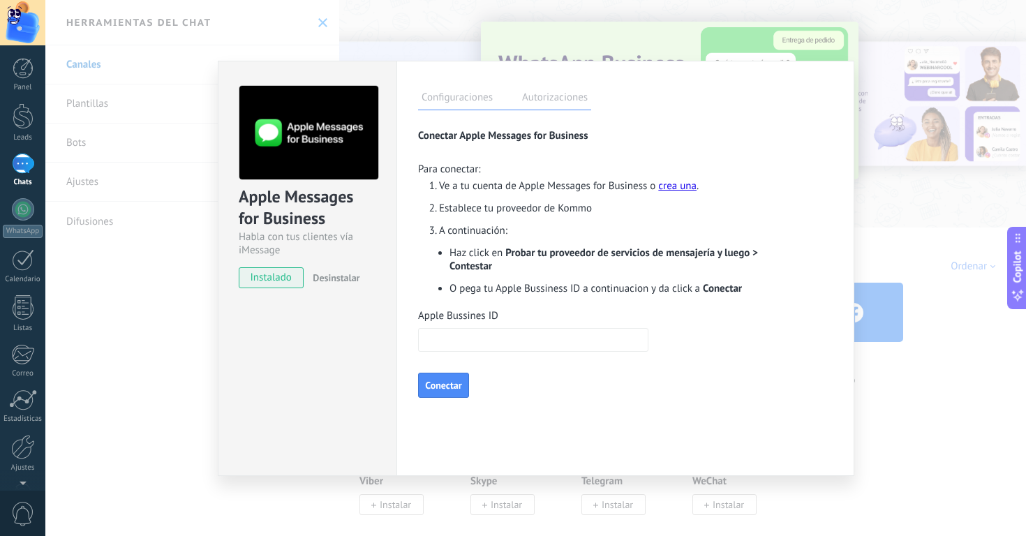
click at [677, 190] on link "crea una" at bounding box center [677, 185] width 38 height 13
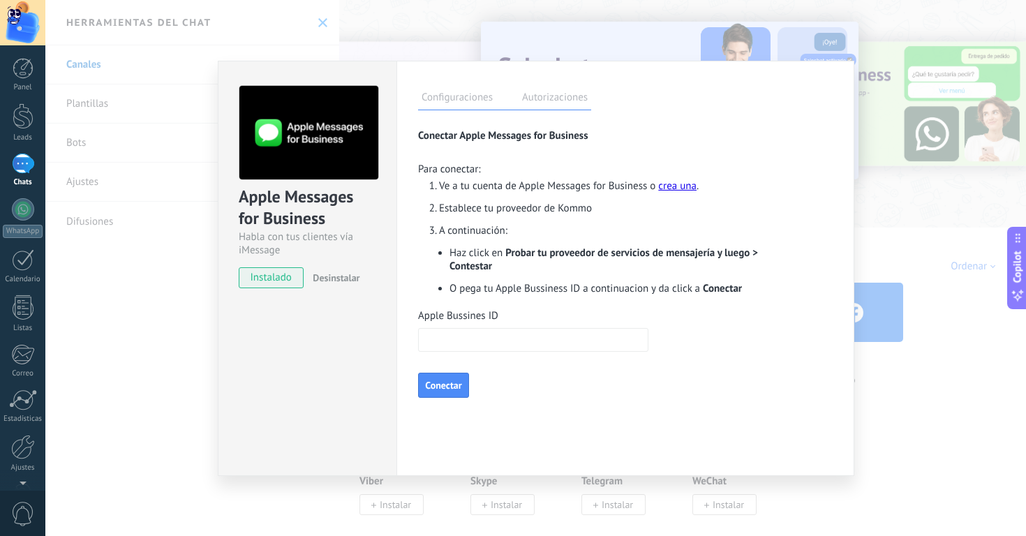
click at [591, 344] on input "Apple Bussines ID" at bounding box center [533, 340] width 230 height 24
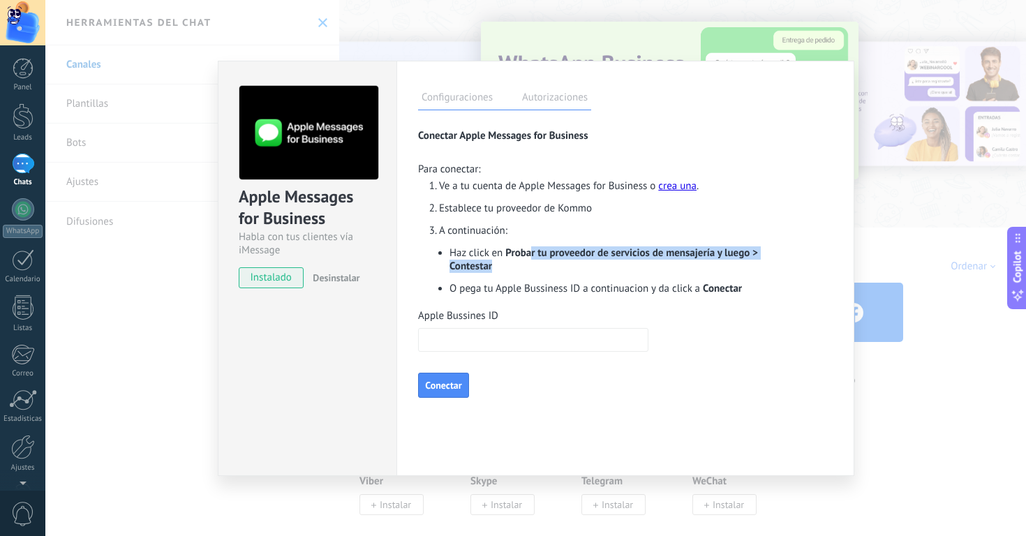
drag, startPoint x: 531, startPoint y: 256, endPoint x: 680, endPoint y: 263, distance: 148.9
click at [680, 263] on li "Haz click en Probar tu proveedor de servicios de mensajería y luego > Contestar" at bounding box center [611, 259] width 322 height 27
click at [677, 272] on li "Haz click en Probar tu proveedor de servicios de mensajería y luego > Contestar" at bounding box center [611, 259] width 322 height 27
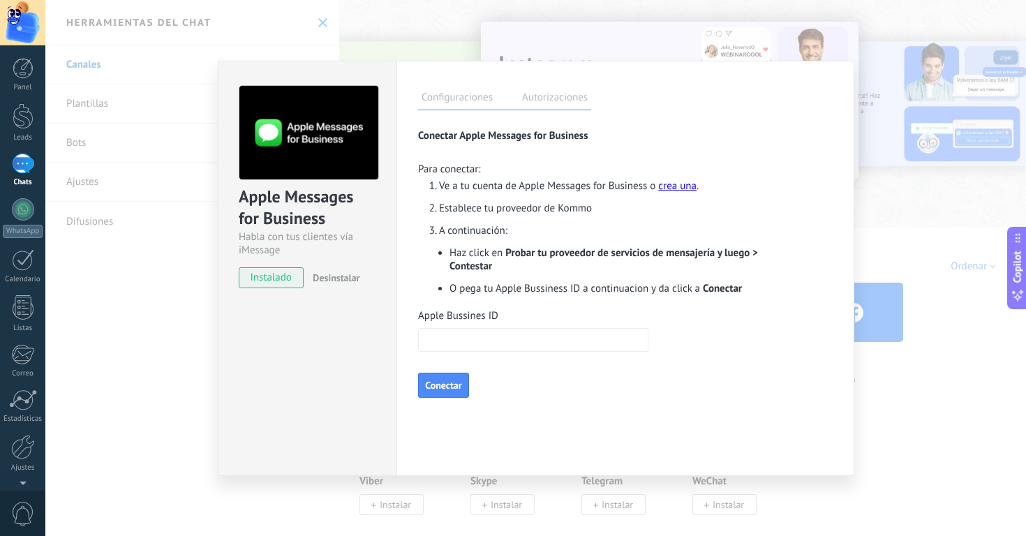
click at [542, 94] on label "Autorizaciones" at bounding box center [555, 99] width 73 height 20
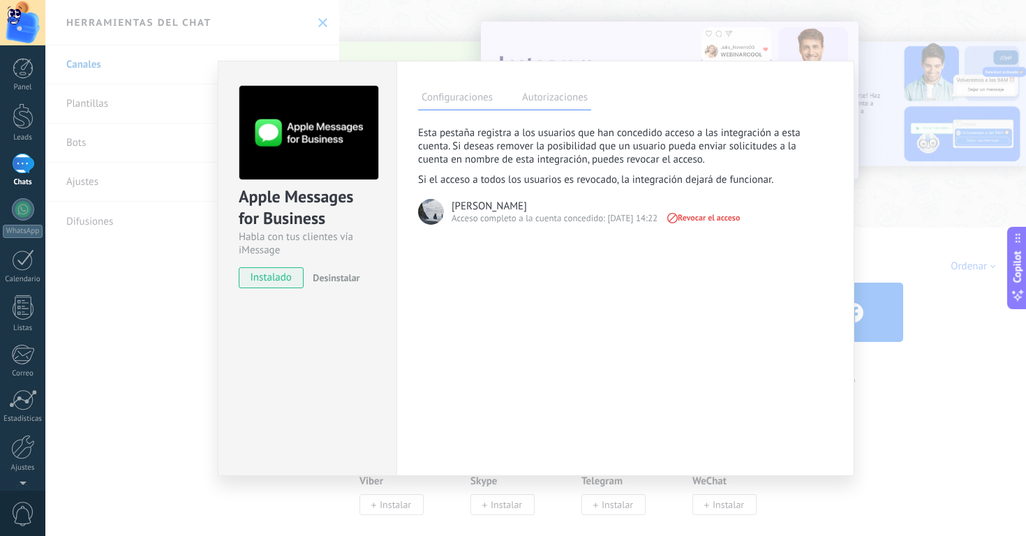
click at [450, 100] on label "Configuraciones" at bounding box center [457, 99] width 78 height 20
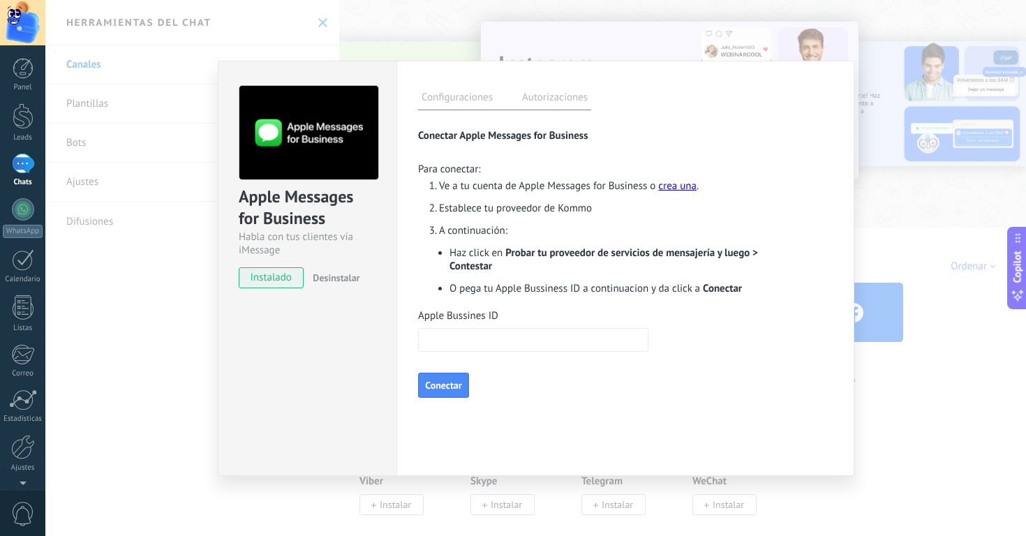
click at [561, 94] on label "Autorizaciones" at bounding box center [555, 99] width 73 height 20
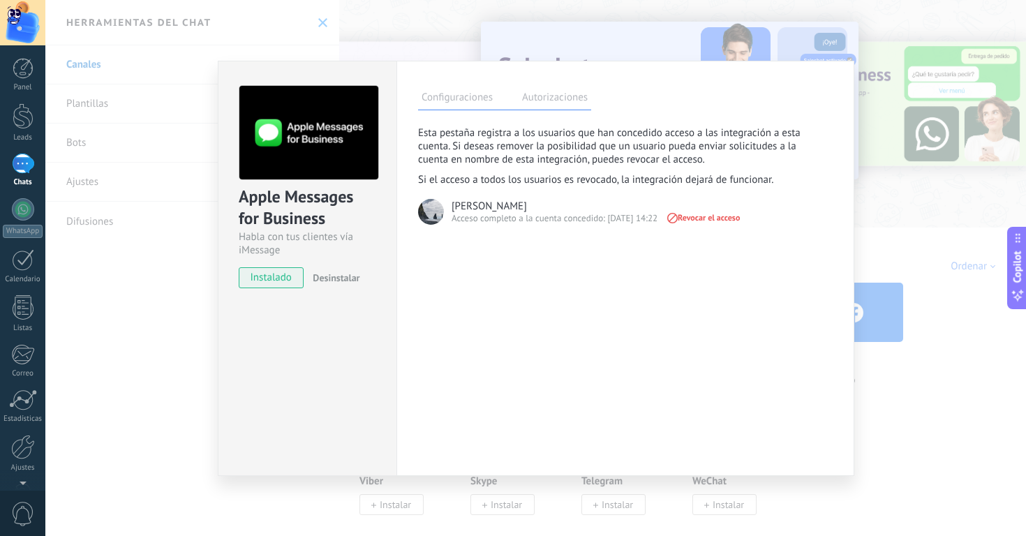
click at [467, 97] on label "Configuraciones" at bounding box center [457, 99] width 78 height 20
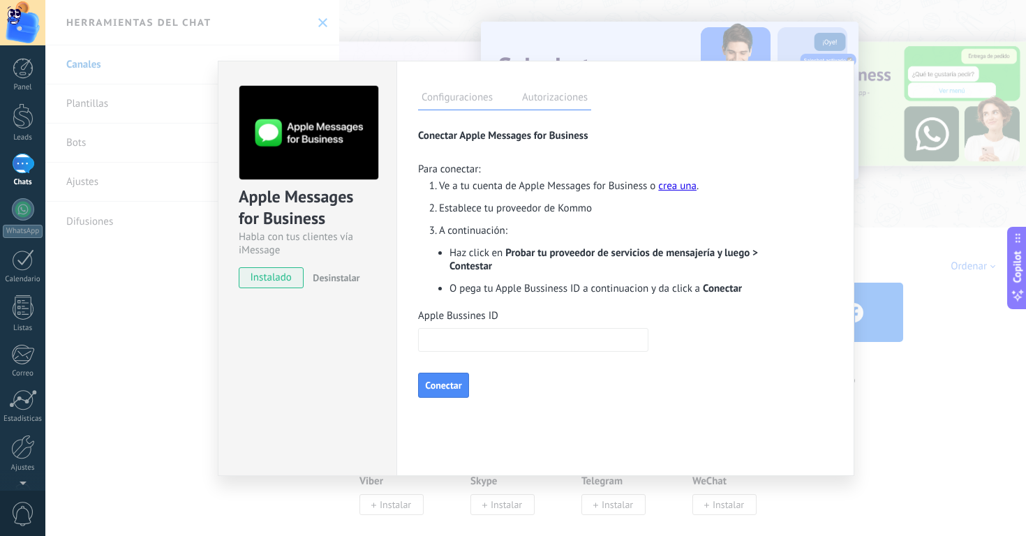
click at [529, 352] on input "Apple Bussines ID" at bounding box center [533, 340] width 230 height 24
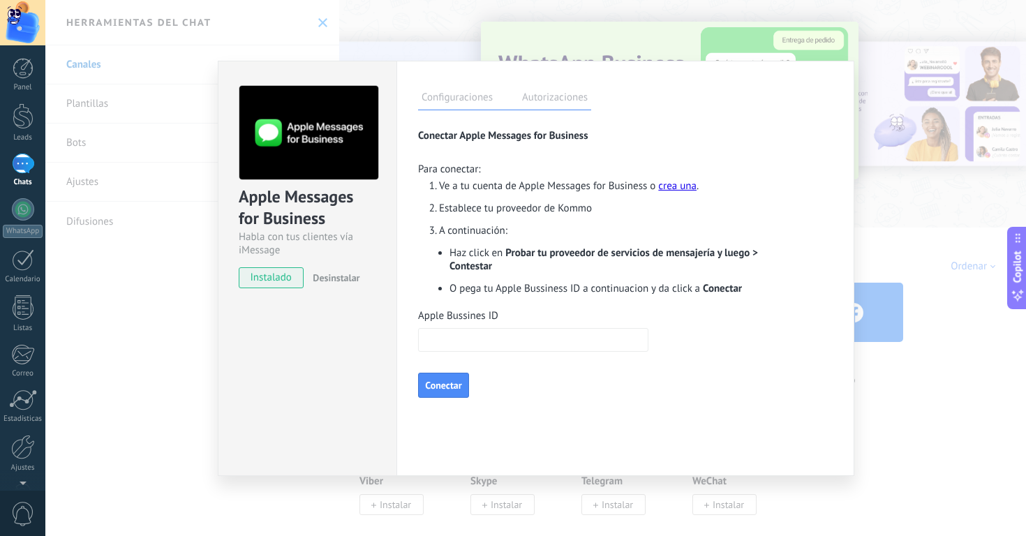
click at [609, 438] on div "Configuraciones Autorizaciones Esta pestaña registra a los usuarios que han con…" at bounding box center [626, 268] width 458 height 415
click at [652, 224] on li "A continuación:" at bounding box center [605, 230] width 332 height 13
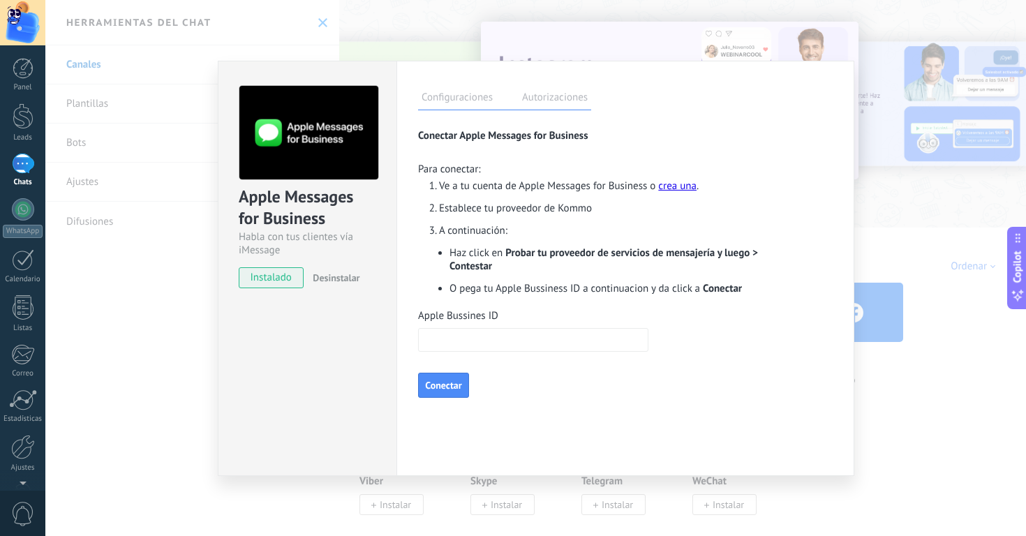
click at [692, 250] on span "Probar tu proveedor de servicios de mensajería y luego > Contestar" at bounding box center [604, 259] width 309 height 27
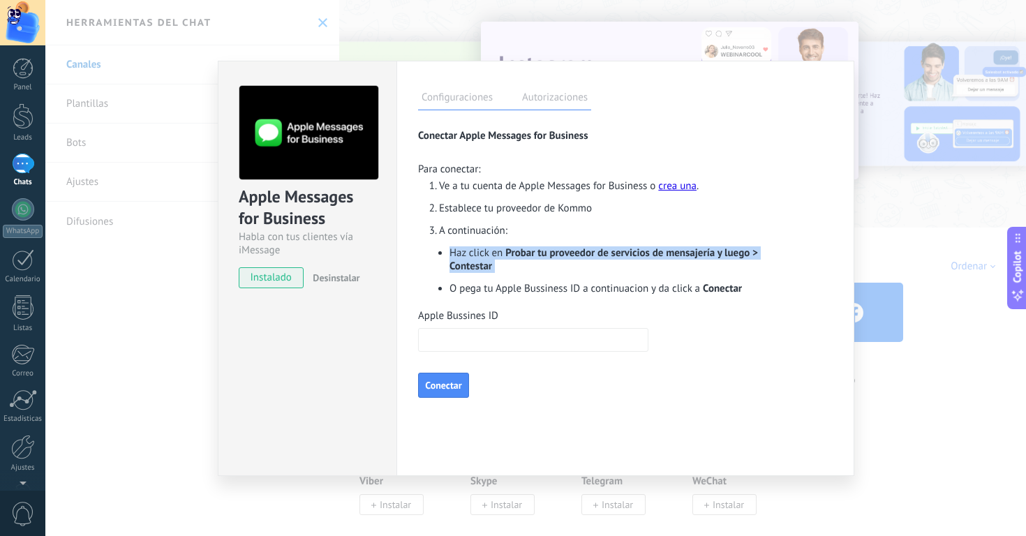
click at [692, 250] on span "Probar tu proveedor de servicios de mensajería y luego > Contestar" at bounding box center [604, 259] width 309 height 27
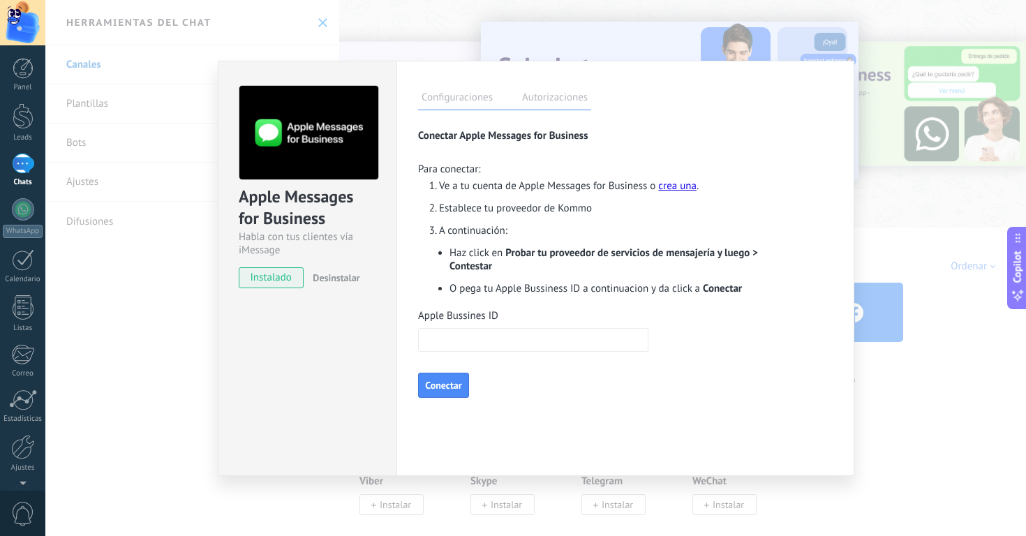
drag, startPoint x: 680, startPoint y: 376, endPoint x: 624, endPoint y: 392, distance: 57.9
click at [680, 376] on div "Apple Bussines ID Conectar" at bounding box center [594, 353] width 353 height 89
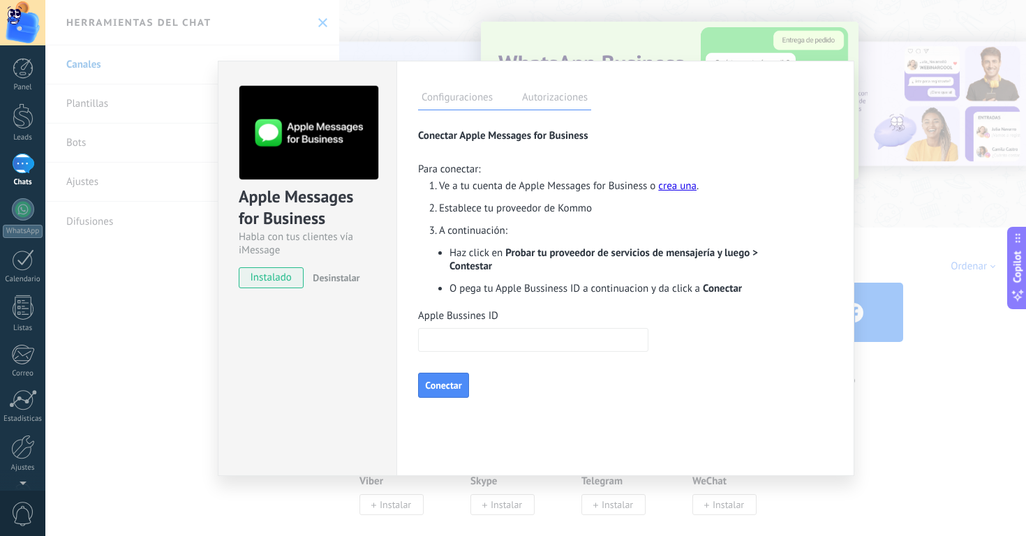
click at [337, 353] on div "Apple Messages for Business Habla con tus clientes vía iMessage instalado Desin…" at bounding box center [307, 268] width 179 height 415
click at [269, 286] on span "instalado" at bounding box center [272, 277] width 64 height 21
click at [469, 388] on button "Conectar" at bounding box center [443, 385] width 51 height 25
click at [609, 347] on input "Apple Bussines ID" at bounding box center [533, 340] width 230 height 24
click at [451, 311] on label "Apple Bussines ID" at bounding box center [594, 315] width 353 height 13
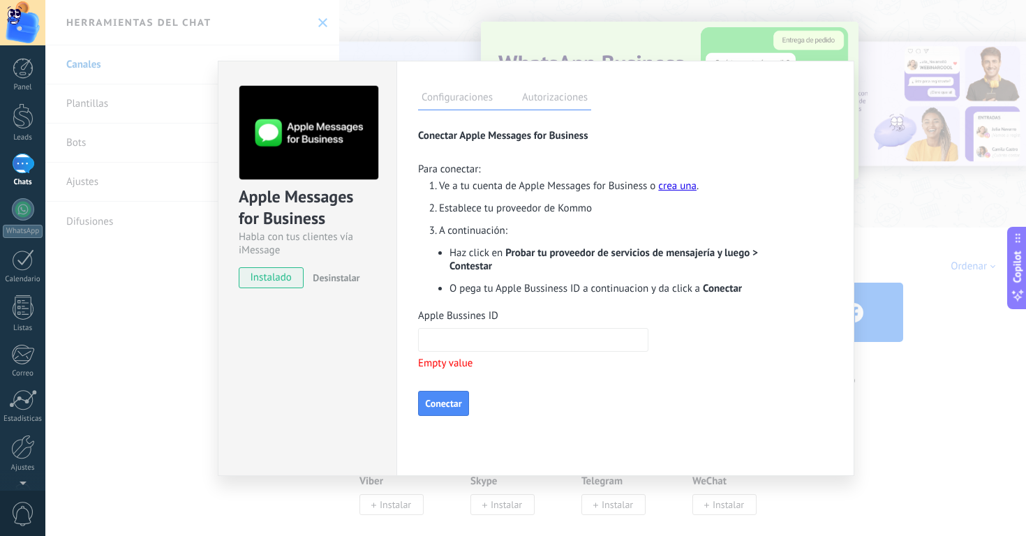
click at [451, 328] on input "Apple Bussines ID" at bounding box center [533, 340] width 230 height 24
click at [451, 311] on label "Apple Bussines ID" at bounding box center [594, 315] width 353 height 13
click at [451, 328] on input "Apple Bussines ID" at bounding box center [533, 340] width 230 height 24
click at [451, 311] on label "Apple Bussines ID" at bounding box center [594, 315] width 353 height 13
click at [451, 328] on input "Apple Bussines ID" at bounding box center [533, 340] width 230 height 24
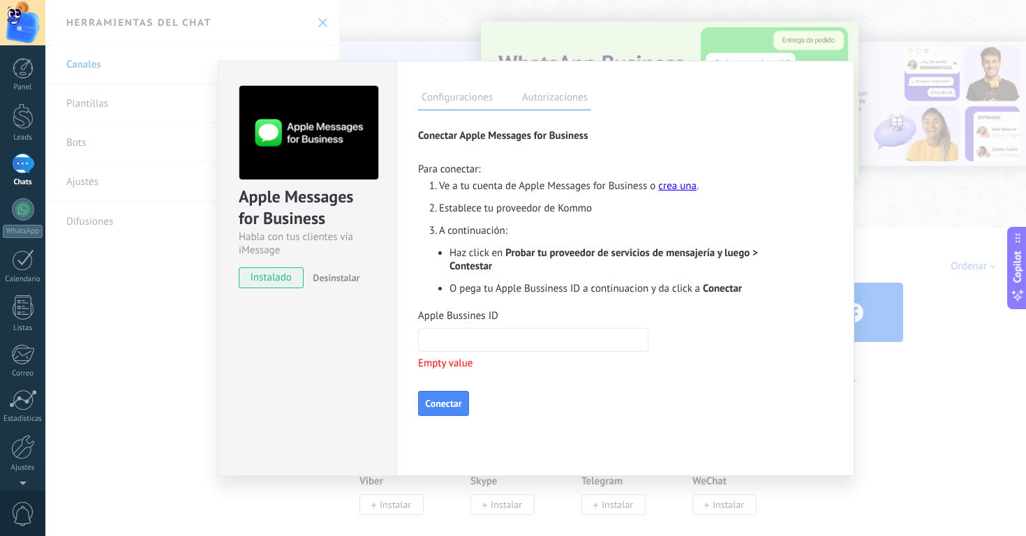
click at [451, 311] on label "Apple Bussines ID" at bounding box center [594, 315] width 353 height 13
click at [451, 328] on input "Apple Bussines ID" at bounding box center [533, 340] width 230 height 24
click at [451, 311] on label "Apple Bussines ID" at bounding box center [594, 315] width 353 height 13
click at [451, 328] on input "Apple Bussines ID" at bounding box center [533, 340] width 230 height 24
click at [451, 311] on label "Apple Bussines ID" at bounding box center [594, 315] width 353 height 13
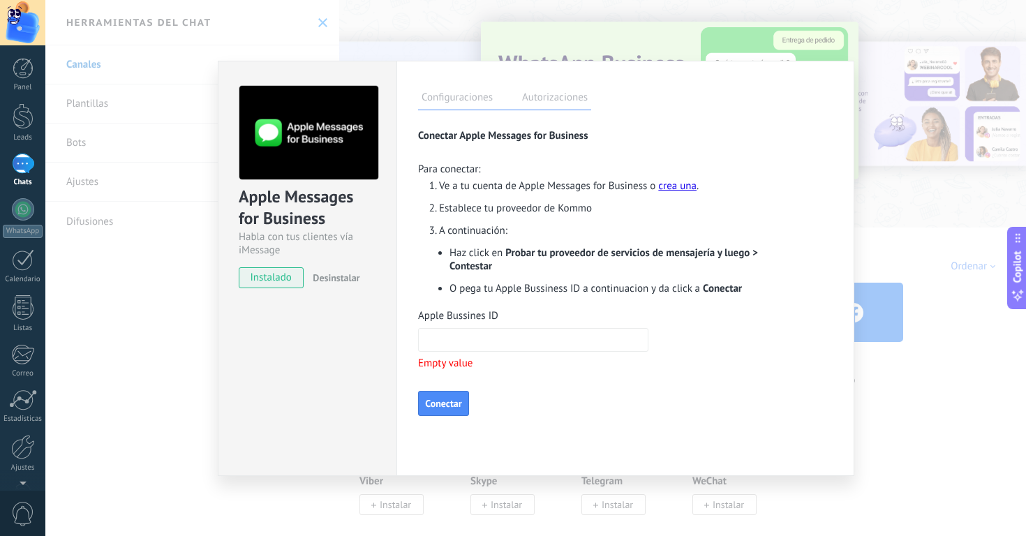
click at [451, 328] on input "Apple Bussines ID" at bounding box center [533, 340] width 230 height 24
click at [451, 311] on label "Apple Bussines ID" at bounding box center [594, 315] width 353 height 13
click at [451, 328] on input "Apple Bussines ID" at bounding box center [533, 340] width 230 height 24
click at [451, 311] on label "Apple Bussines ID" at bounding box center [594, 315] width 353 height 13
click at [451, 328] on input "Apple Bussines ID" at bounding box center [533, 340] width 230 height 24
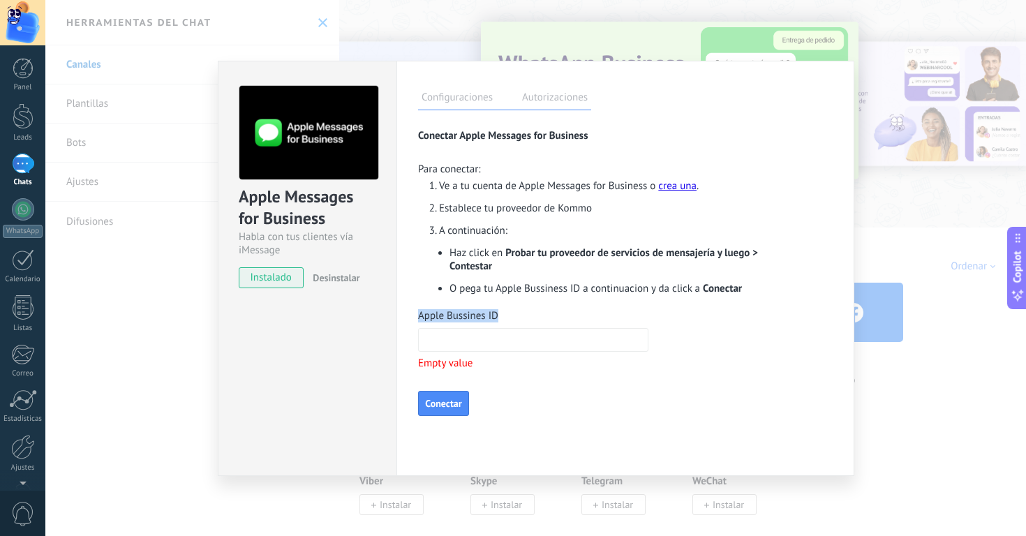
drag, startPoint x: 513, startPoint y: 315, endPoint x: 417, endPoint y: 317, distance: 96.4
click at [417, 317] on div "Configuraciones Autorizaciones Esta pestaña registra a los usuarios que han con…" at bounding box center [626, 268] width 458 height 415
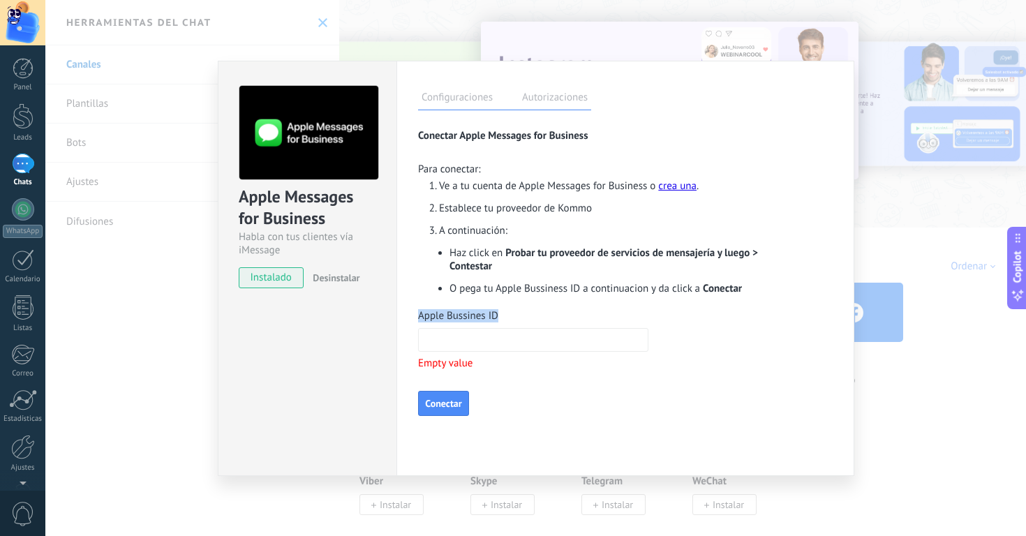
copy label "Apple Bussines ID"
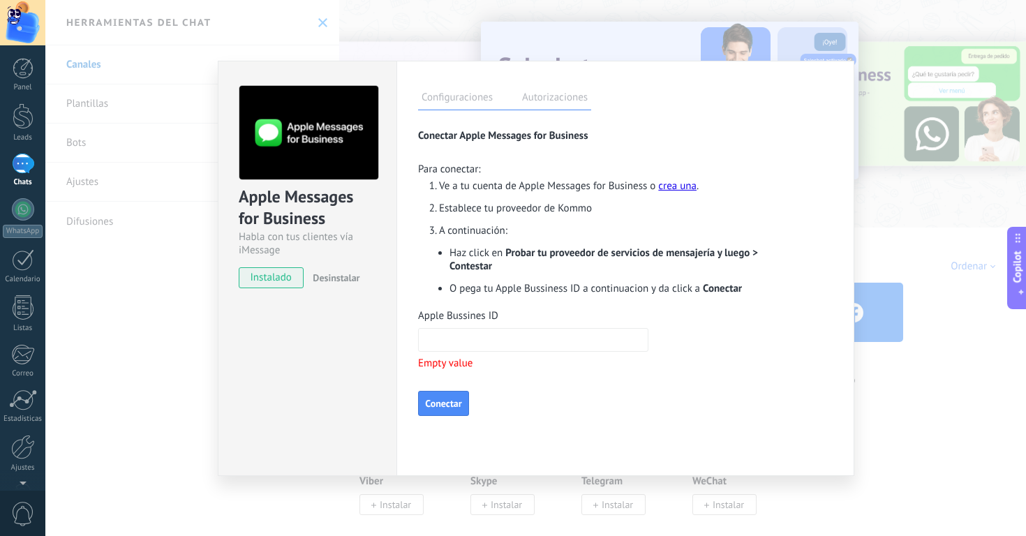
click at [538, 366] on p "Empty value" at bounding box center [594, 363] width 353 height 13
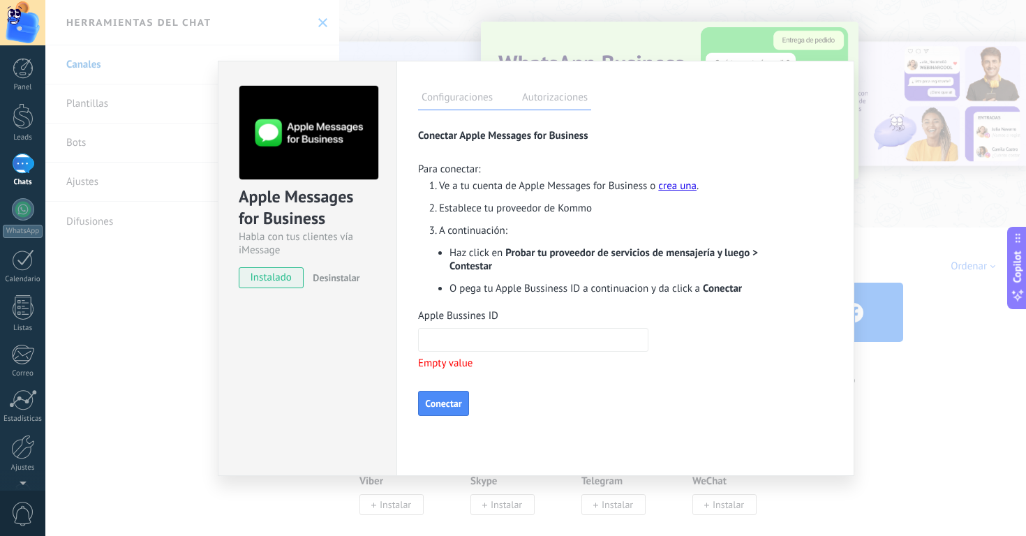
click at [275, 395] on div "Apple Messages for Business Habla con tus clientes vía iMessage instalado Desin…" at bounding box center [307, 268] width 179 height 415
click at [187, 367] on div "Apple Messages for Business Habla con tus clientes vía iMessage instalado Desin…" at bounding box center [535, 268] width 981 height 536
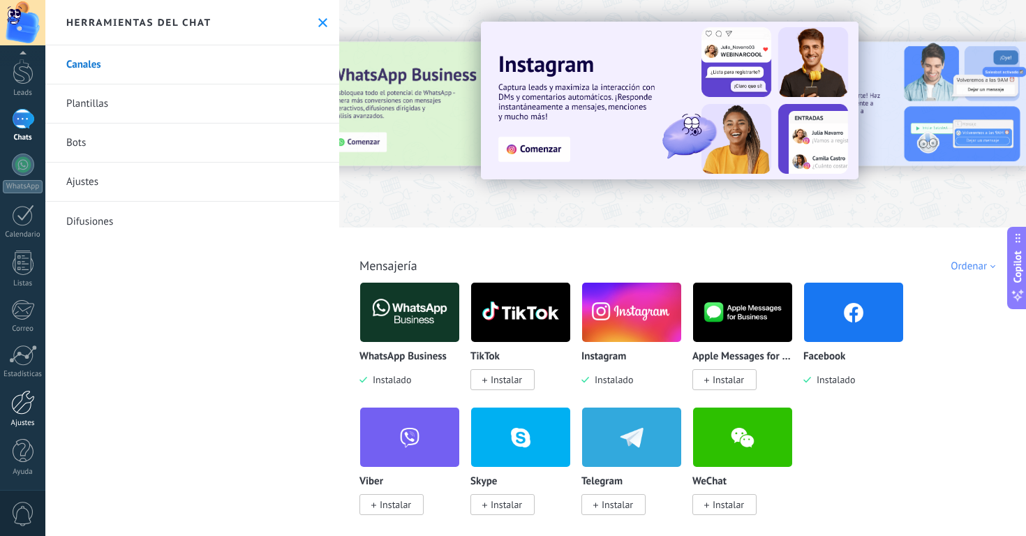
scroll to position [45, 0]
click at [20, 406] on div at bounding box center [23, 402] width 24 height 24
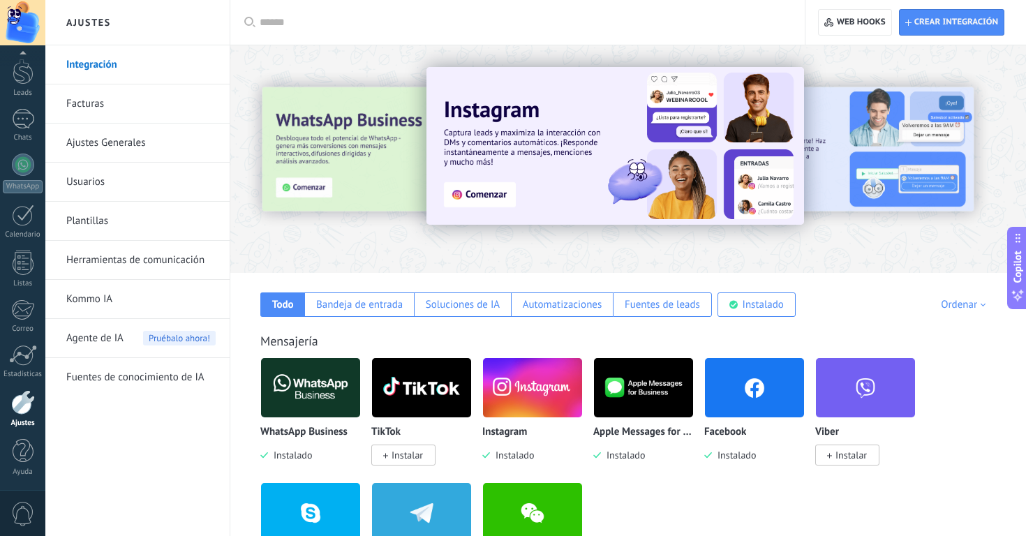
click at [92, 187] on link "Usuarios" at bounding box center [140, 182] width 149 height 39
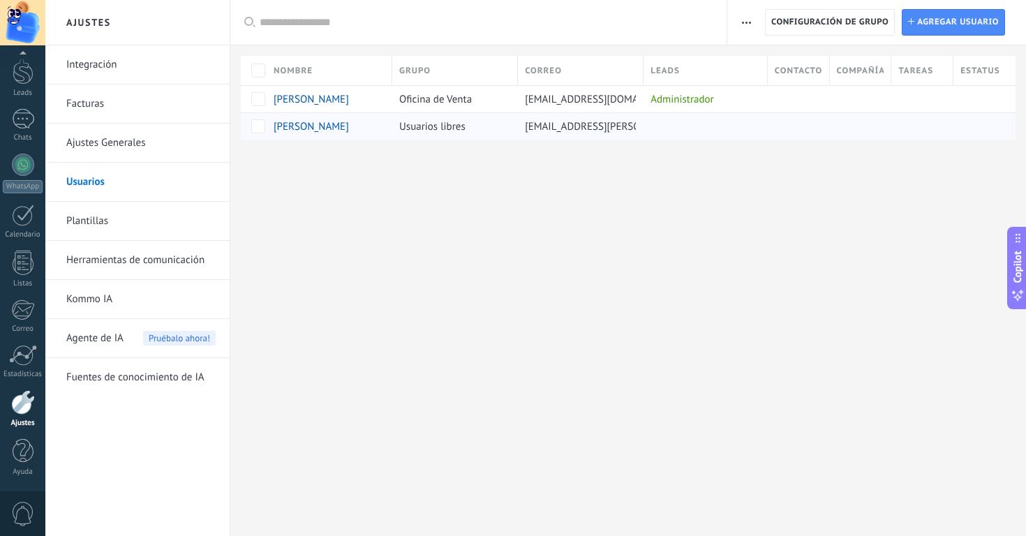
click at [496, 126] on div "Usuarios libres" at bounding box center [451, 126] width 119 height 27
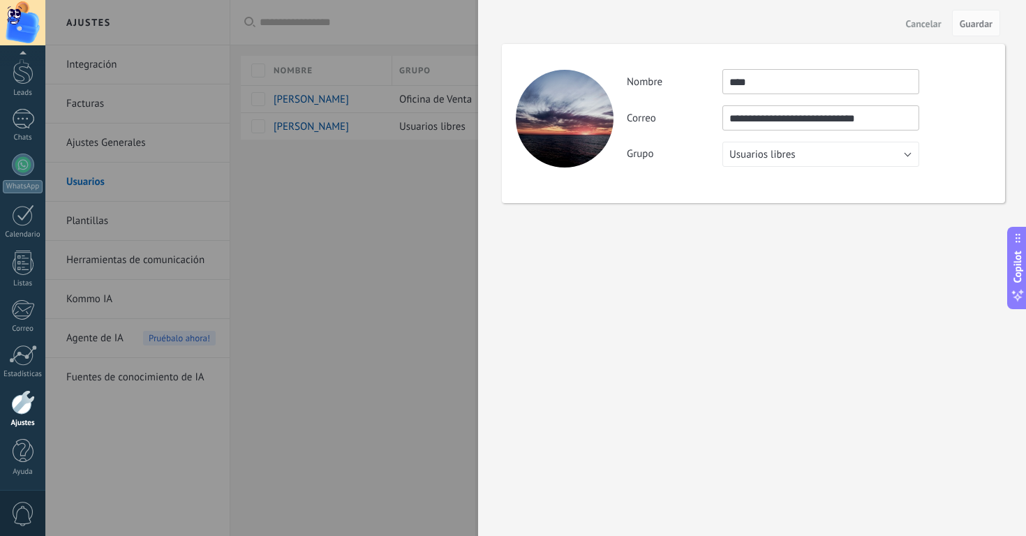
click at [774, 152] on span "Usuarios libres" at bounding box center [763, 154] width 66 height 13
click at [773, 158] on span "Oficina de Venta" at bounding box center [814, 154] width 200 height 13
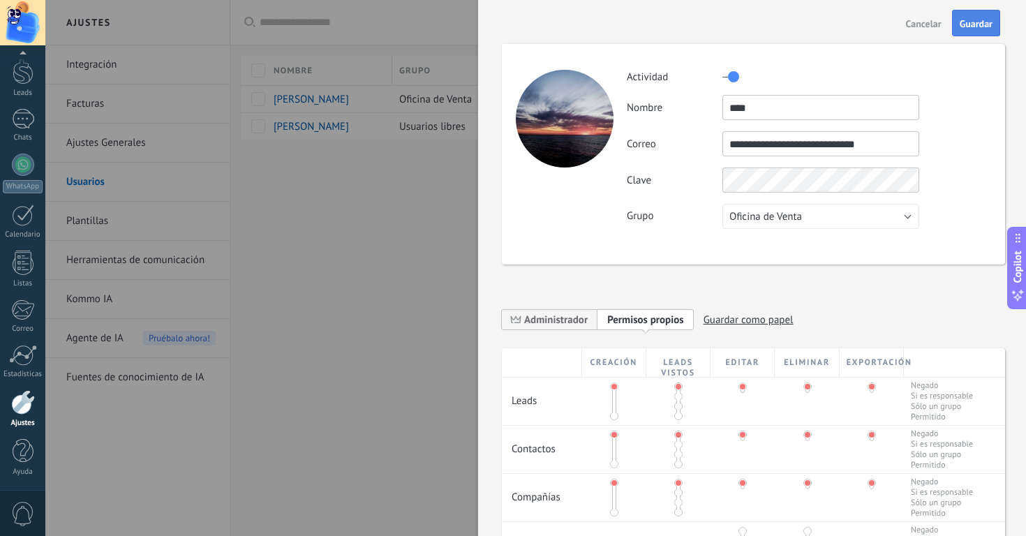
click at [983, 20] on span "Guardar" at bounding box center [976, 24] width 33 height 10
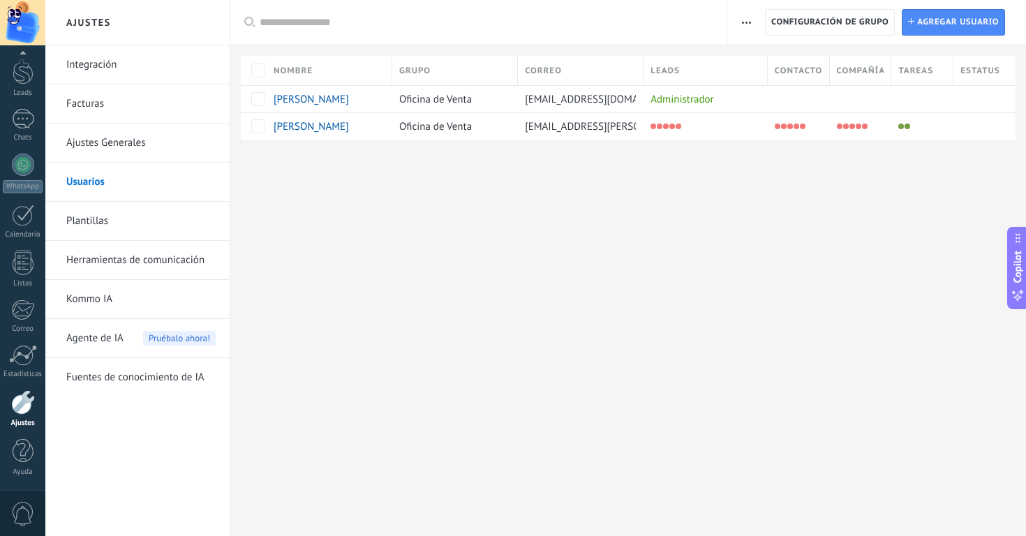
click at [714, 242] on div "Ajustes Integración Facturas Ajustes Generales Usuarios Plantillas Herramientas…" at bounding box center [535, 268] width 981 height 536
click at [31, 117] on div "1" at bounding box center [23, 119] width 22 height 20
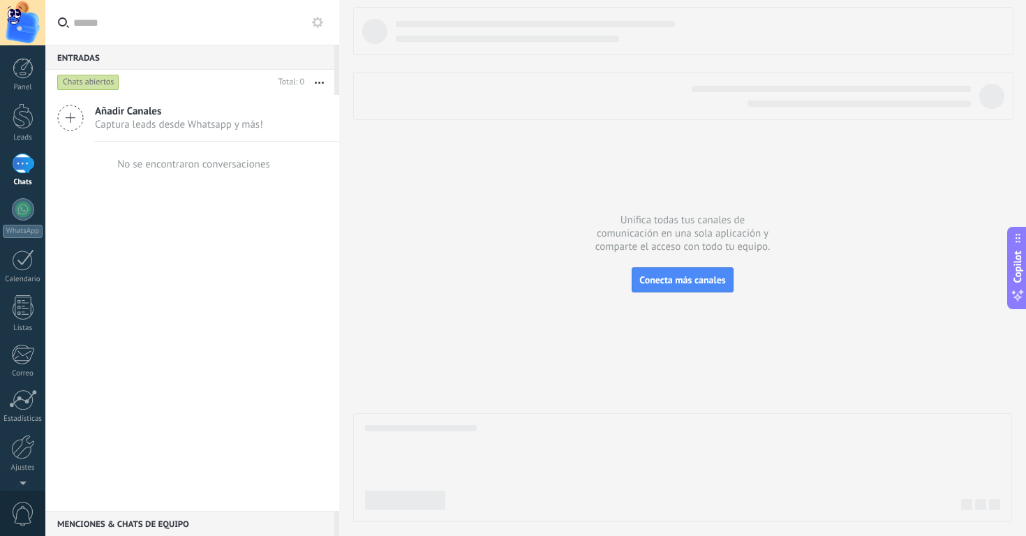
click at [200, 285] on div "Añadir Canales Captura leads desde Whatsapp y más! No se encontraron conversaci…" at bounding box center [192, 303] width 294 height 416
click at [230, 117] on span "Añadir Canales" at bounding box center [179, 111] width 168 height 13
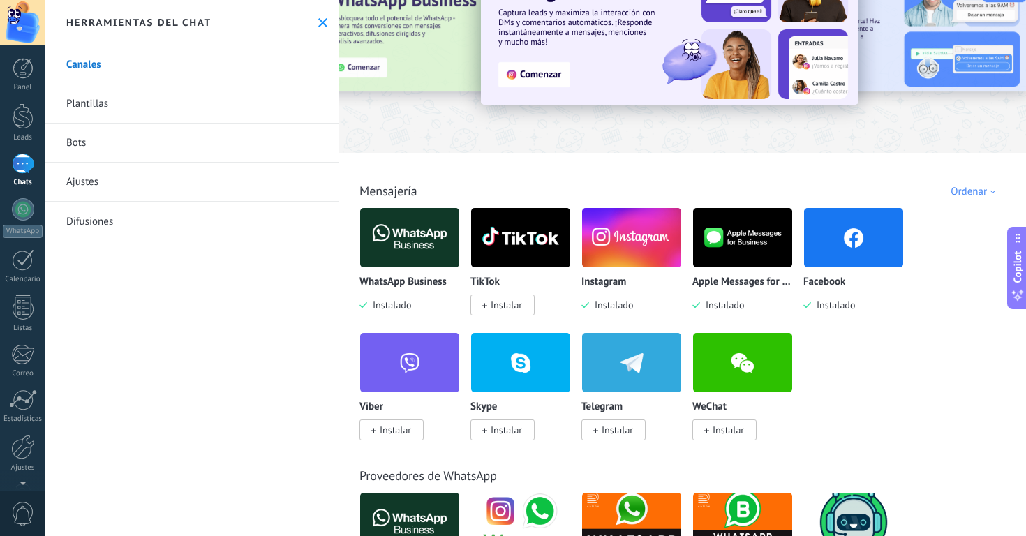
scroll to position [128, 0]
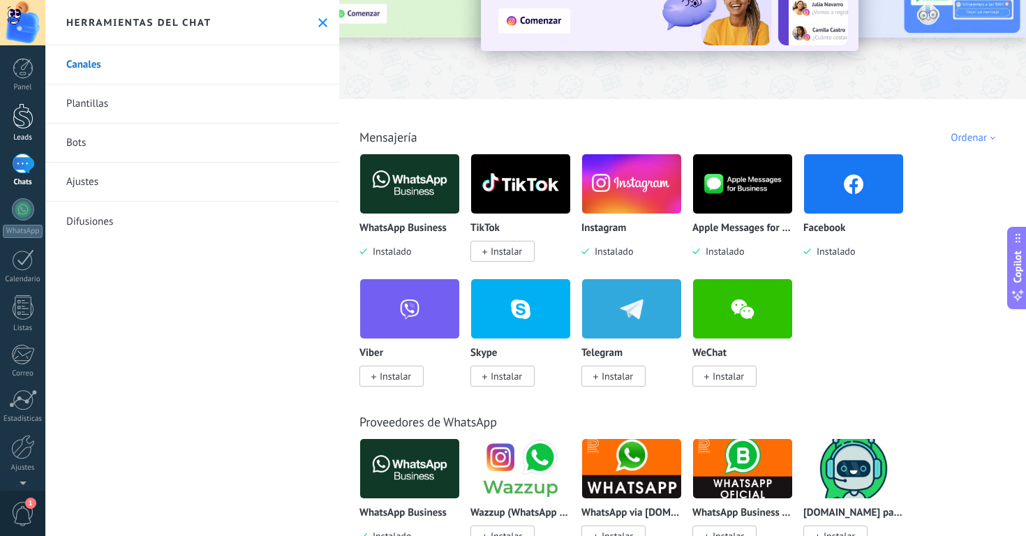
click at [28, 119] on div at bounding box center [23, 116] width 21 height 26
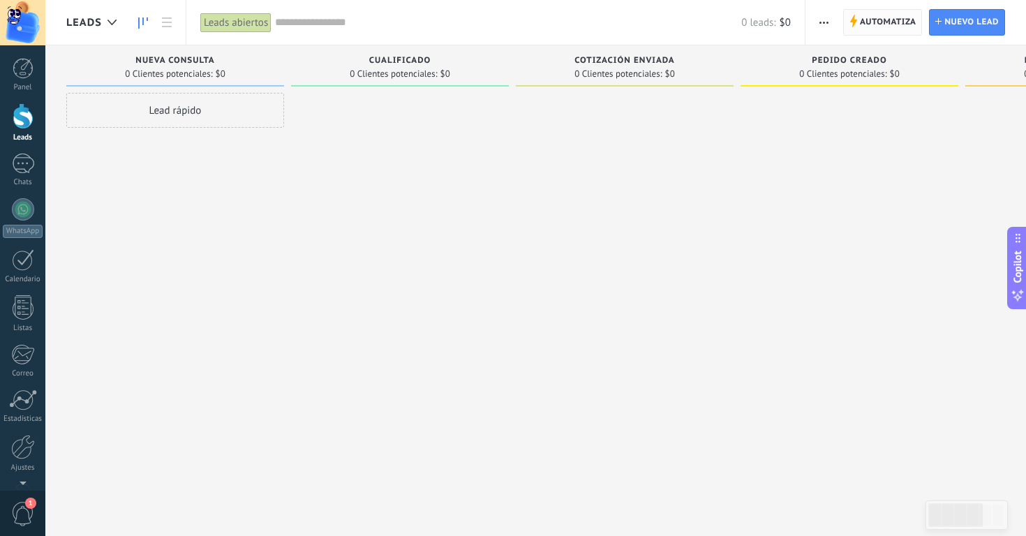
click at [890, 28] on span "Automatiza" at bounding box center [888, 22] width 57 height 25
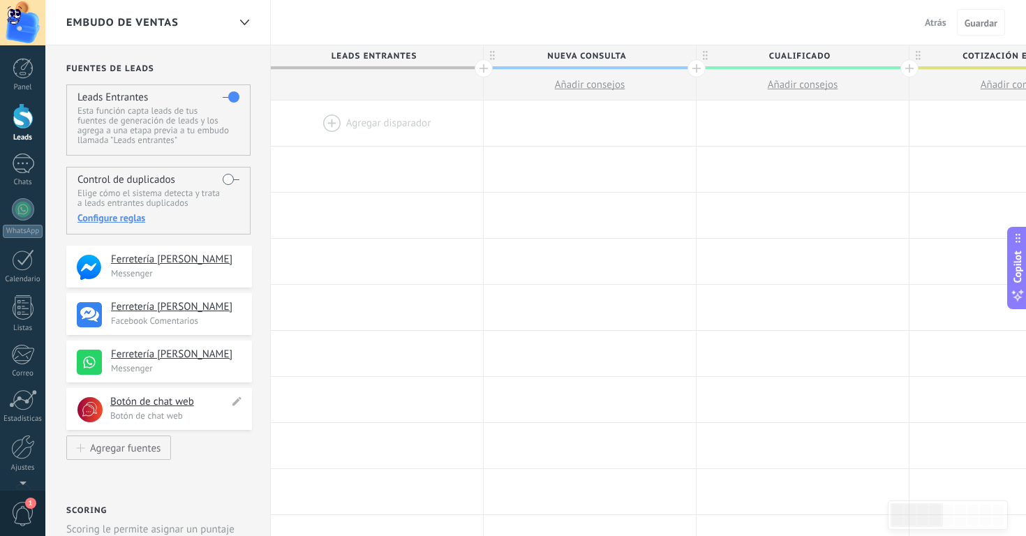
click at [179, 408] on h4 "Botón de chat web" at bounding box center [169, 402] width 119 height 14
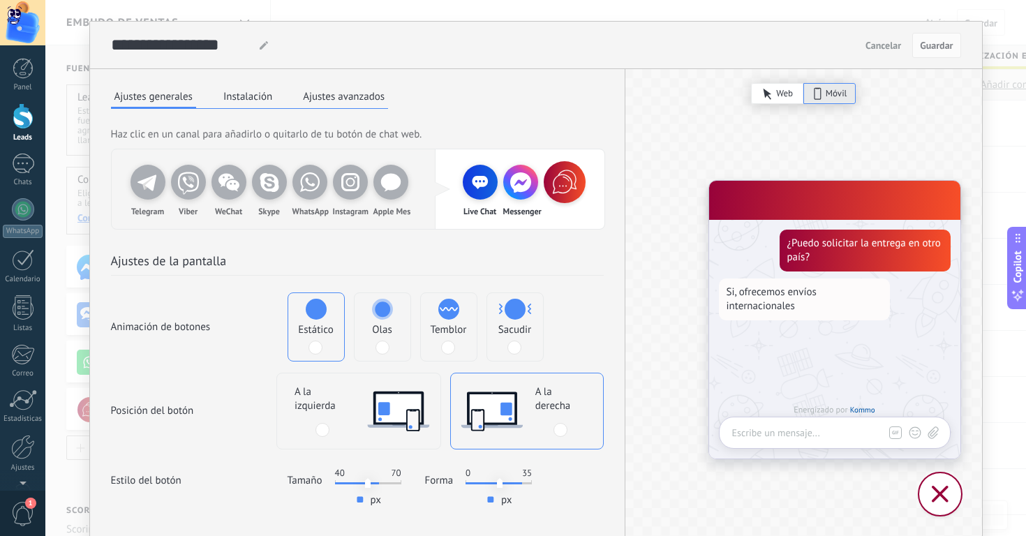
click at [245, 98] on button "Instalación" at bounding box center [248, 96] width 56 height 21
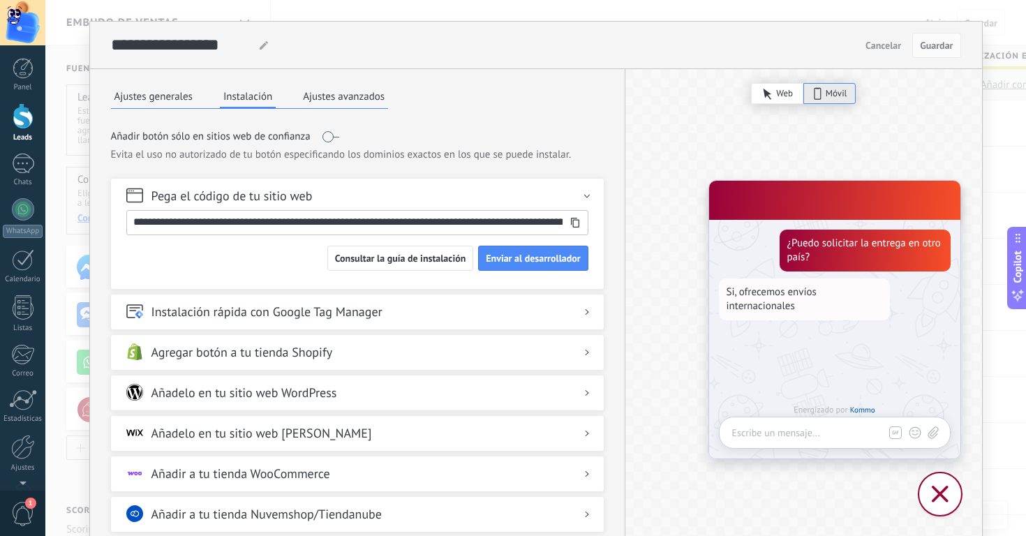
click at [573, 226] on icon at bounding box center [575, 223] width 10 height 10
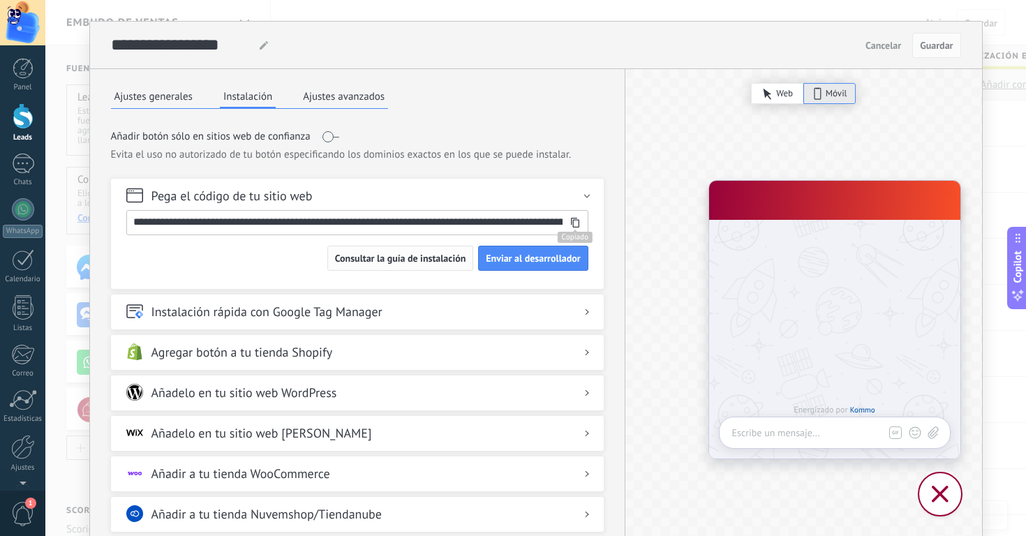
click at [433, 262] on span "Consultar la guía de instalación" at bounding box center [400, 258] width 131 height 10
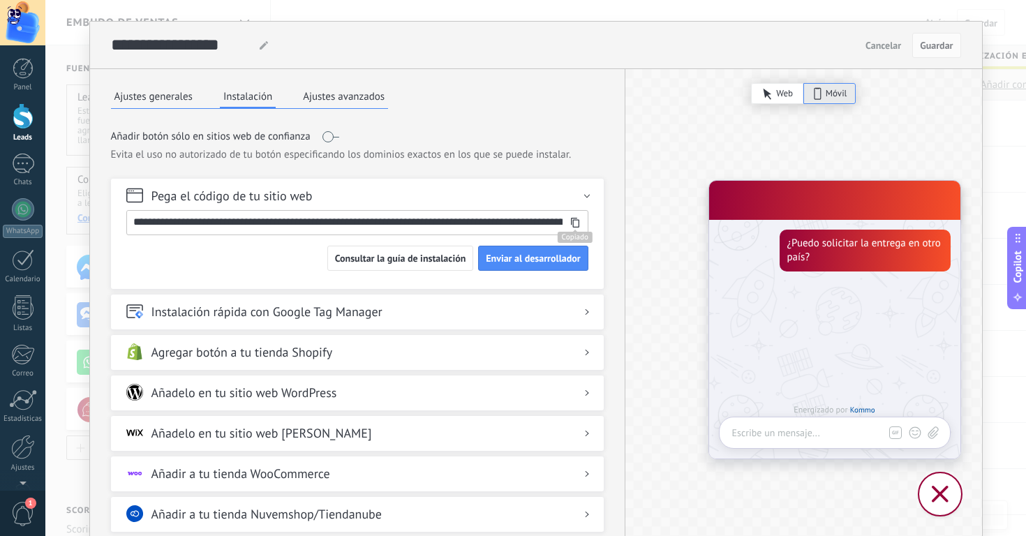
scroll to position [47, 0]
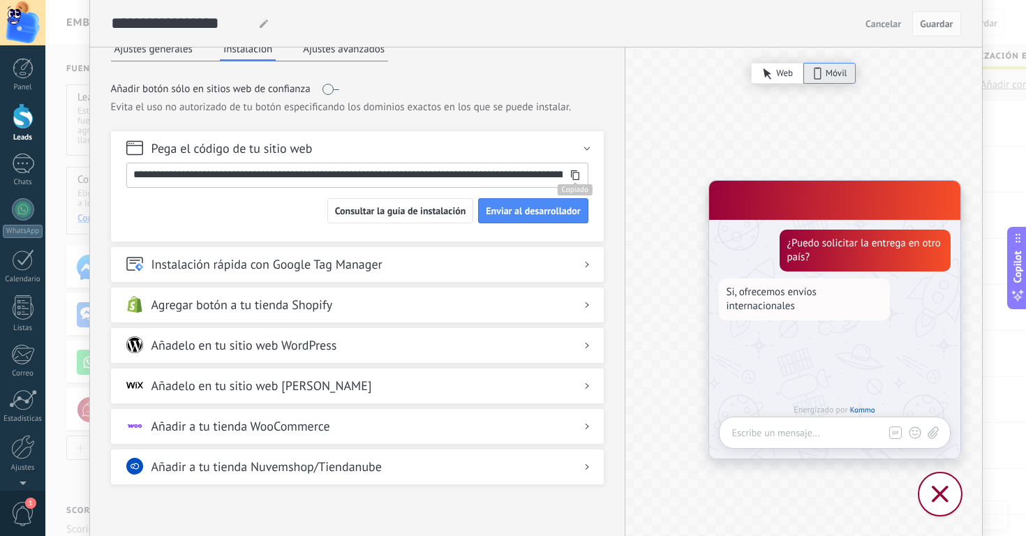
click at [331, 346] on h2 "Añadelo en tu sitio web WordPress" at bounding box center [245, 345] width 186 height 17
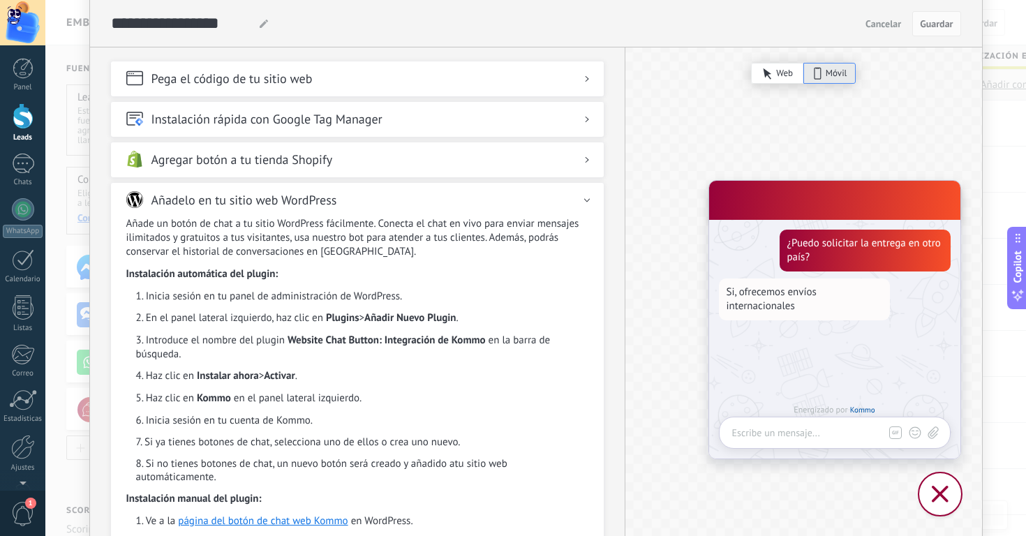
scroll to position [118, 0]
click at [303, 339] on span "Website Chat Button: Integración de Kommo" at bounding box center [387, 340] width 198 height 14
click at [455, 334] on span "Website Chat Button: Integración de Kommo" at bounding box center [387, 340] width 198 height 14
copy span "Website Chat Button: Integración de Kommo"
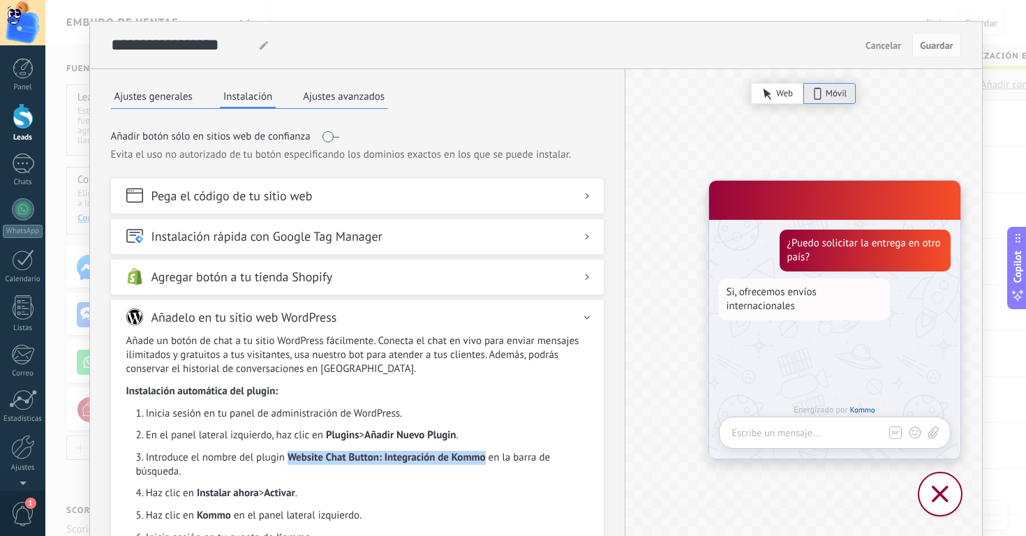
scroll to position [-1, 0]
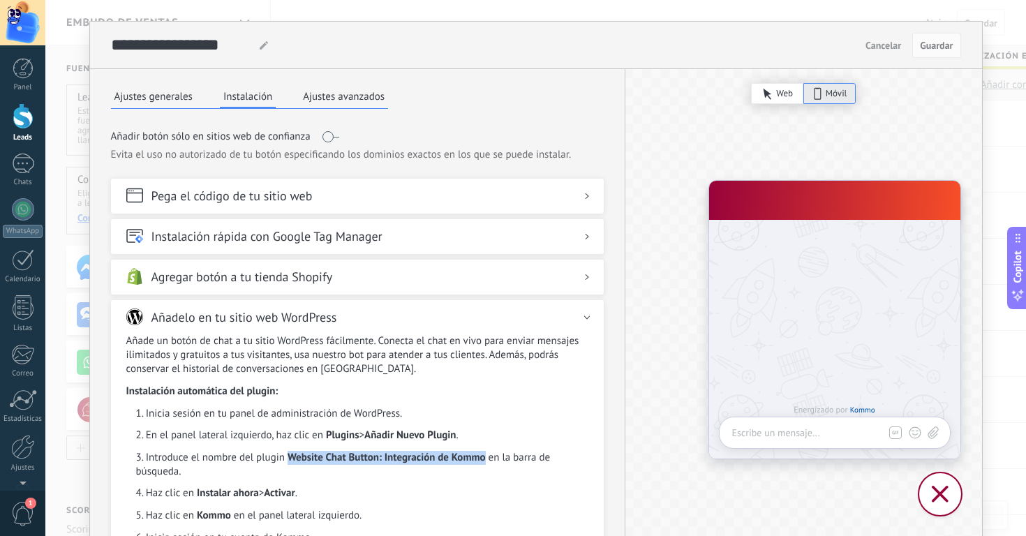
click at [180, 90] on button "Ajustes generales" at bounding box center [153, 96] width 85 height 21
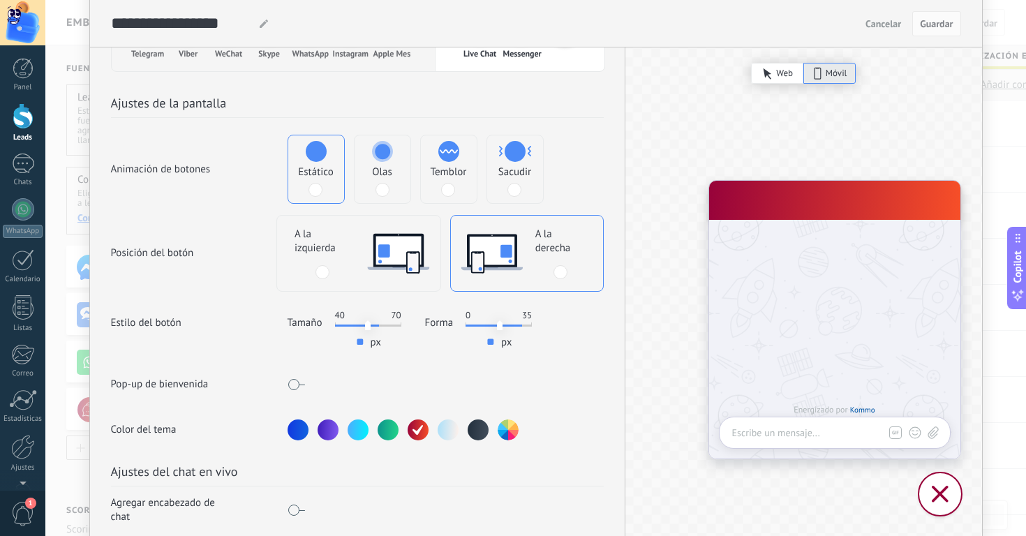
scroll to position [161, 0]
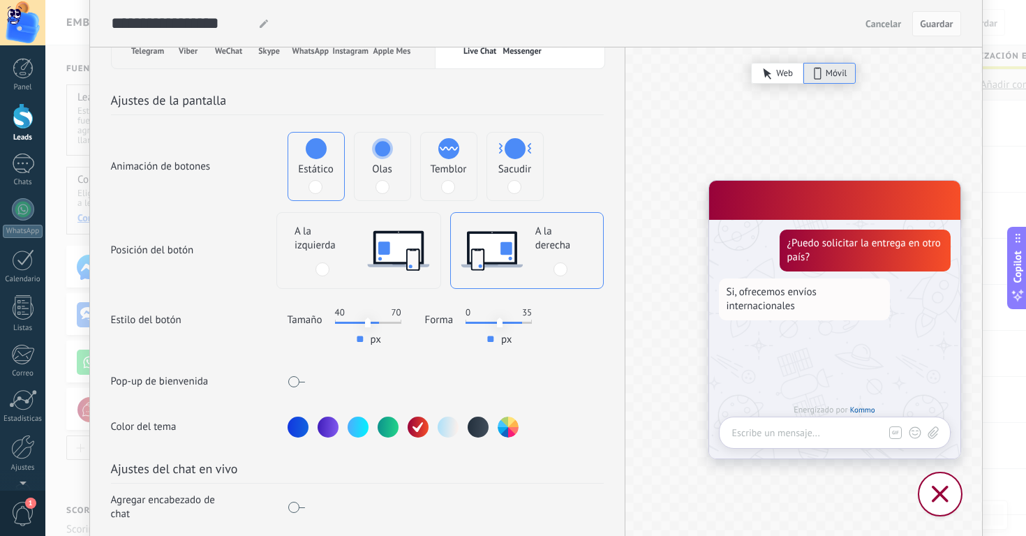
click at [920, 480] on div at bounding box center [941, 494] width 42 height 42
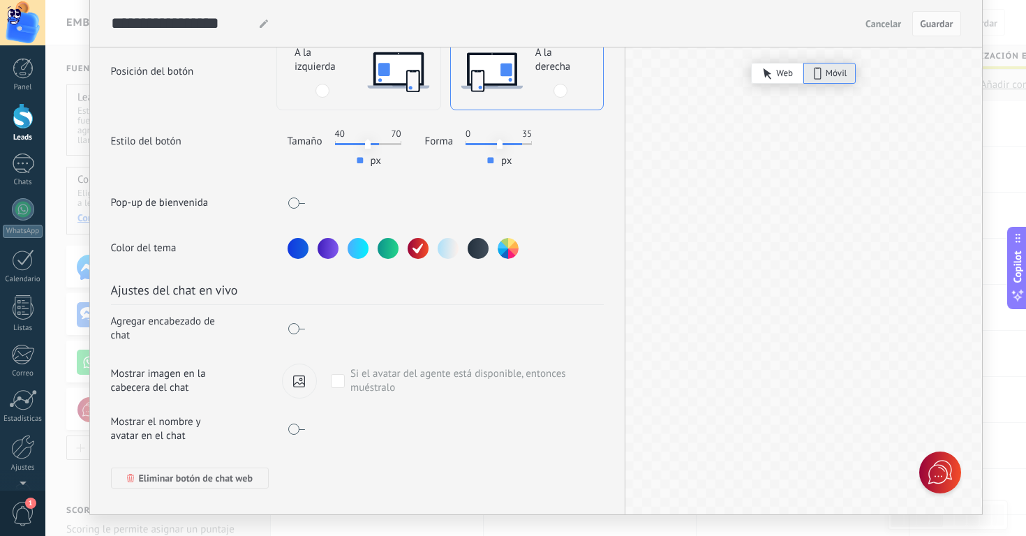
scroll to position [351, 0]
click at [293, 323] on span at bounding box center [296, 328] width 17 height 11
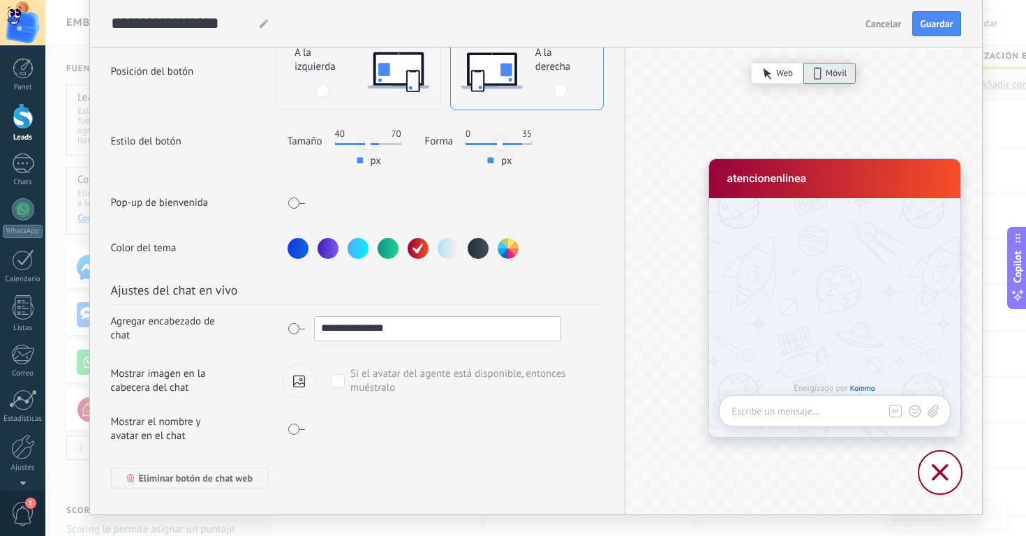
click at [357, 317] on input "**********" at bounding box center [438, 328] width 246 height 22
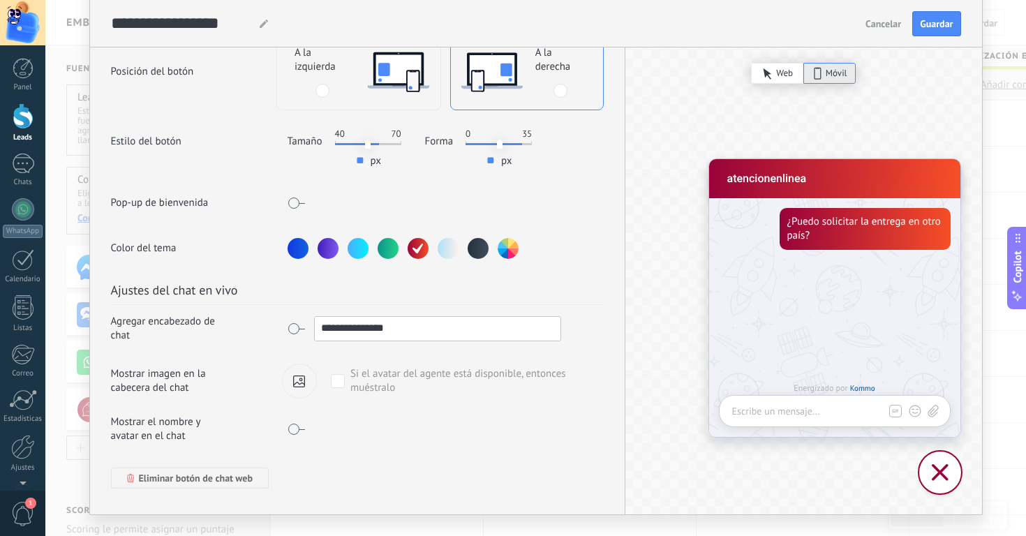
click at [357, 317] on input "**********" at bounding box center [438, 328] width 246 height 22
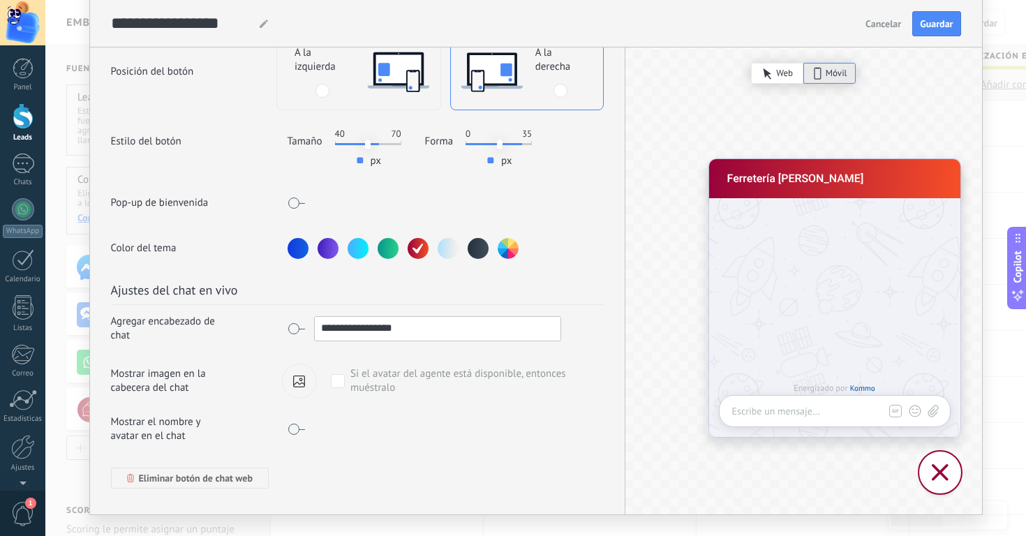
type input "**********"
click at [293, 424] on span at bounding box center [296, 429] width 17 height 11
click at [301, 424] on span at bounding box center [296, 429] width 17 height 11
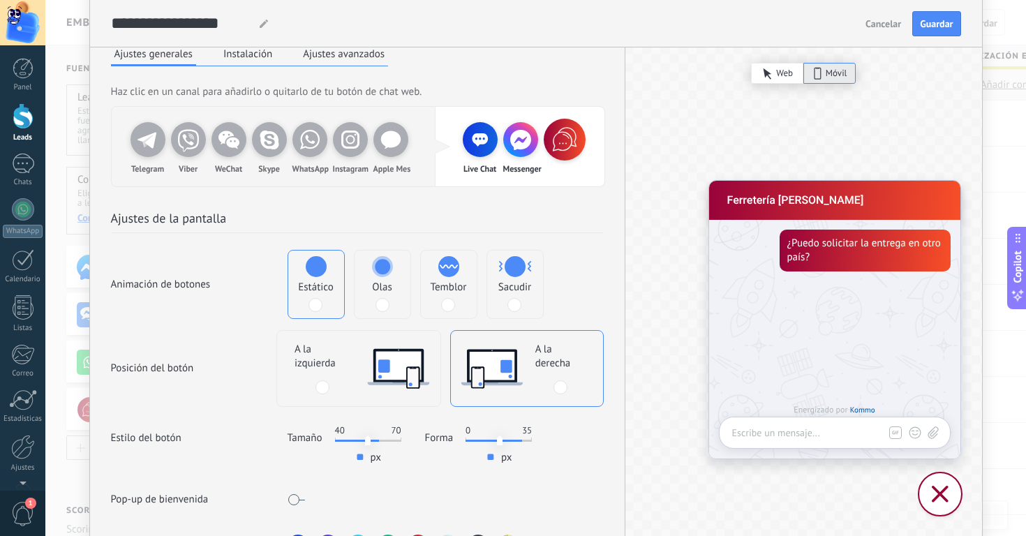
scroll to position [37, 0]
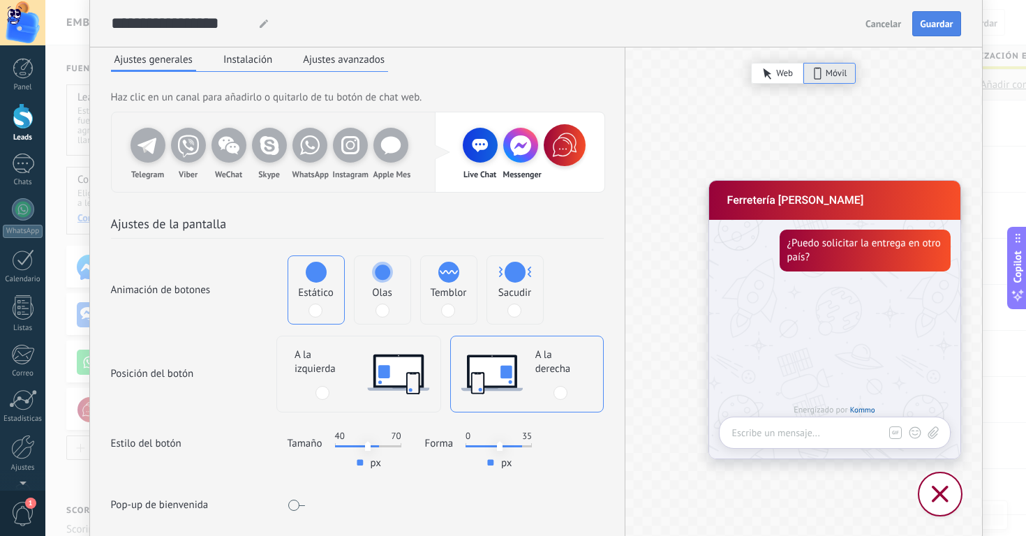
click at [942, 22] on span "Guardar" at bounding box center [936, 24] width 33 height 10
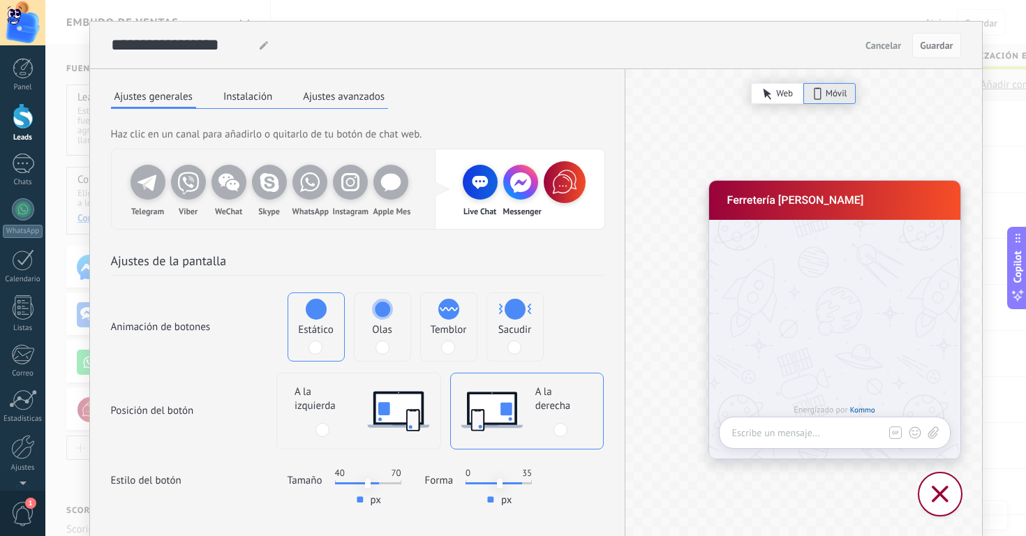
scroll to position [0, 0]
click at [250, 95] on button "Instalación" at bounding box center [248, 96] width 56 height 21
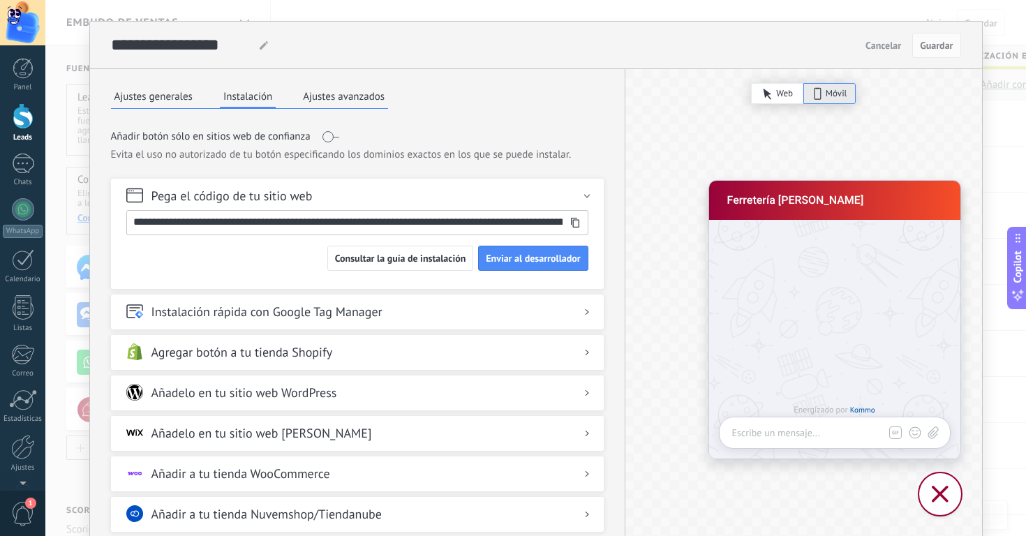
click at [348, 96] on button "Ajustes avanzados" at bounding box center [344, 96] width 89 height 21
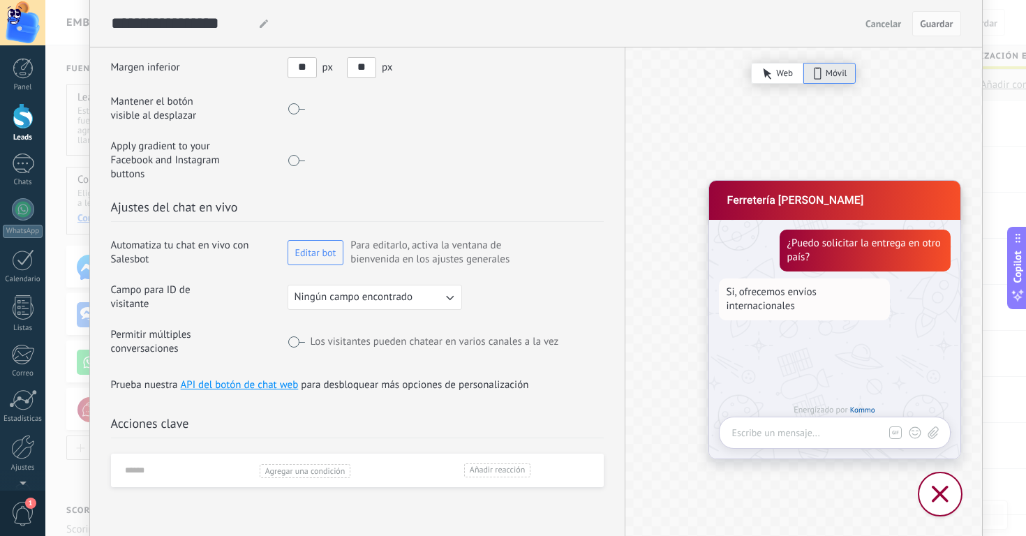
scroll to position [285, 0]
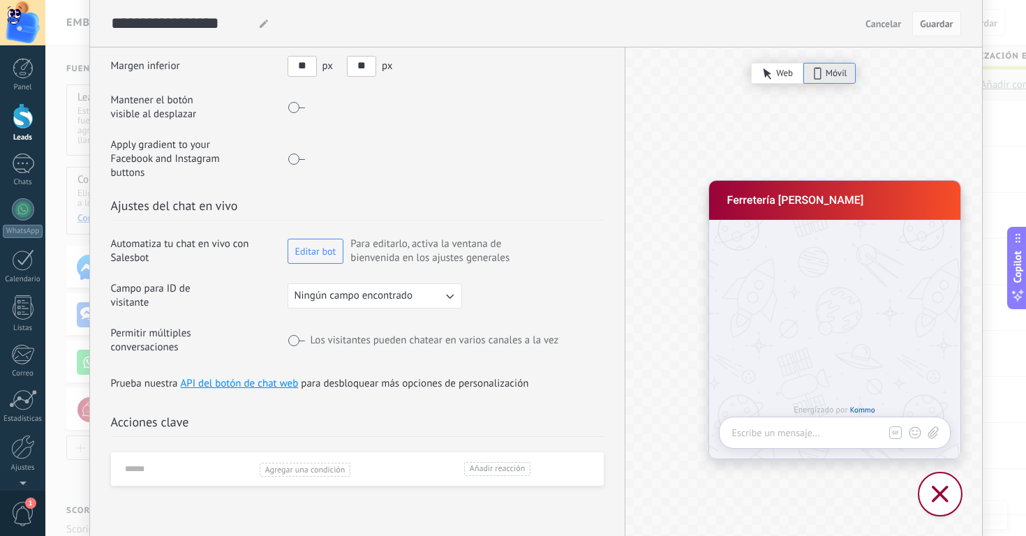
click at [439, 287] on button "Ningún campo encontrado" at bounding box center [375, 295] width 175 height 25
click at [420, 284] on li "Ningún campo encontrado" at bounding box center [370, 296] width 182 height 24
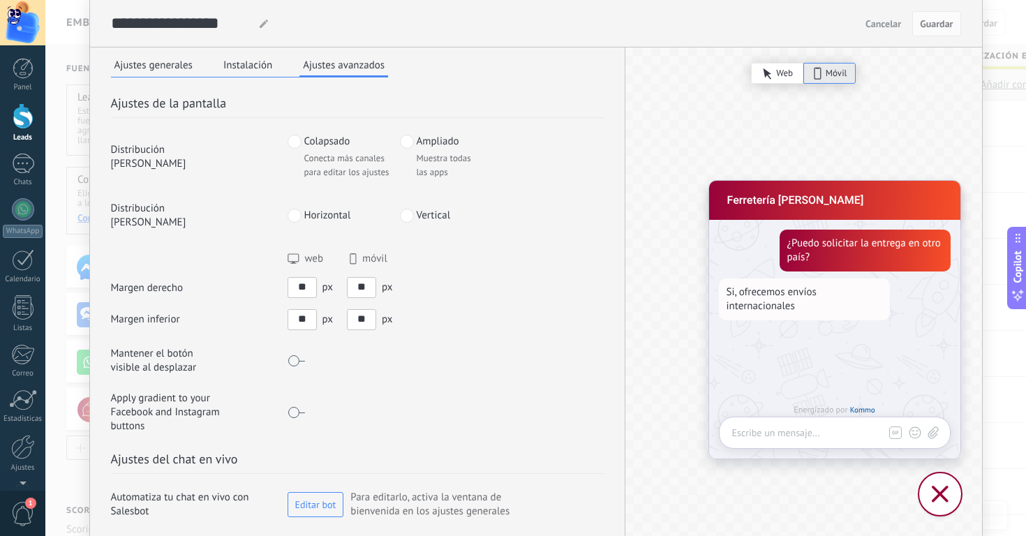
scroll to position [28, 0]
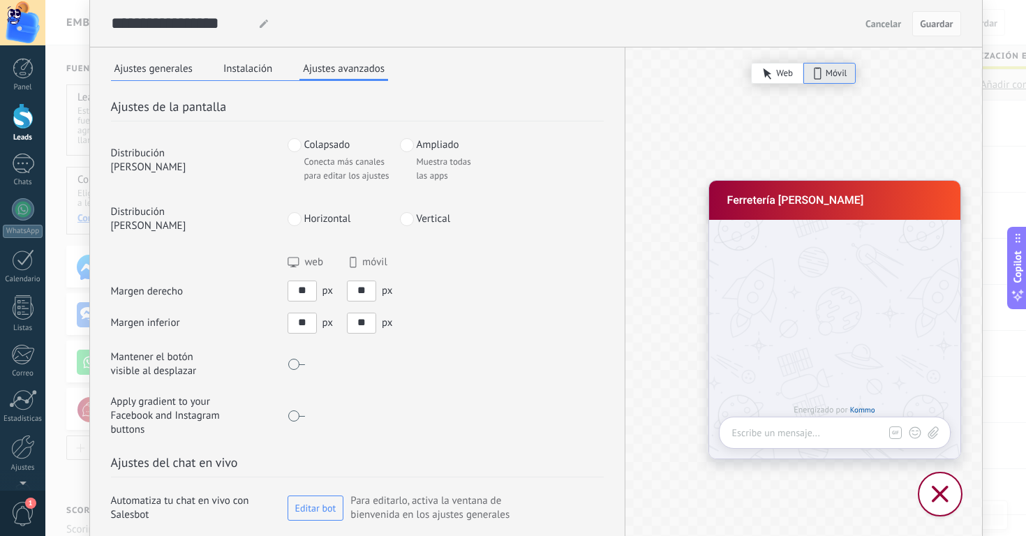
click at [299, 281] on input "**" at bounding box center [302, 290] width 28 height 18
type input "**"
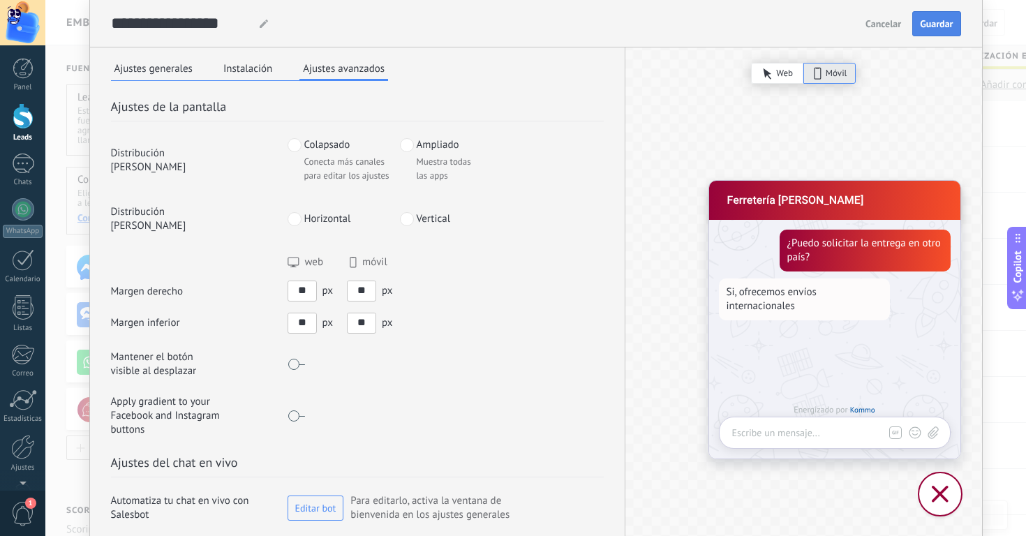
type input "**"
click at [945, 30] on button "Guardar" at bounding box center [937, 23] width 48 height 25
click at [294, 281] on input "**" at bounding box center [302, 290] width 28 height 18
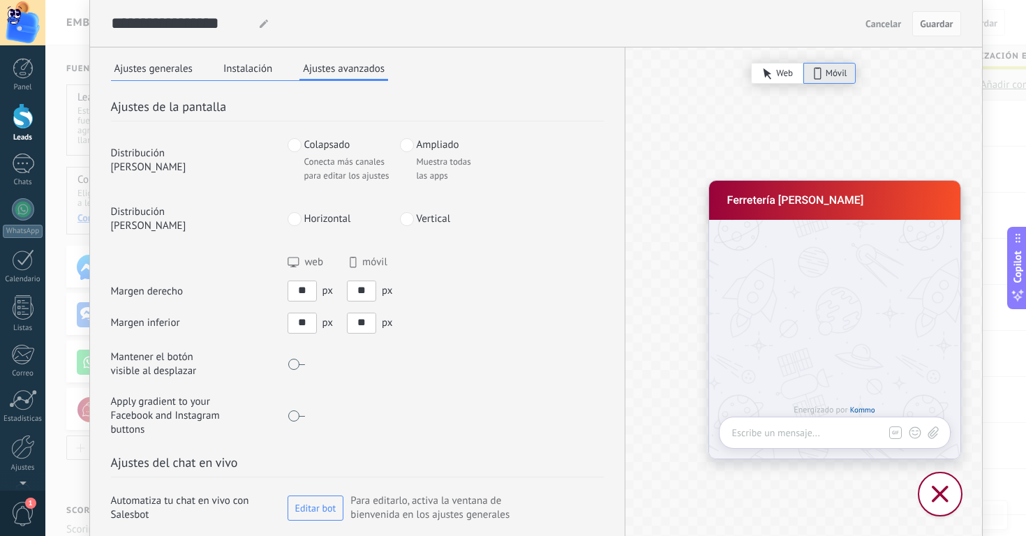
click at [294, 281] on input "**" at bounding box center [302, 290] width 28 height 18
click at [936, 34] on button "Guardar" at bounding box center [937, 23] width 48 height 25
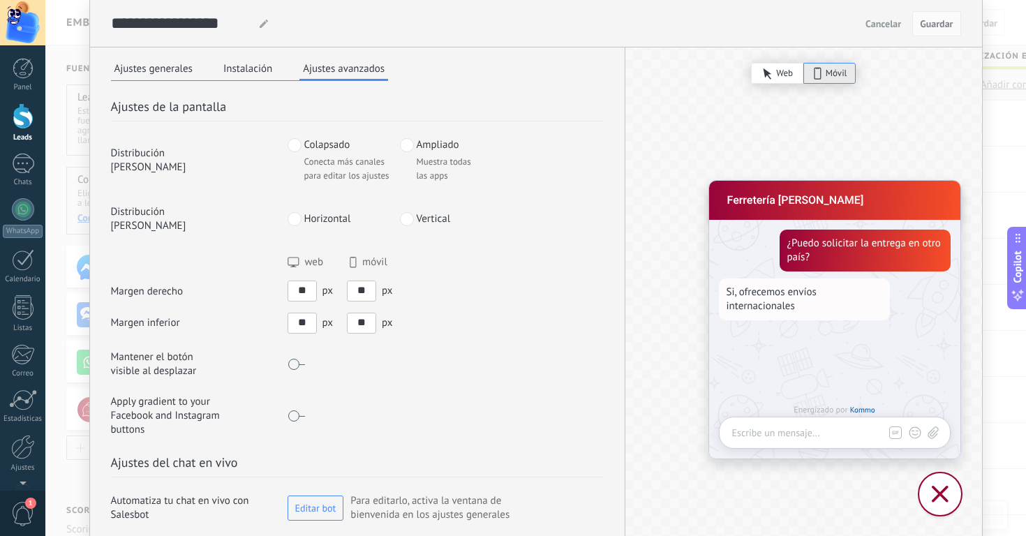
click at [299, 281] on input "**" at bounding box center [302, 290] width 28 height 18
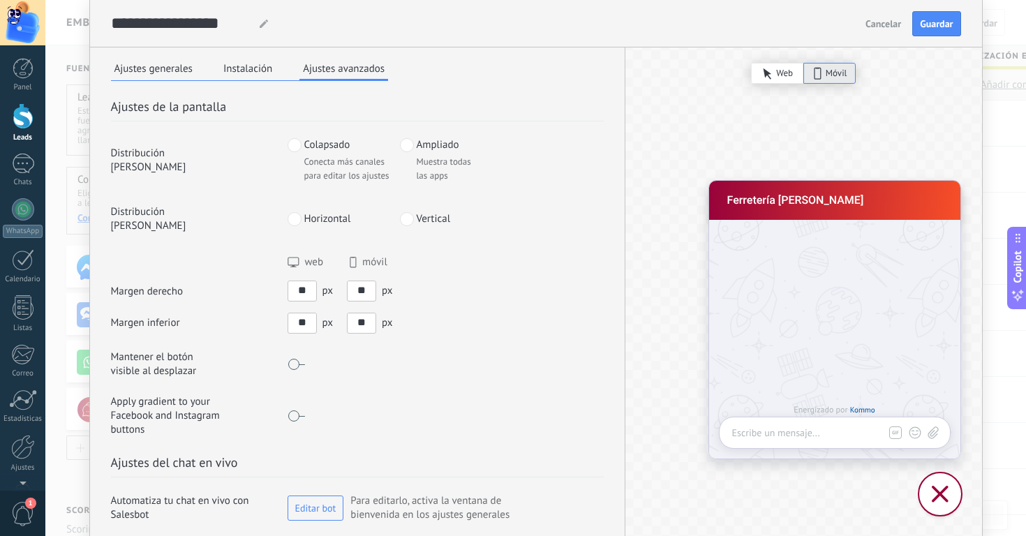
click at [936, 21] on span "Guardar" at bounding box center [936, 24] width 33 height 10
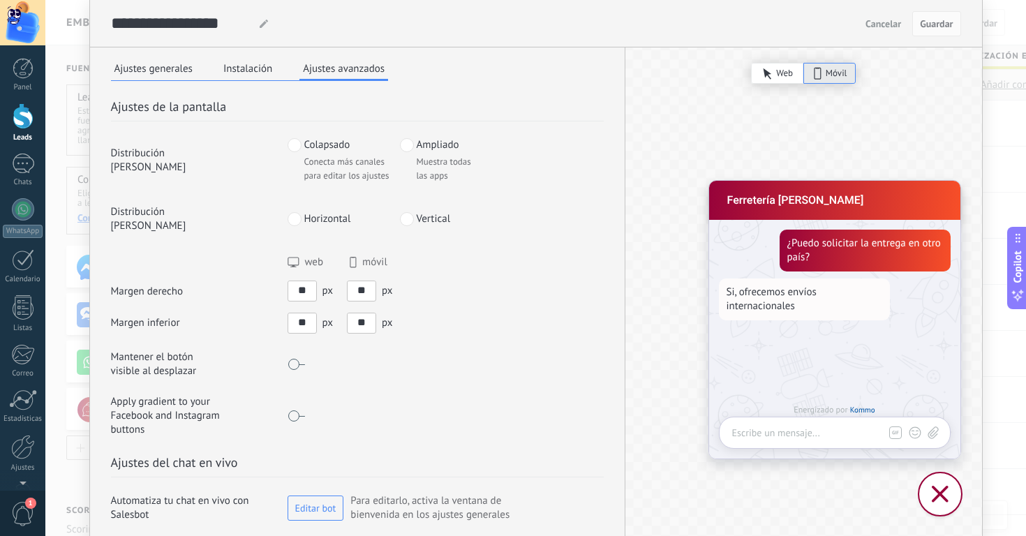
click at [301, 281] on input "**" at bounding box center [302, 290] width 28 height 18
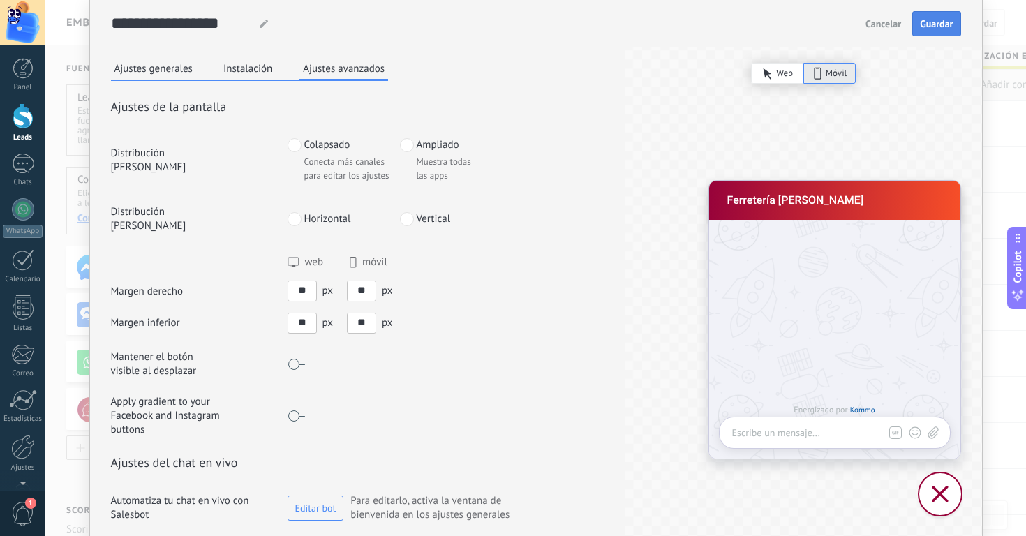
click at [941, 23] on span "Guardar" at bounding box center [936, 24] width 33 height 10
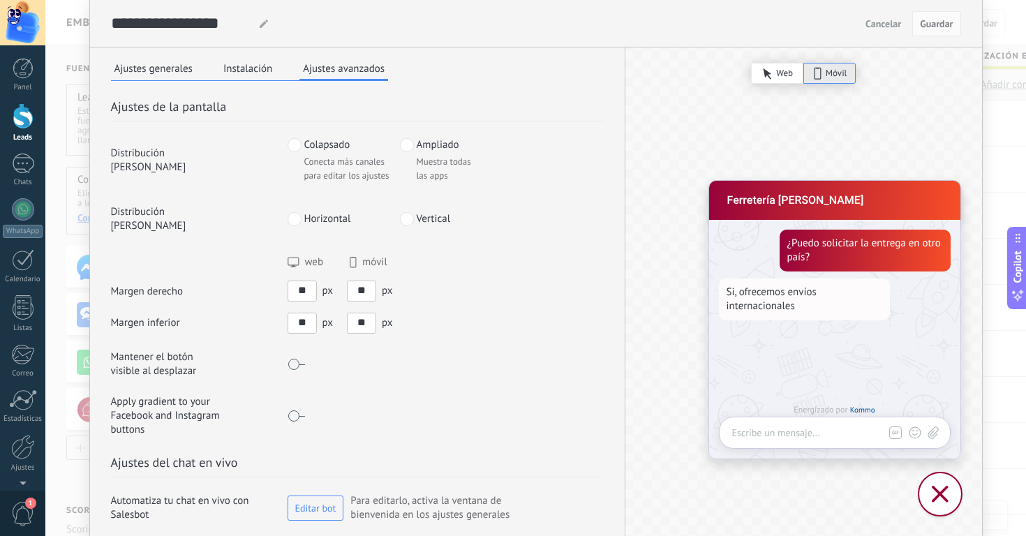
click at [299, 281] on input "**" at bounding box center [302, 290] width 28 height 18
click at [936, 23] on span "Guardar" at bounding box center [936, 24] width 33 height 10
click at [302, 281] on input "**" at bounding box center [302, 290] width 28 height 18
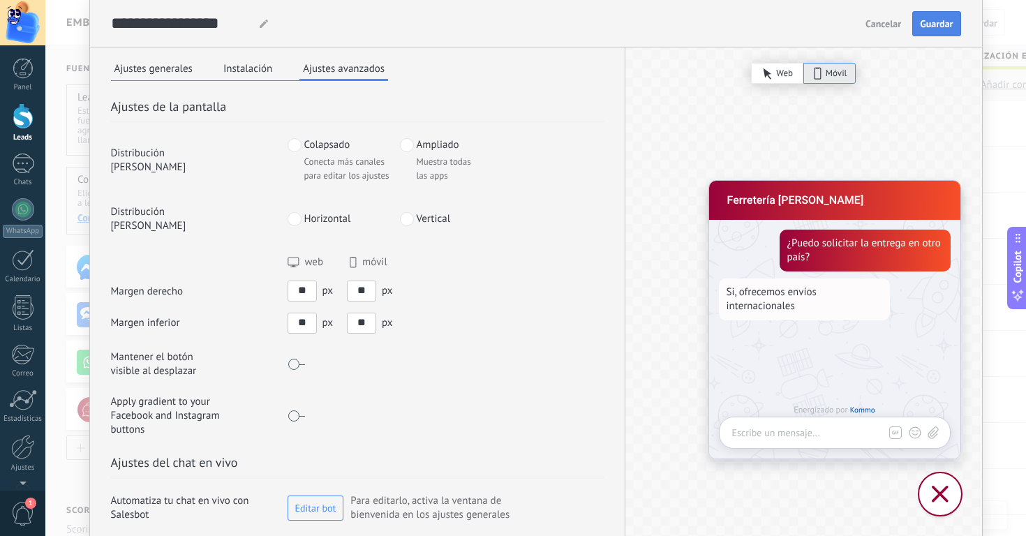
type input "**"
click at [939, 23] on span "Guardar" at bounding box center [936, 24] width 33 height 10
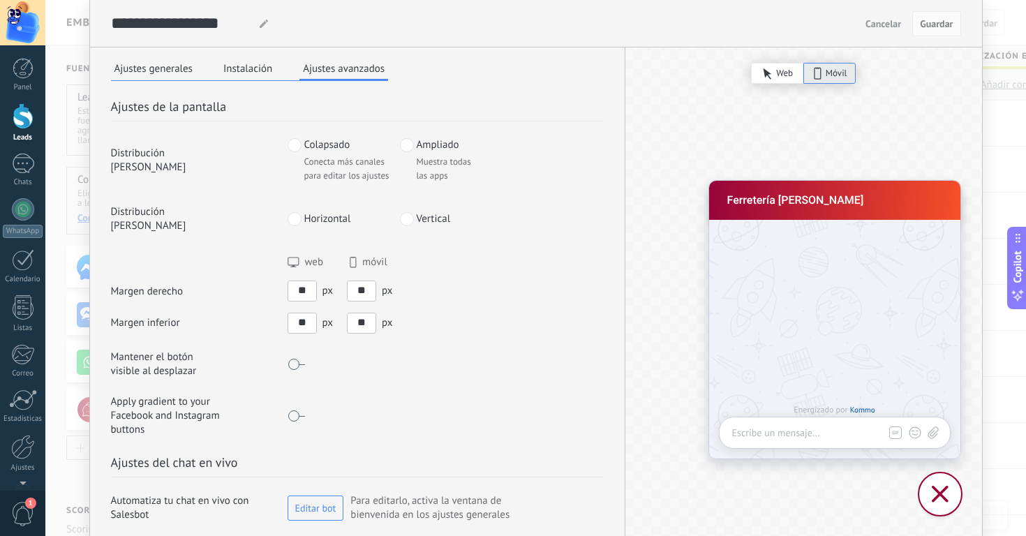
click at [300, 314] on input "**" at bounding box center [302, 323] width 28 height 18
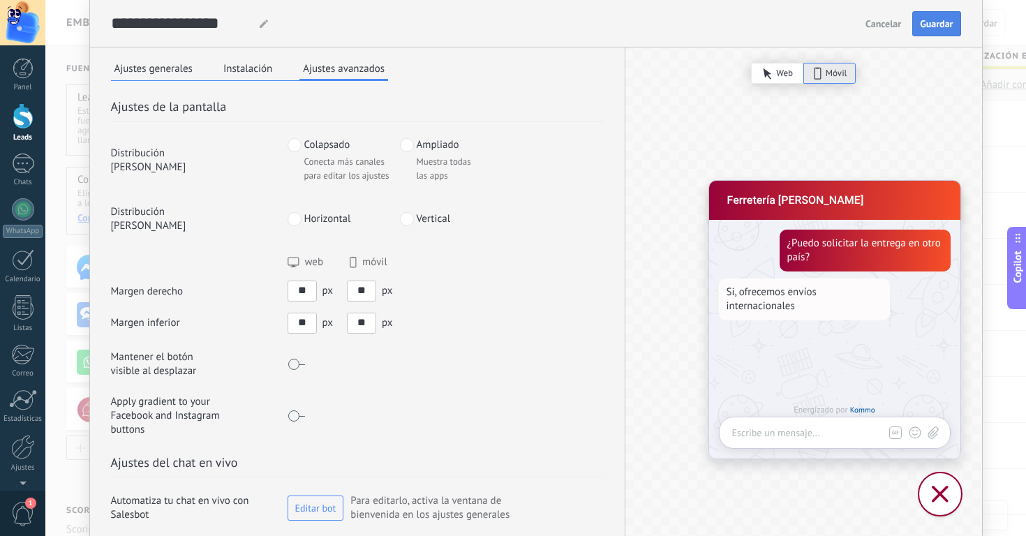
click at [945, 27] on span "Guardar" at bounding box center [936, 24] width 33 height 10
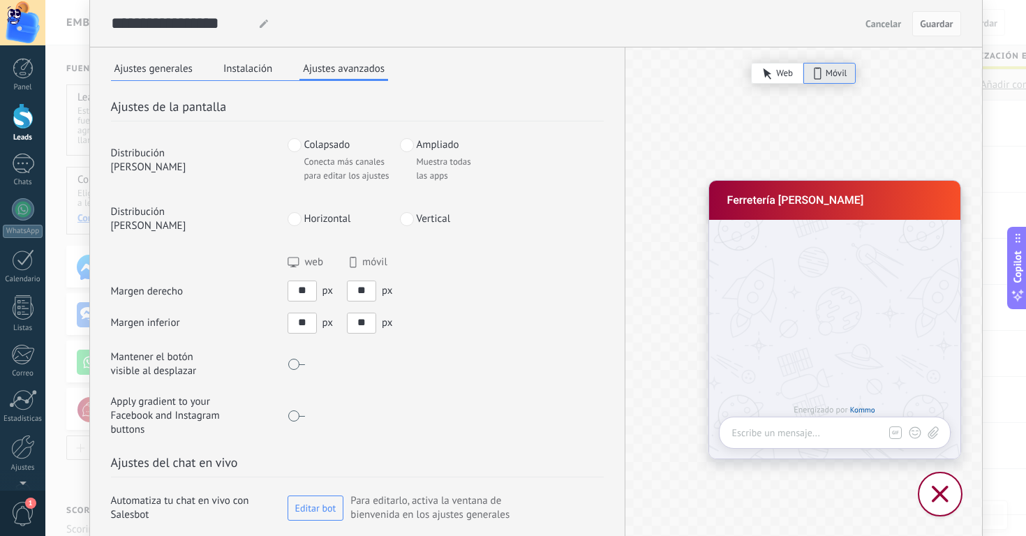
click at [295, 314] on input "**" at bounding box center [302, 323] width 28 height 18
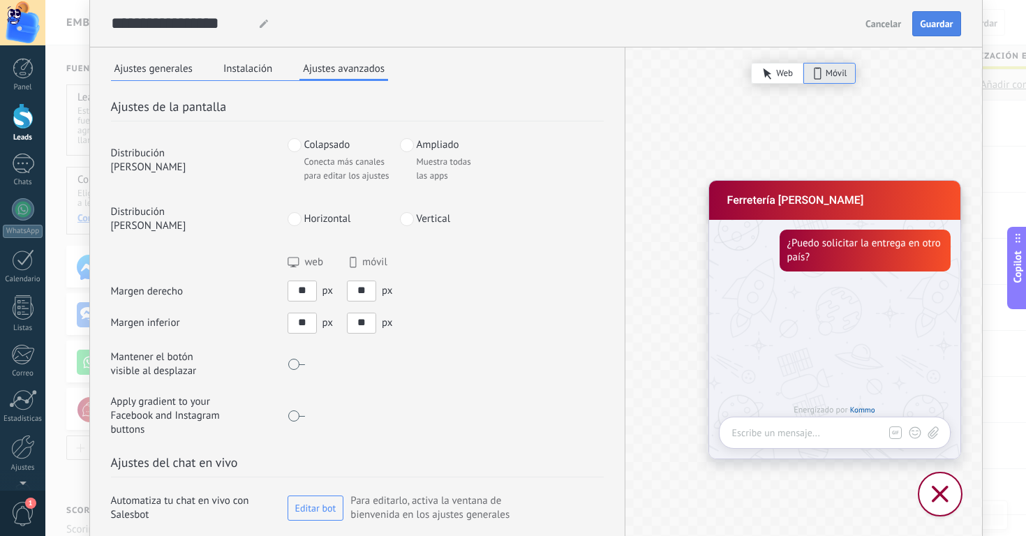
type input "**"
click at [948, 21] on span "Guardar" at bounding box center [936, 24] width 33 height 10
click at [189, 69] on button "Ajustes generales" at bounding box center [153, 68] width 85 height 21
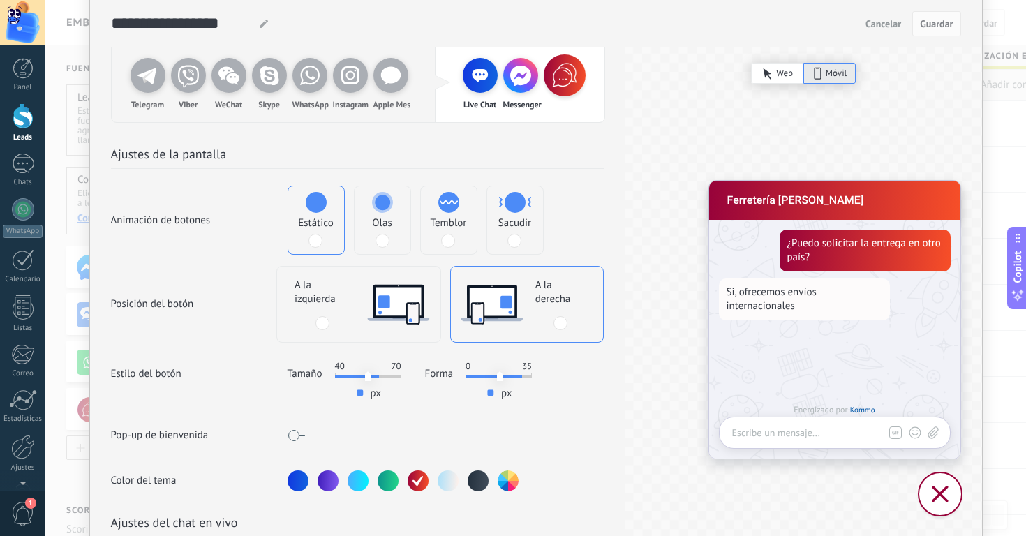
scroll to position [115, 0]
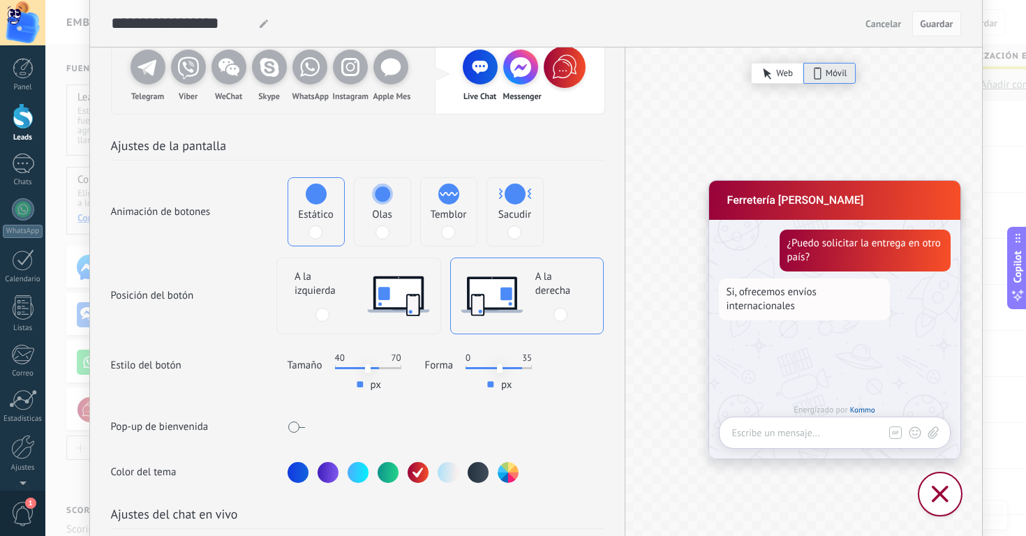
type input "**"
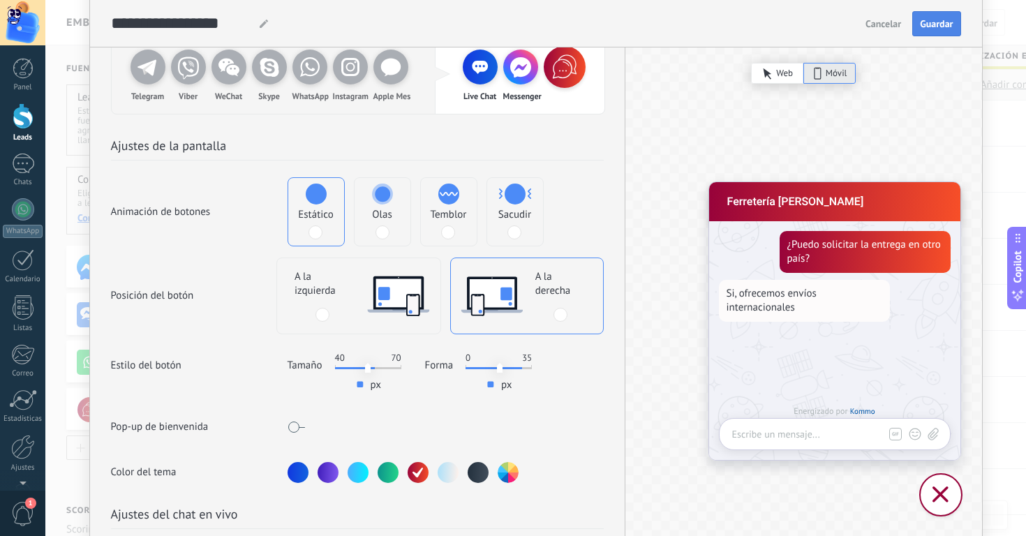
type input "**"
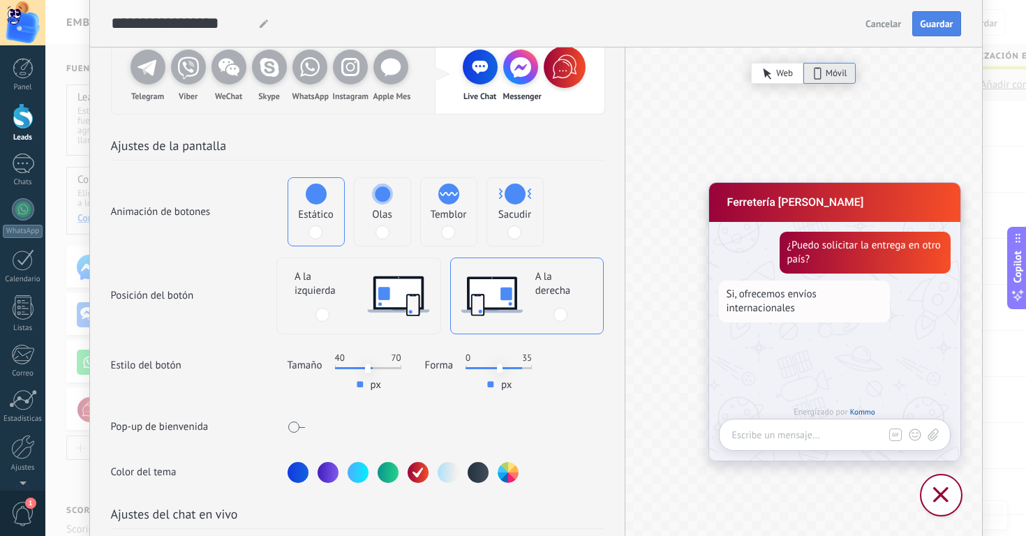
type input "**"
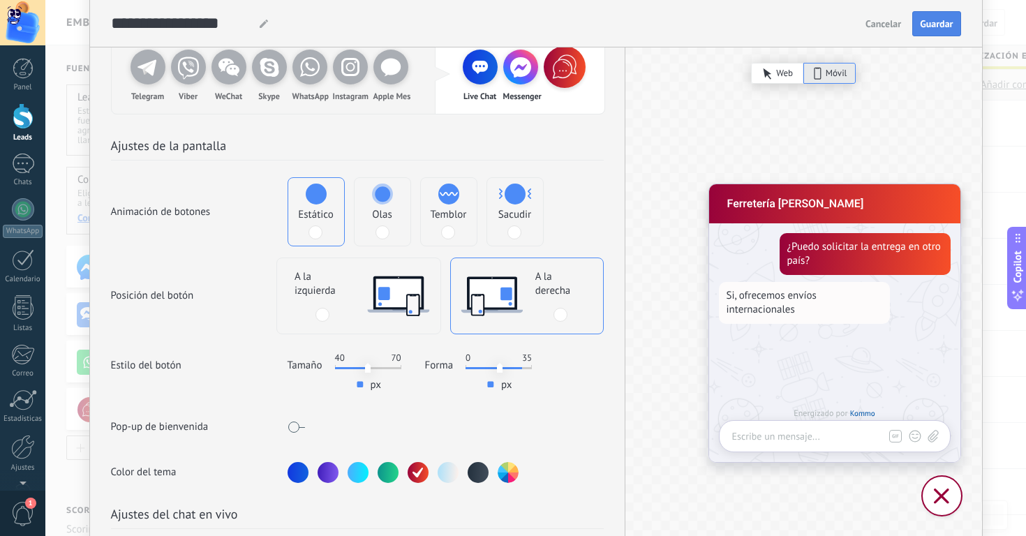
type input "**"
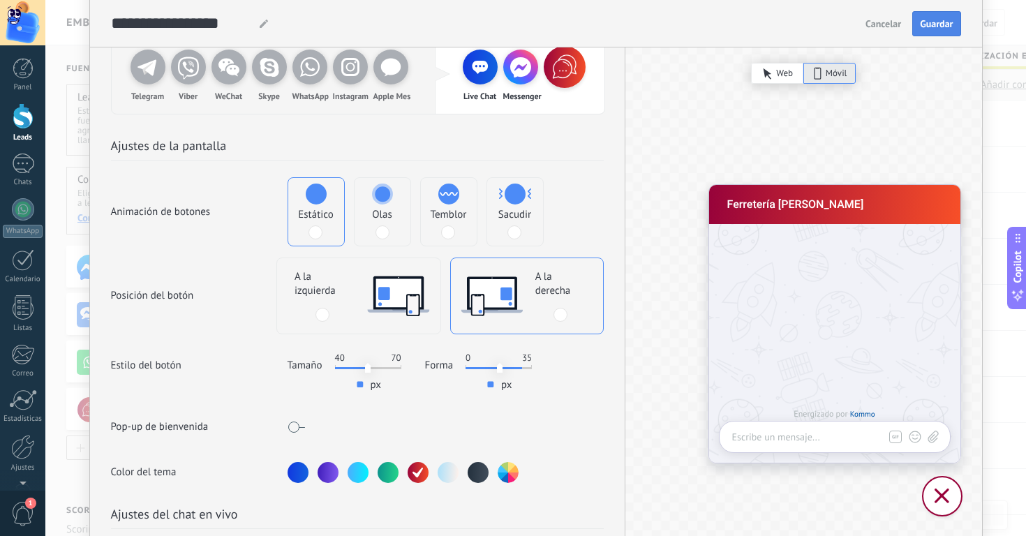
type input "**"
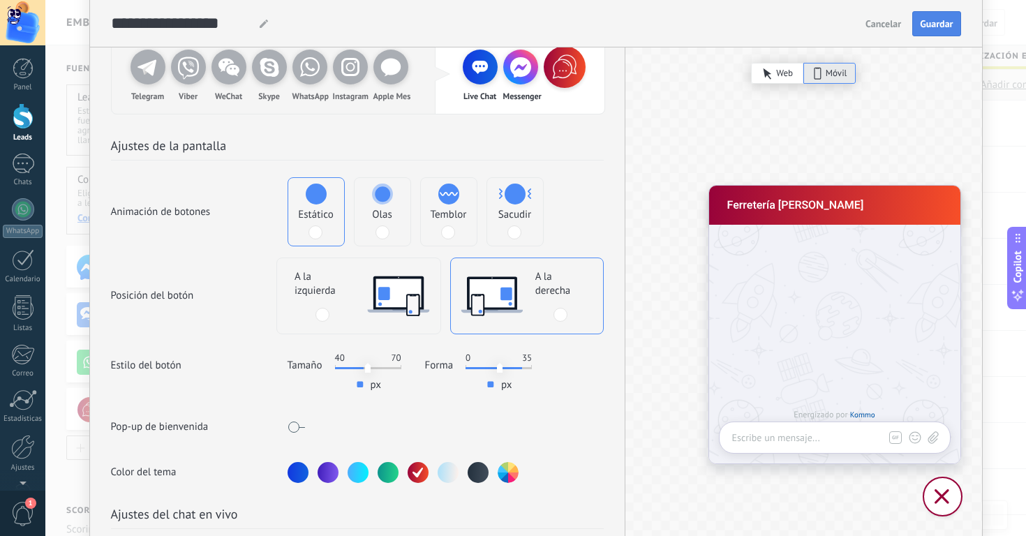
type input "**"
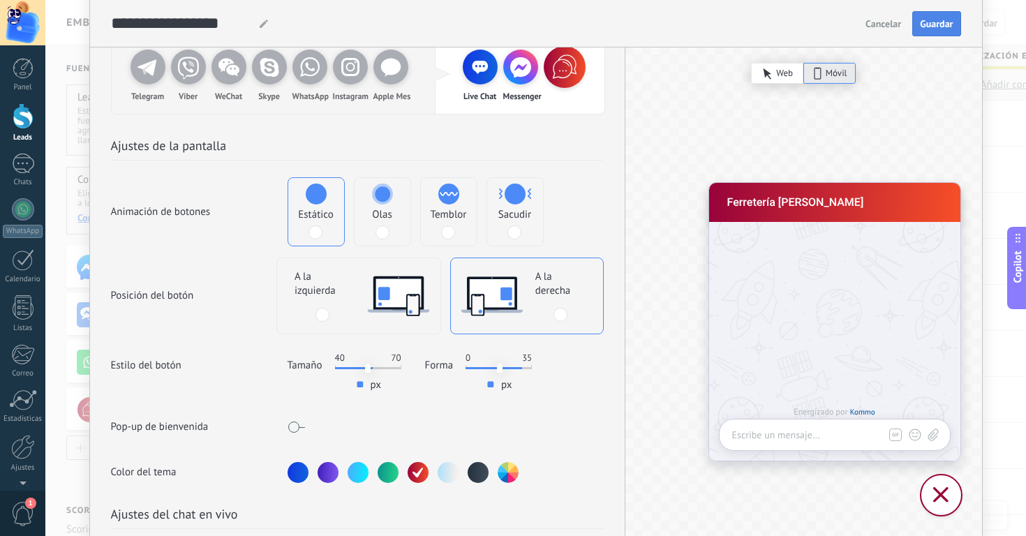
type input "**"
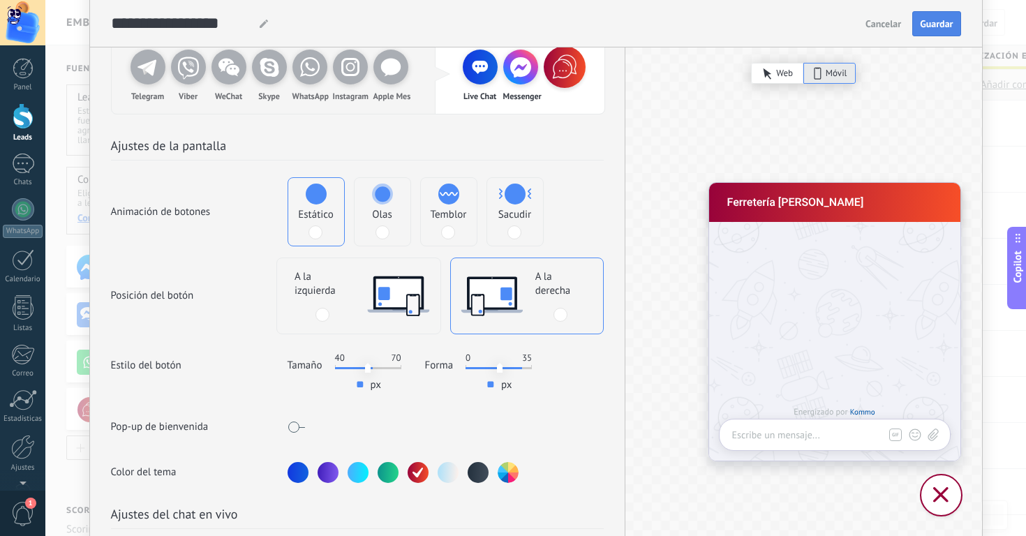
type input "**"
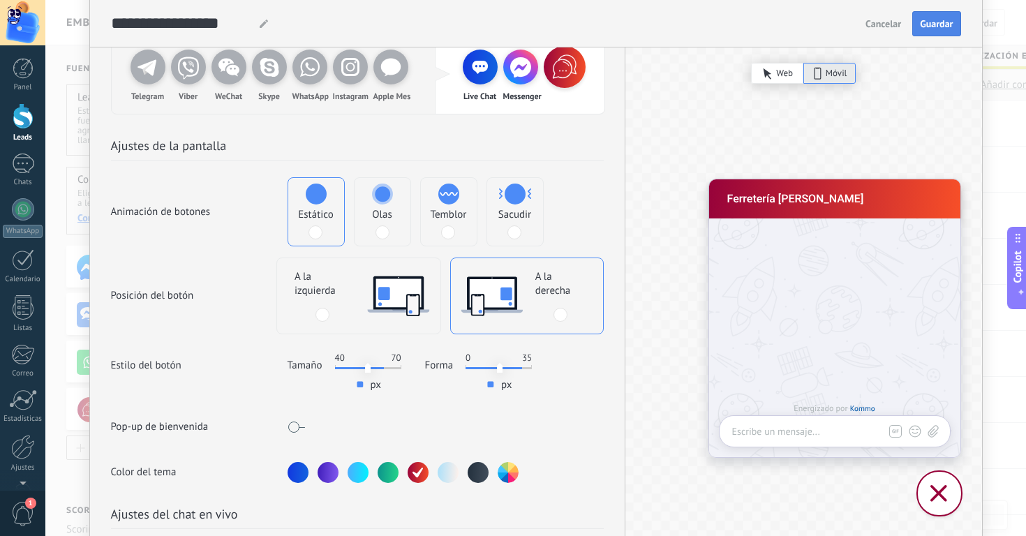
type input "**"
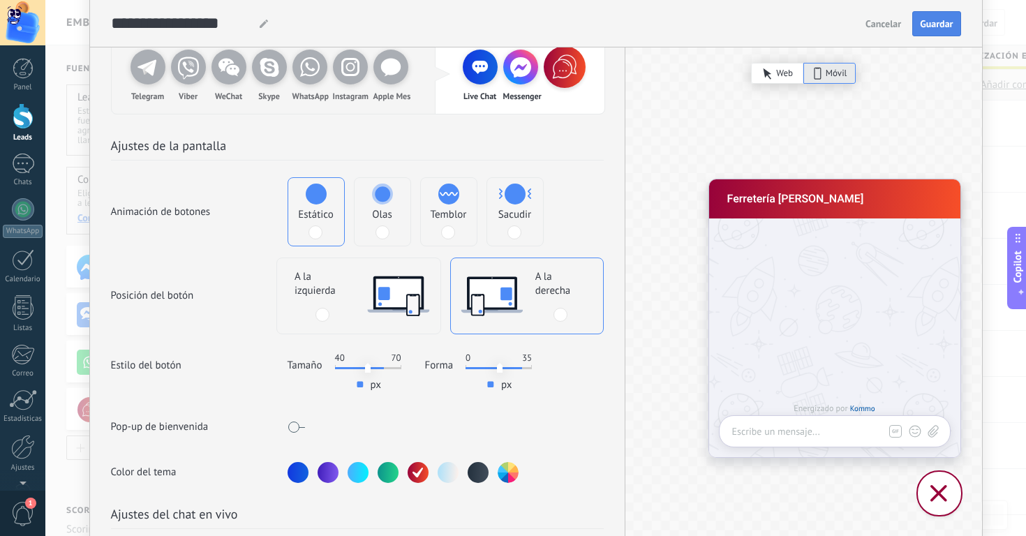
type input "**"
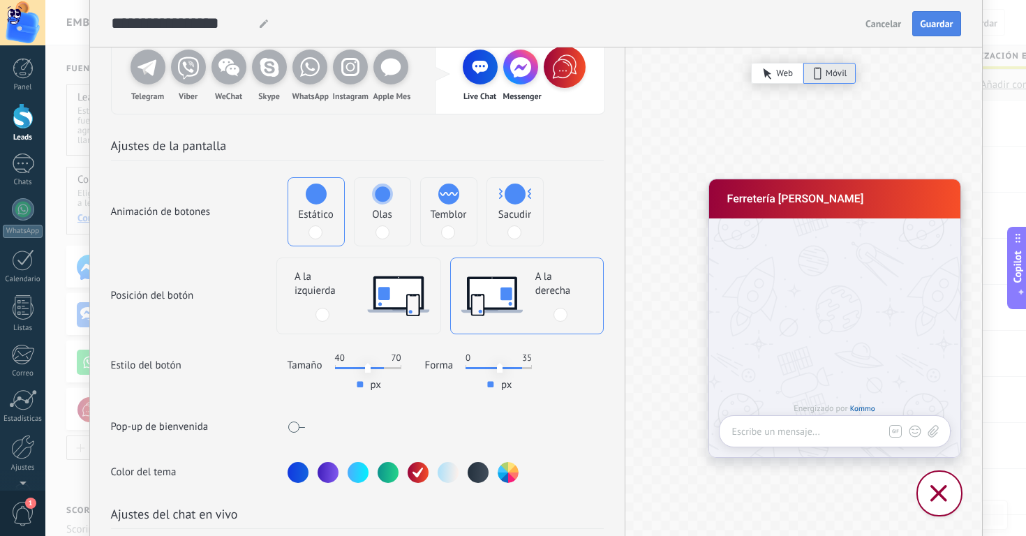
type input "**"
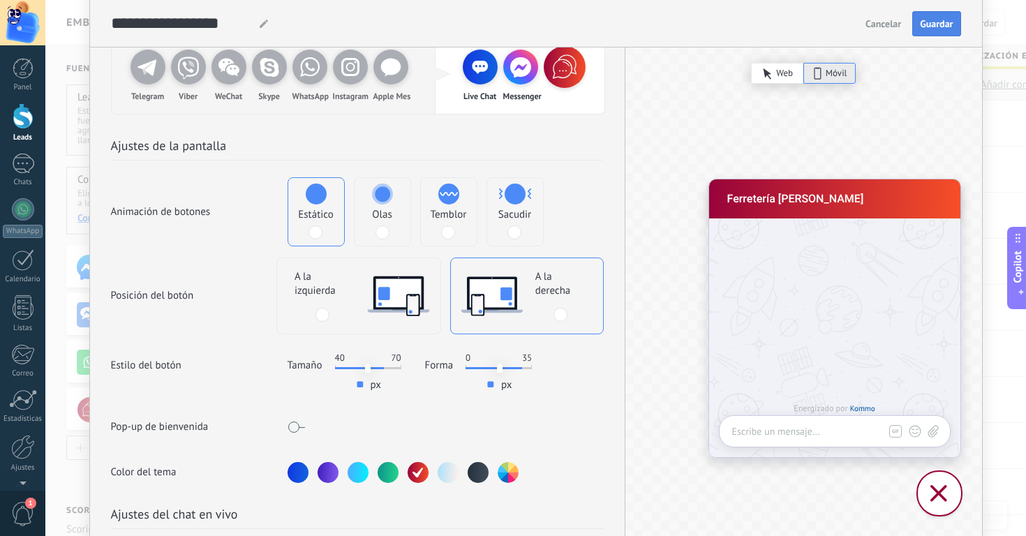
type input "**"
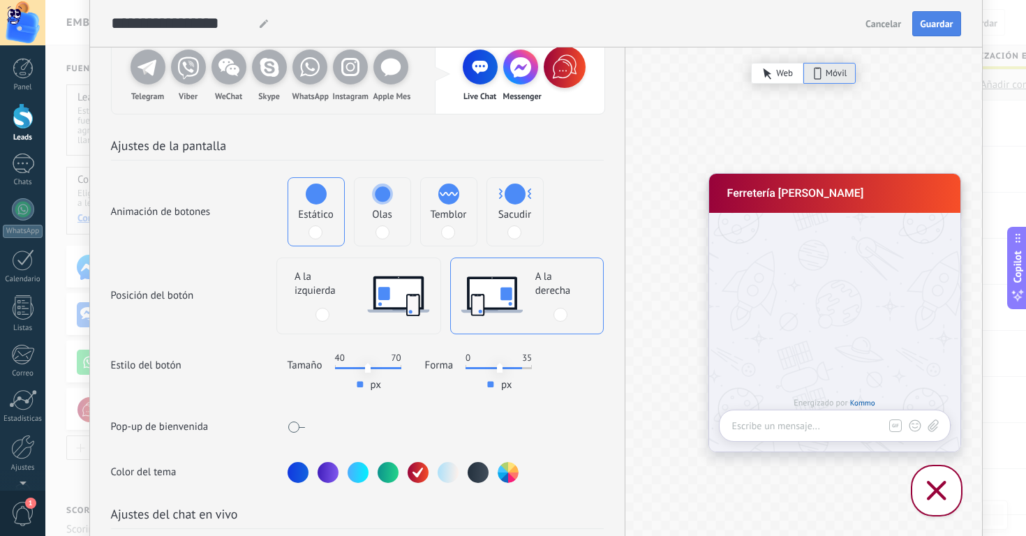
type input "**"
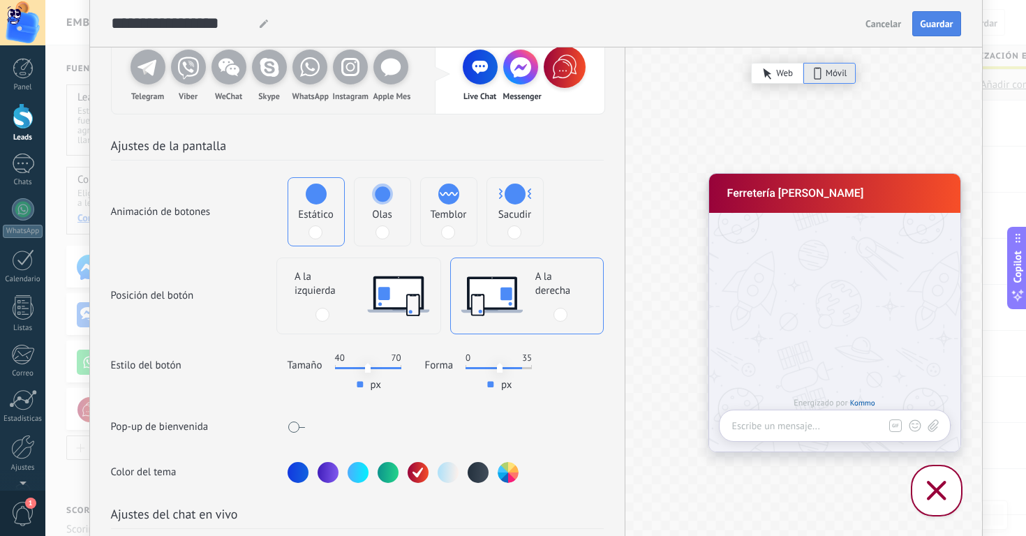
type input "**"
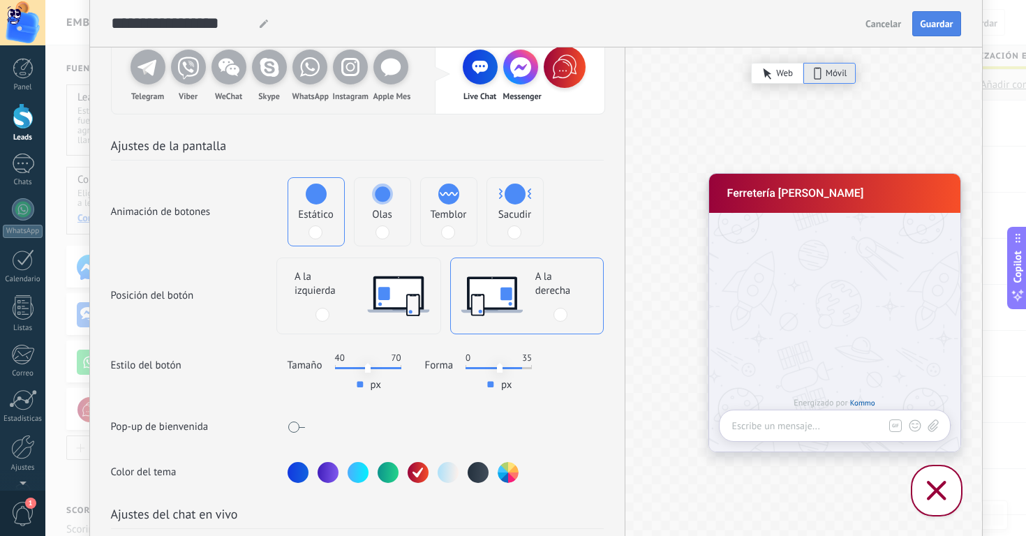
type input "**"
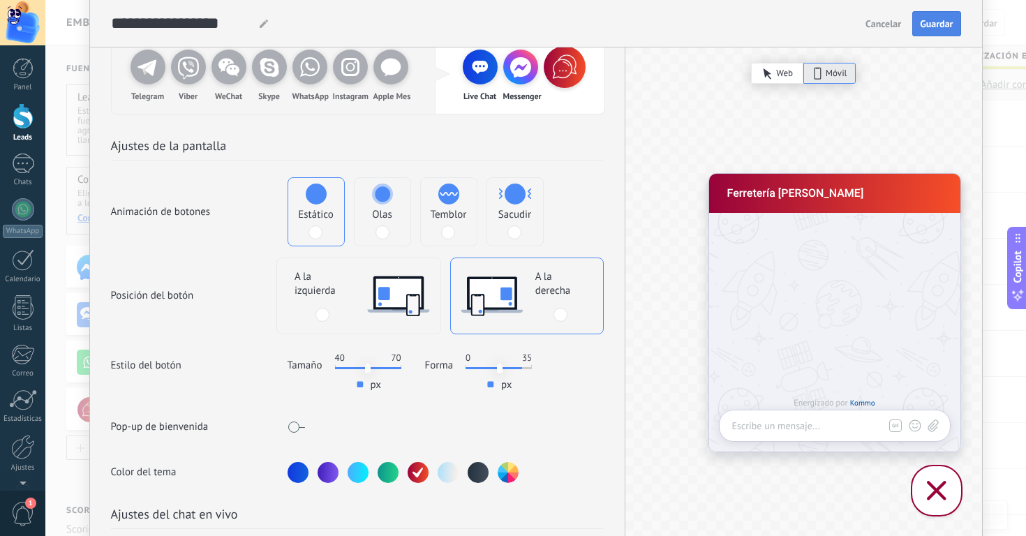
type input "**"
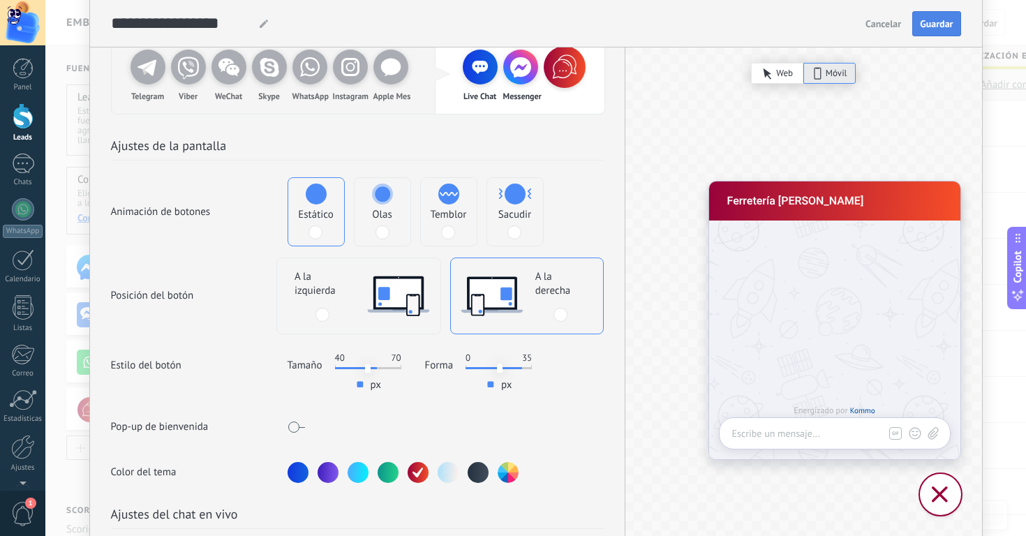
type input "**"
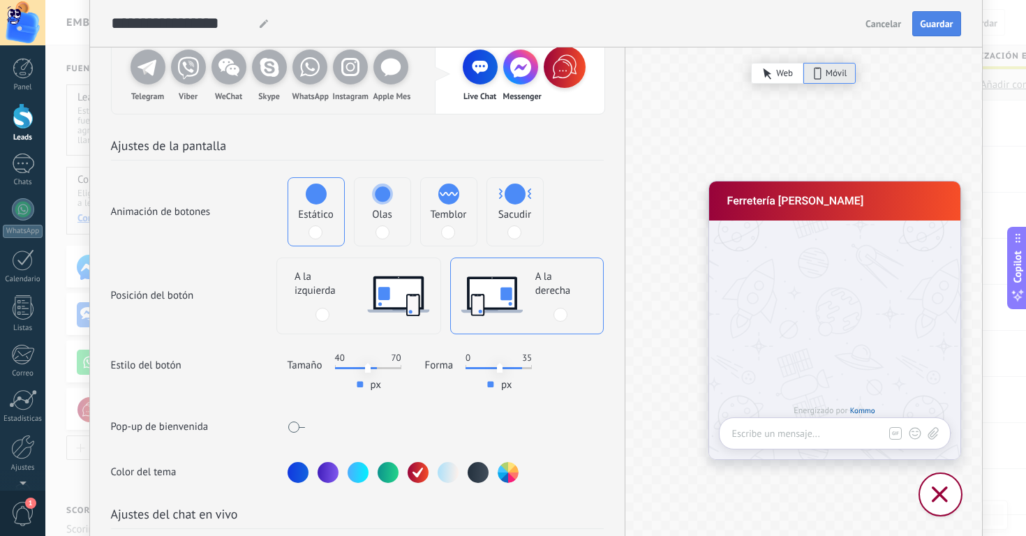
type input "**"
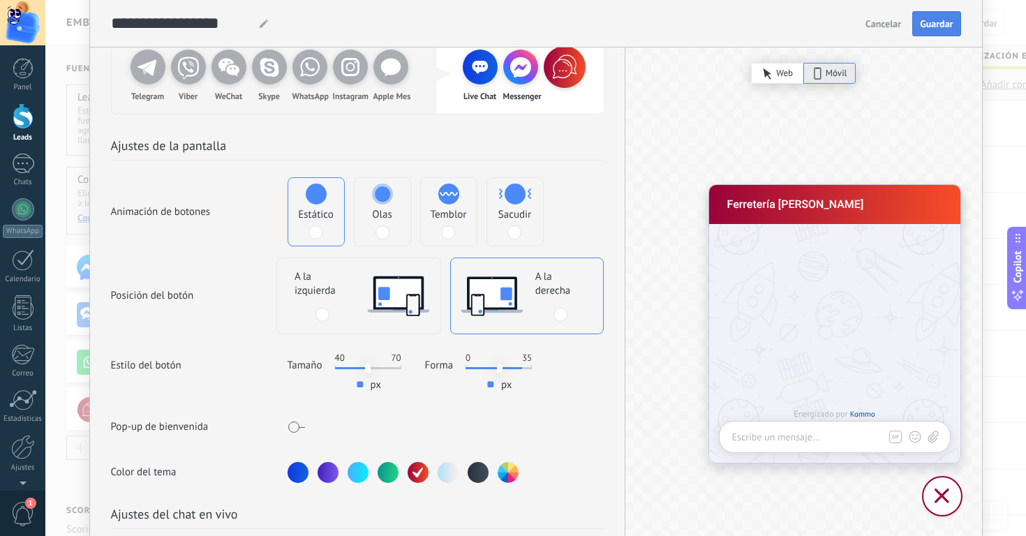
type input "**"
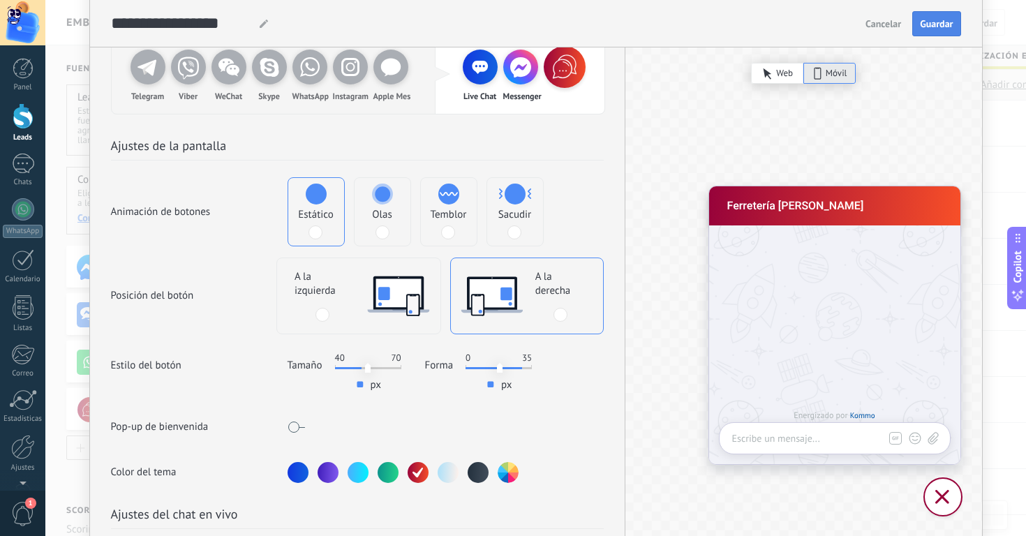
type input "**"
drag, startPoint x: 373, startPoint y: 369, endPoint x: 356, endPoint y: 372, distance: 17.0
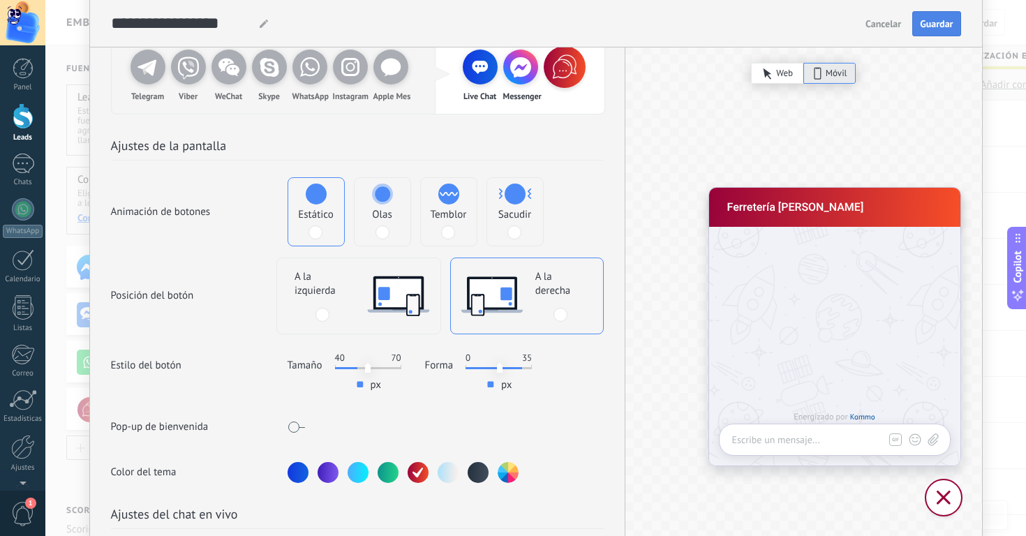
click at [356, 369] on input "range" at bounding box center [368, 368] width 66 height 2
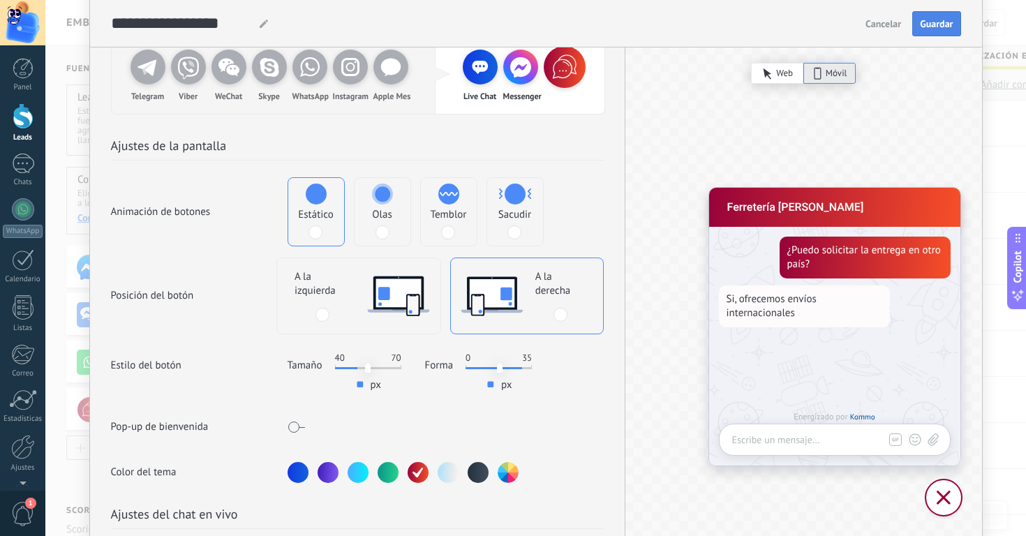
click at [943, 27] on span "Guardar" at bounding box center [936, 24] width 33 height 10
type input "**"
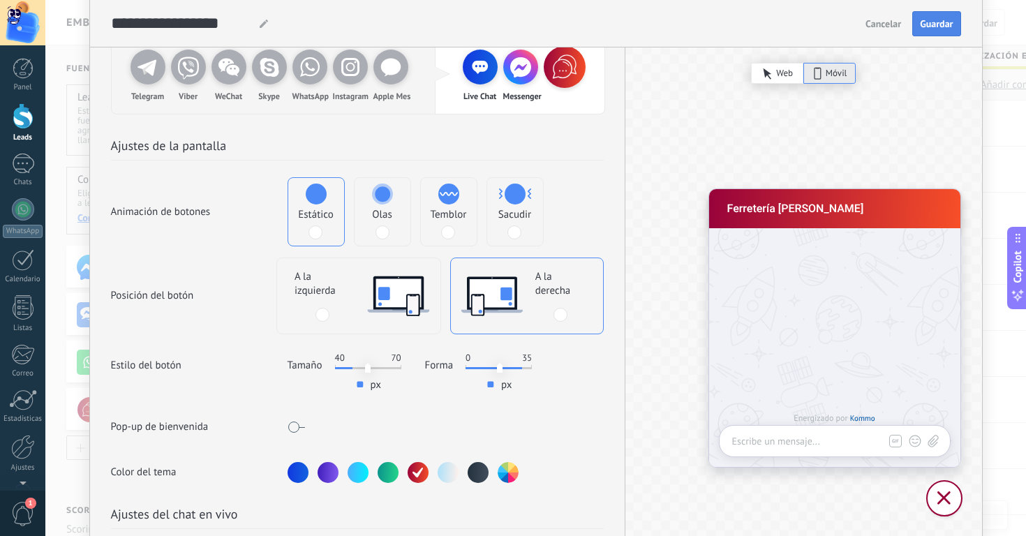
type input "**"
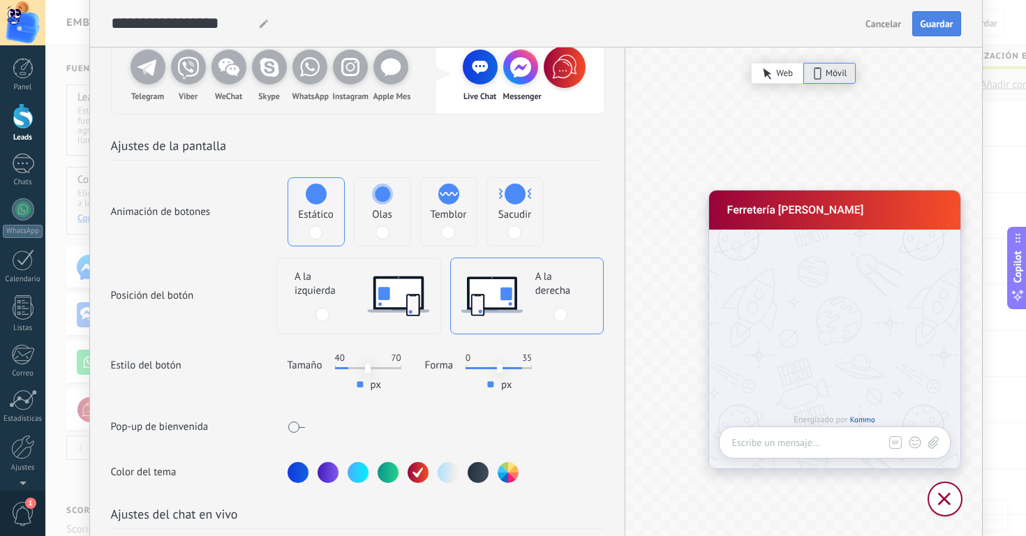
type input "**"
drag, startPoint x: 355, startPoint y: 371, endPoint x: 346, endPoint y: 370, distance: 9.1
click at [346, 369] on input "range" at bounding box center [368, 368] width 66 height 2
click at [934, 24] on span "Guardar" at bounding box center [936, 24] width 33 height 10
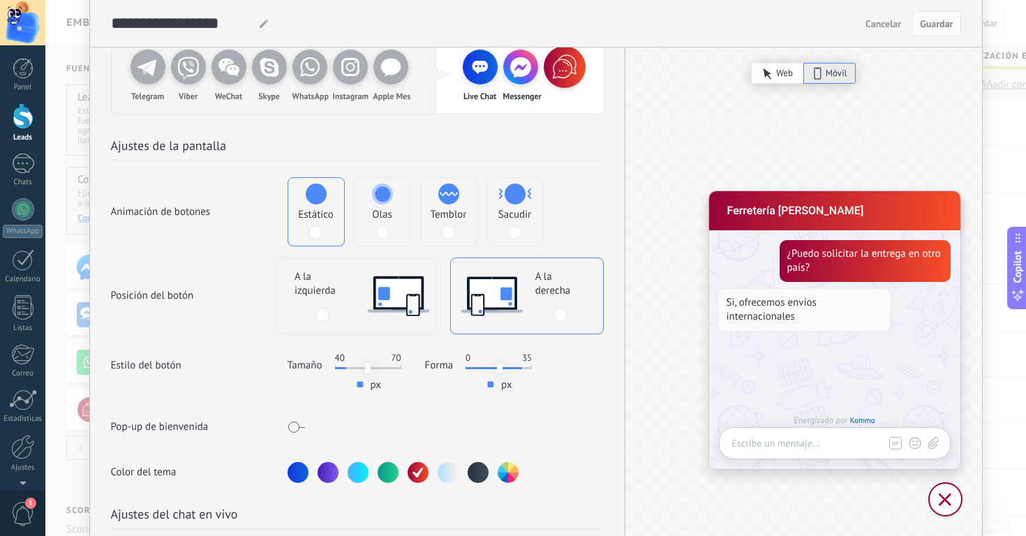
type input "**"
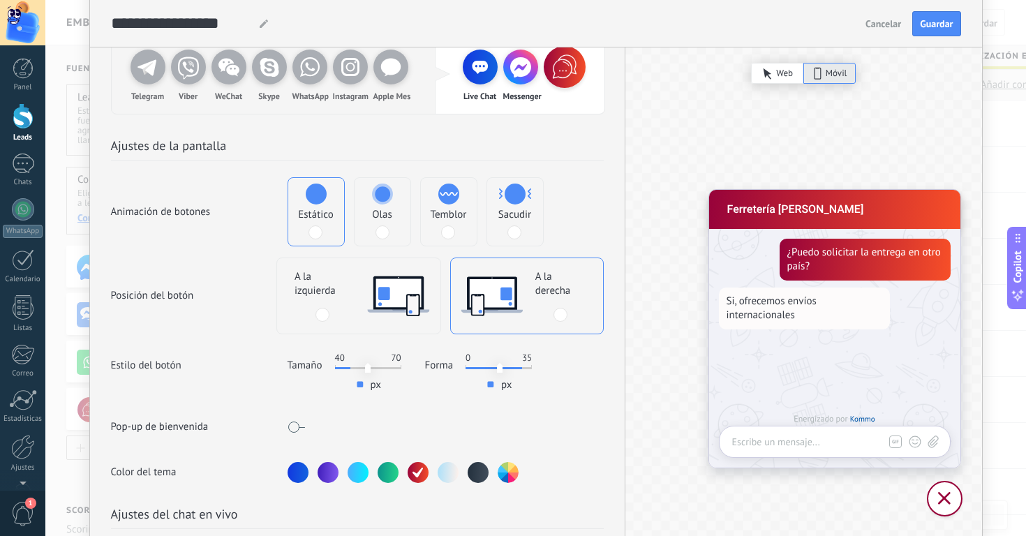
type input "**"
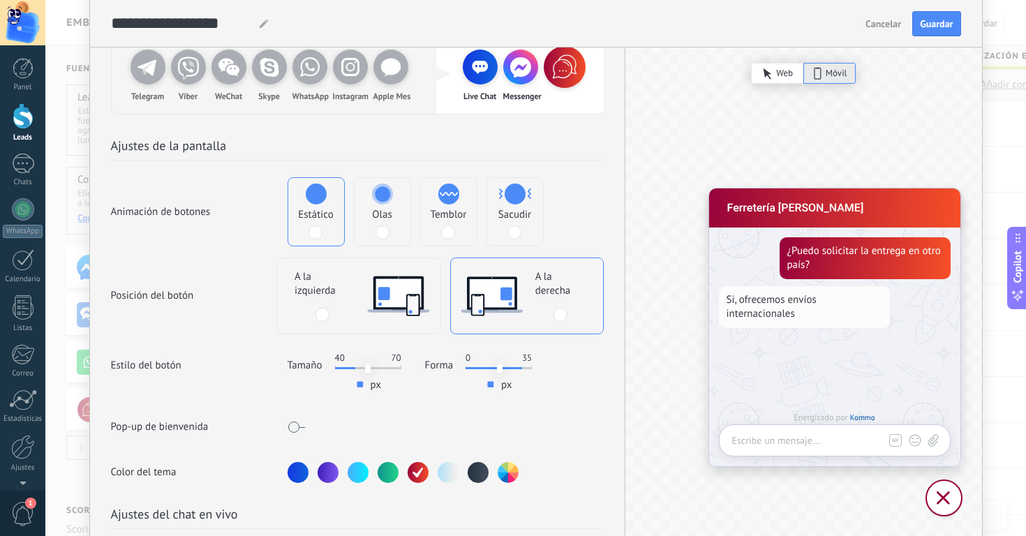
type input "**"
drag, startPoint x: 344, startPoint y: 367, endPoint x: 356, endPoint y: 367, distance: 11.9
type input "**"
click at [356, 367] on input "range" at bounding box center [368, 368] width 66 height 2
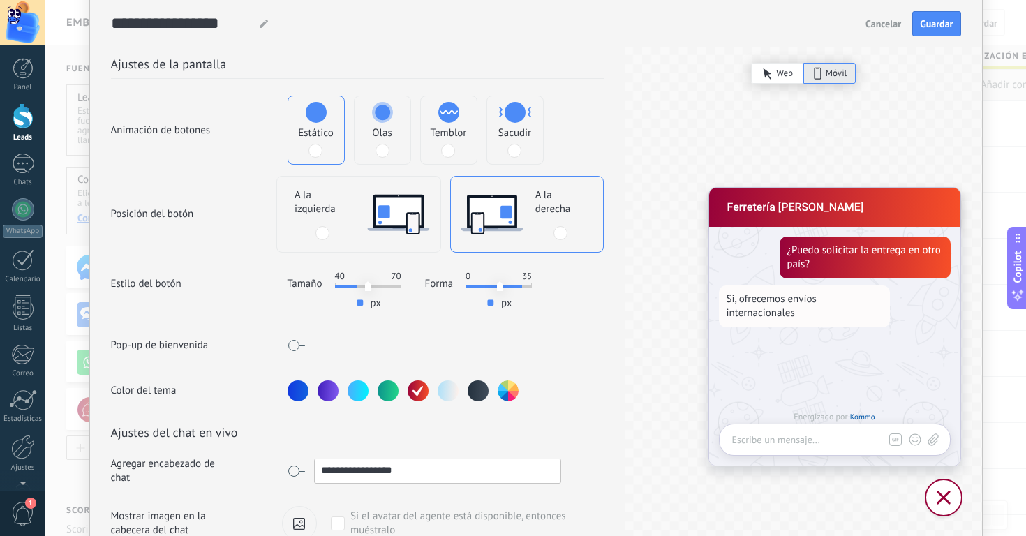
scroll to position [210, 0]
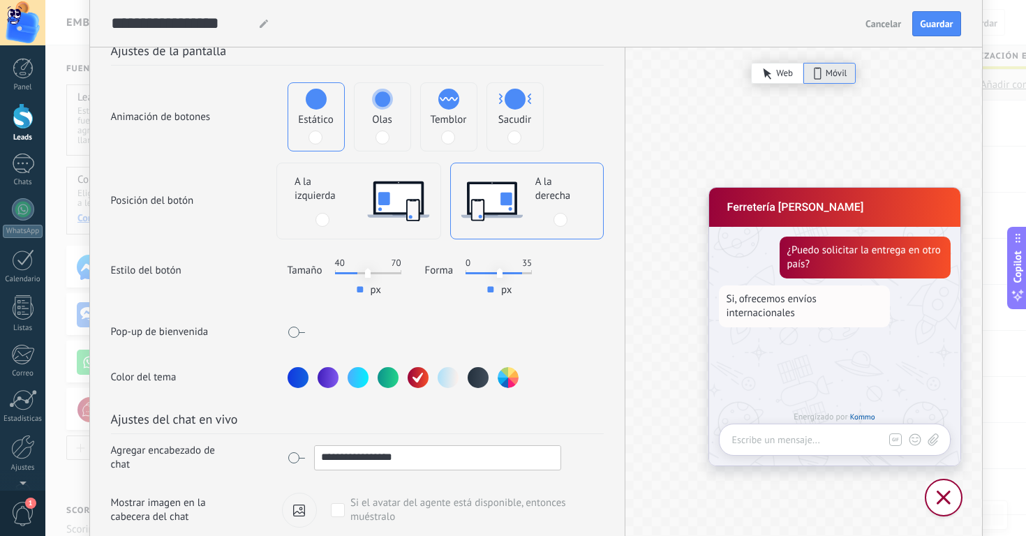
click at [949, 19] on span "Guardar" at bounding box center [936, 24] width 33 height 10
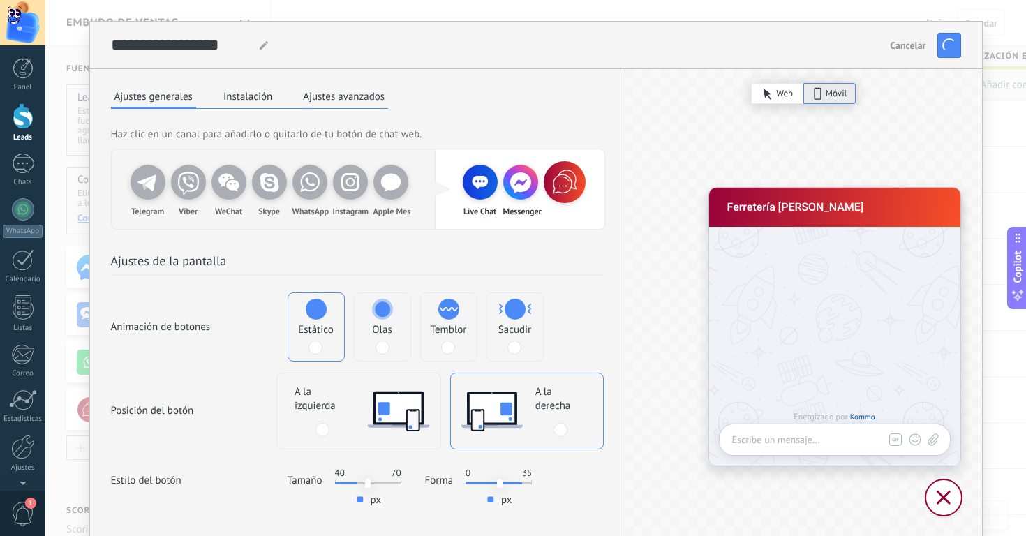
scroll to position [0, 0]
click at [248, 96] on button "Instalación" at bounding box center [248, 96] width 56 height 21
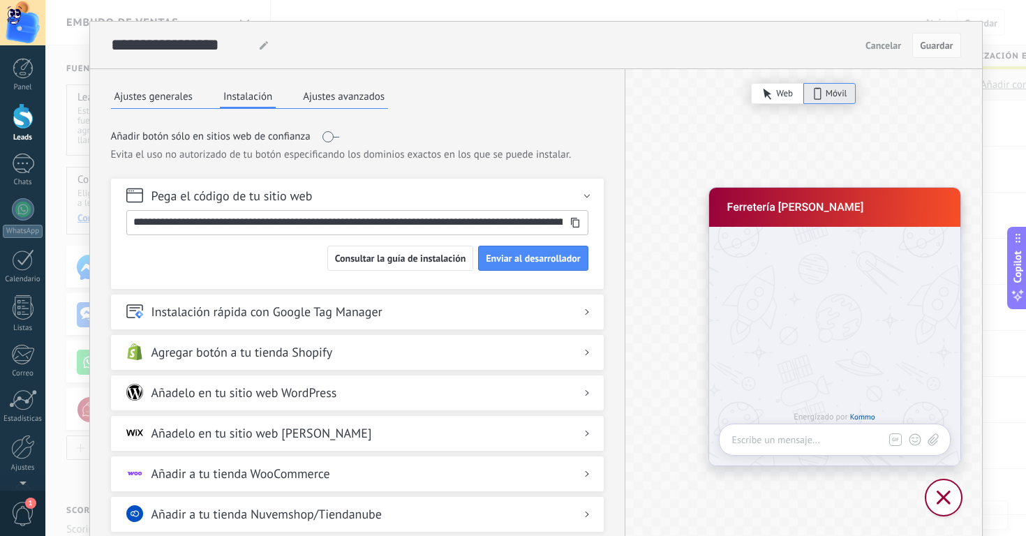
click at [355, 89] on button "Ajustes avanzados" at bounding box center [344, 96] width 89 height 21
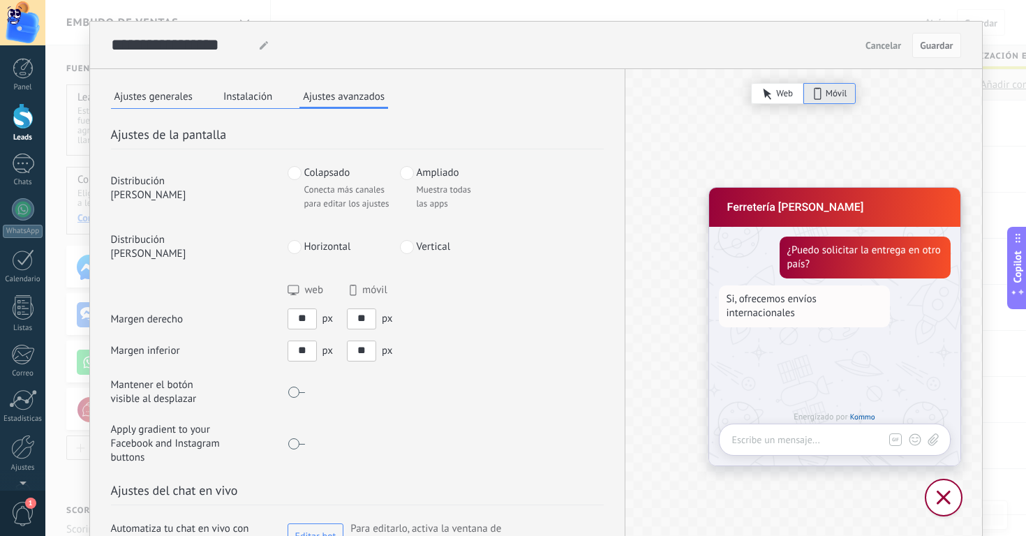
click at [361, 309] on input "**" at bounding box center [362, 318] width 28 height 18
type input "**"
click at [362, 341] on input "**" at bounding box center [362, 350] width 28 height 18
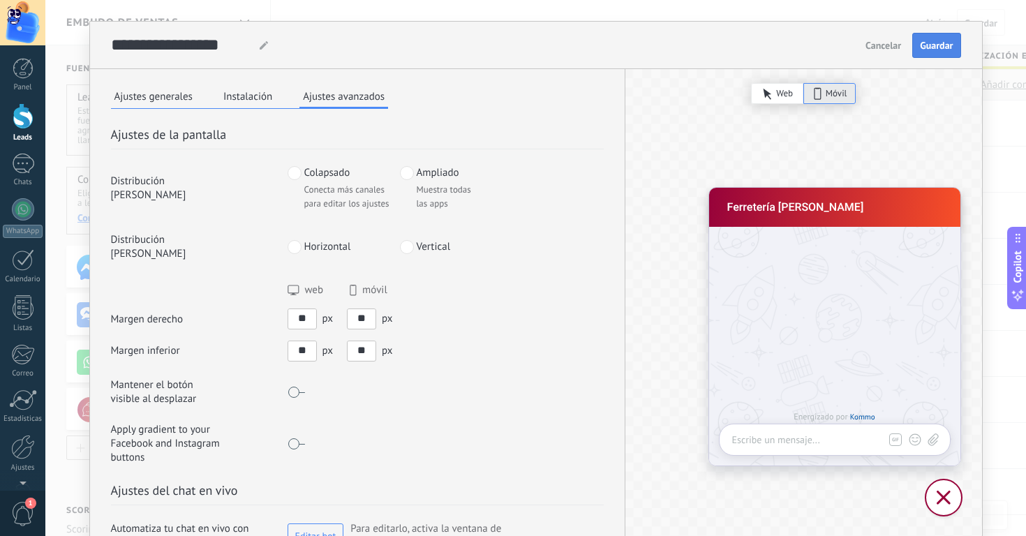
type input "**"
click at [929, 44] on span "Guardar" at bounding box center [936, 45] width 33 height 10
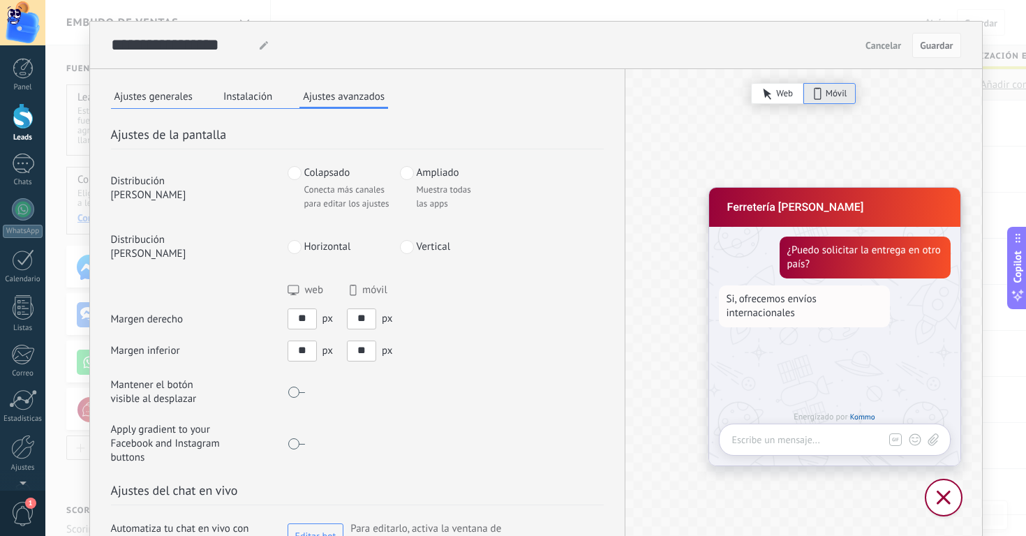
click at [350, 309] on input "**" at bounding box center [362, 318] width 28 height 18
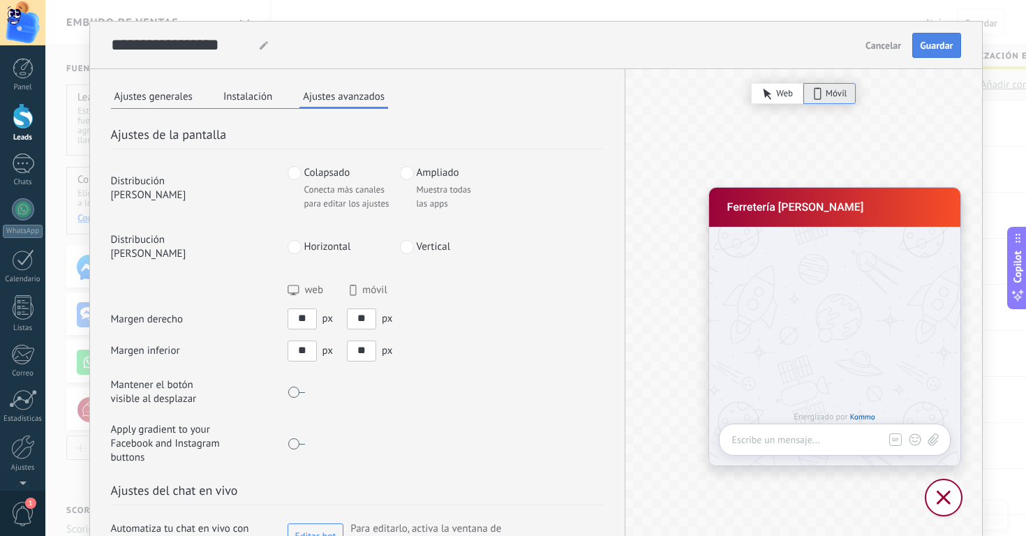
click at [934, 54] on button "Guardar" at bounding box center [937, 45] width 48 height 25
click at [364, 309] on input "**" at bounding box center [362, 318] width 28 height 18
type input "**"
click at [351, 341] on input "**" at bounding box center [362, 350] width 28 height 18
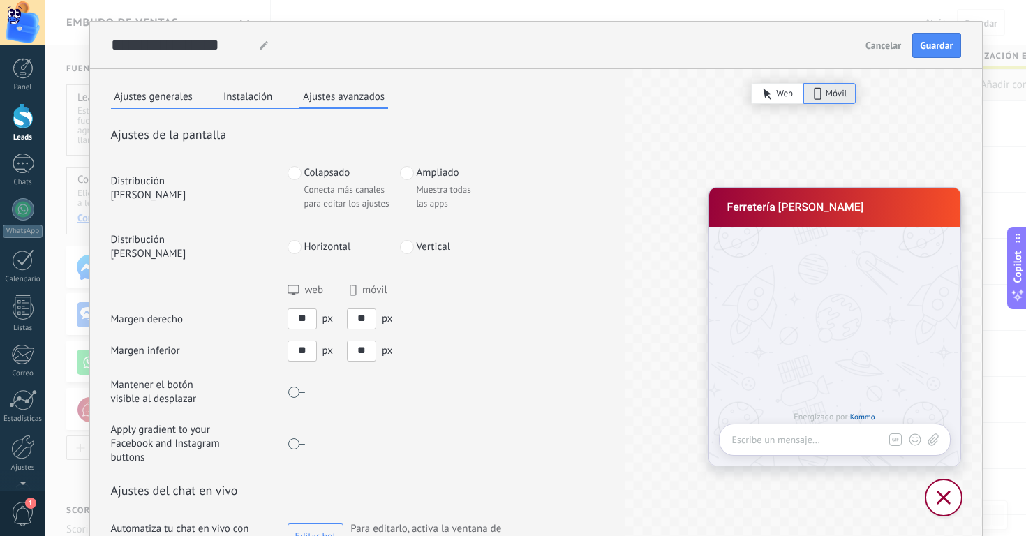
click at [351, 341] on input "**" at bounding box center [362, 350] width 28 height 18
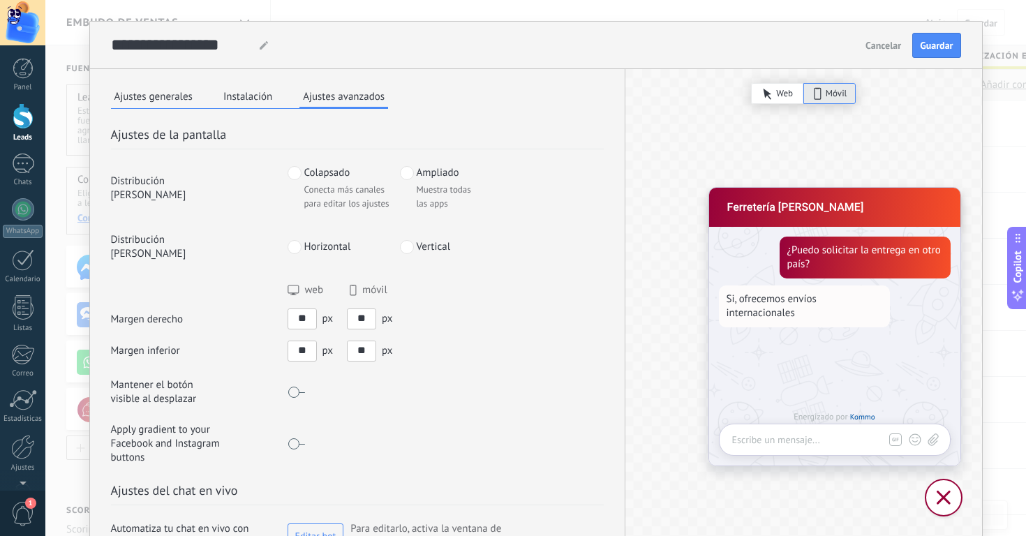
type input "**"
click at [940, 46] on span "Guardar" at bounding box center [936, 45] width 33 height 10
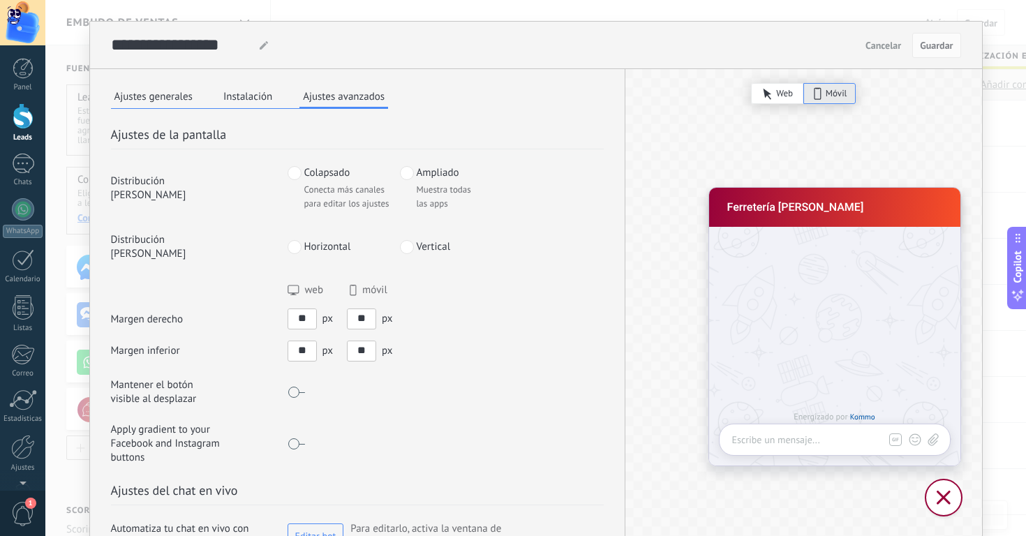
click at [360, 309] on input "**" at bounding box center [362, 318] width 28 height 18
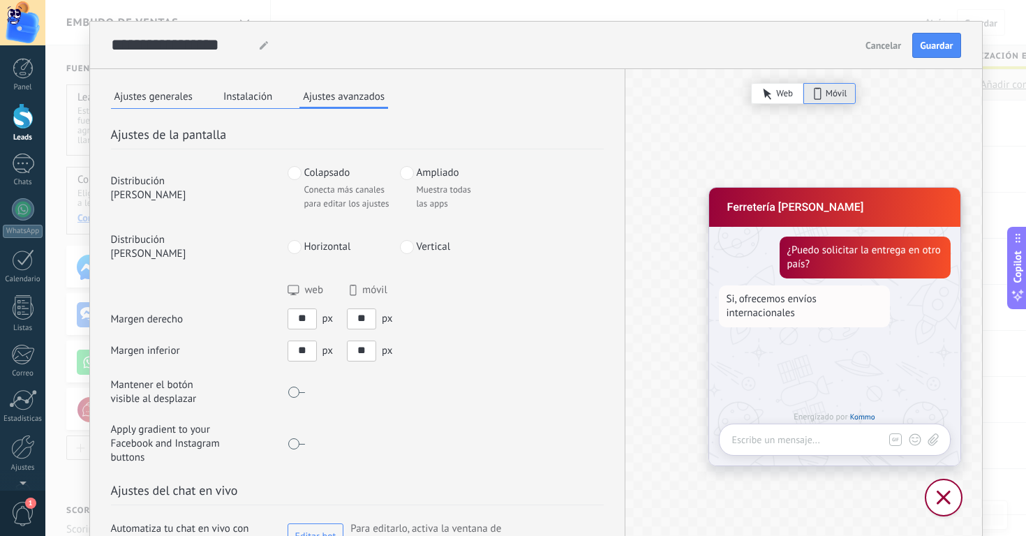
type input "**"
click at [366, 341] on input "**" at bounding box center [362, 350] width 28 height 18
click at [934, 48] on span "Guardar" at bounding box center [936, 45] width 33 height 10
click at [364, 341] on input "**" at bounding box center [362, 350] width 28 height 18
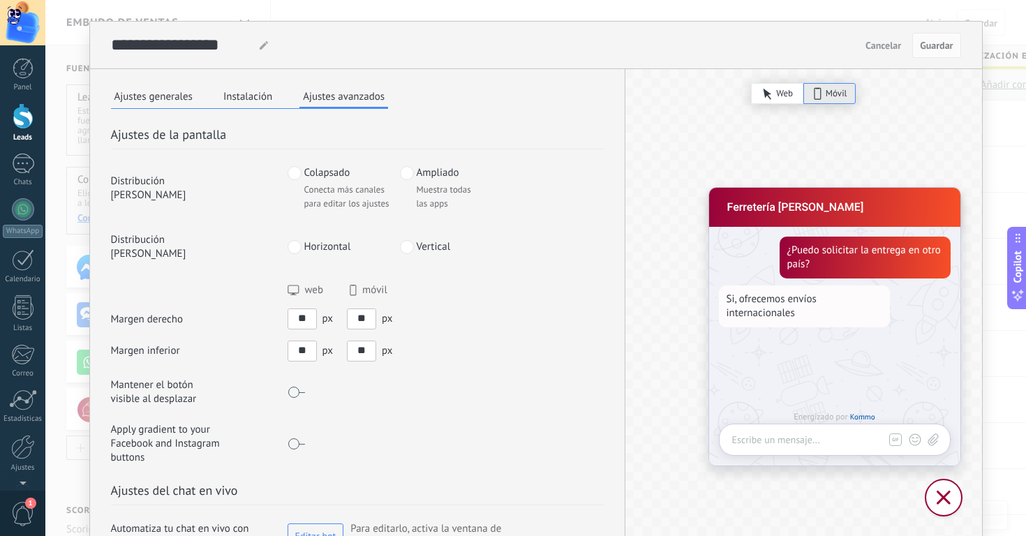
click at [364, 341] on input "**" at bounding box center [362, 350] width 28 height 18
click at [945, 41] on span "Guardar" at bounding box center [936, 45] width 33 height 10
click at [363, 341] on input "**" at bounding box center [362, 350] width 28 height 18
type input "**"
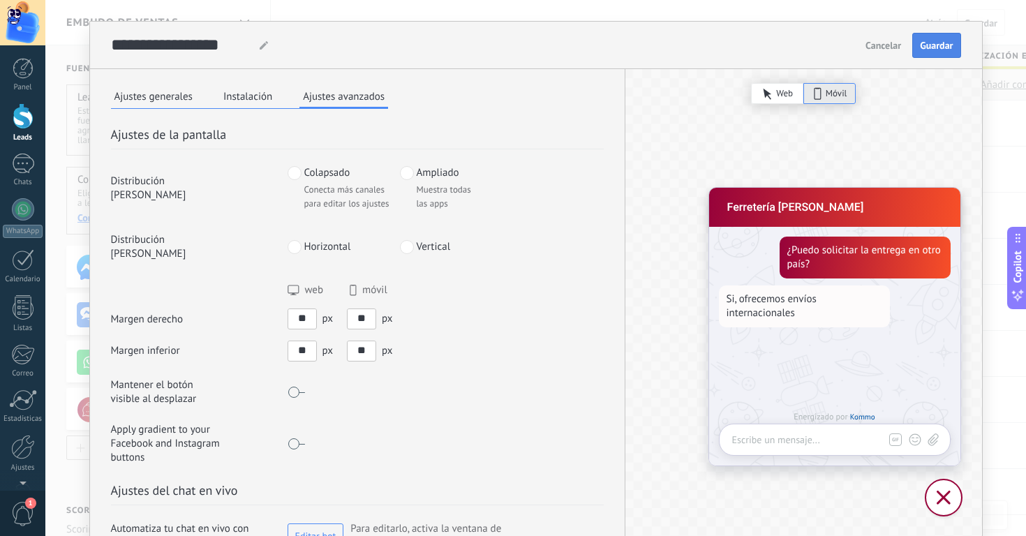
click at [942, 52] on button "Guardar" at bounding box center [937, 45] width 48 height 25
click at [887, 48] on span "Cancelar" at bounding box center [884, 45] width 36 height 10
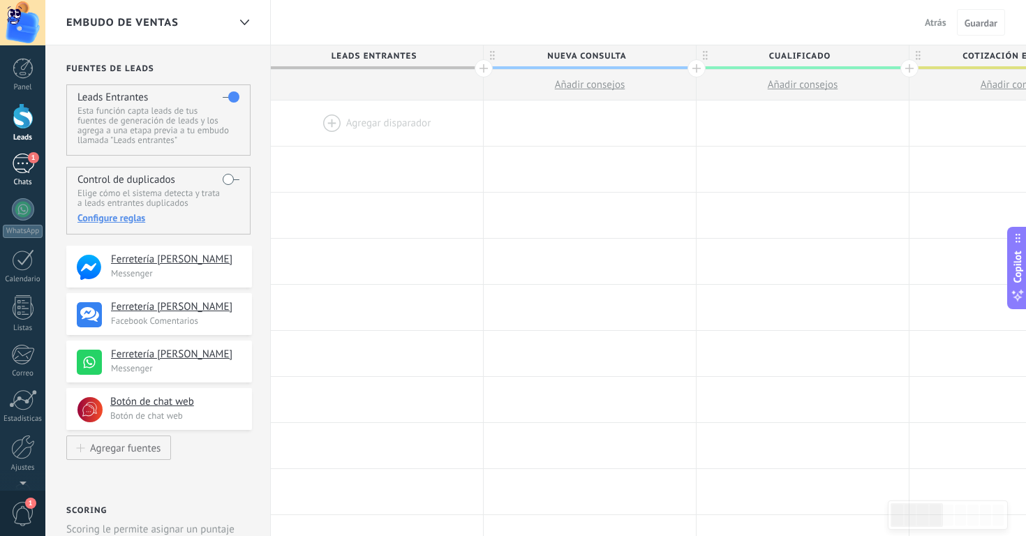
click at [30, 170] on div "1" at bounding box center [23, 164] width 22 height 20
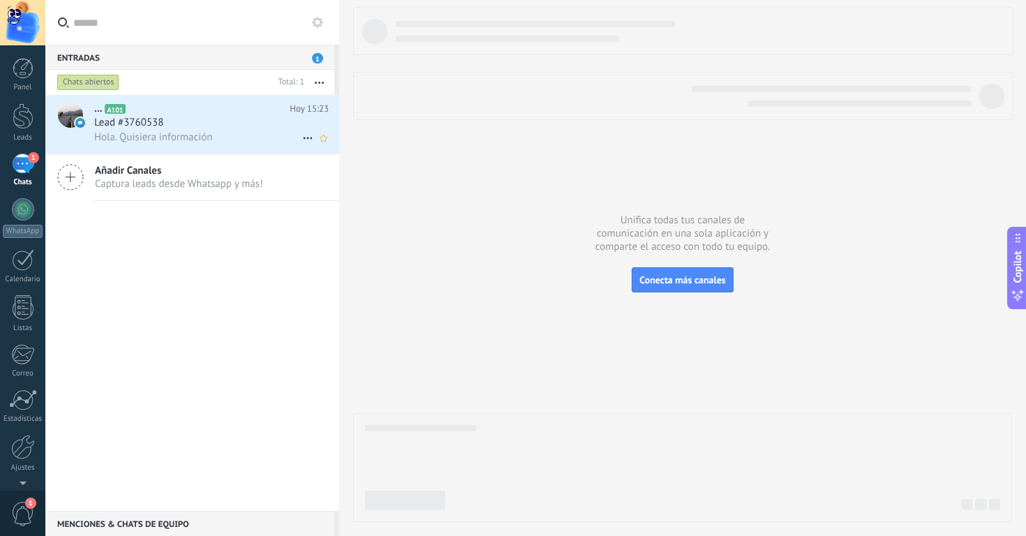
click at [214, 130] on div "Hola. Quisiera información" at bounding box center [211, 137] width 235 height 15
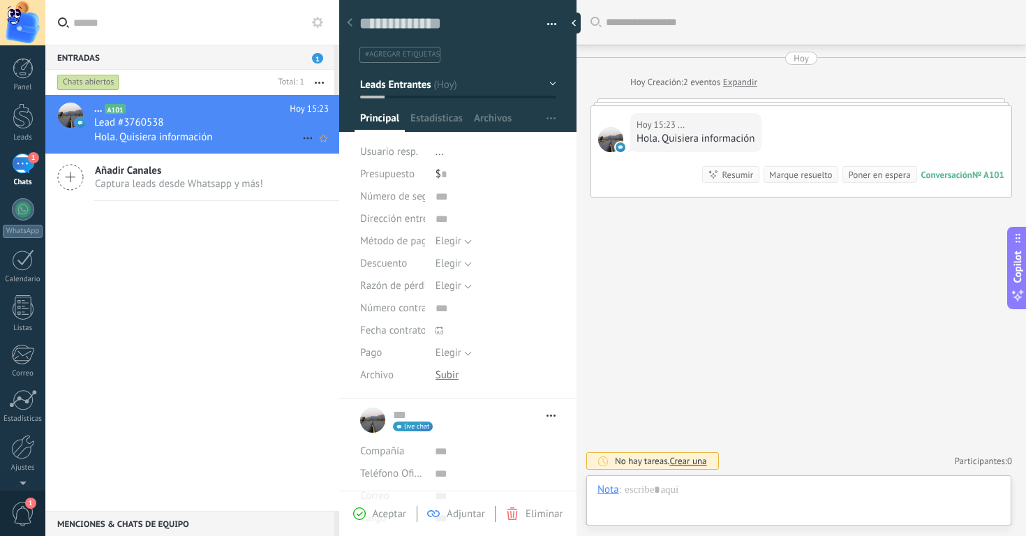
scroll to position [21, 0]
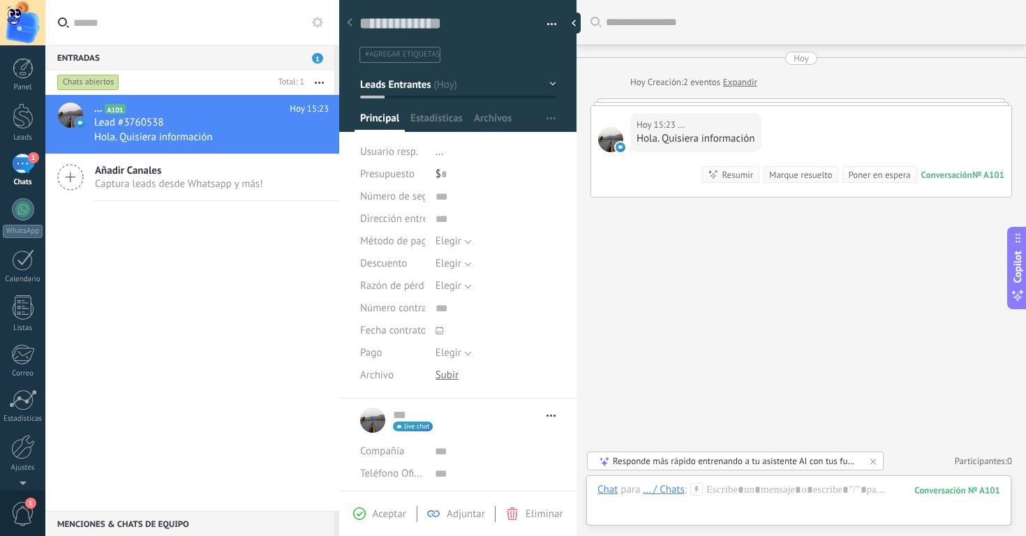
click at [348, 24] on use at bounding box center [350, 22] width 6 height 8
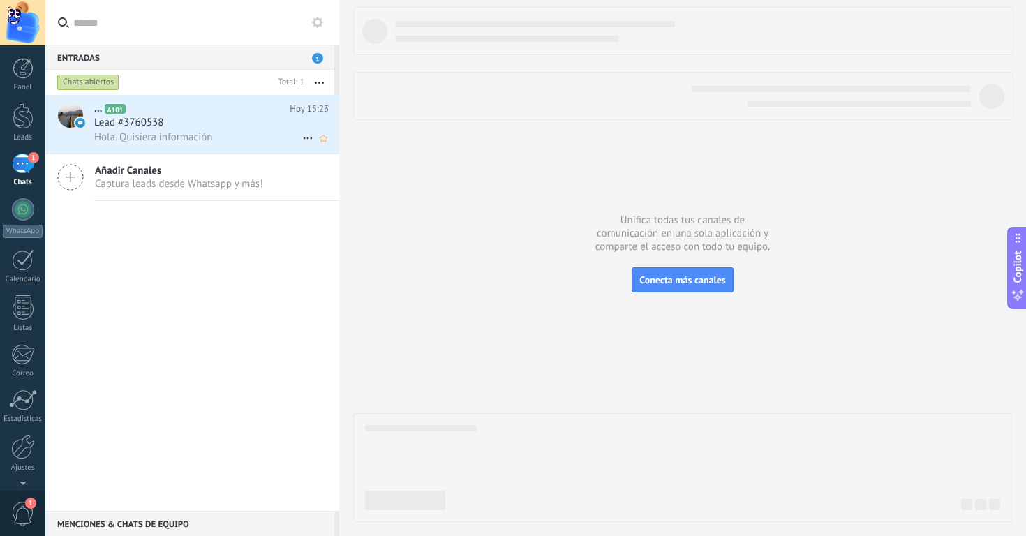
click at [168, 131] on span "Hola. Quisiera información" at bounding box center [153, 137] width 119 height 13
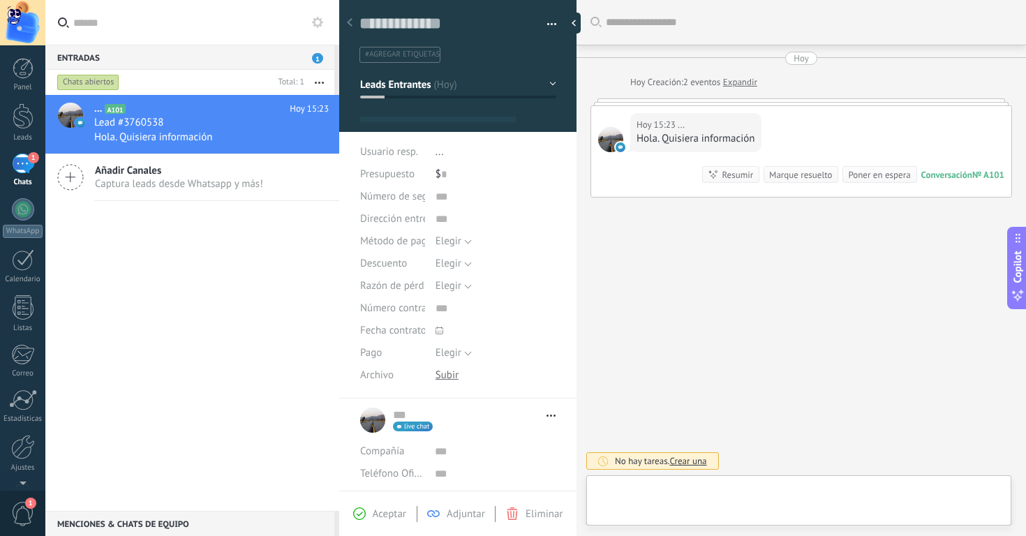
scroll to position [21, 0]
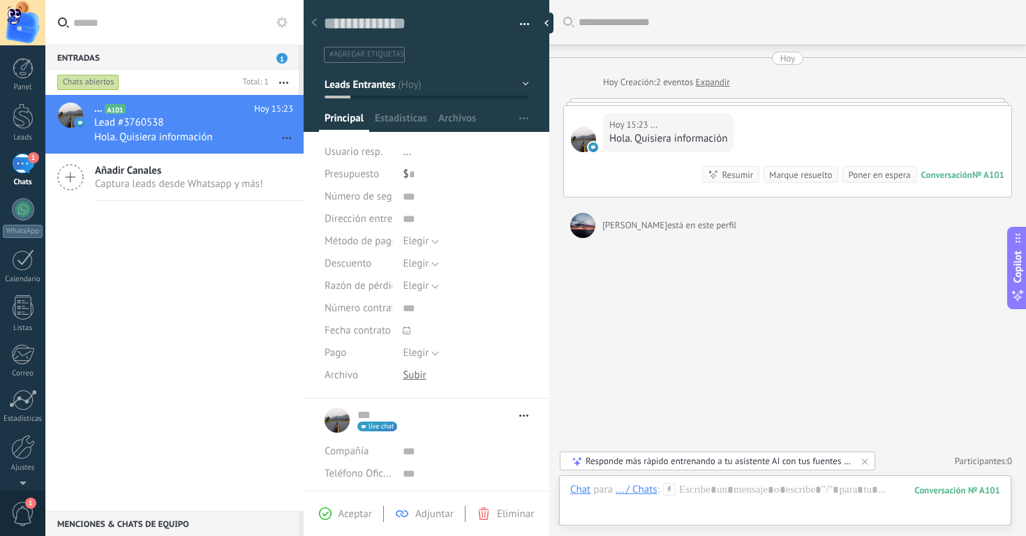
click at [131, 98] on div "Entradas 1 Chats abiertos Total: 1 Silenciar Acciones múltiples Ordenar Más rec…" at bounding box center [535, 268] width 981 height 536
type textarea "**********"
click at [388, 123] on span "Estadísticas" at bounding box center [401, 122] width 52 height 20
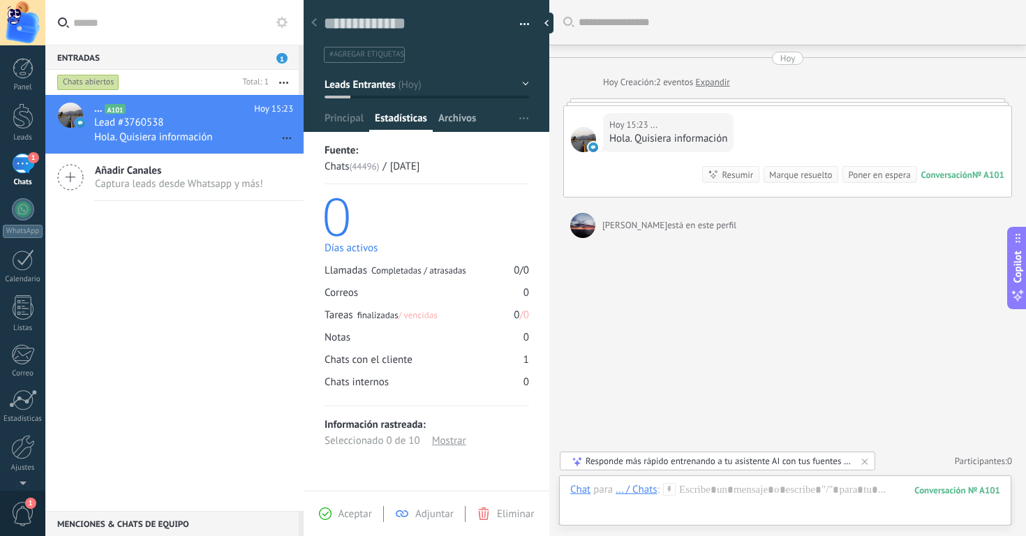
click at [467, 117] on span "Archivos" at bounding box center [458, 122] width 38 height 20
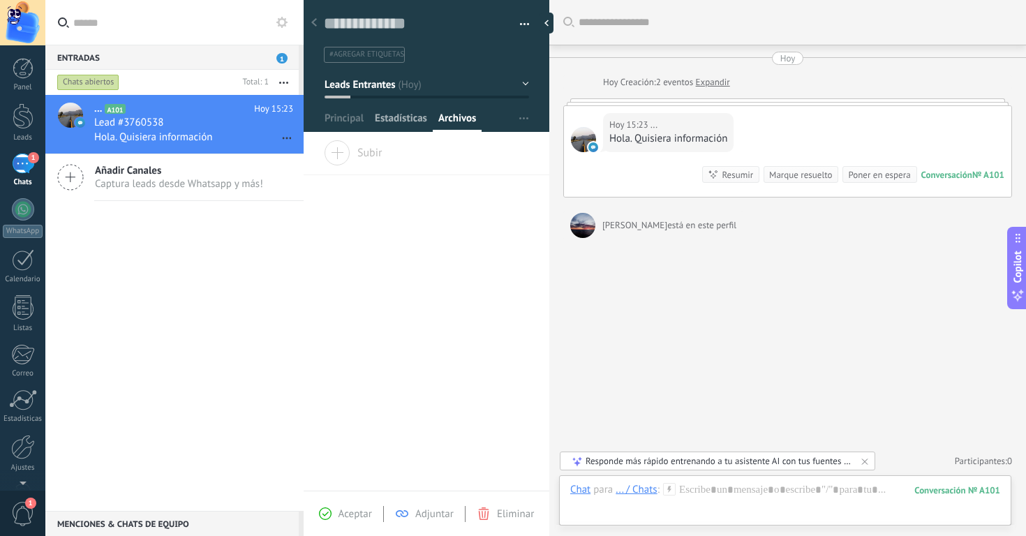
click at [406, 114] on span "Estadísticas" at bounding box center [401, 122] width 52 height 20
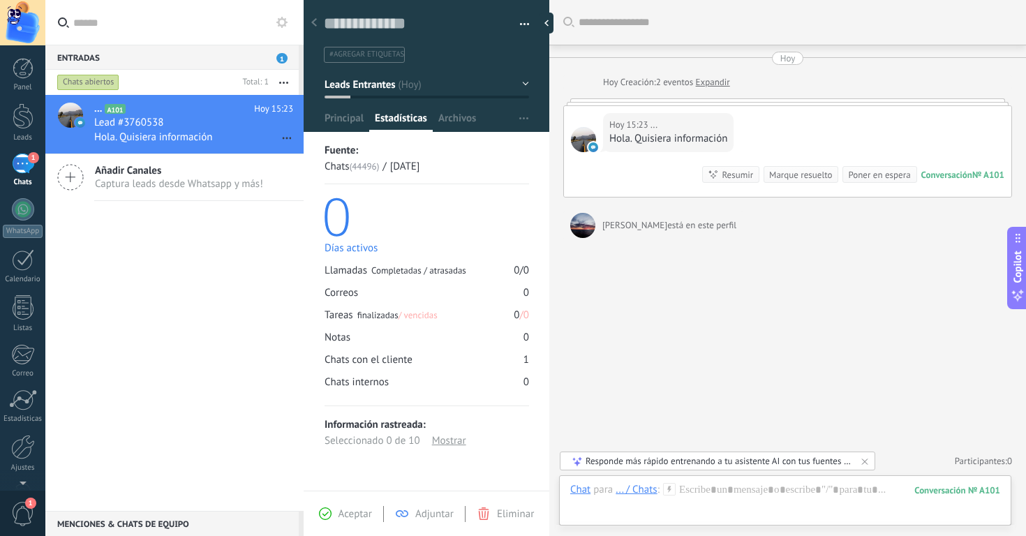
click at [453, 443] on div "Mostrar" at bounding box center [449, 441] width 34 height 16
click at [471, 117] on span "Archivos" at bounding box center [458, 122] width 38 height 20
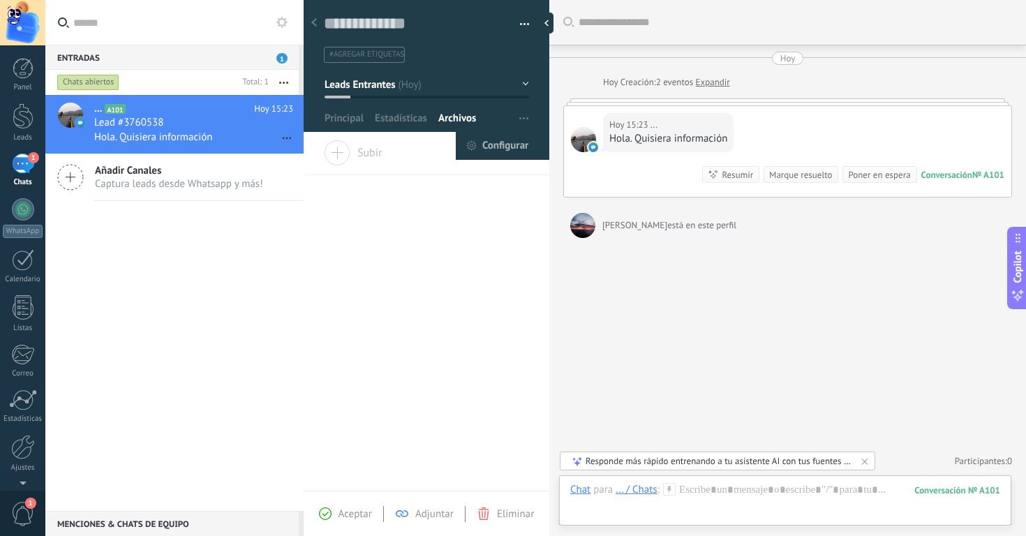
click at [502, 152] on span "Configurar" at bounding box center [506, 146] width 46 height 28
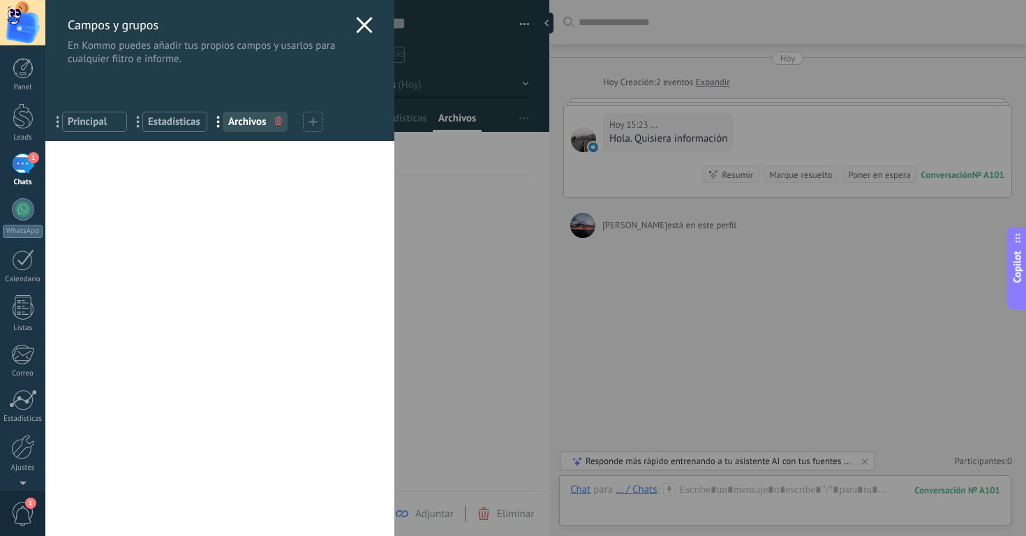
click at [358, 28] on use at bounding box center [364, 25] width 16 height 16
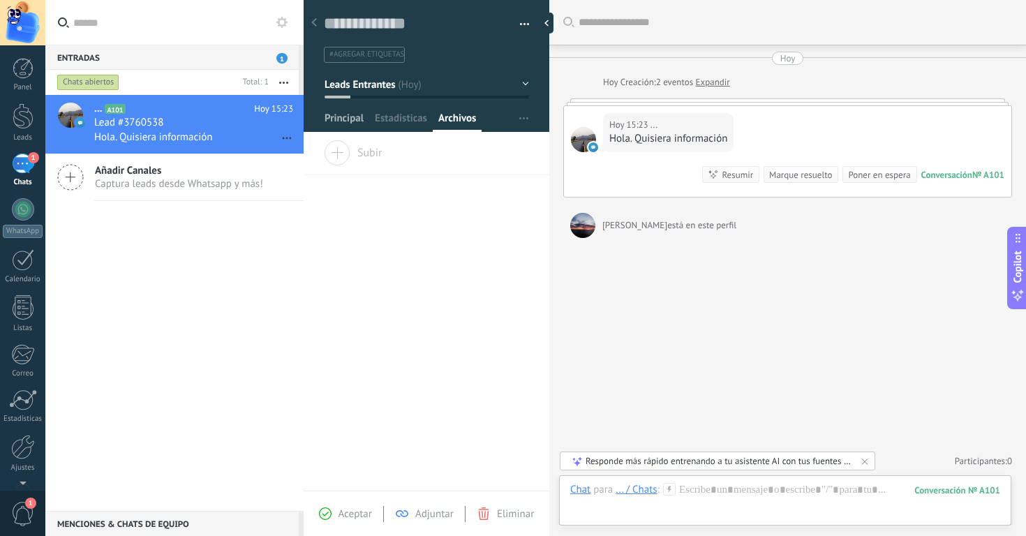
click at [358, 118] on span "Principal" at bounding box center [344, 122] width 39 height 20
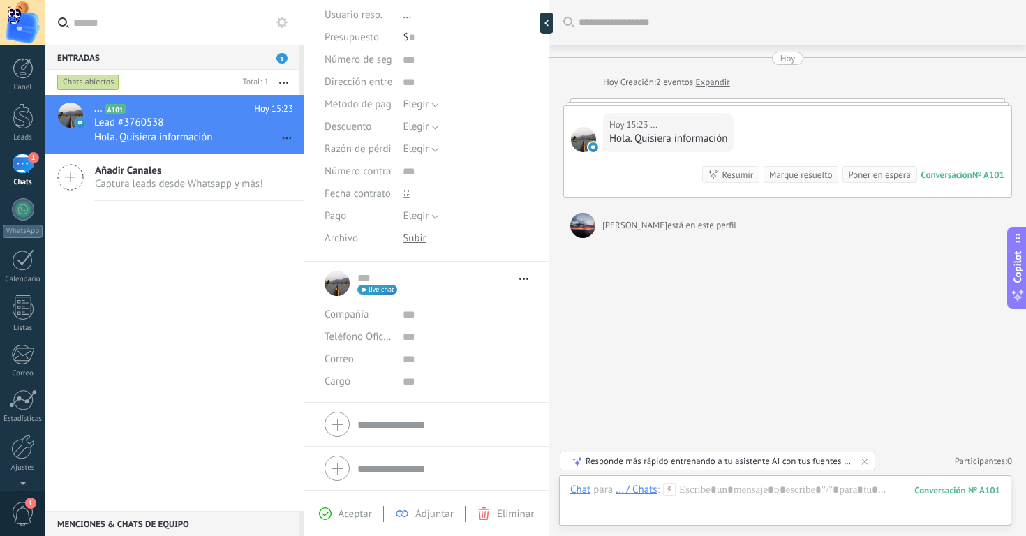
scroll to position [137, 0]
click at [663, 185] on div "[DATE] 15:23 ... [GEOGRAPHIC_DATA]. Quisiera información Conversación № A101 Co…" at bounding box center [788, 151] width 448 height 91
click at [676, 114] on div "[DATE] 15:23 ... [GEOGRAPHIC_DATA]. Quisiera información" at bounding box center [668, 132] width 131 height 39
click at [713, 87] on link "Expandir" at bounding box center [713, 82] width 34 height 14
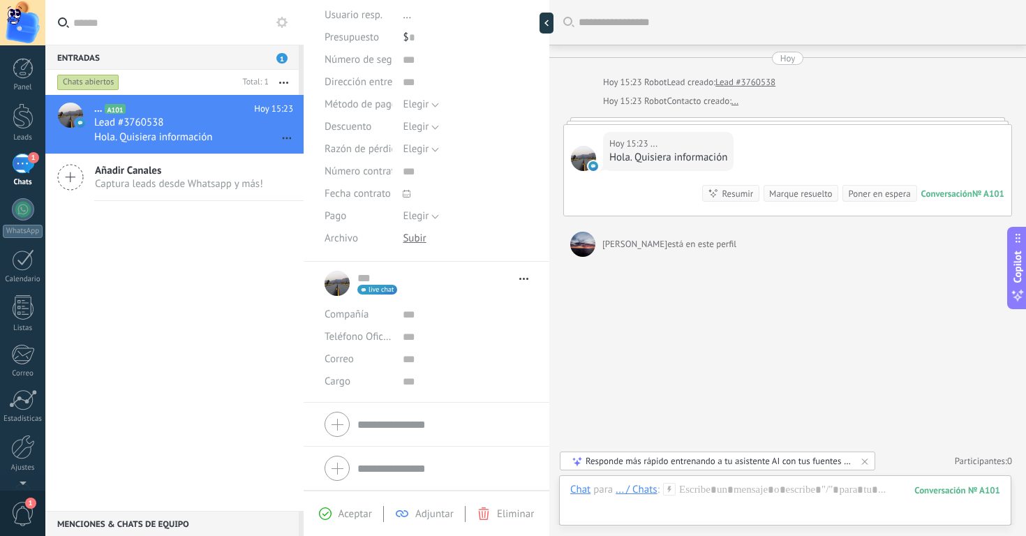
click at [816, 365] on div "Buscar Carga más [DATE] [DATE] 15:23 Robot Lead creado: Lead #3760538 [DATE] 15…" at bounding box center [788, 268] width 477 height 536
click at [22, 450] on div at bounding box center [23, 447] width 24 height 24
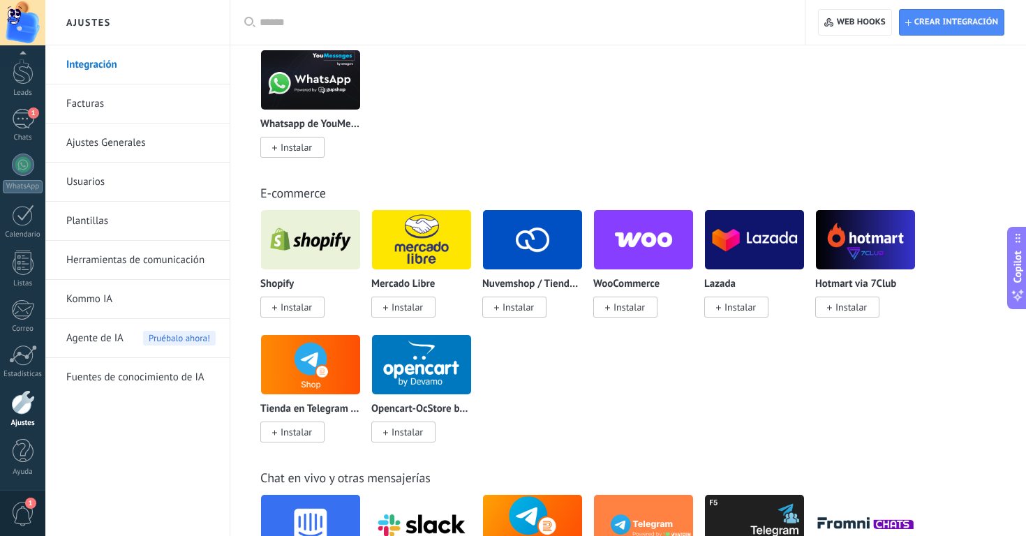
scroll to position [721, 1]
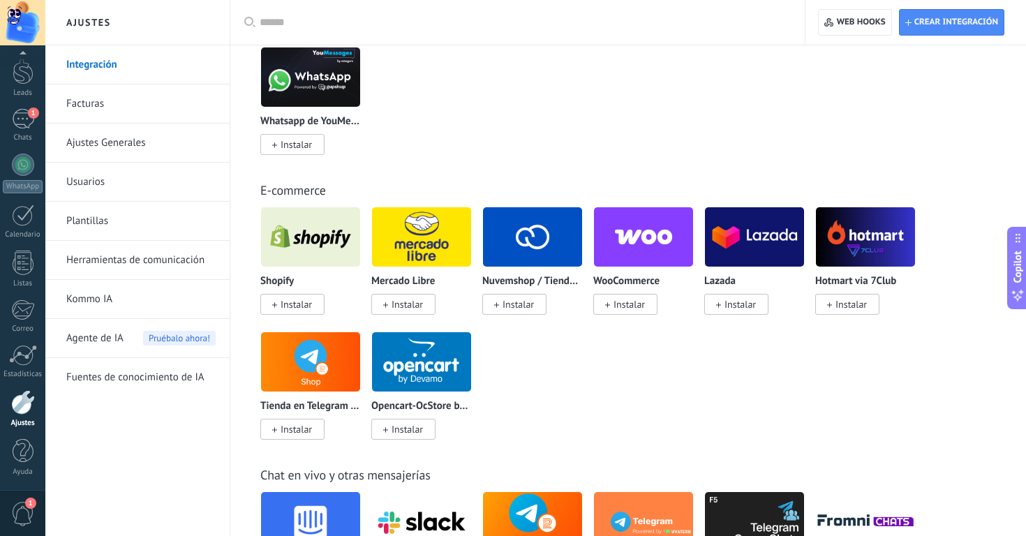
click at [633, 309] on span "Instalar" at bounding box center [629, 304] width 31 height 13
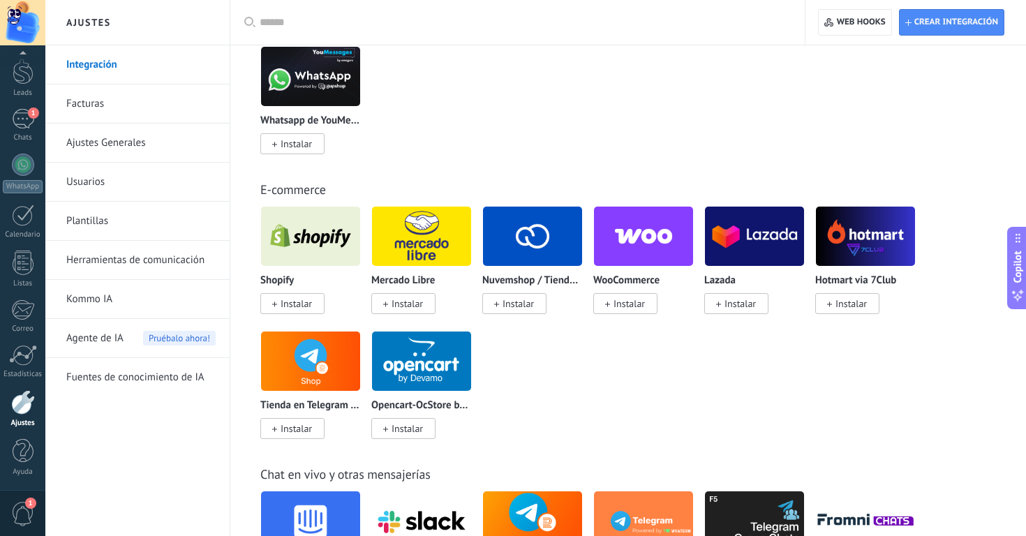
scroll to position [721, 0]
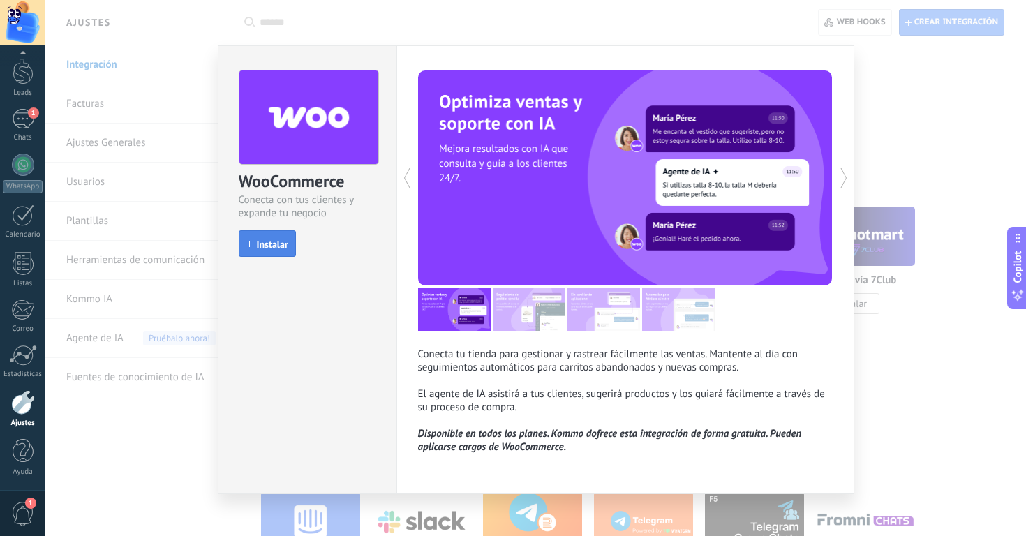
click at [265, 244] on span "Instalar" at bounding box center [272, 245] width 31 height 10
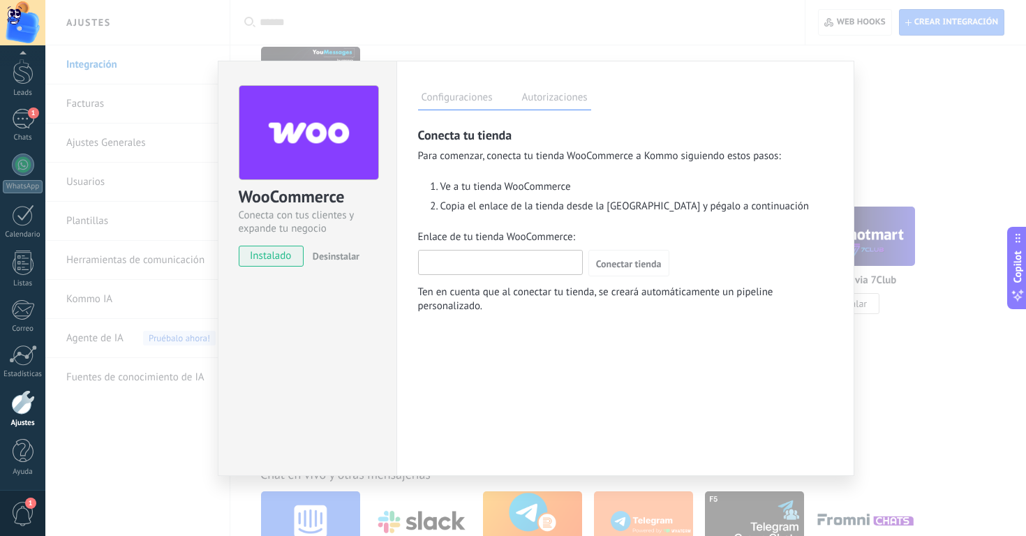
click at [524, 260] on input "Enlace de tu tienda WooCommerce:" at bounding box center [500, 262] width 163 height 22
type input "**********"
click at [629, 263] on span "Conectar tienda" at bounding box center [629, 264] width 66 height 10
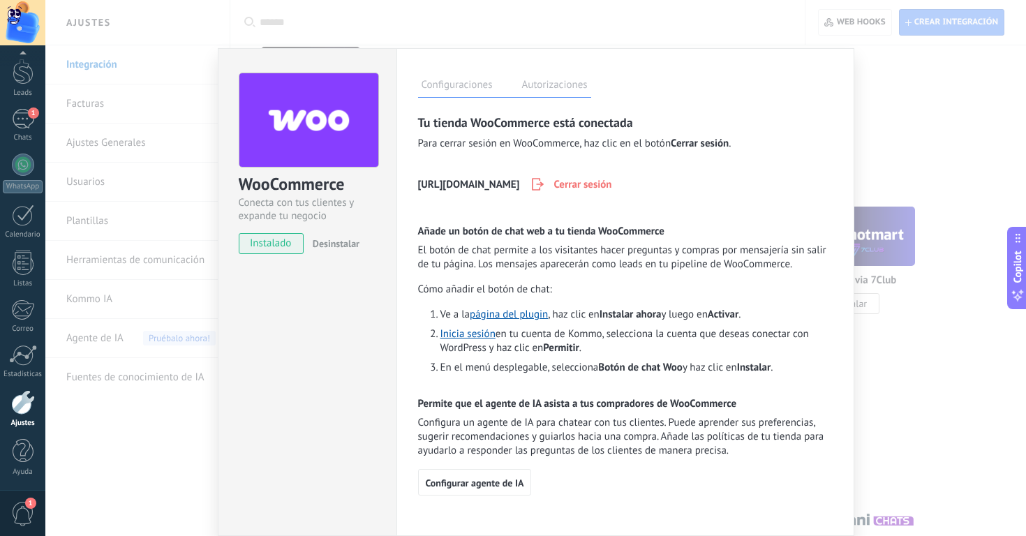
scroll to position [13, 0]
click at [536, 316] on link "página del plugin" at bounding box center [509, 314] width 78 height 13
click at [575, 353] on span "Permitir" at bounding box center [561, 347] width 36 height 13
click at [611, 371] on span "Botón de chat Woo" at bounding box center [640, 367] width 84 height 13
click at [143, 443] on div "WooCommerce Conecta con tus clientes y expande tu negocio instalado Desinstalar…" at bounding box center [535, 268] width 981 height 536
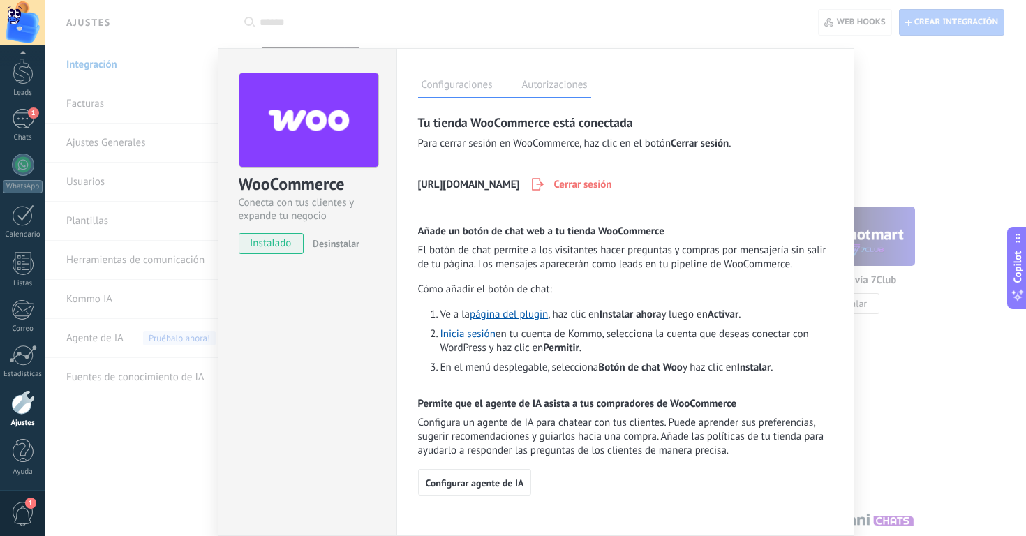
scroll to position [0, 0]
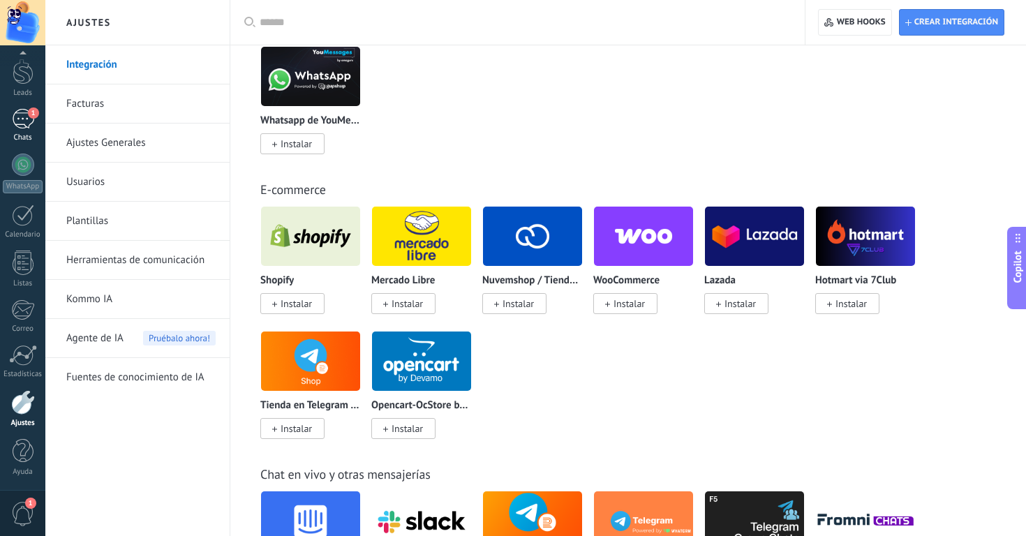
click at [29, 112] on span "1" at bounding box center [33, 113] width 11 height 11
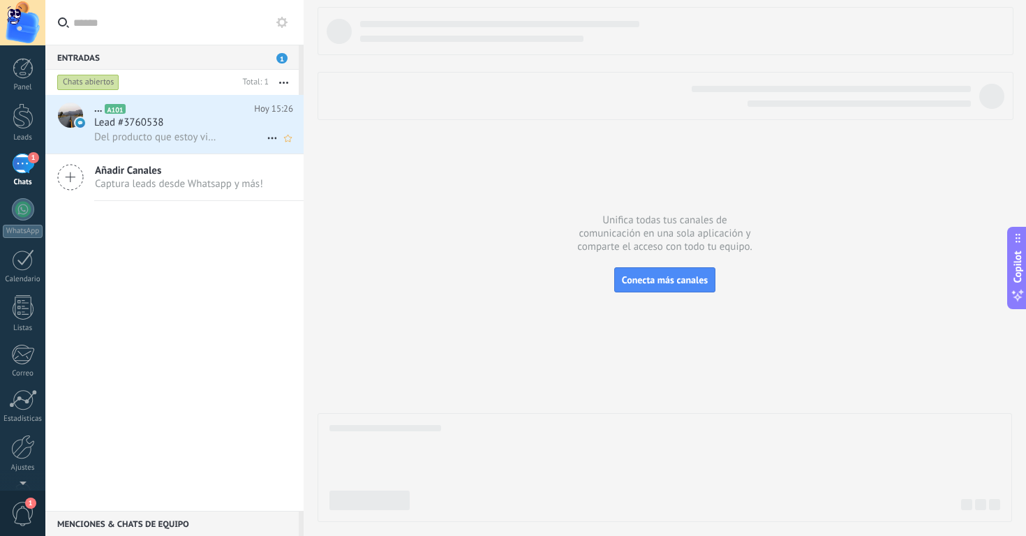
click at [192, 126] on div "Lead #3760538" at bounding box center [193, 123] width 199 height 14
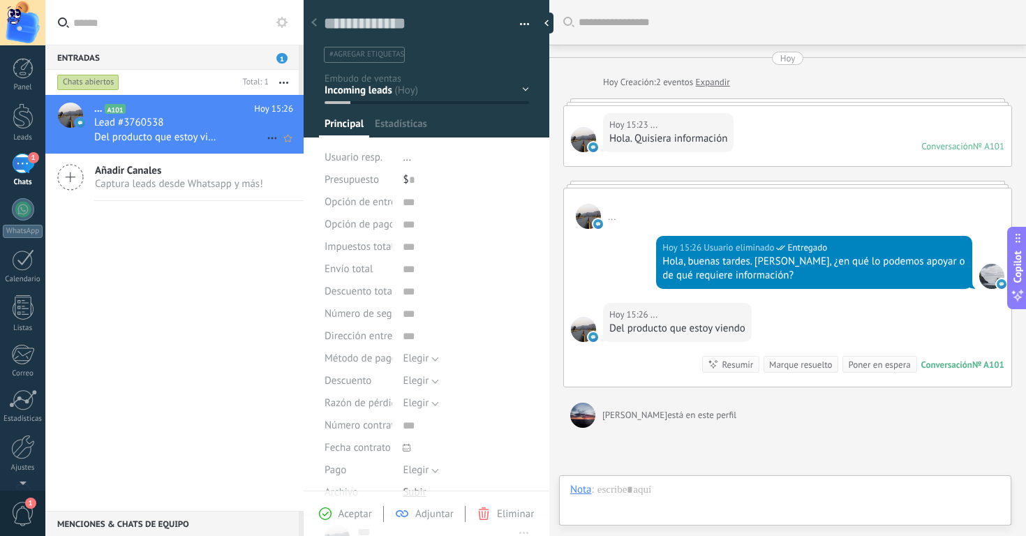
type textarea "**********"
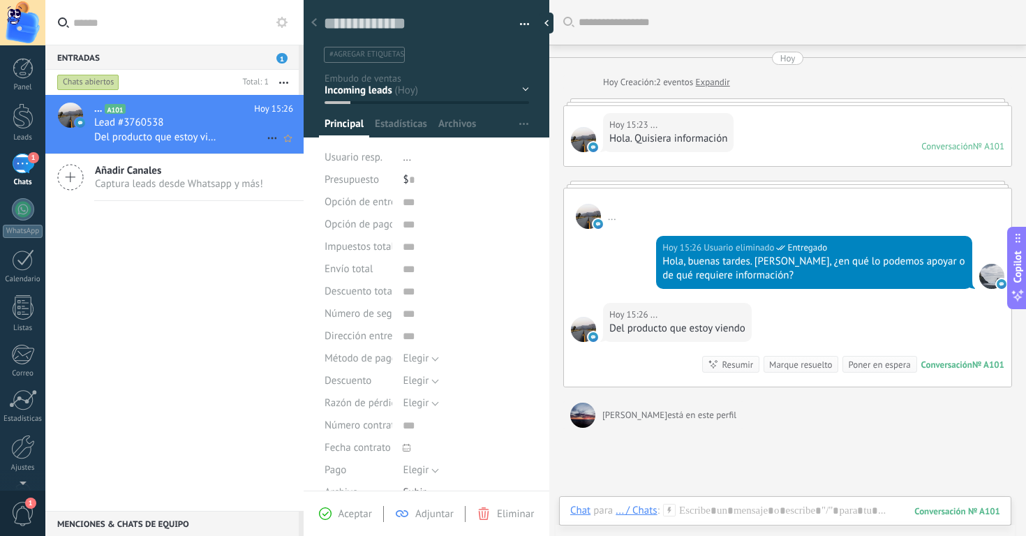
scroll to position [95, 0]
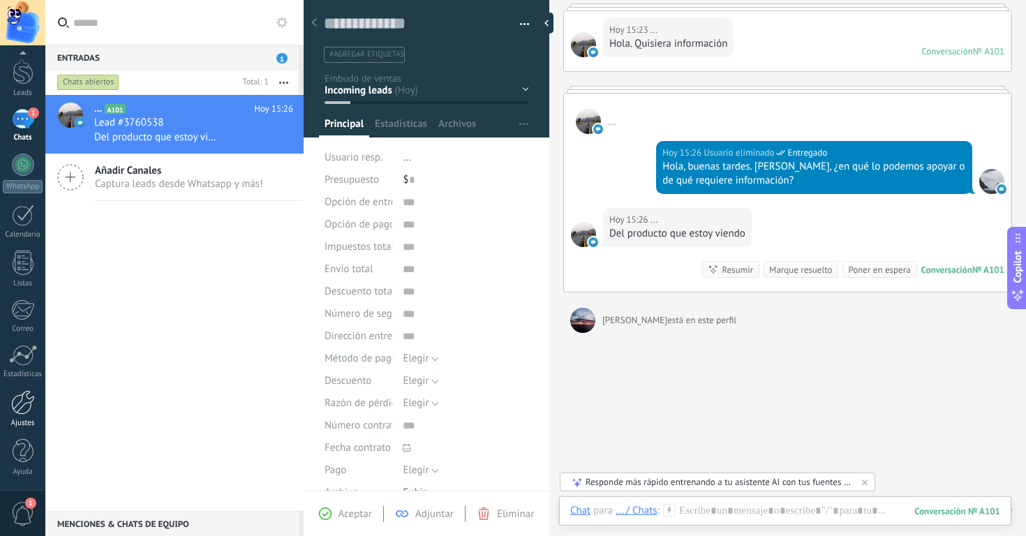
click at [29, 404] on div at bounding box center [23, 402] width 24 height 24
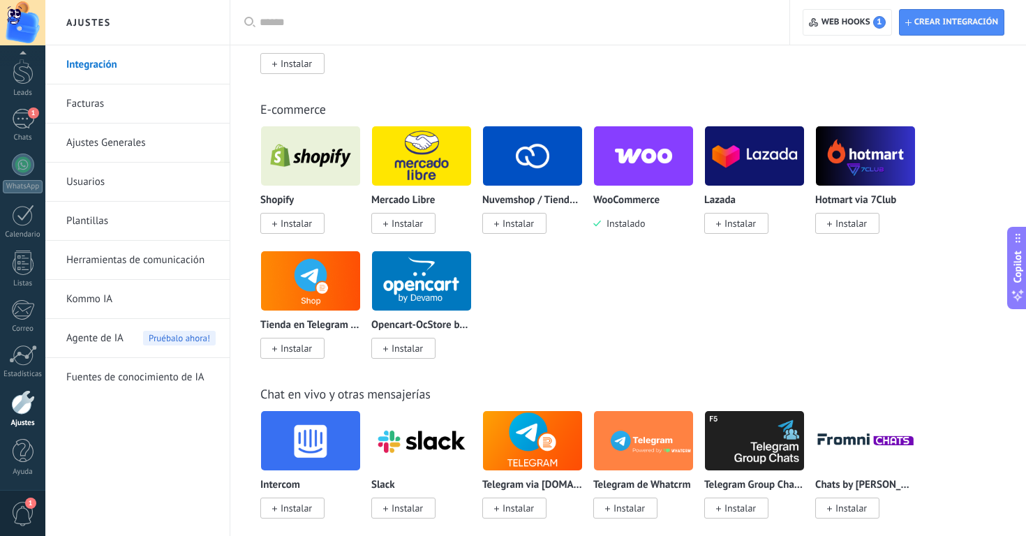
scroll to position [804, 0]
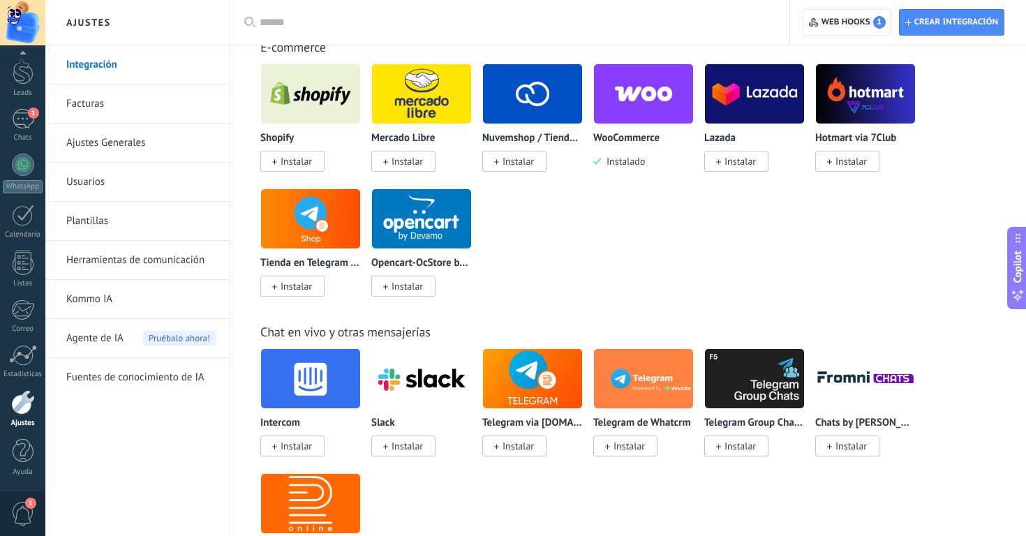
scroll to position [867, 0]
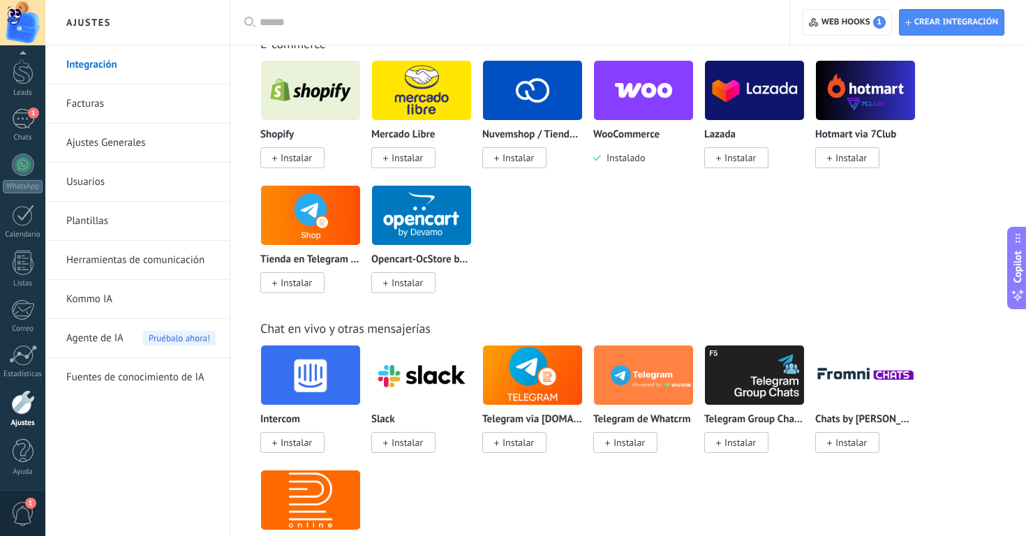
click at [635, 96] on img at bounding box center [643, 91] width 99 height 68
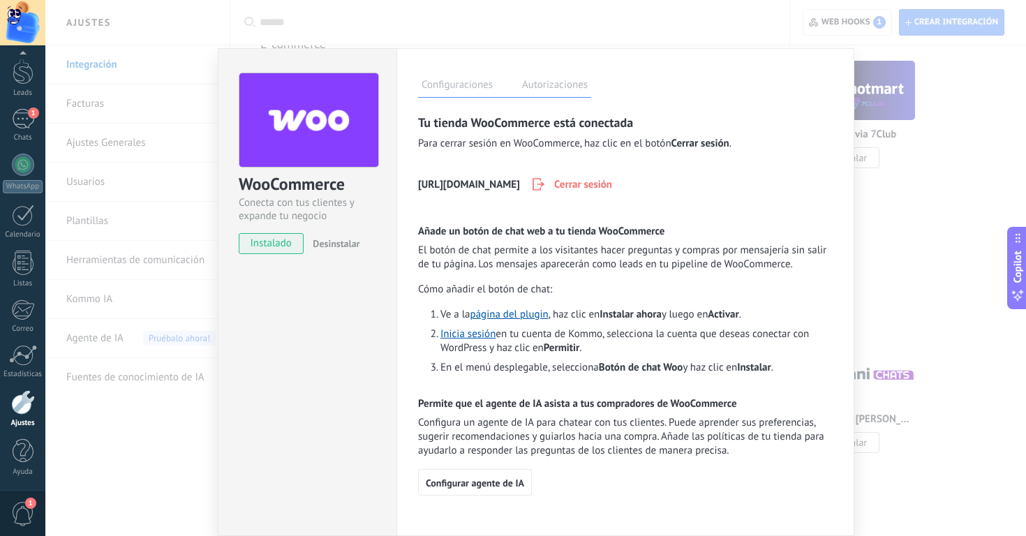
scroll to position [13, 0]
click at [564, 85] on label "Autorizaciones" at bounding box center [555, 87] width 73 height 20
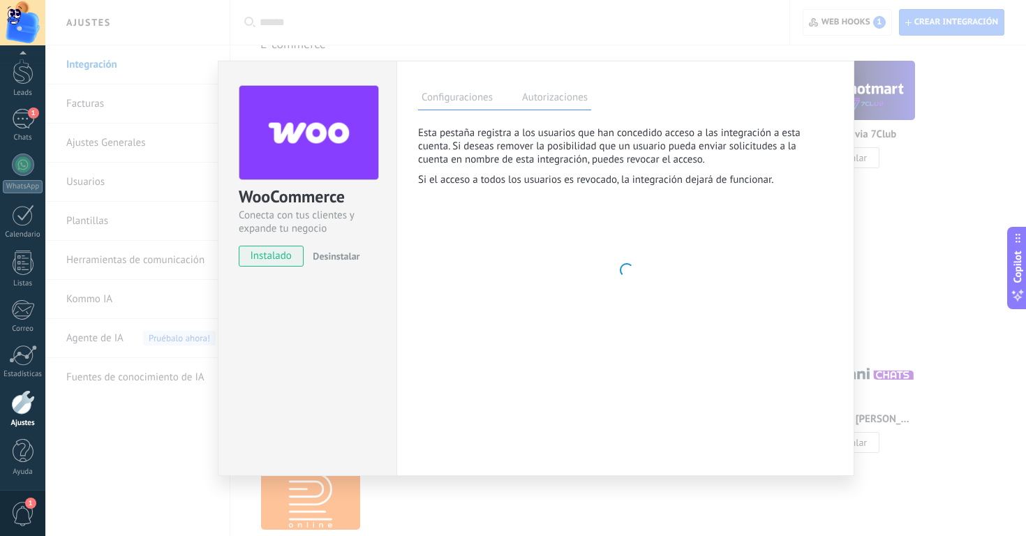
scroll to position [0, 0]
click at [455, 89] on label "Configuraciones" at bounding box center [457, 99] width 78 height 20
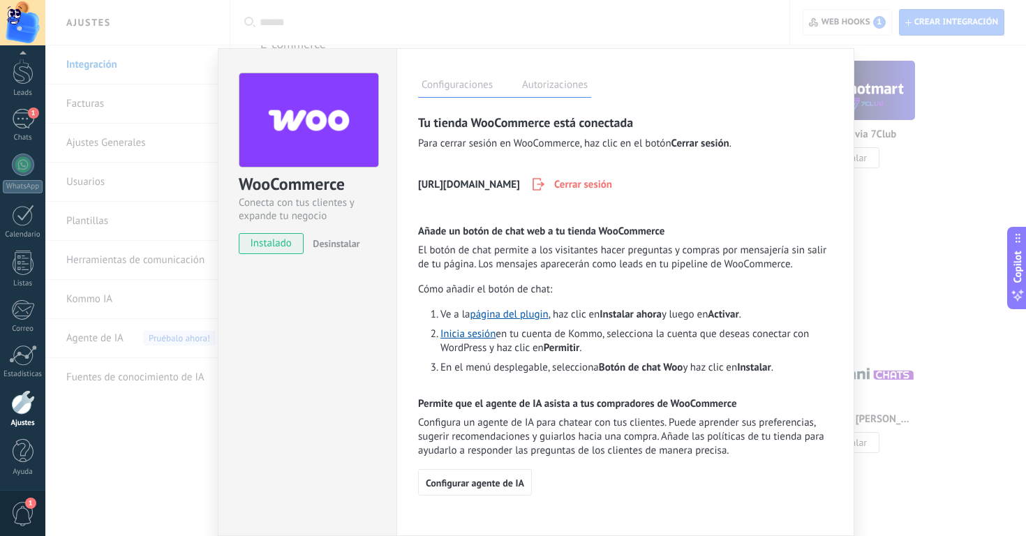
scroll to position [13, 0]
drag, startPoint x: 123, startPoint y: 453, endPoint x: 73, endPoint y: 420, distance: 60.0
click at [122, 453] on div "WooCommerce Conecta con tus clientes y expande tu negocio instalado Desinstalar…" at bounding box center [535, 268] width 981 height 536
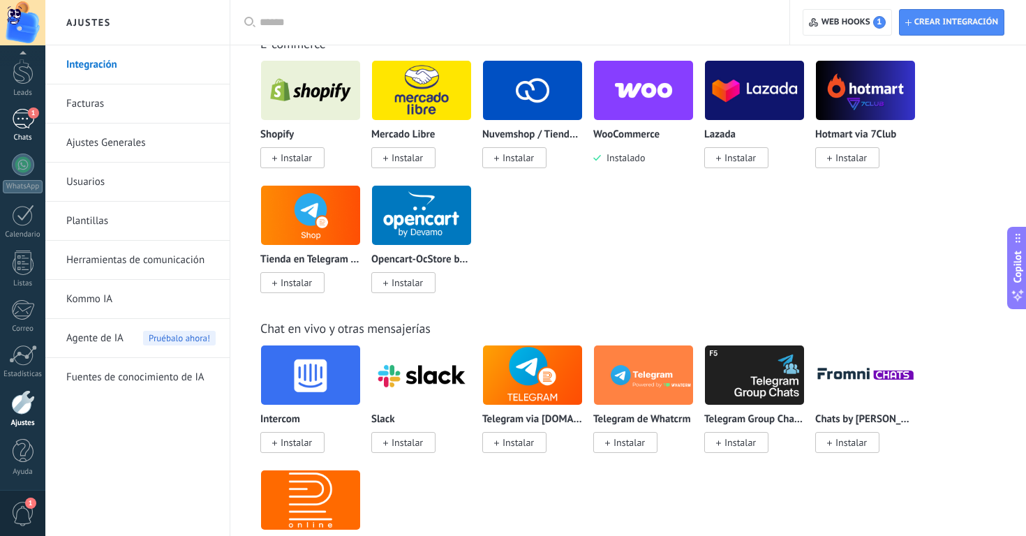
click at [37, 124] on link "1 Chats" at bounding box center [22, 126] width 45 height 34
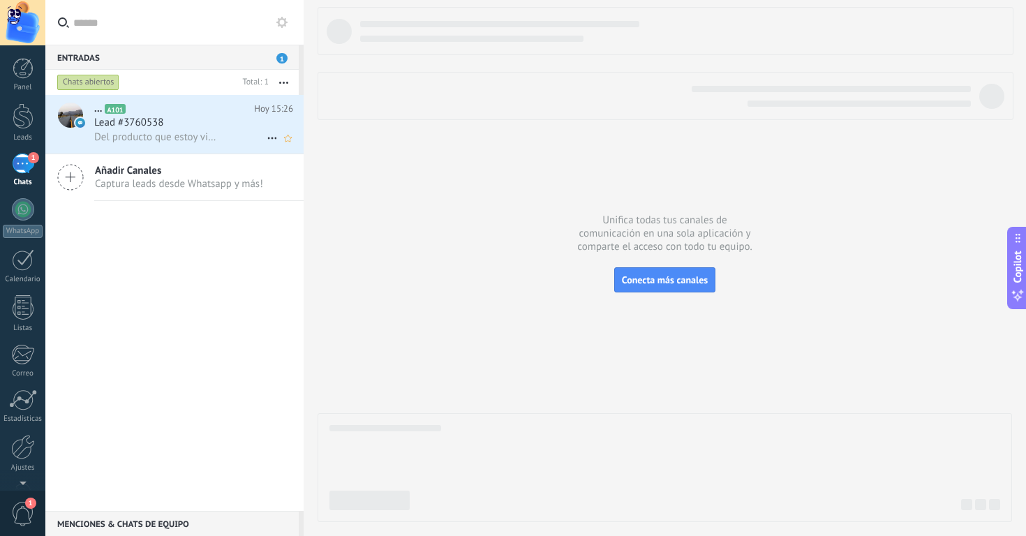
click at [202, 130] on div "Del producto que estoy viendo" at bounding box center [193, 137] width 199 height 15
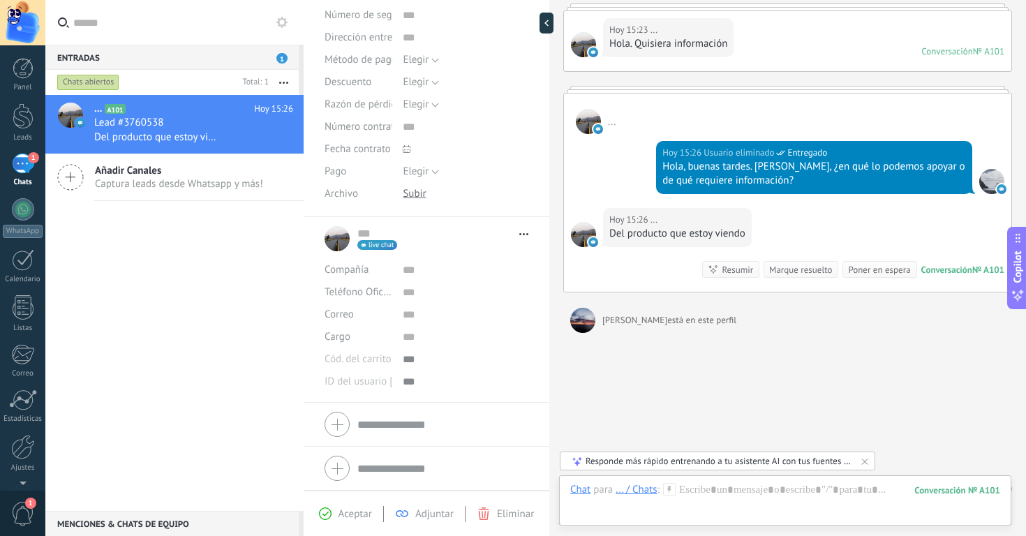
scroll to position [299, 0]
click at [336, 427] on div at bounding box center [427, 424] width 204 height 35
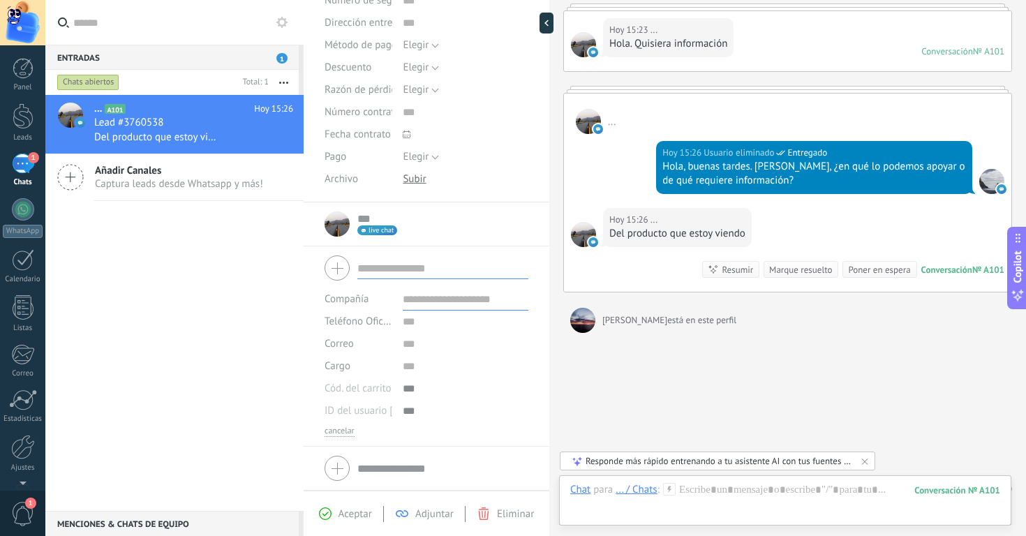
scroll to position [314, 0]
click at [333, 267] on div at bounding box center [427, 268] width 204 height 35
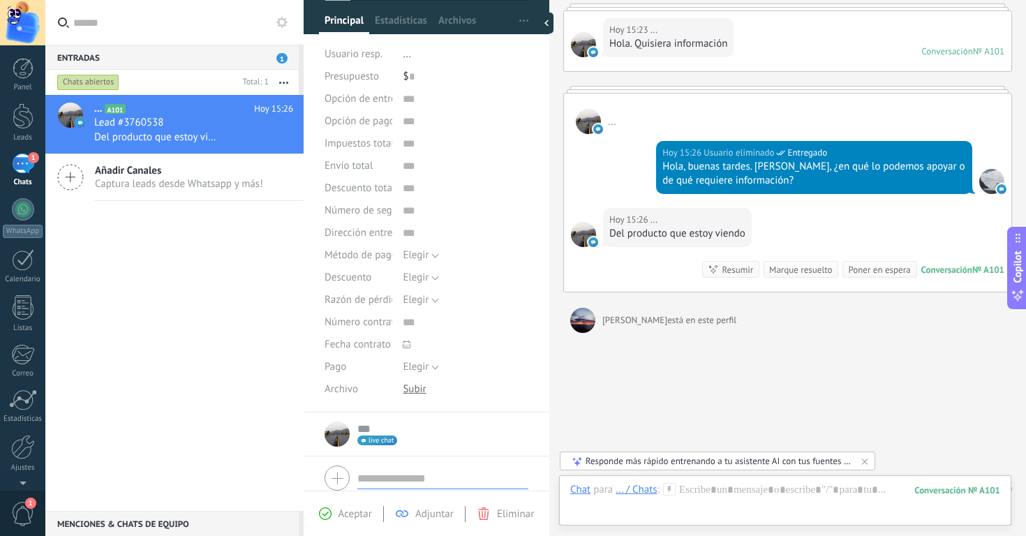
scroll to position [96, 0]
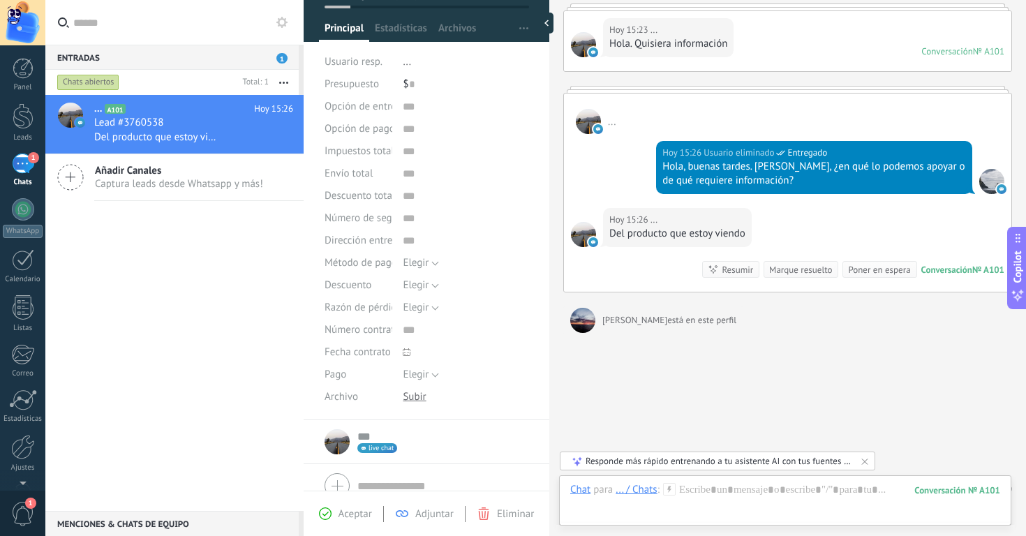
click at [392, 450] on span "live chat" at bounding box center [381, 448] width 25 height 7
click at [490, 442] on div at bounding box center [513, 268] width 1026 height 536
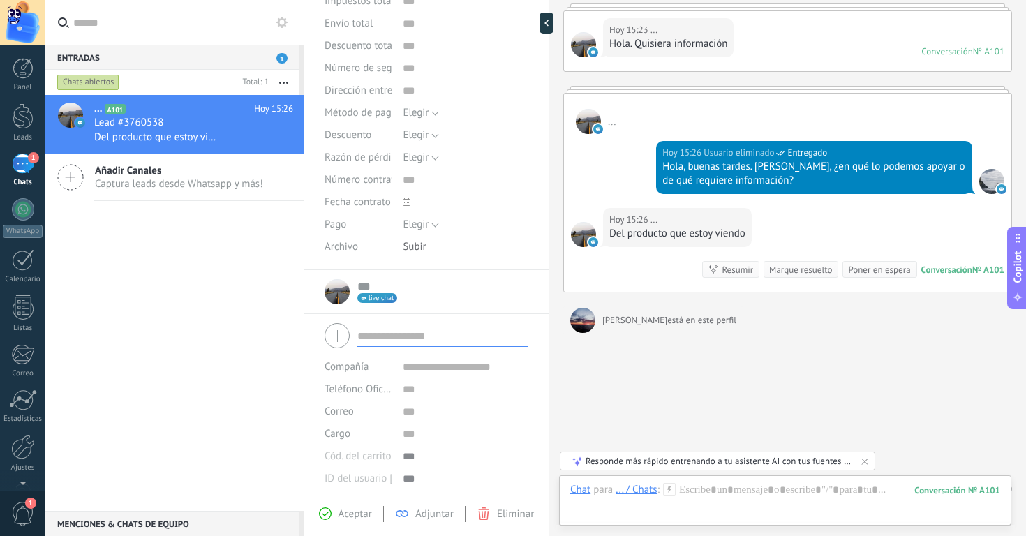
click at [332, 277] on div "... ... Abrir detalle Copie el nombre Desatar Contacto principal" at bounding box center [427, 291] width 204 height 35
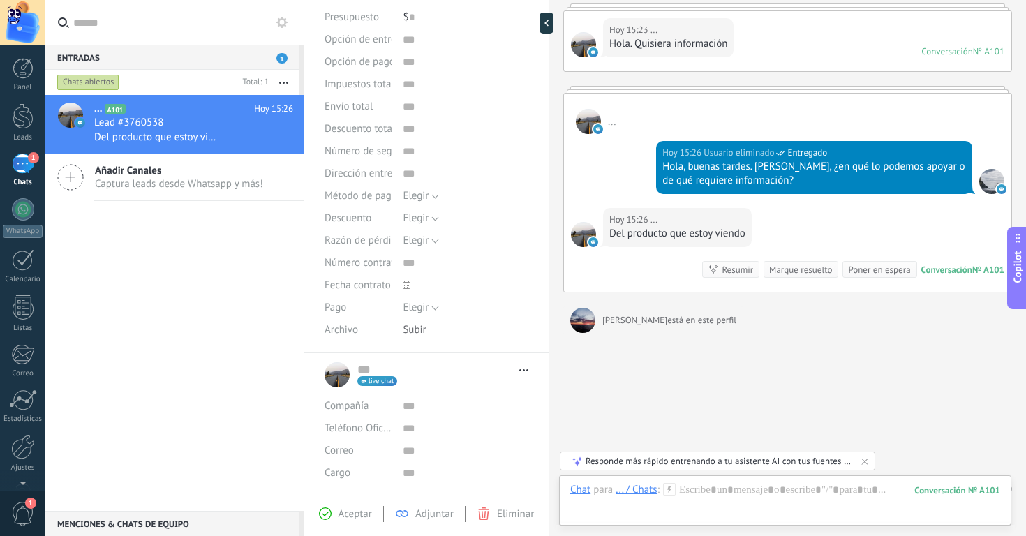
click at [340, 293] on div "Fecha contrato" at bounding box center [359, 285] width 68 height 22
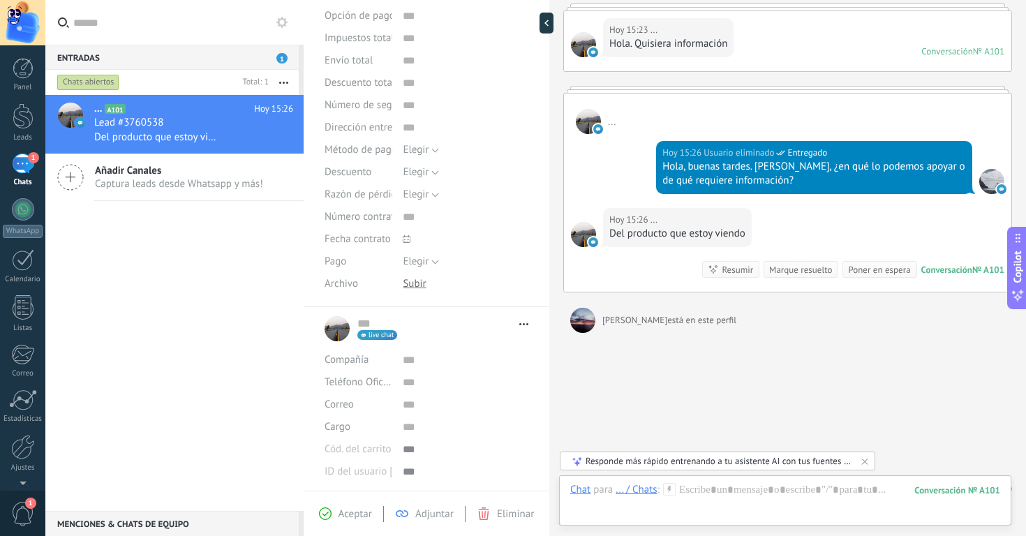
scroll to position [185, 0]
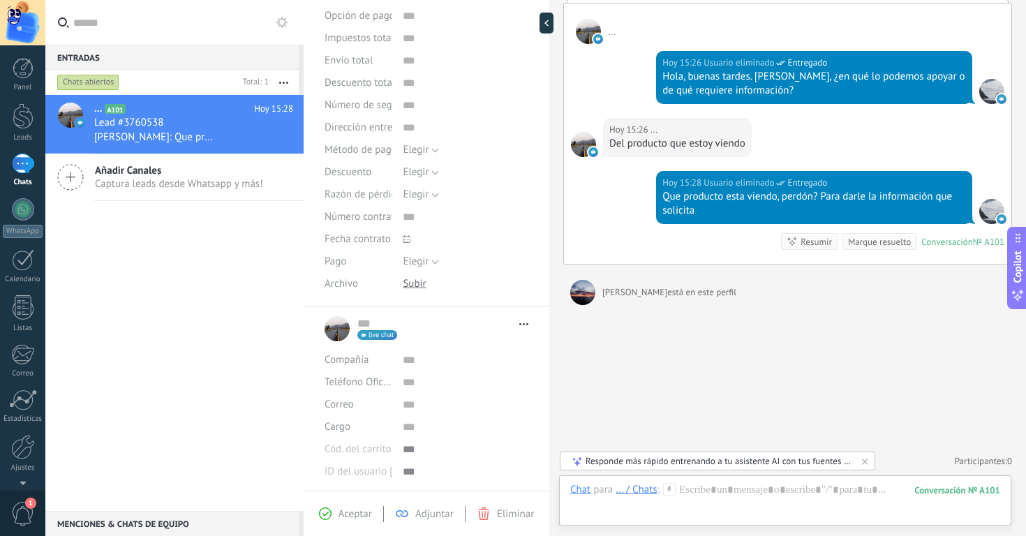
click at [340, 341] on div "... ... Abrir detalle Copie el nombre Desatar Contacto principal" at bounding box center [427, 328] width 204 height 35
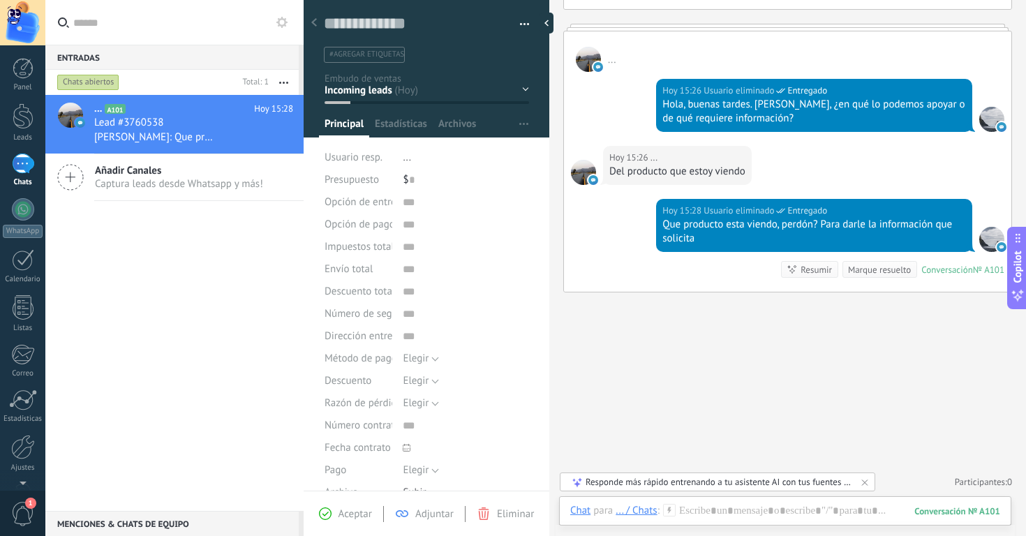
scroll to position [0, 0]
click at [401, 127] on span "Estadísticas" at bounding box center [401, 127] width 52 height 20
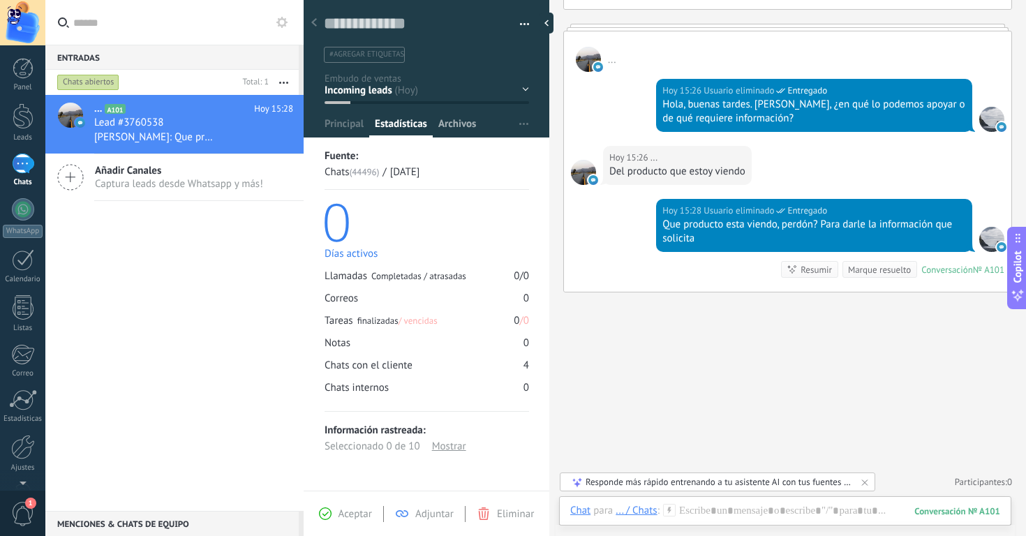
click at [478, 124] on div "Archivos" at bounding box center [457, 127] width 49 height 20
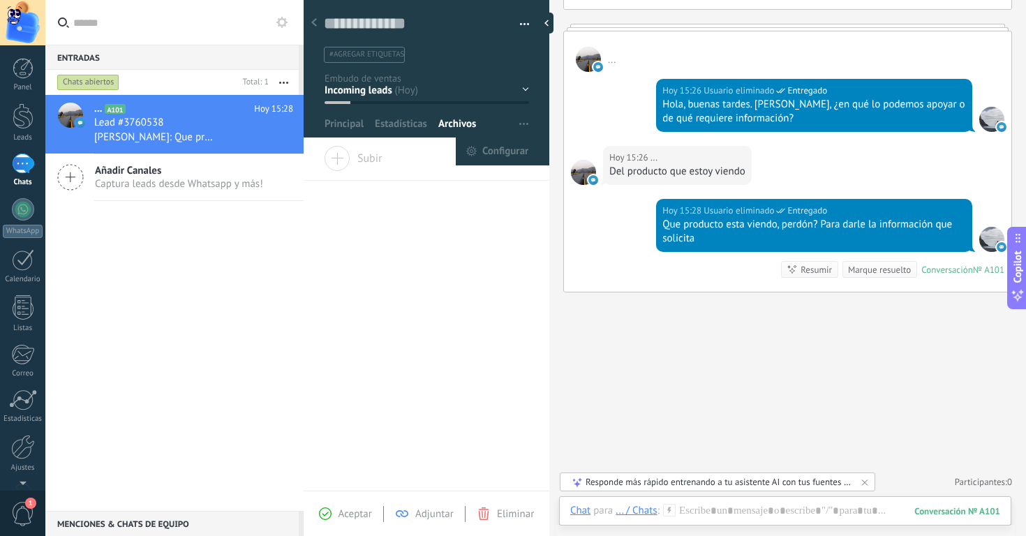
click at [520, 125] on span "button" at bounding box center [524, 124] width 9 height 27
click at [497, 154] on span "Configurar" at bounding box center [506, 152] width 46 height 28
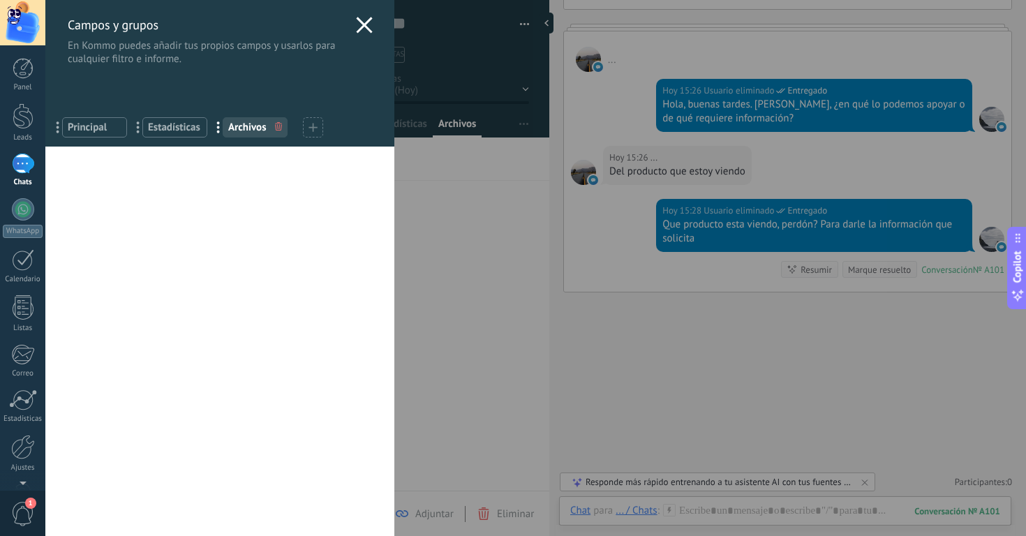
click at [366, 27] on icon at bounding box center [364, 25] width 17 height 17
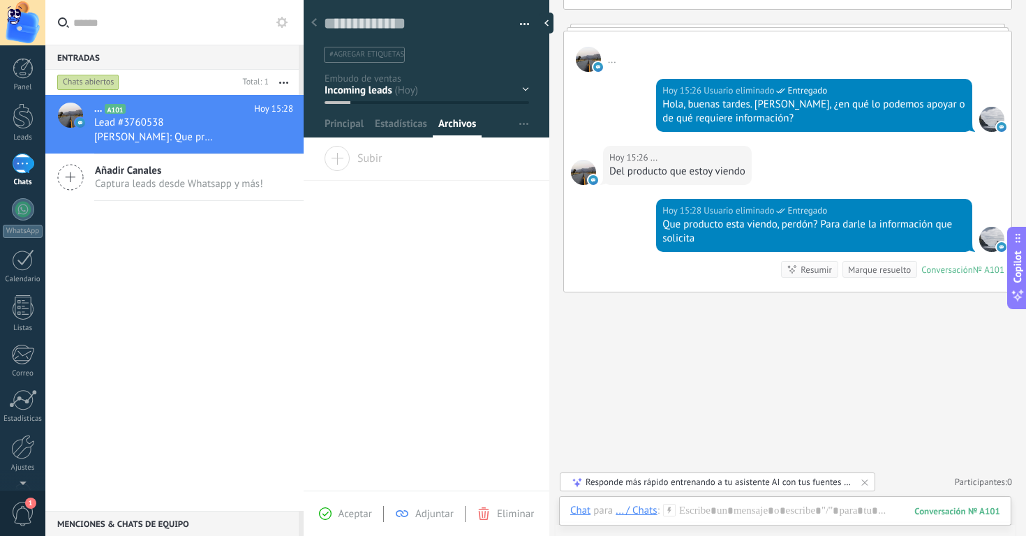
click at [464, 277] on div "Arrastra y suelte los archivos aquí para adjuntarlos. Suelte el botón del ratón…" at bounding box center [427, 318] width 246 height 345
click at [316, 23] on icon at bounding box center [314, 22] width 6 height 8
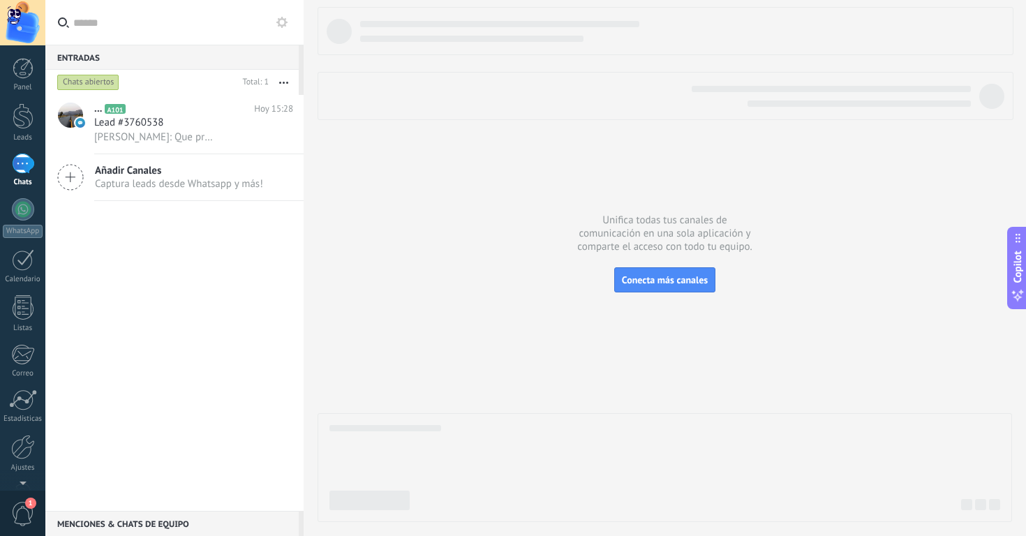
click at [185, 307] on div "... A101 Hoy 15:28 Lead #3760538 Hugo: Que producto esta viendo, perdón? Para d…" at bounding box center [174, 303] width 258 height 416
click at [212, 294] on div "... A101 Hoy 15:28 Lead #3760538 Hugo: Que producto esta viendo, perdón? Para d…" at bounding box center [174, 303] width 258 height 416
click at [163, 128] on span "Lead #3760538" at bounding box center [128, 123] width 69 height 14
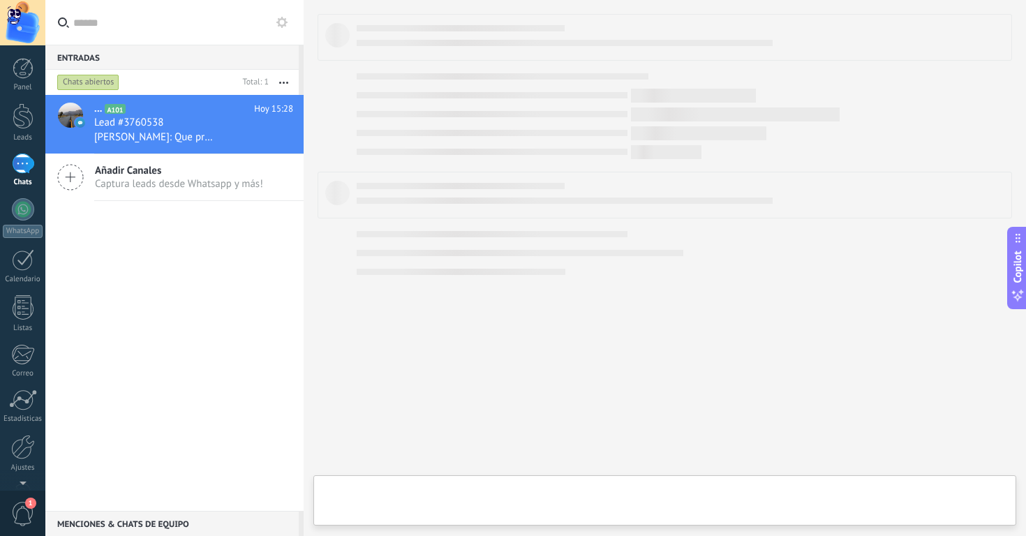
type textarea "**********"
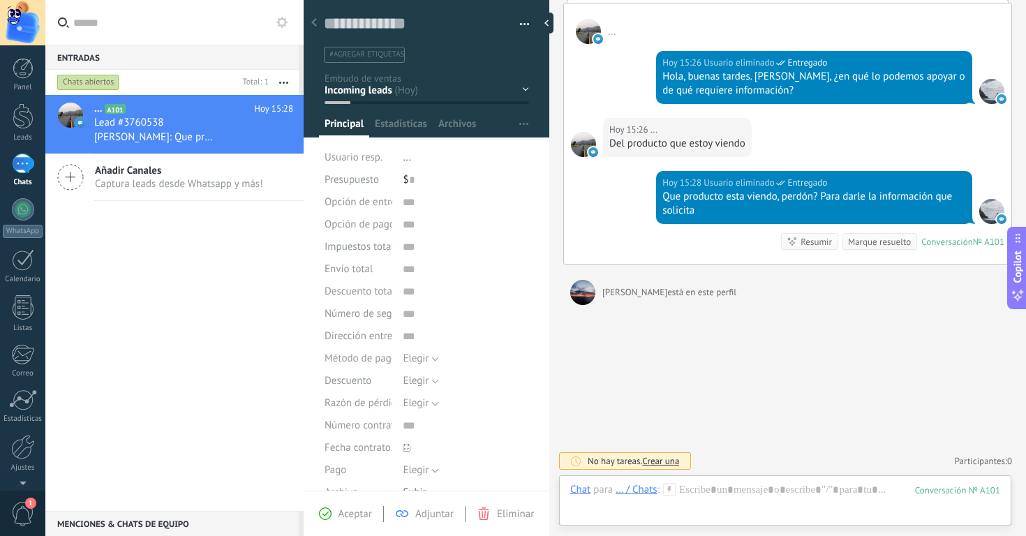
scroll to position [185, 0]
click at [726, 501] on div at bounding box center [785, 504] width 430 height 42
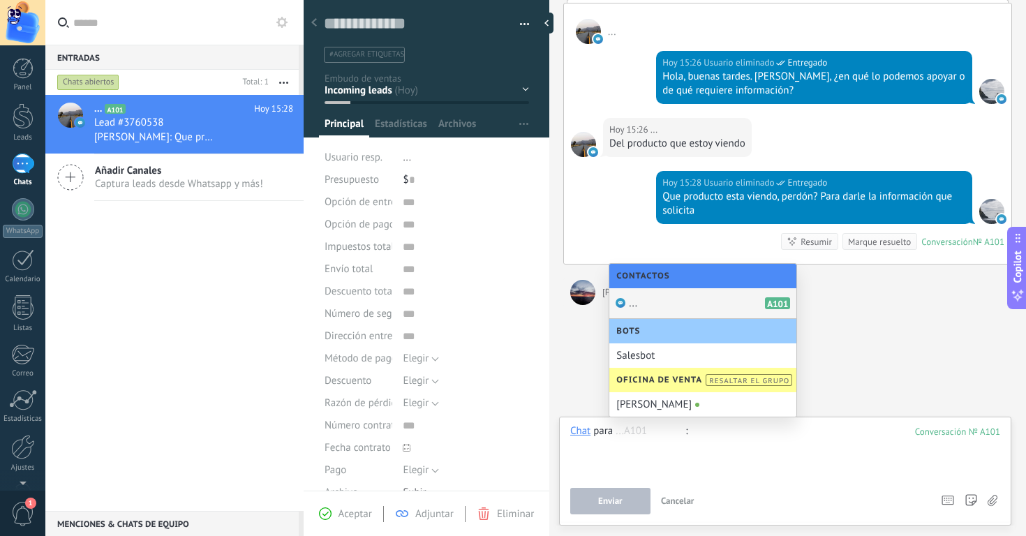
click at [699, 475] on div at bounding box center [785, 451] width 430 height 53
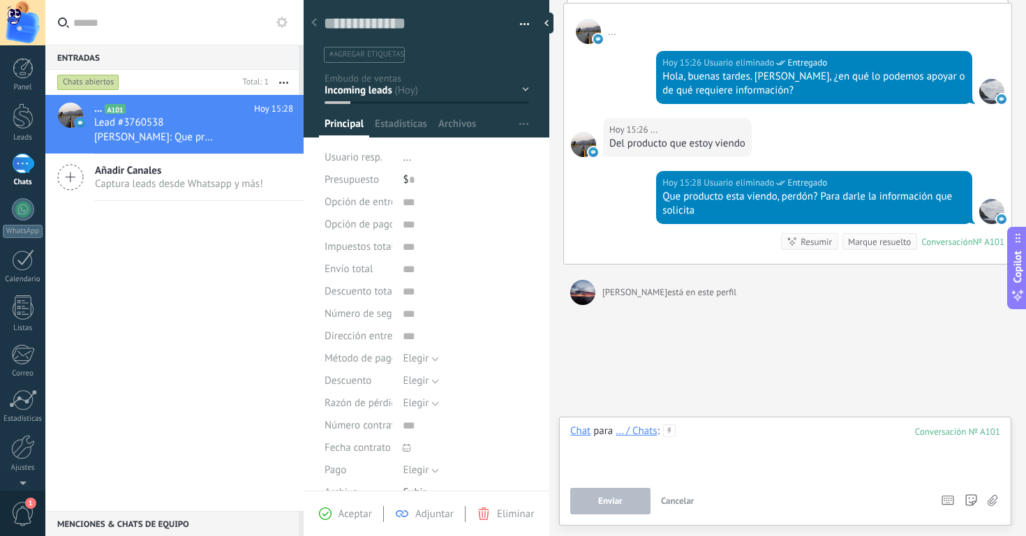
click at [617, 475] on div at bounding box center [785, 451] width 430 height 53
click at [633, 466] on div at bounding box center [785, 451] width 430 height 53
click at [635, 459] on div at bounding box center [785, 451] width 430 height 53
click at [648, 429] on div "... / Chats" at bounding box center [636, 431] width 41 height 13
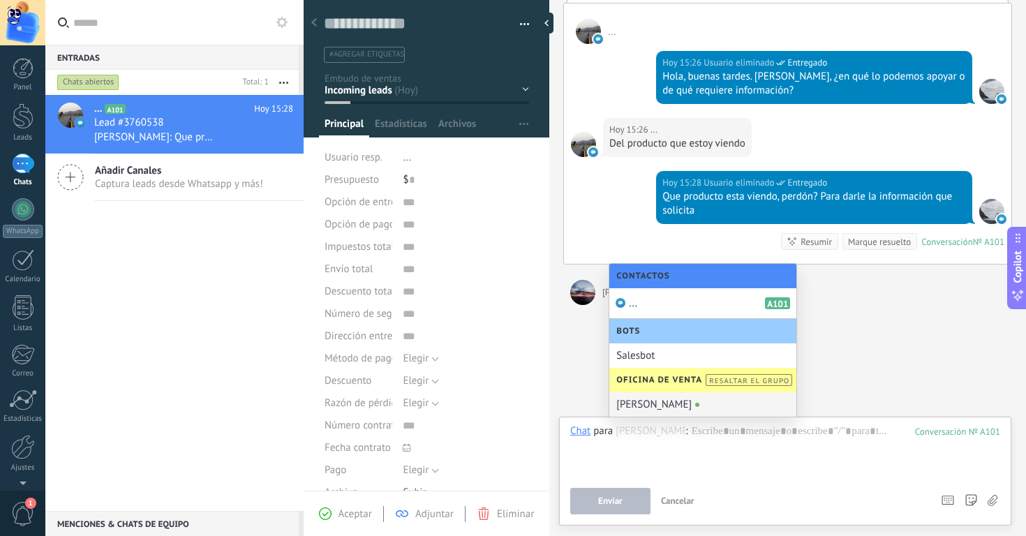
click at [634, 406] on div "[PERSON_NAME]" at bounding box center [703, 404] width 187 height 24
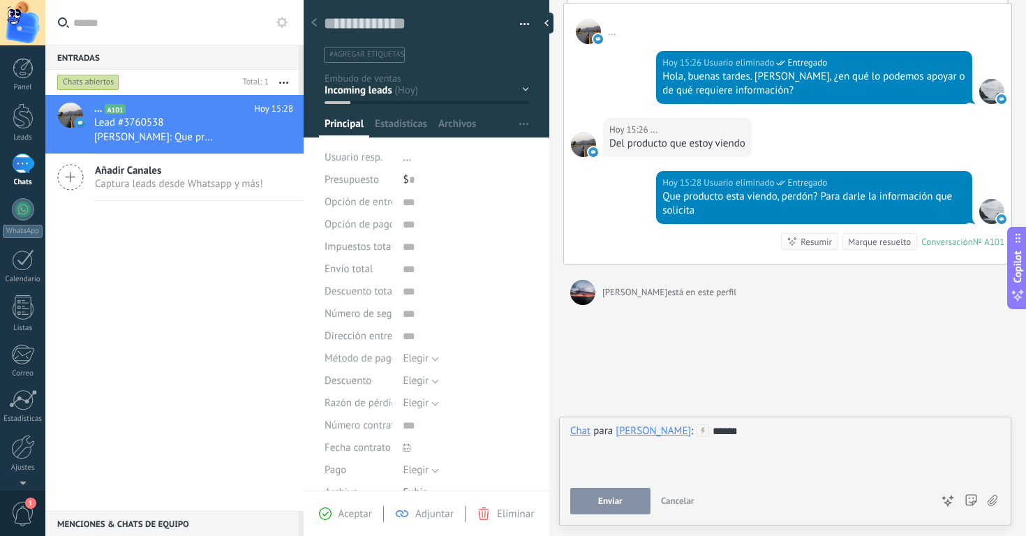
click at [634, 506] on button "Enviar" at bounding box center [610, 501] width 80 height 27
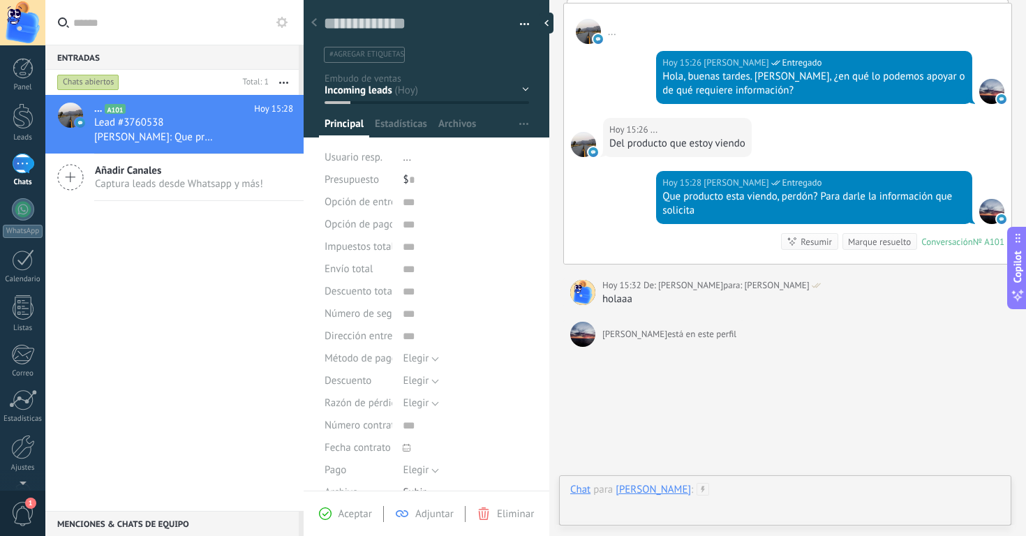
click at [682, 489] on div at bounding box center [785, 504] width 430 height 42
click at [763, 445] on div at bounding box center [785, 451] width 430 height 53
click at [838, 460] on div at bounding box center [785, 451] width 430 height 53
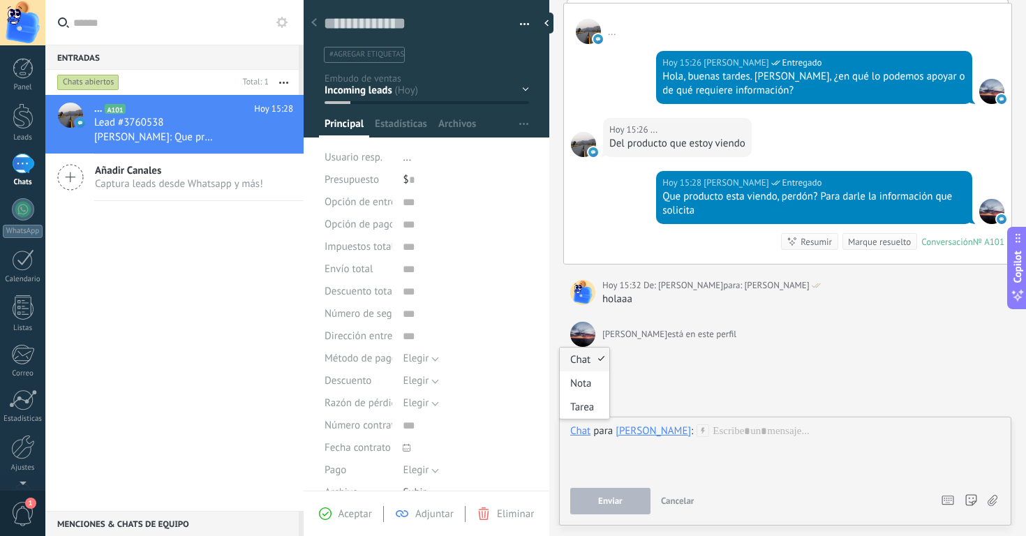
click at [578, 429] on div "Chat" at bounding box center [580, 431] width 20 height 13
click at [582, 383] on div "Nota" at bounding box center [585, 383] width 50 height 24
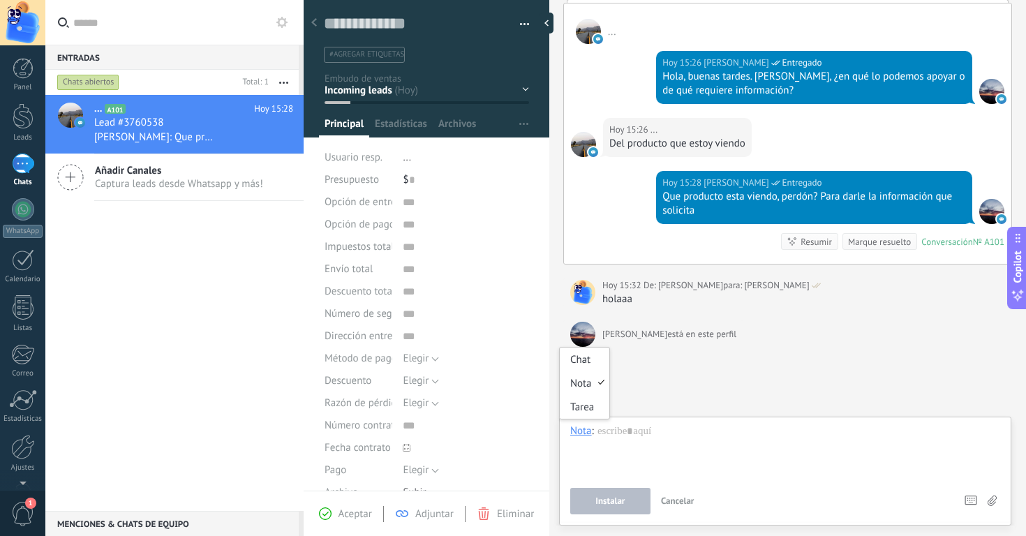
click at [583, 437] on div "Nota" at bounding box center [581, 431] width 22 height 13
click at [582, 367] on div "Chat" at bounding box center [585, 360] width 50 height 24
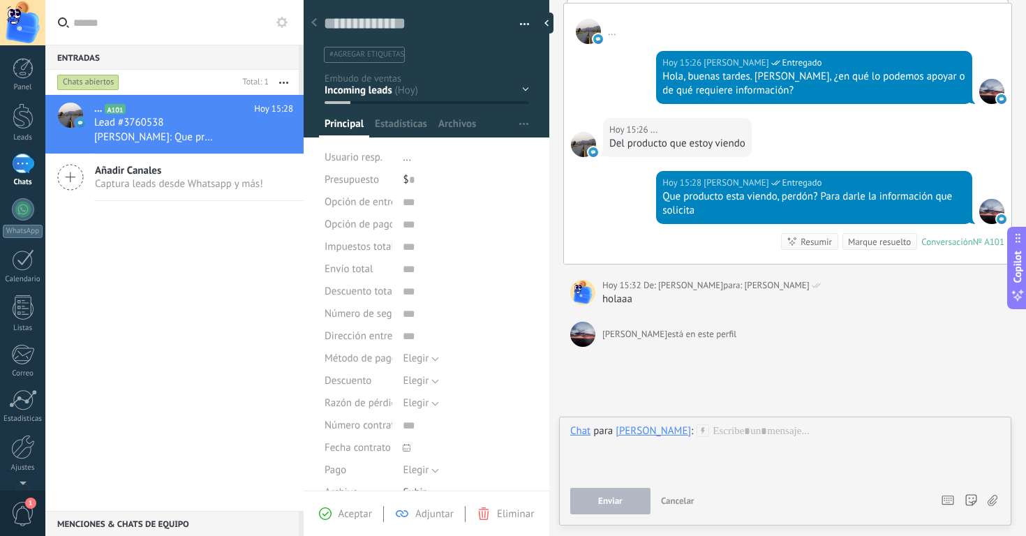
click at [634, 434] on div "[PERSON_NAME]" at bounding box center [653, 431] width 75 height 13
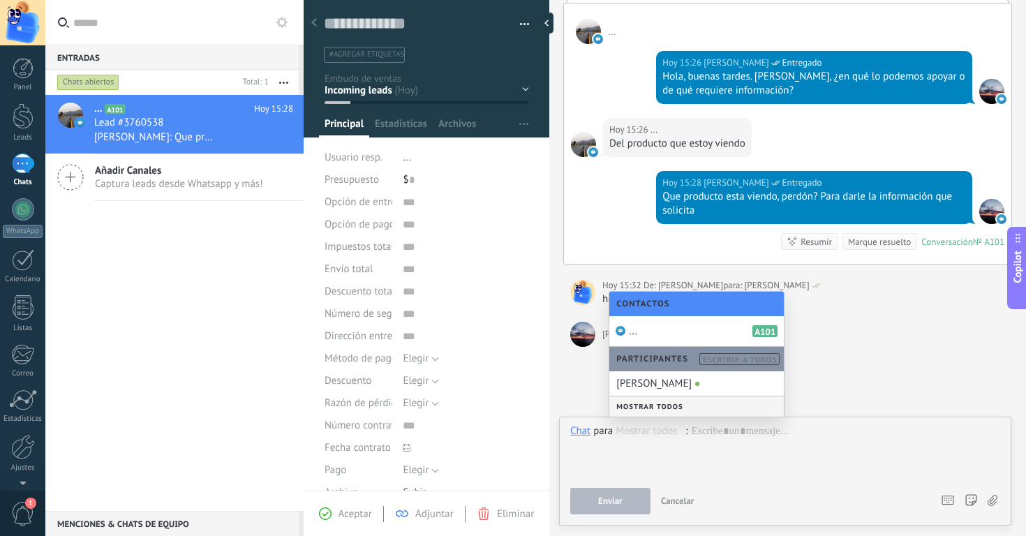
click at [646, 406] on div "Mostrar todos" at bounding box center [697, 407] width 175 height 20
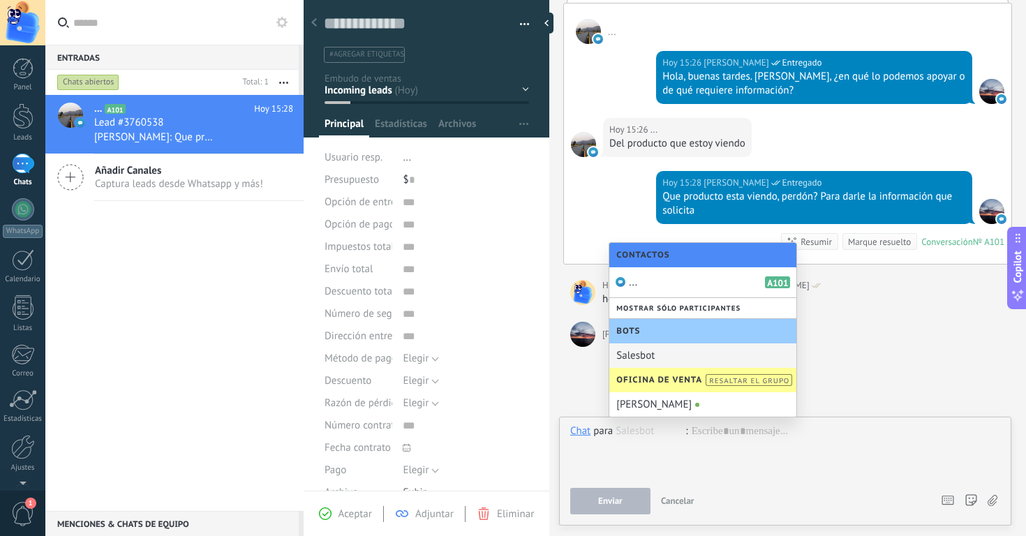
click at [649, 353] on div "Salesbot" at bounding box center [703, 356] width 187 height 24
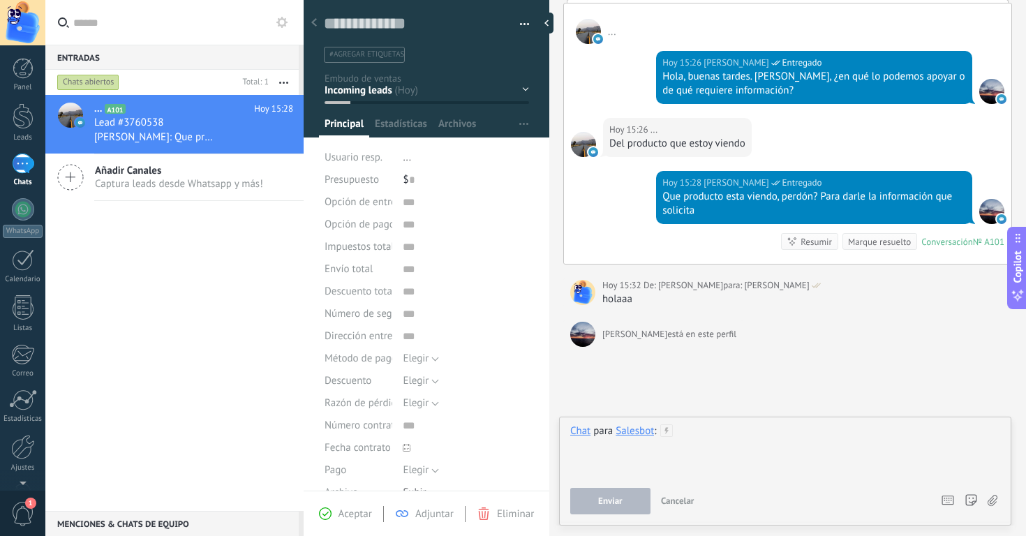
click at [647, 440] on div at bounding box center [785, 451] width 430 height 53
click at [645, 427] on div "Salesbot" at bounding box center [635, 431] width 38 height 13
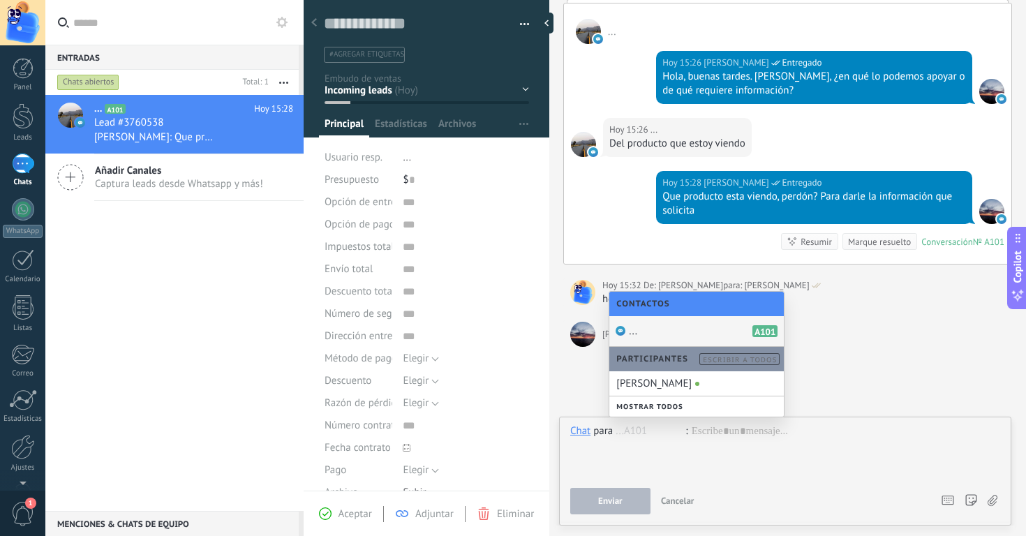
click at [684, 329] on div "... A101" at bounding box center [697, 331] width 175 height 31
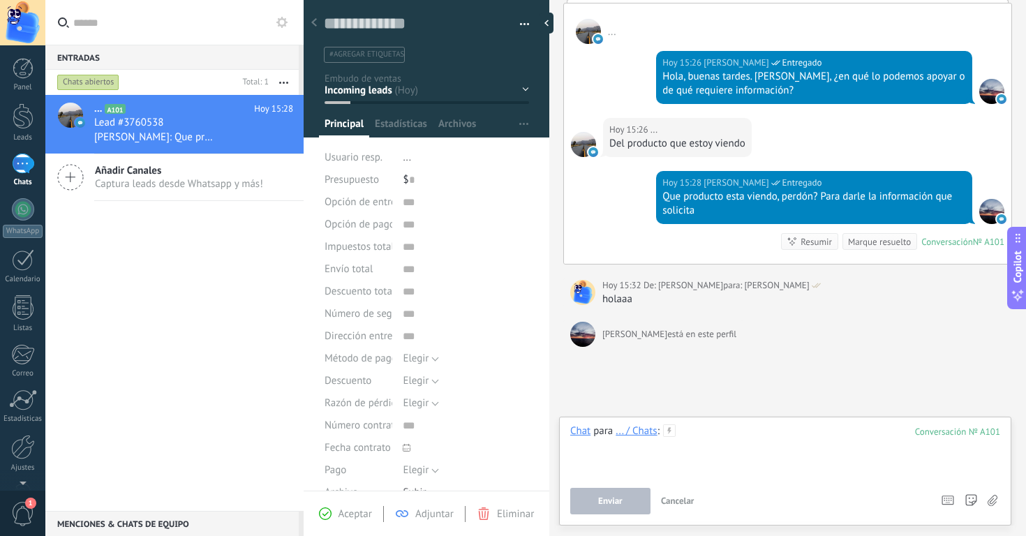
click at [700, 433] on div at bounding box center [785, 451] width 430 height 53
click at [590, 511] on button "Enviar" at bounding box center [610, 501] width 80 height 27
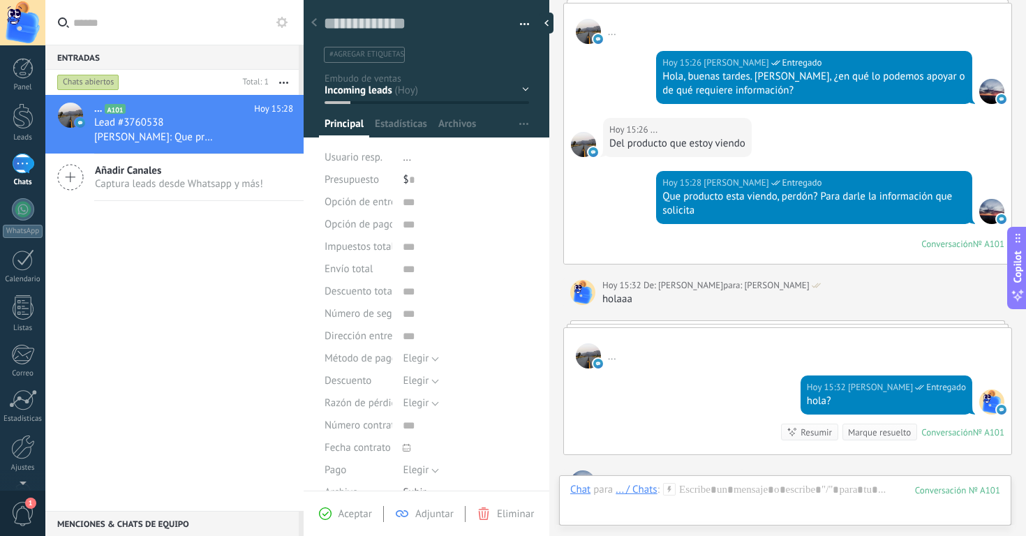
scroll to position [227, 0]
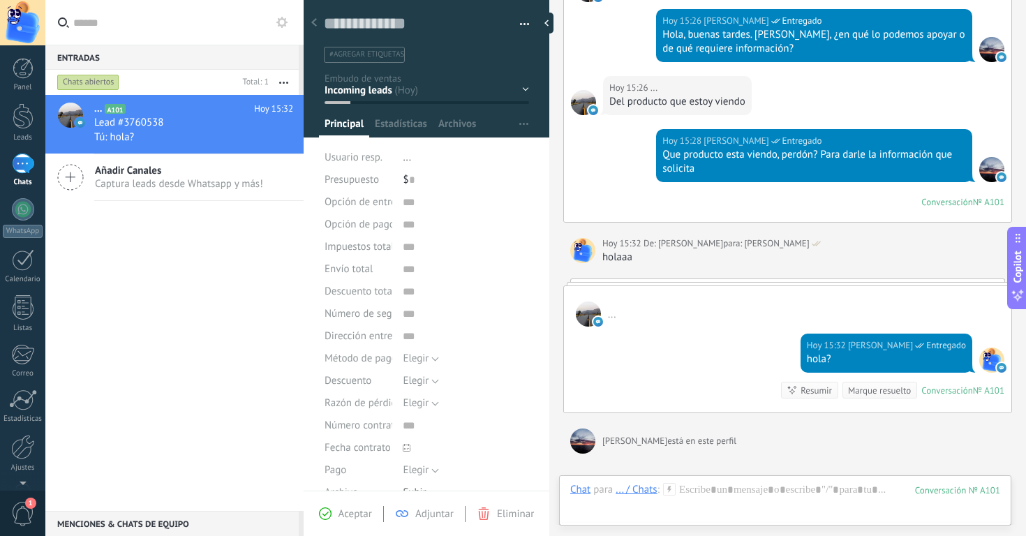
click at [867, 432] on div "Hugo está en este perfil está escribiendo..." at bounding box center [788, 441] width 449 height 28
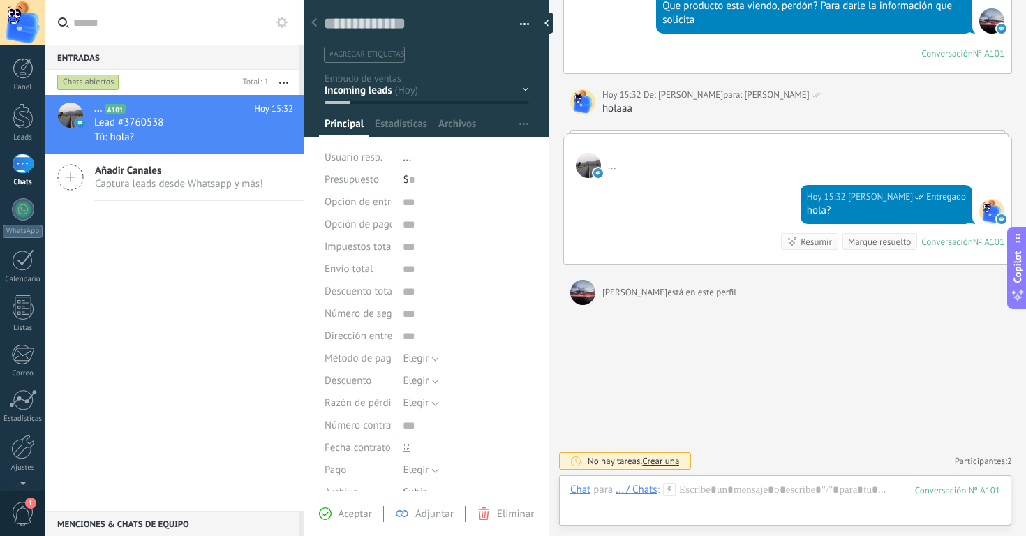
scroll to position [376, 0]
click at [807, 208] on div "hola?" at bounding box center [886, 211] width 159 height 14
click at [987, 466] on link "Participantes: 2" at bounding box center [983, 461] width 57 height 12
click at [819, 411] on div "Buscar Carga más Hoy Hoy Creación: 2 eventos Expandir Hoy 15:23 ... Hola. Quisi…" at bounding box center [788, 80] width 477 height 912
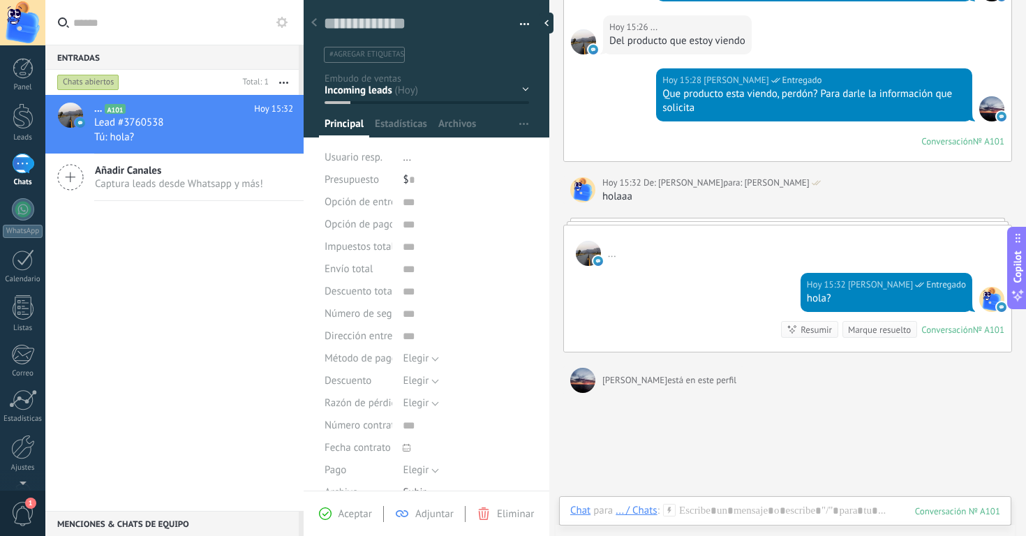
scroll to position [286, 0]
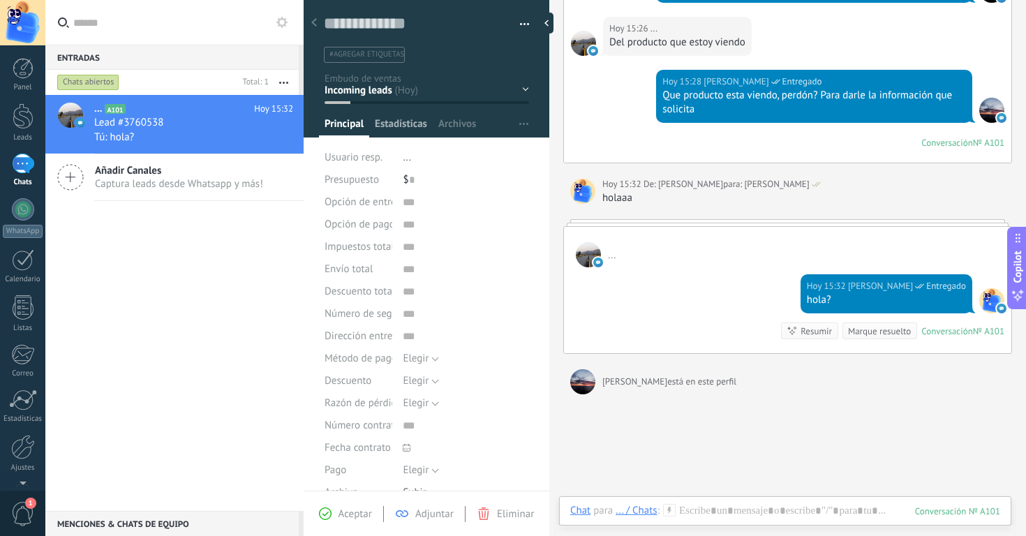
click at [396, 128] on span "Estadísticas" at bounding box center [401, 127] width 52 height 20
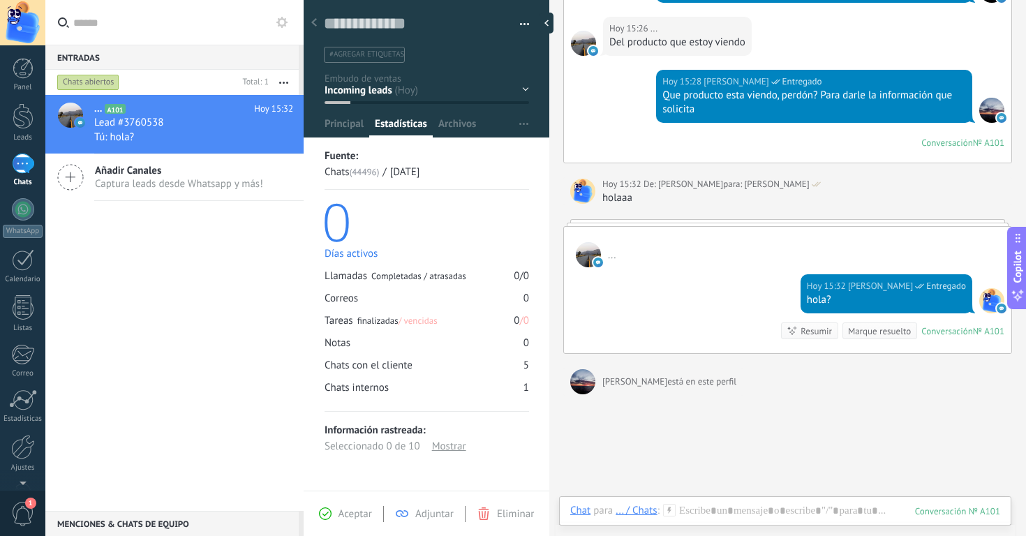
click at [487, 175] on div "Chats (44496) / 22.09.2025" at bounding box center [427, 172] width 205 height 16
click at [447, 451] on div "Mostrar" at bounding box center [449, 447] width 34 height 16
click at [475, 114] on div at bounding box center [427, 64] width 246 height 147
click at [473, 121] on span "Archivos" at bounding box center [458, 127] width 38 height 20
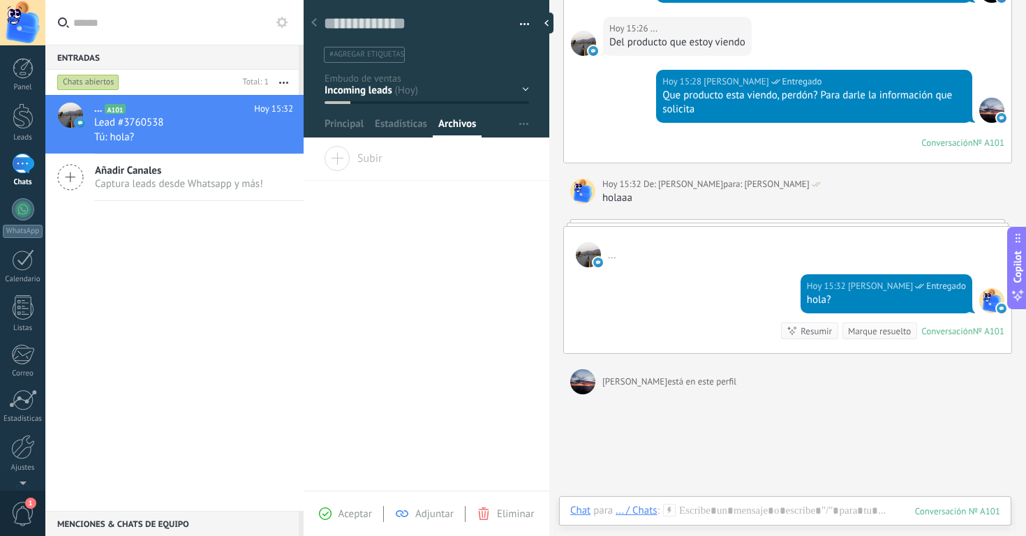
click at [445, 205] on div "Arrastra y suelte los archivos aquí para adjuntarlos. Suelte el botón del ratón…" at bounding box center [427, 318] width 246 height 345
click at [365, 161] on span "Subir" at bounding box center [353, 156] width 59 height 20
click at [0, 0] on input "Subir" at bounding box center [0, 0] width 0 height 0
click at [440, 360] on div "Arrastra y suelte los archivos aquí para adjuntarlos. Suelte el botón del ratón…" at bounding box center [427, 318] width 246 height 345
click at [964, 330] on div "Conversación" at bounding box center [948, 331] width 52 height 12
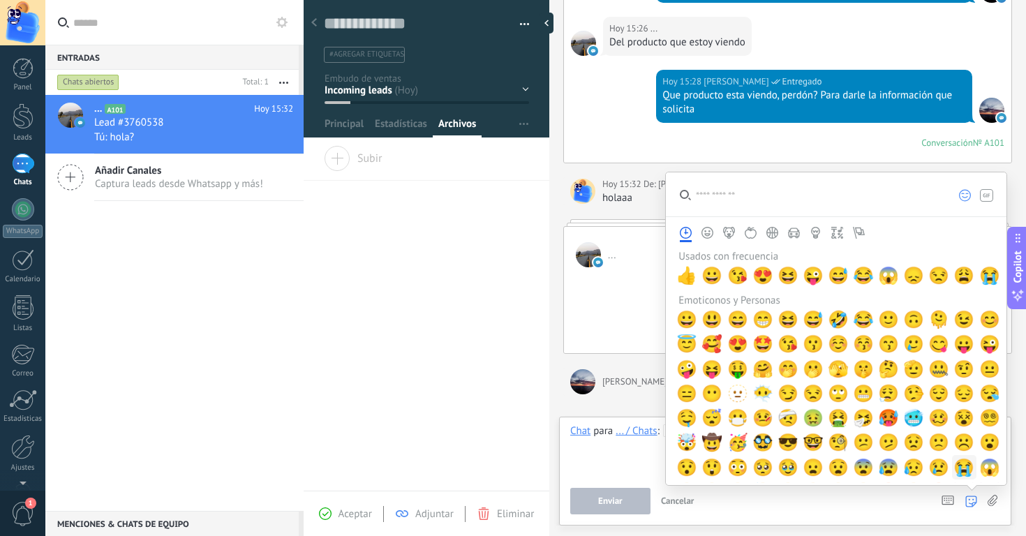
click at [954, 468] on span "😭" at bounding box center [964, 468] width 21 height 20
click at [965, 466] on span "😭" at bounding box center [964, 468] width 21 height 20
click at [624, 464] on div "** **" at bounding box center [785, 451] width 430 height 53
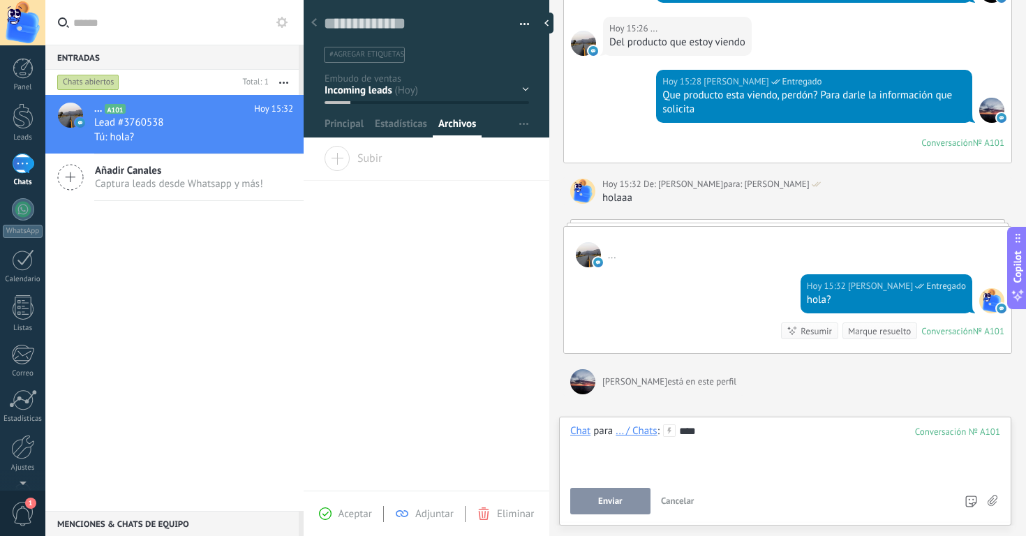
click at [612, 499] on span "Enviar" at bounding box center [610, 501] width 24 height 10
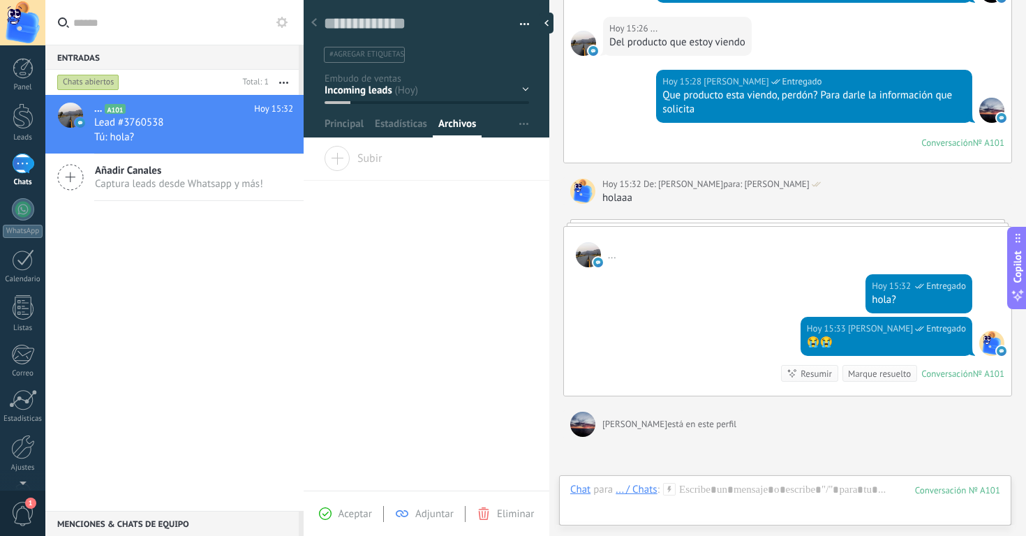
scroll to position [418, 0]
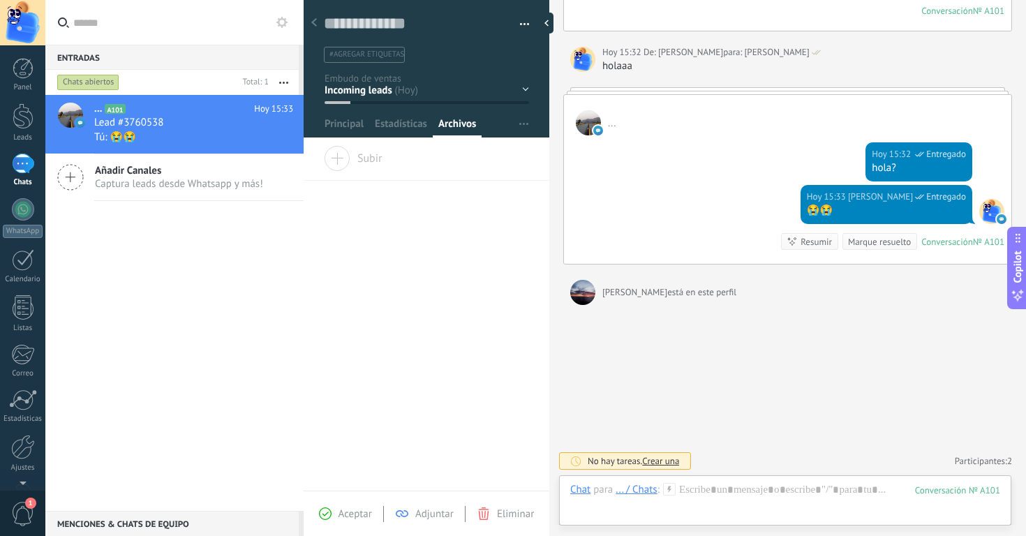
click at [890, 406] on div "Buscar Carga más Hoy Hoy Creación: 2 eventos Expandir Hoy 15:23 ... Hola. Quisi…" at bounding box center [788, 59] width 477 height 955
click at [212, 332] on div "... A101 Hoy 15:33 Lead #3760538 Tú: 😭😭 Añadir Canales Captura leads desde What…" at bounding box center [174, 303] width 258 height 416
click at [12, 154] on div "1" at bounding box center [23, 164] width 22 height 20
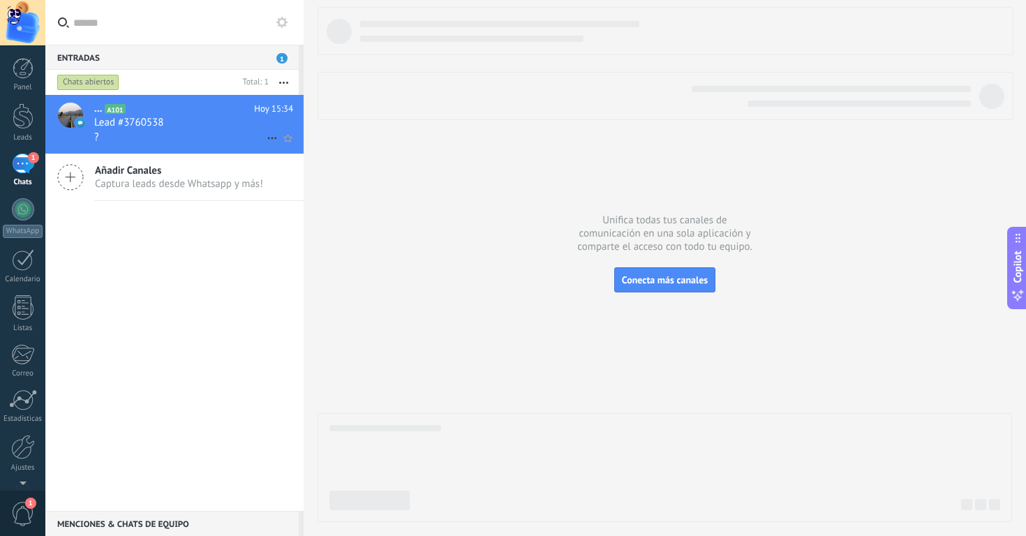
click at [155, 117] on span "Lead #3760538" at bounding box center [128, 123] width 69 height 14
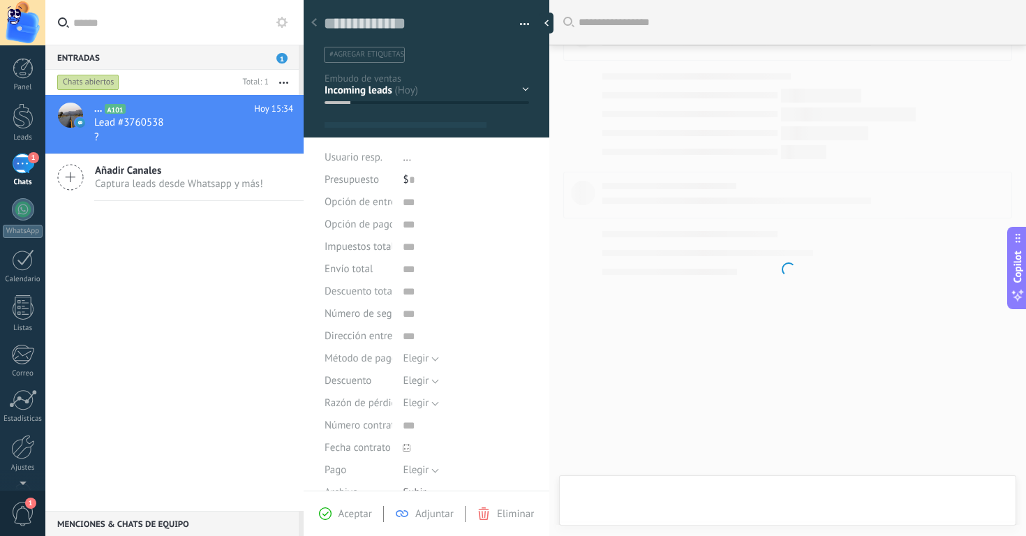
type textarea "**********"
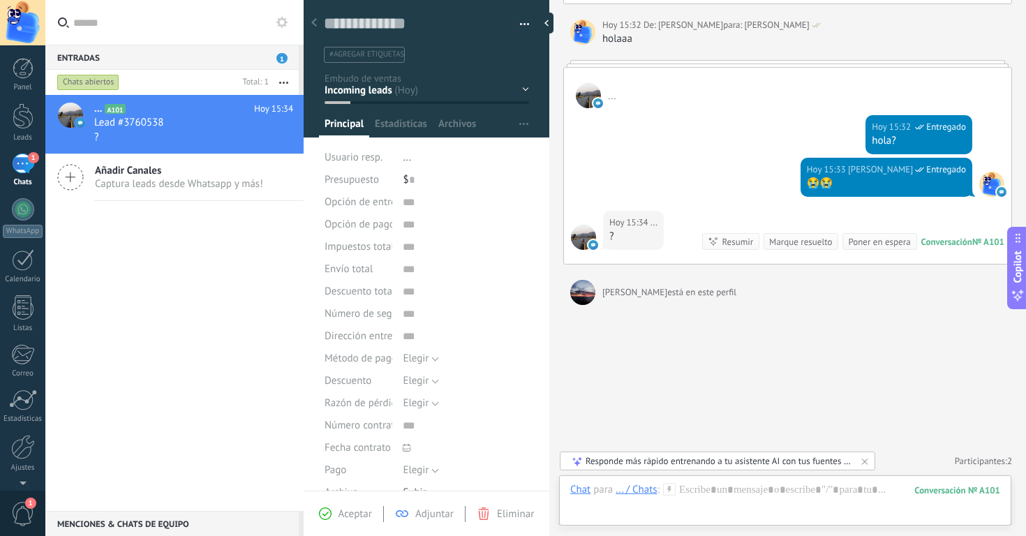
scroll to position [445, 0]
click at [529, 517] on span "Eliminar" at bounding box center [515, 514] width 37 height 13
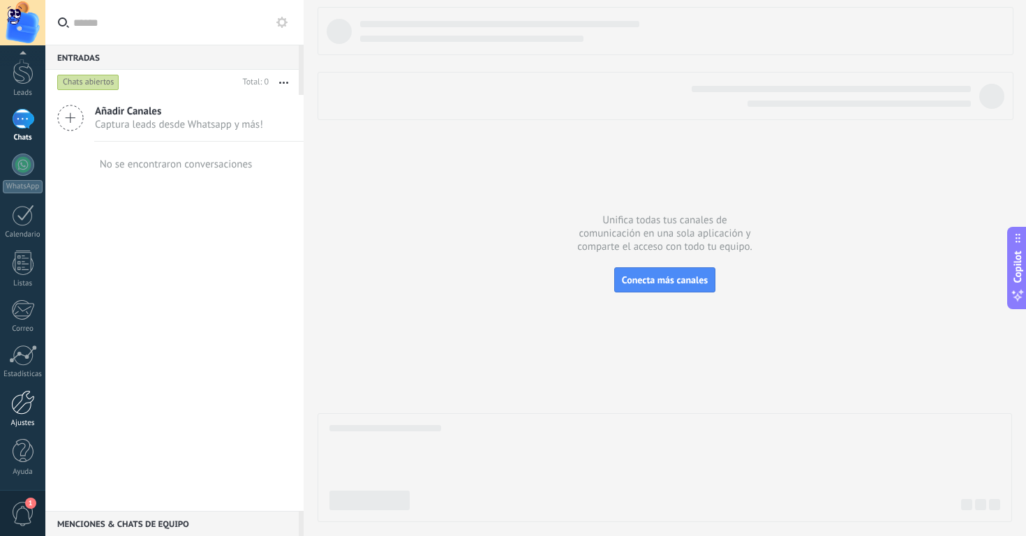
scroll to position [45, 0]
click at [20, 413] on div at bounding box center [23, 402] width 24 height 24
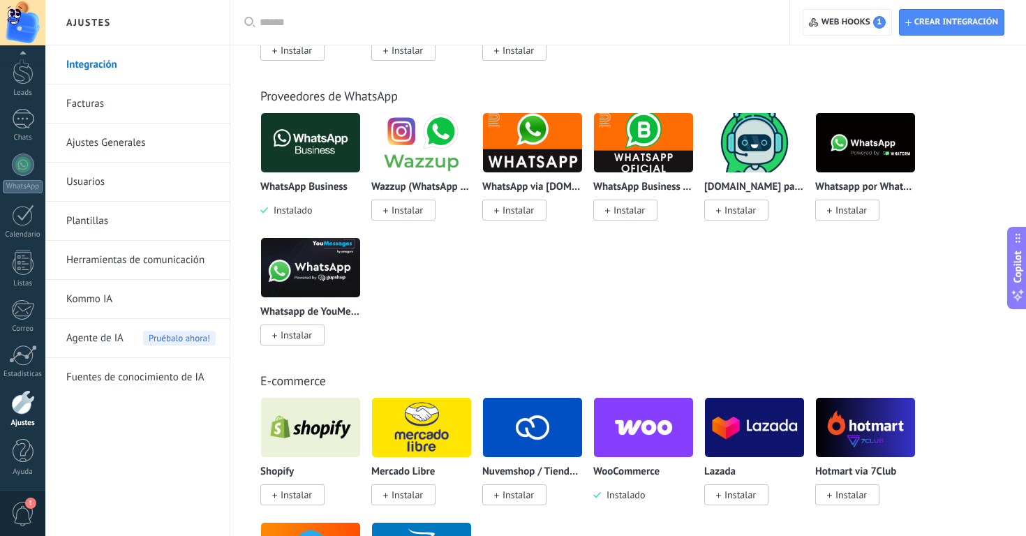
scroll to position [532, 0]
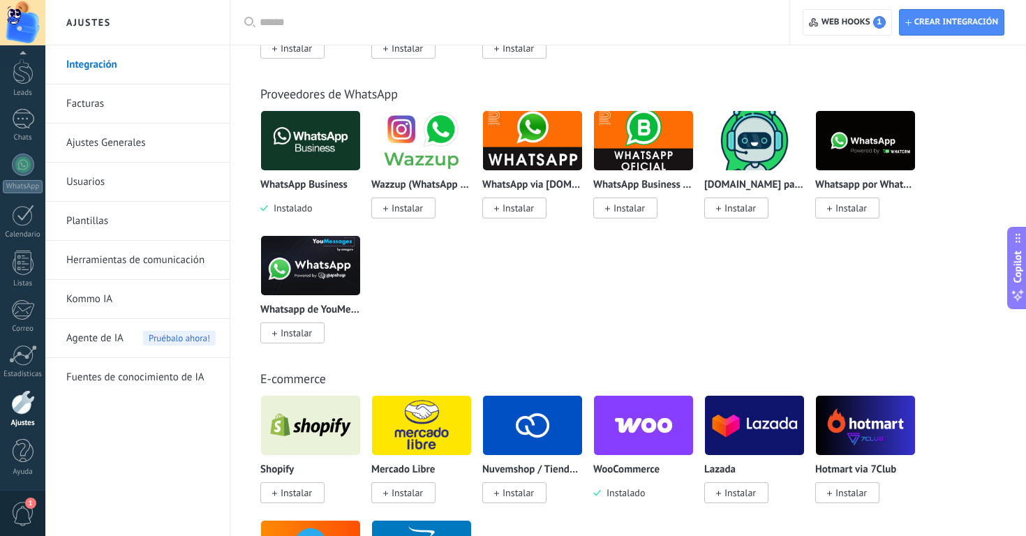
click at [314, 133] on img at bounding box center [310, 141] width 99 height 68
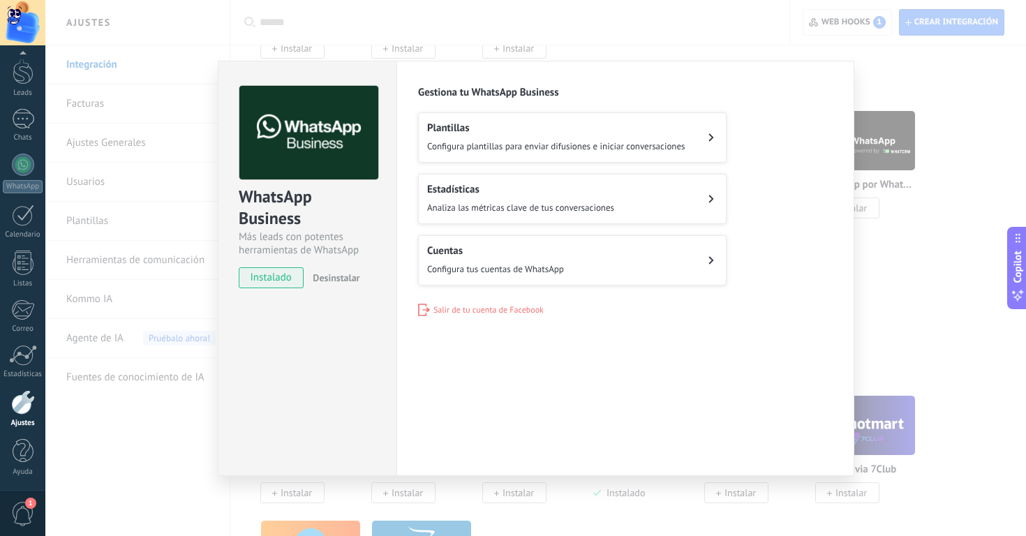
click at [325, 394] on div "WhatsApp Business Más leads con potentes herramientas de WhatsApp instalado Des…" at bounding box center [307, 268] width 179 height 415
click at [542, 267] on span "Configura tus cuentas de WhatsApp" at bounding box center [495, 270] width 137 height 14
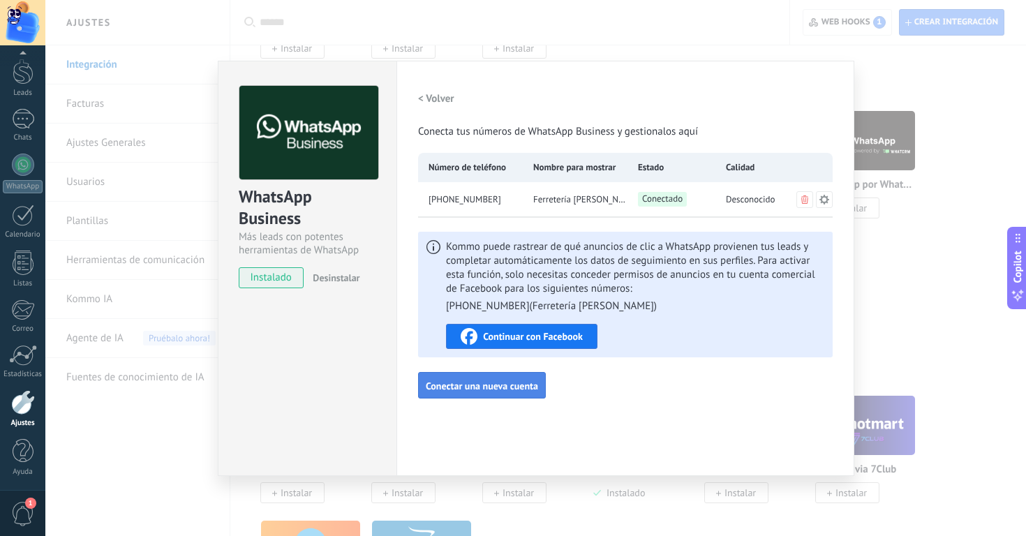
click at [507, 391] on span "Conectar una nueva cuenta" at bounding box center [482, 386] width 112 height 10
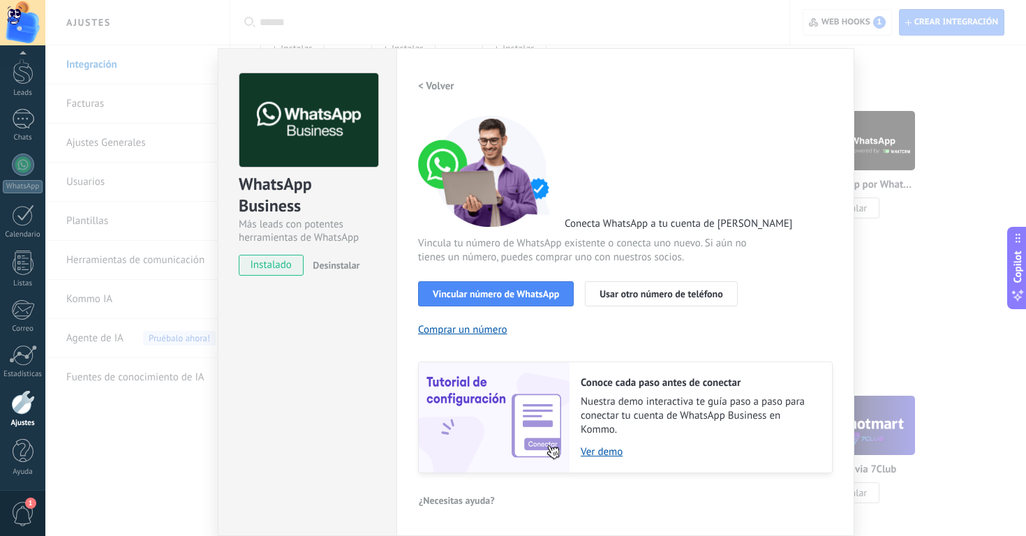
scroll to position [12, 0]
click at [510, 297] on span "Vincular número de WhatsApp" at bounding box center [496, 295] width 126 height 10
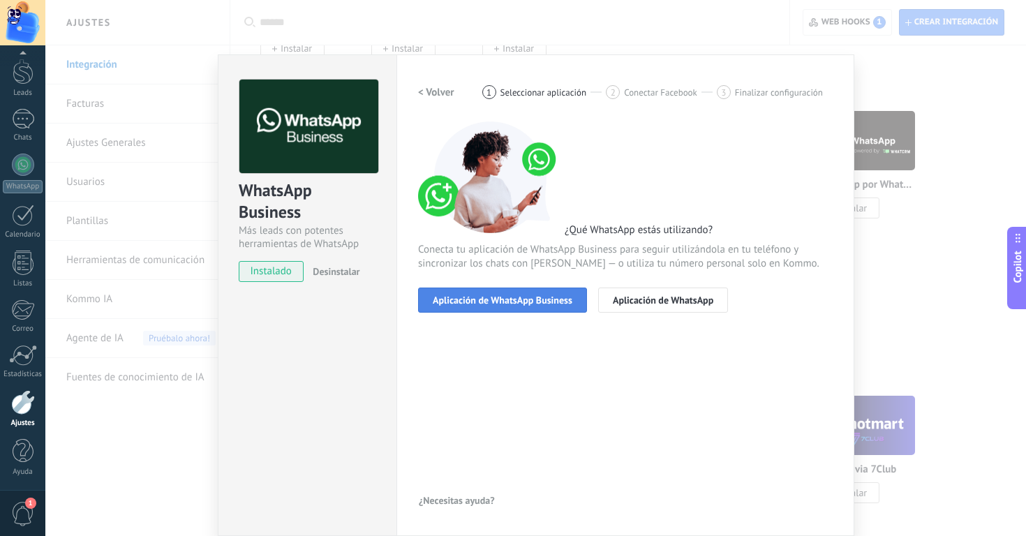
click at [522, 303] on span "Aplicación de WhatsApp Business" at bounding box center [503, 300] width 140 height 10
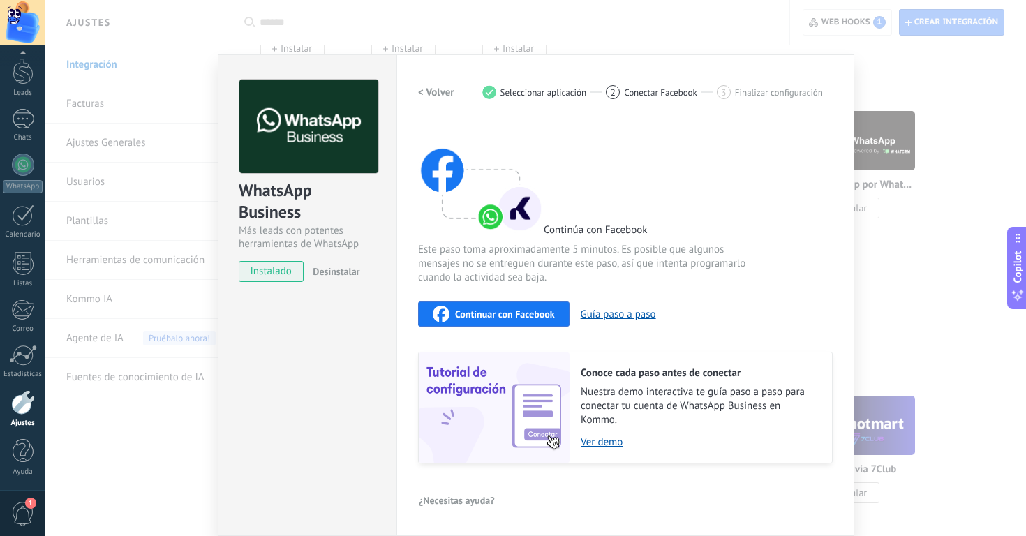
click at [436, 88] on h2 "< Volver" at bounding box center [436, 92] width 36 height 13
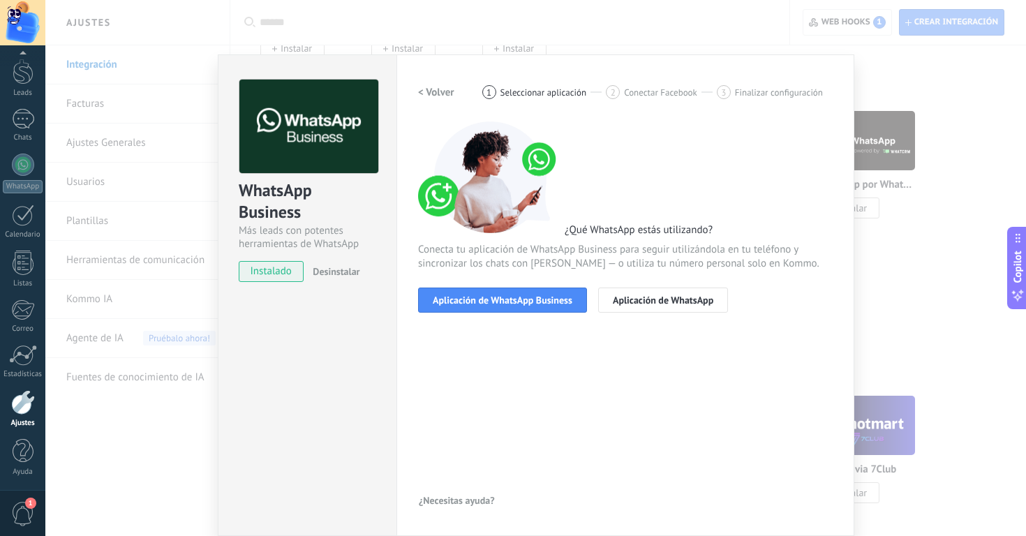
click at [435, 89] on h2 "< Volver" at bounding box center [436, 92] width 36 height 13
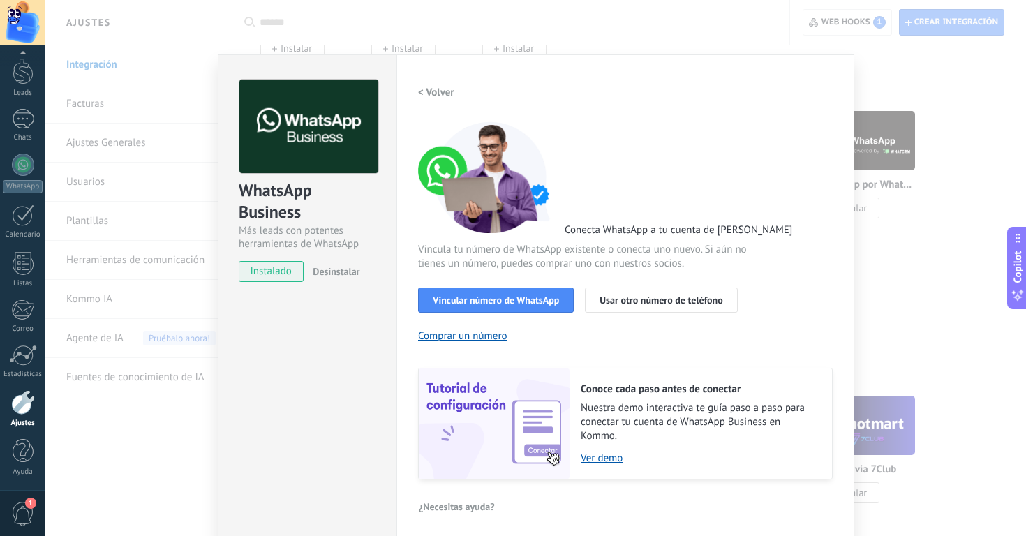
click at [433, 96] on h2 "< Volver" at bounding box center [436, 92] width 36 height 13
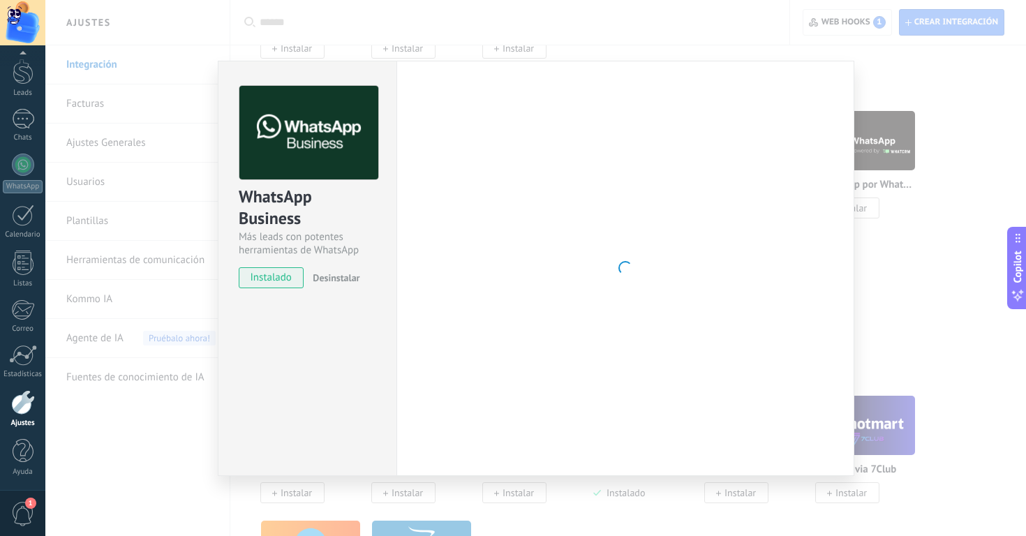
scroll to position [0, 0]
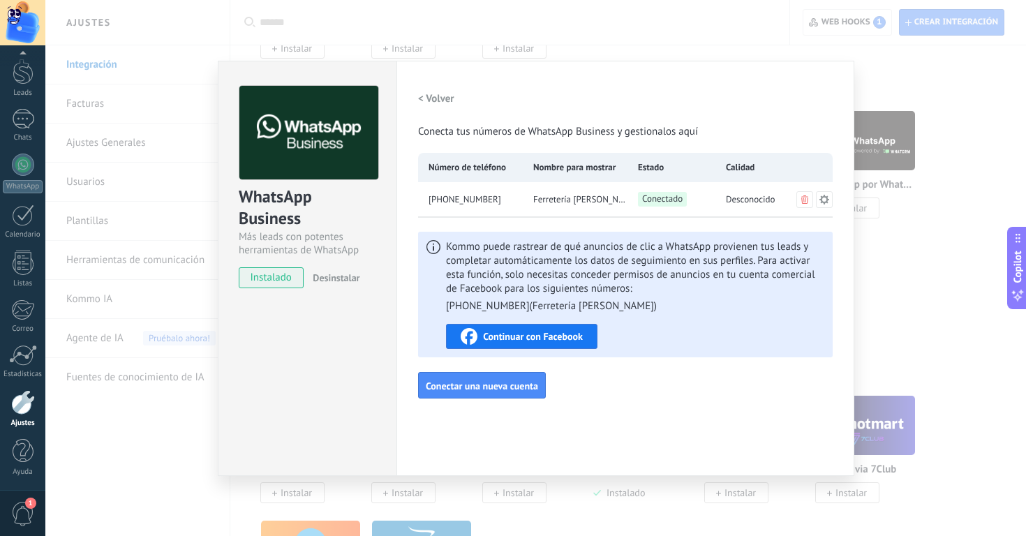
click at [603, 199] on span "Ferretería [PERSON_NAME]" at bounding box center [580, 200] width 94 height 14
click at [830, 200] on button at bounding box center [824, 199] width 17 height 17
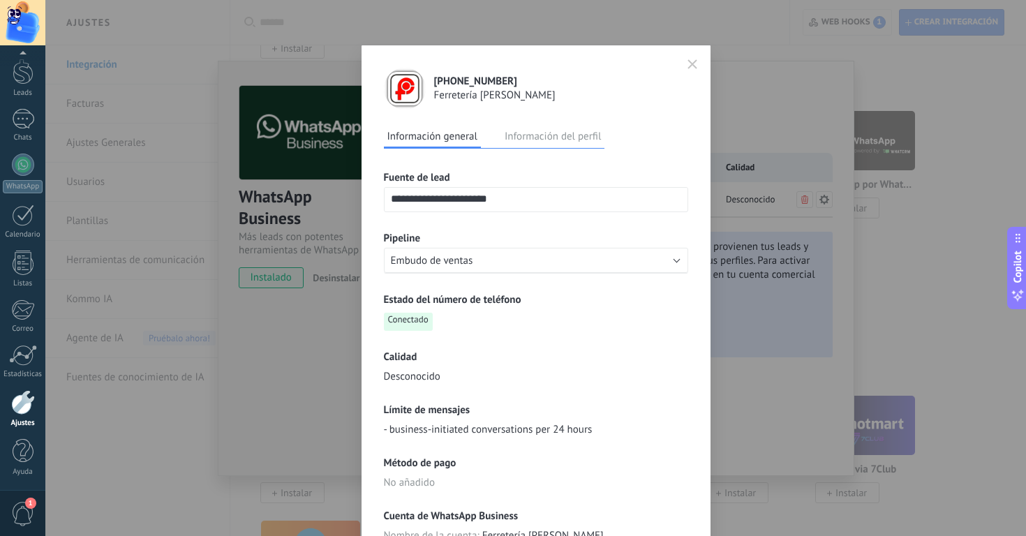
drag, startPoint x: 465, startPoint y: 203, endPoint x: 619, endPoint y: 202, distance: 154.3
click at [618, 202] on input "**********" at bounding box center [536, 199] width 303 height 22
type input "**********"
click at [573, 149] on div "**********" at bounding box center [536, 434] width 304 height 570
click at [582, 138] on button "Información del perfil" at bounding box center [552, 136] width 103 height 21
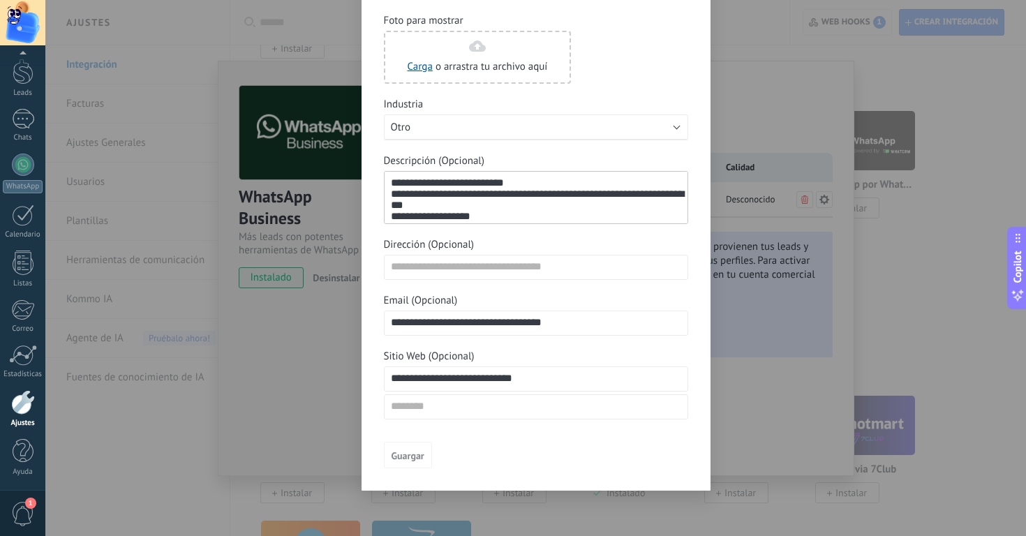
scroll to position [203, 0]
click at [410, 455] on span "Guargar" at bounding box center [408, 456] width 33 height 10
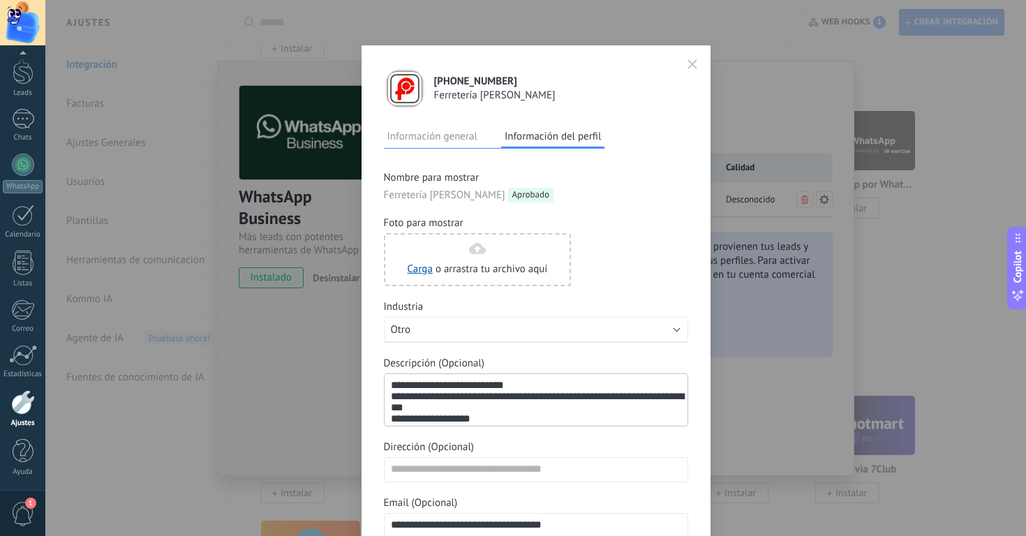
scroll to position [-1, 0]
click at [454, 138] on button "Información general" at bounding box center [432, 136] width 97 height 21
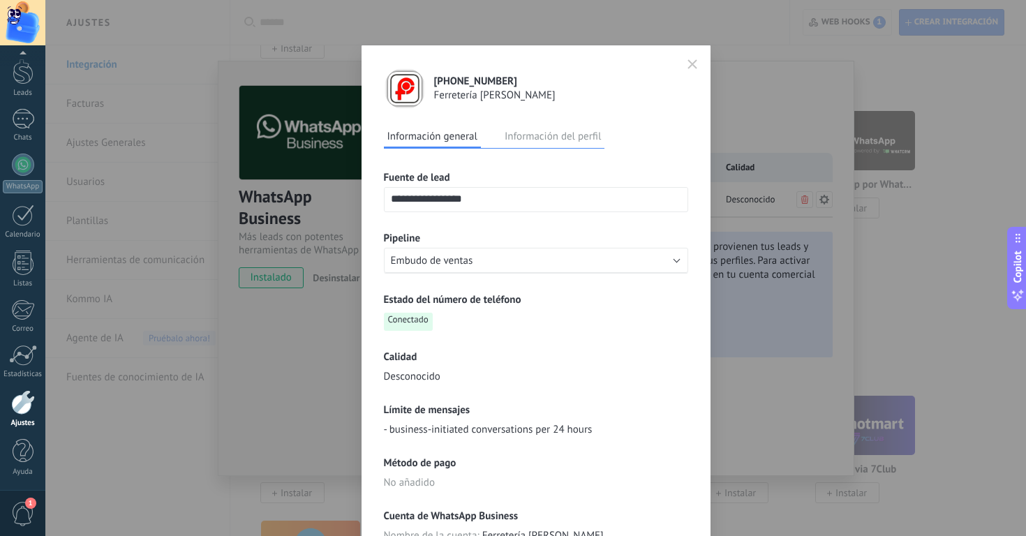
scroll to position [0, 0]
click at [517, 200] on input "**********" at bounding box center [536, 199] width 303 height 22
click at [688, 67] on icon "button" at bounding box center [692, 64] width 8 height 8
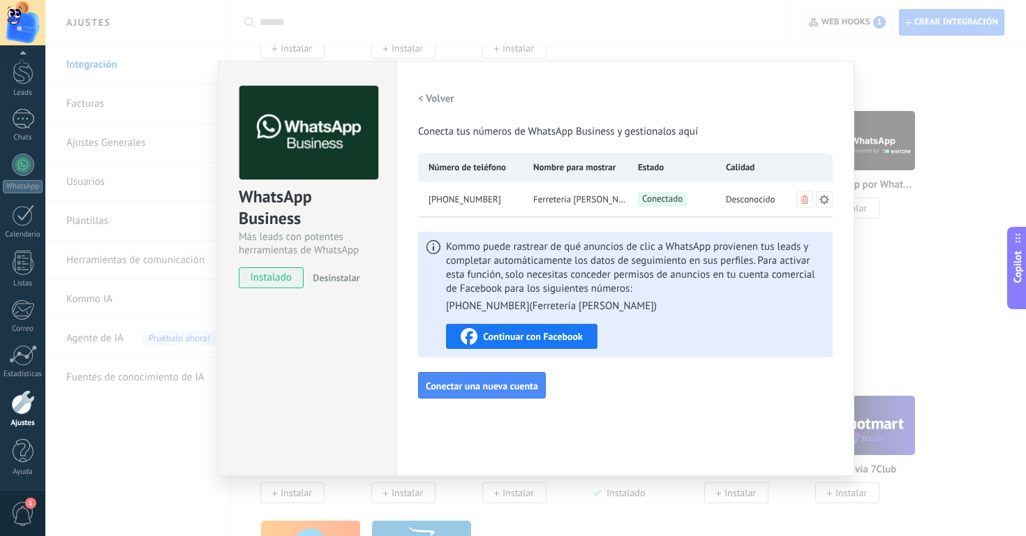
click at [824, 198] on icon at bounding box center [824, 199] width 11 height 11
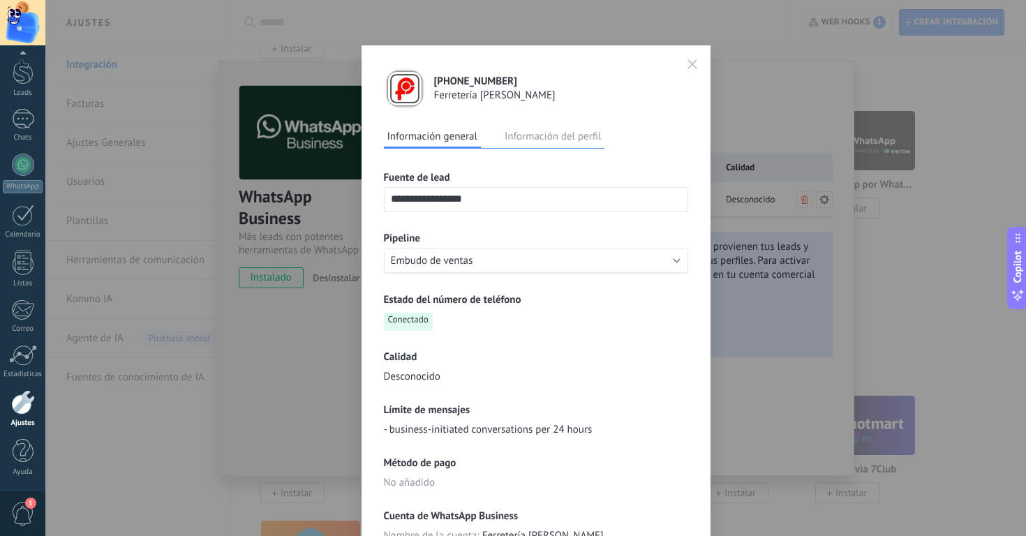
click at [527, 203] on input "**********" at bounding box center [536, 199] width 303 height 22
click at [529, 140] on button "Información del perfil" at bounding box center [552, 136] width 103 height 21
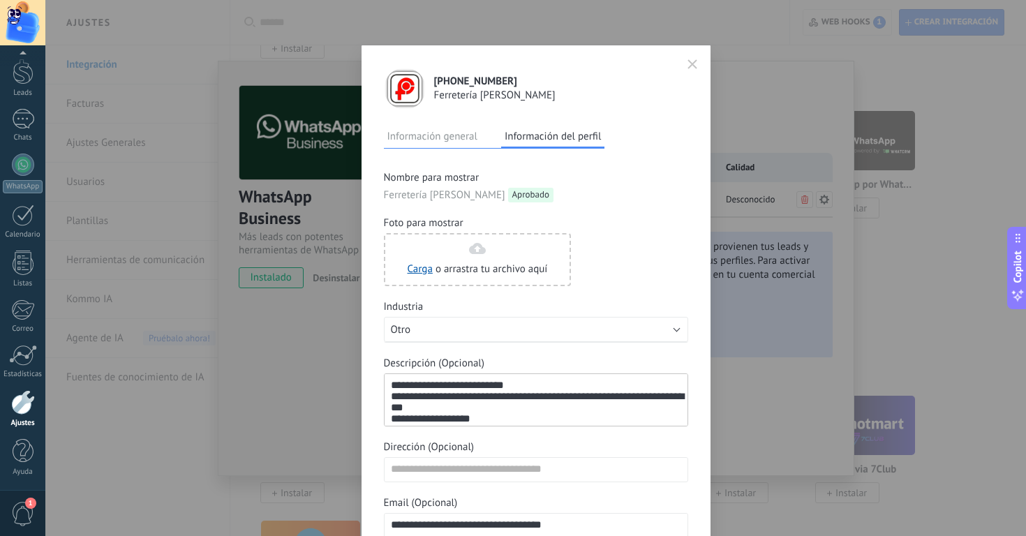
click at [492, 179] on div "Nombre para mostrar" at bounding box center [536, 178] width 304 height 14
click at [522, 196] on span "Aprobado" at bounding box center [530, 195] width 45 height 15
click at [452, 194] on span "Ferretería [PERSON_NAME]" at bounding box center [444, 196] width 121 height 14
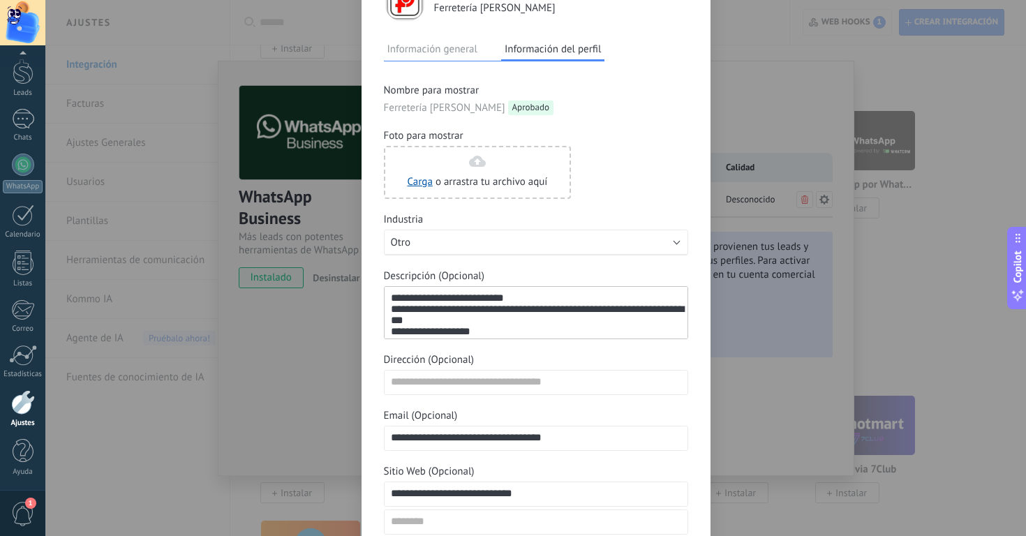
scroll to position [98, 0]
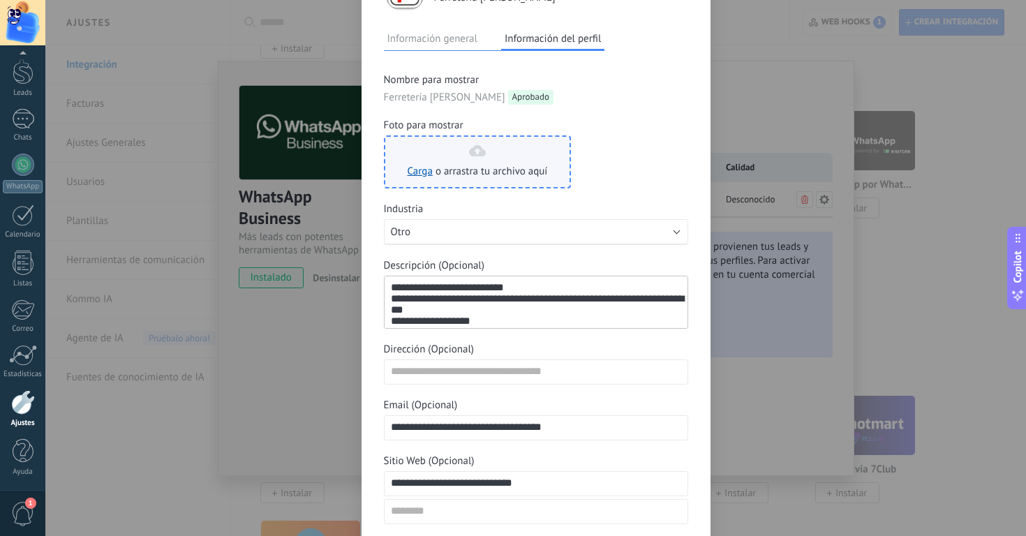
click at [494, 173] on span "o arrastra tu archivo aquí" at bounding box center [492, 172] width 112 height 14
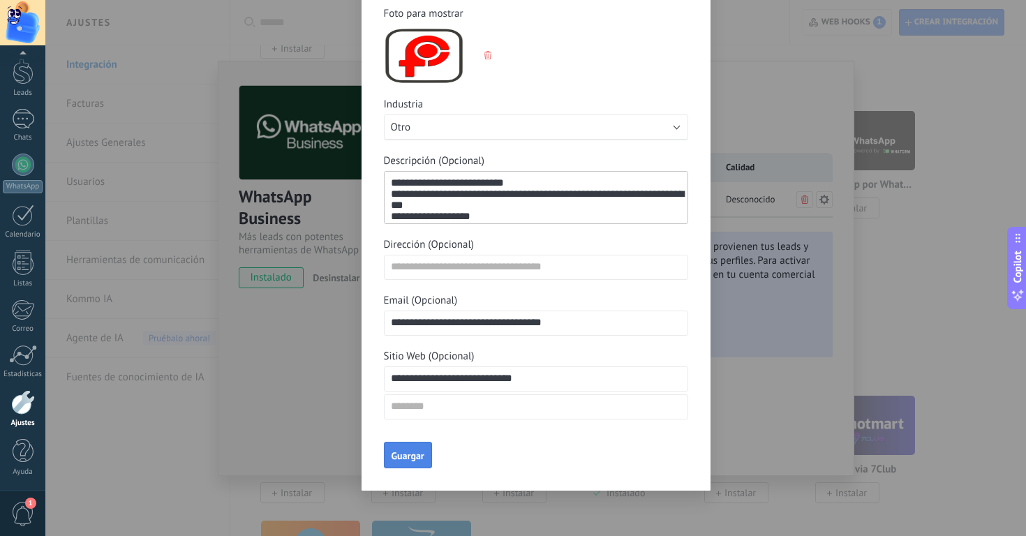
click at [408, 457] on span "Guargar" at bounding box center [408, 456] width 33 height 10
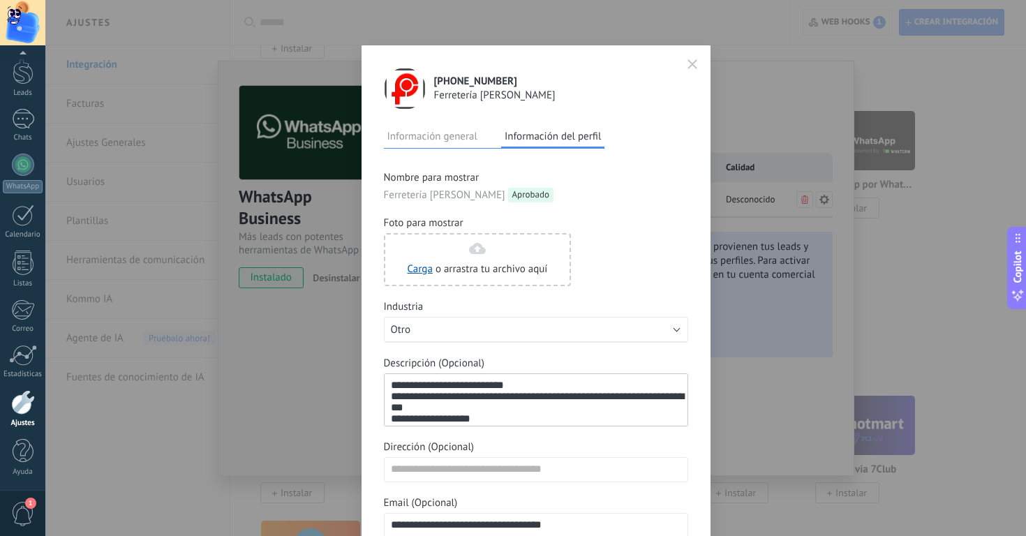
scroll to position [0, 0]
click at [451, 145] on button "Información general" at bounding box center [432, 136] width 97 height 21
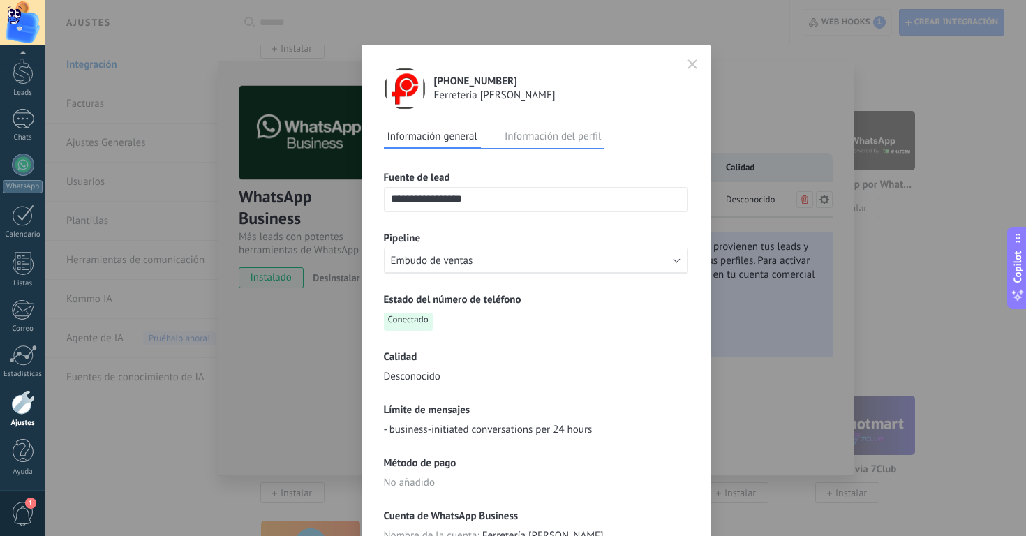
click at [691, 68] on icon "button" at bounding box center [693, 64] width 10 height 10
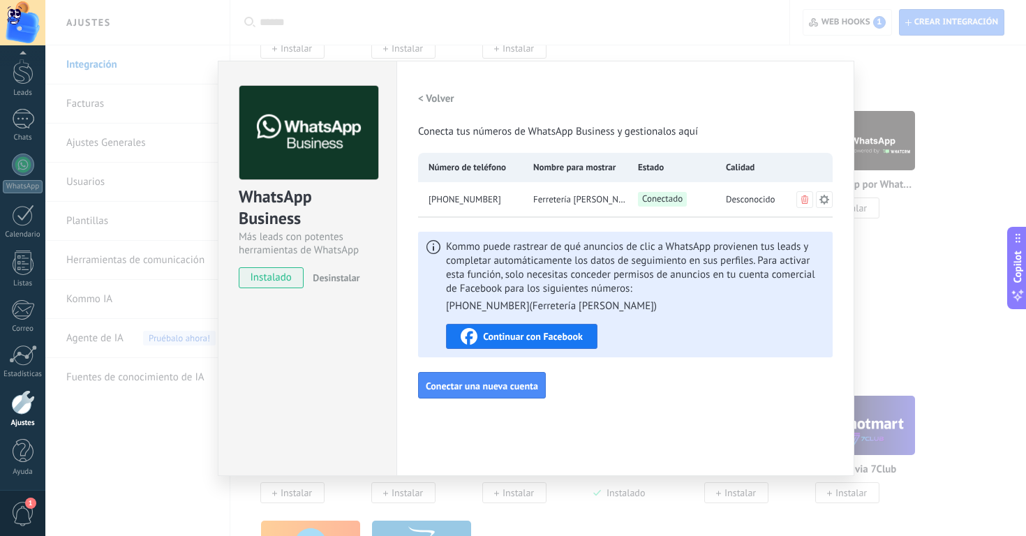
click at [934, 82] on div "WhatsApp Business Más leads con potentes herramientas de WhatsApp instalado Des…" at bounding box center [535, 268] width 981 height 536
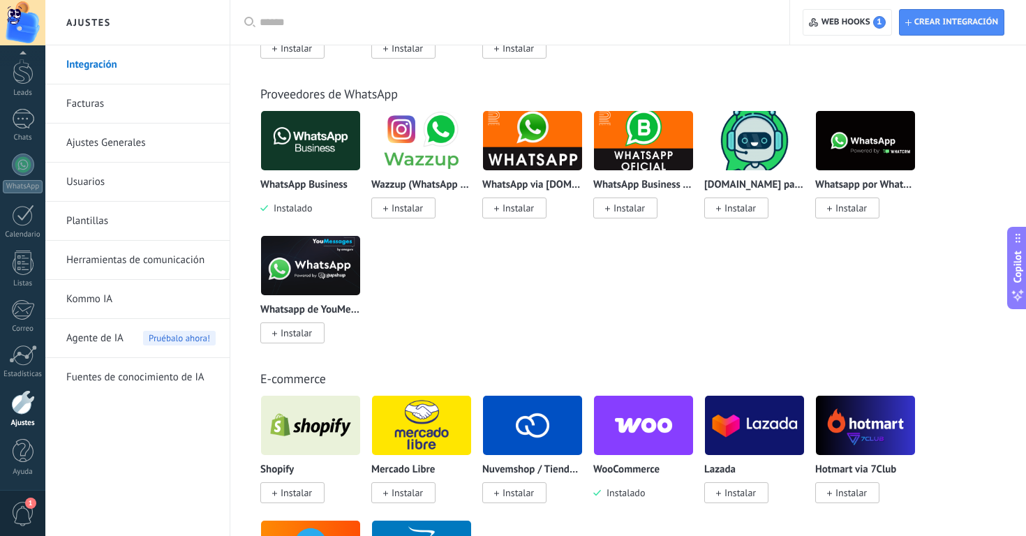
click at [309, 146] on img at bounding box center [310, 141] width 99 height 68
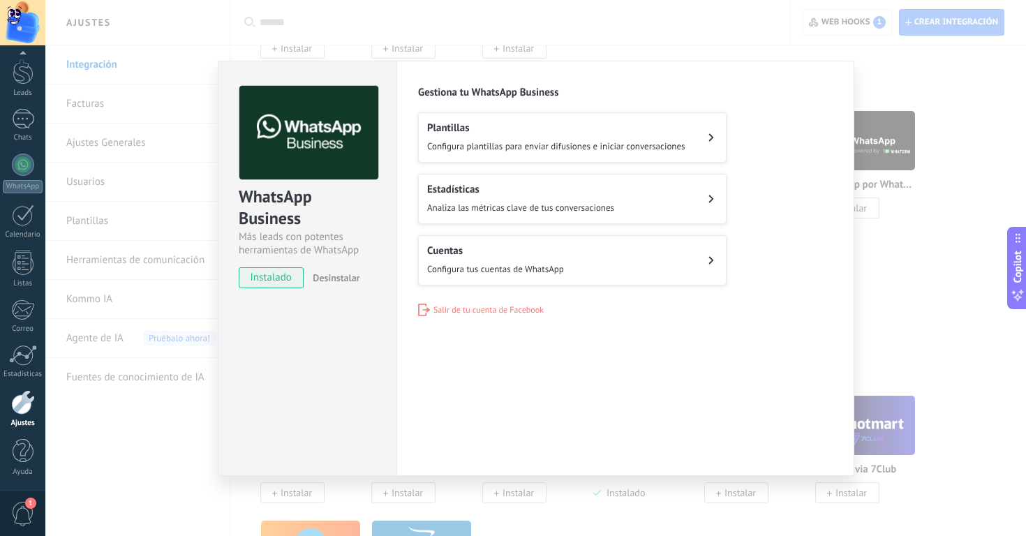
click at [534, 259] on div "Cuentas Configura tus cuentas de WhatsApp" at bounding box center [495, 260] width 137 height 32
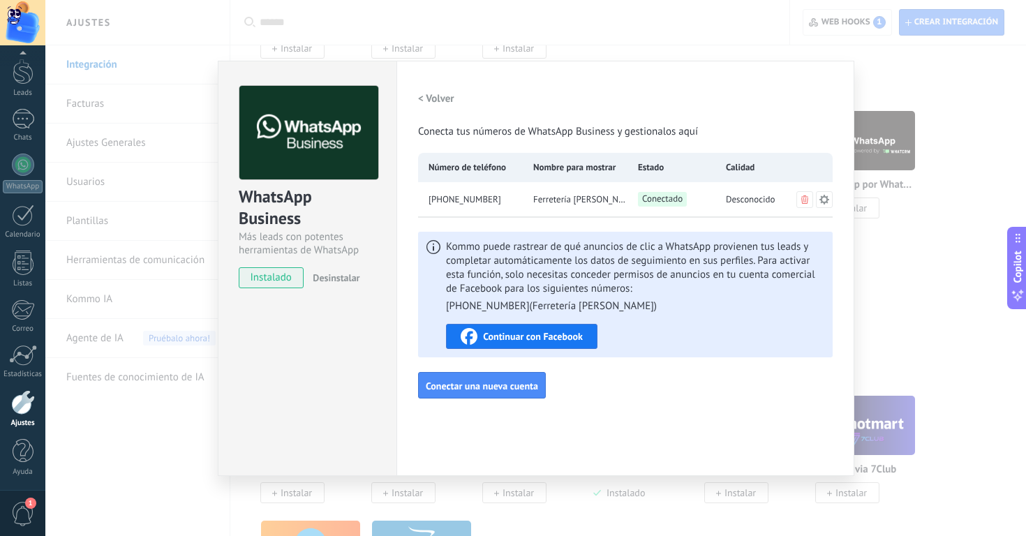
drag, startPoint x: 617, startPoint y: 411, endPoint x: 566, endPoint y: 365, distance: 68.8
click at [612, 406] on div "Configuraciones Autorizaciones Esta pestaña registra a los usuarios que han con…" at bounding box center [626, 268] width 458 height 415
click at [574, 335] on span "Continuar con Facebook" at bounding box center [533, 337] width 100 height 10
click at [730, 416] on div "Configuraciones Autorizaciones Esta pestaña registra a los usuarios que han con…" at bounding box center [626, 268] width 458 height 415
click at [475, 119] on div "< Volver Conecta tus números de WhatsApp Business y gestionalos aquí" at bounding box center [625, 112] width 415 height 53
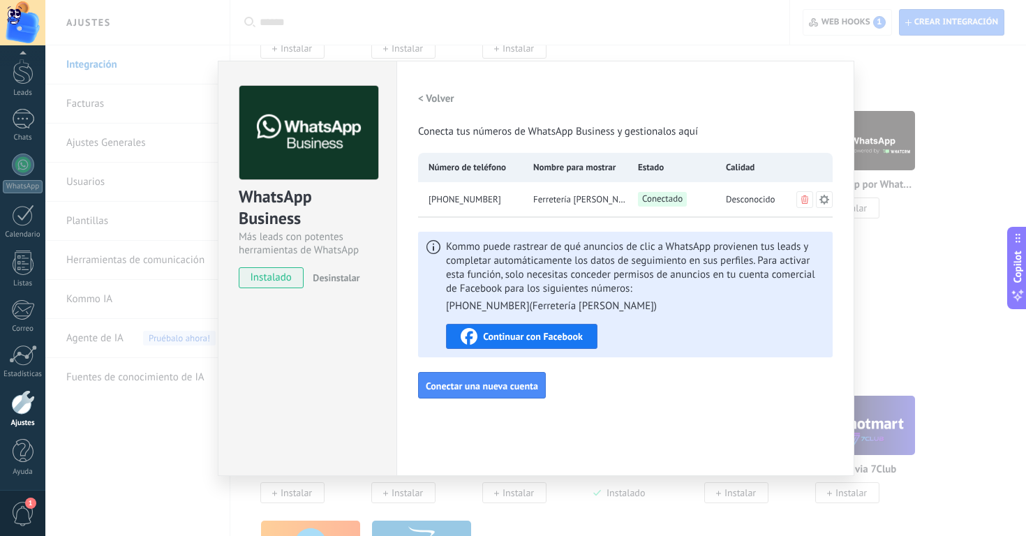
click at [441, 98] on h2 "< Volver" at bounding box center [436, 98] width 36 height 13
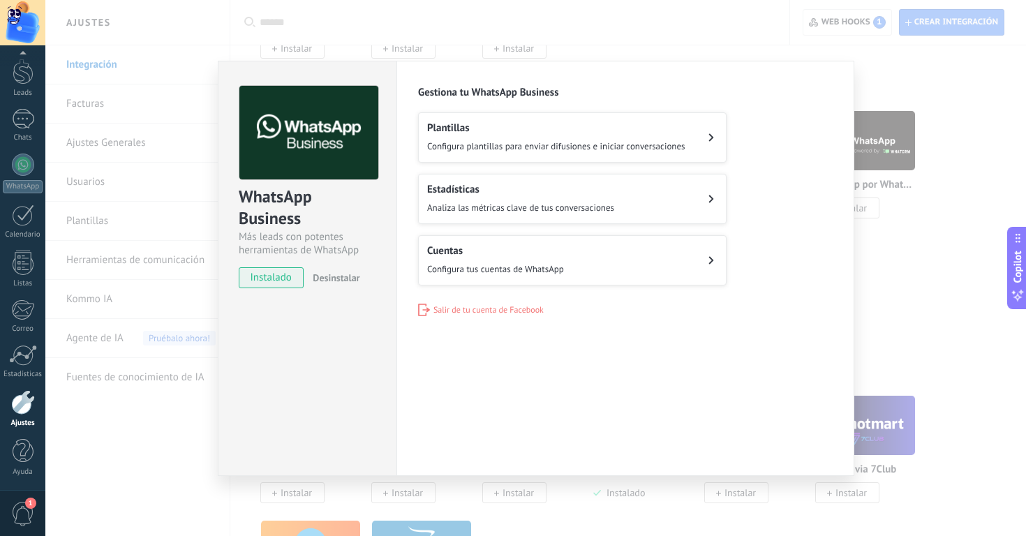
click at [618, 378] on div "Configuraciones Autorizaciones Esta pestaña registra a los usuarios que han con…" at bounding box center [626, 268] width 458 height 415
click at [591, 135] on div "Plantillas Configura plantillas para enviar difusiones e iniciar conversaciones" at bounding box center [556, 137] width 258 height 32
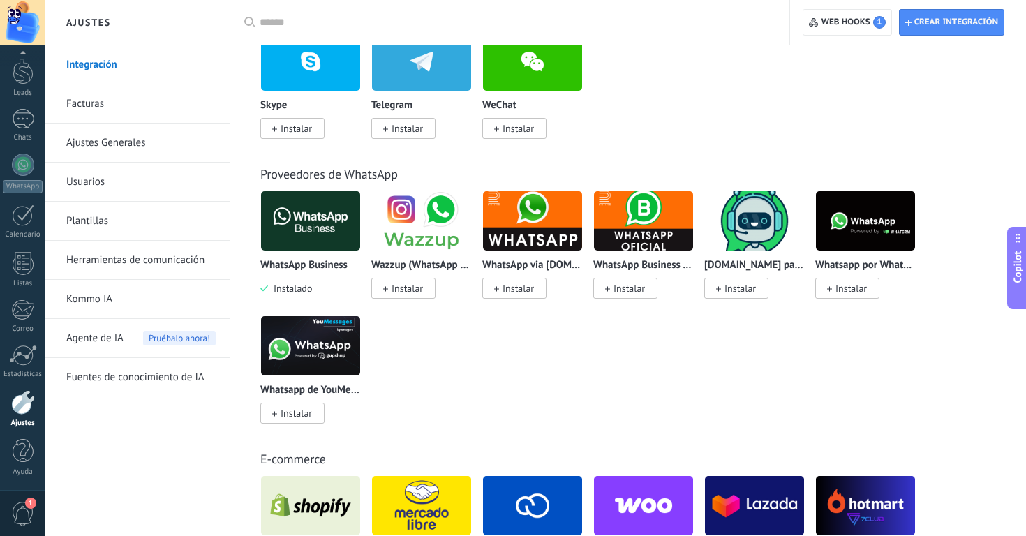
scroll to position [452, 0]
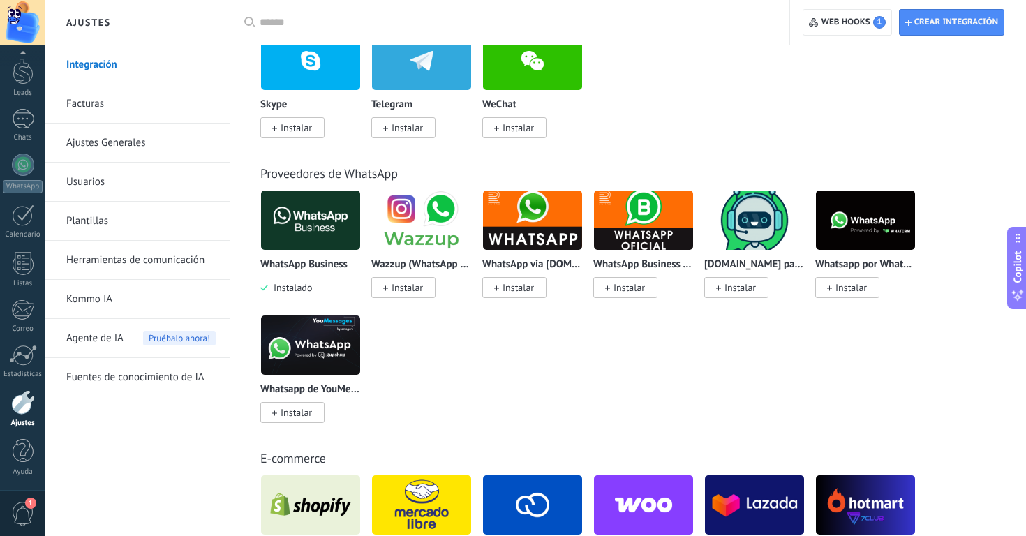
click at [443, 221] on img at bounding box center [421, 220] width 99 height 68
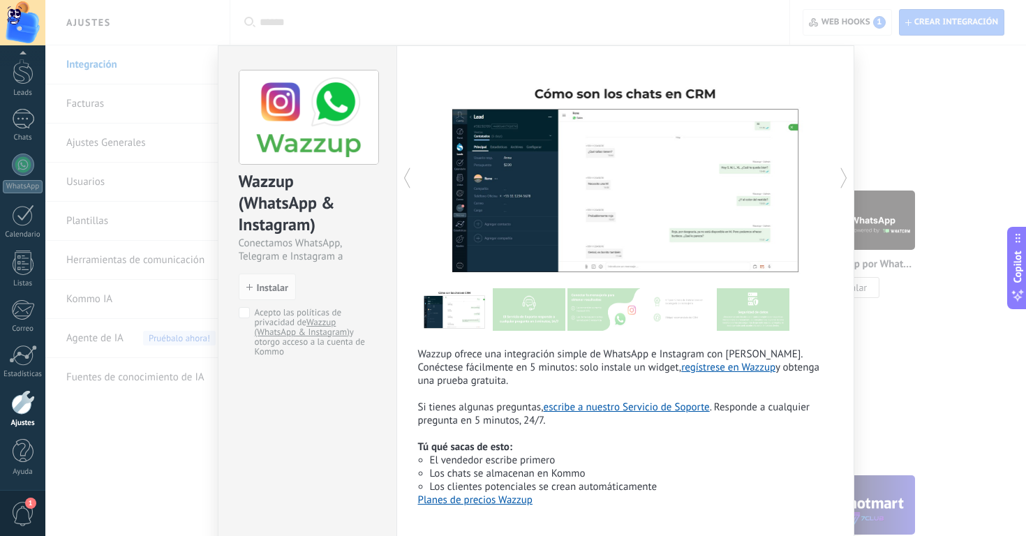
scroll to position [0, 0]
drag, startPoint x: 950, startPoint y: 110, endPoint x: 941, endPoint y: 110, distance: 9.8
click at [950, 110] on div "Wazzup (WhatsApp & Instagram) Conectamos WhatsApp, Telegram e Instagram a Kommo…" at bounding box center [535, 268] width 981 height 536
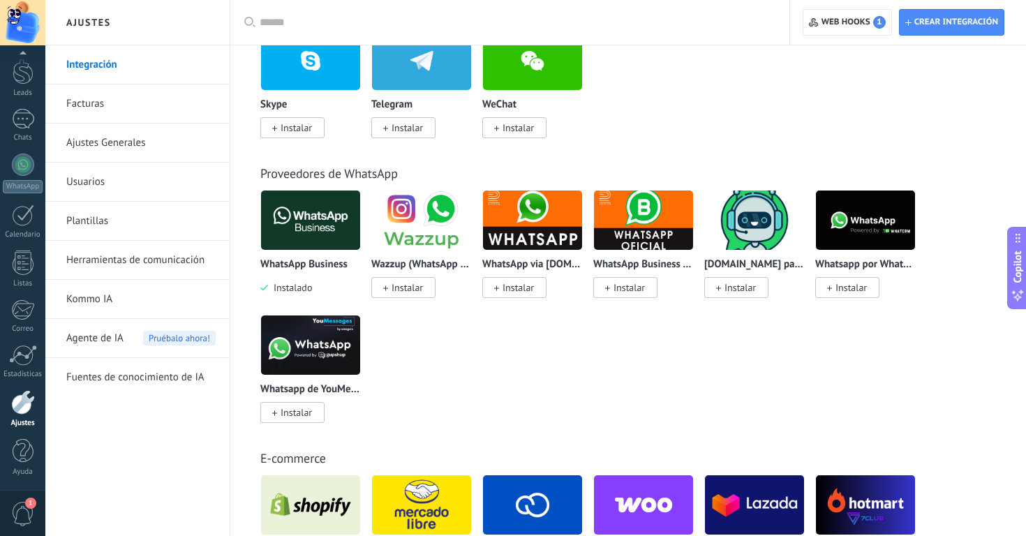
click at [529, 221] on img at bounding box center [532, 220] width 99 height 68
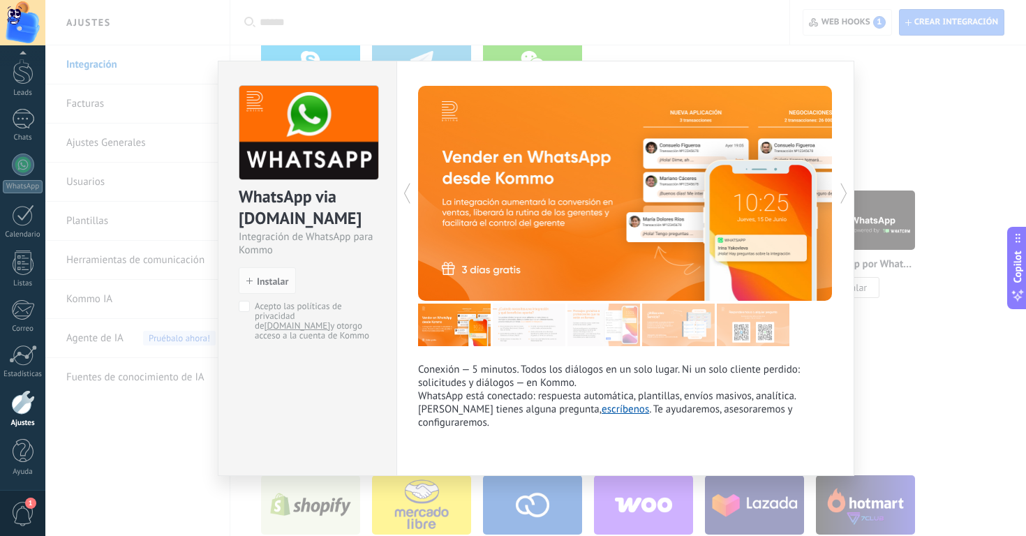
click at [882, 88] on div "WhatsApp via Radist.Online Integración de WhatsApp para Kommo install Instalar …" at bounding box center [535, 268] width 981 height 536
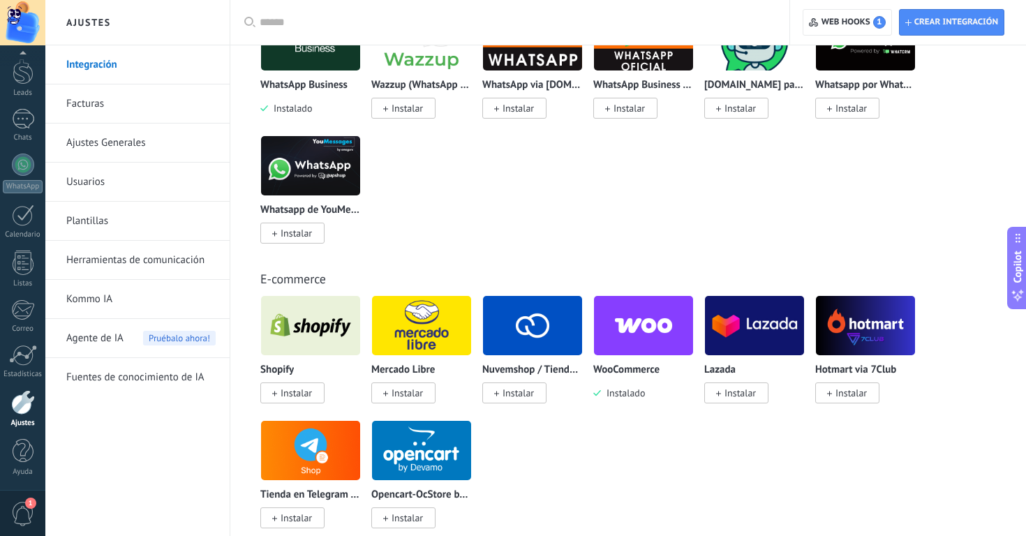
scroll to position [661, 0]
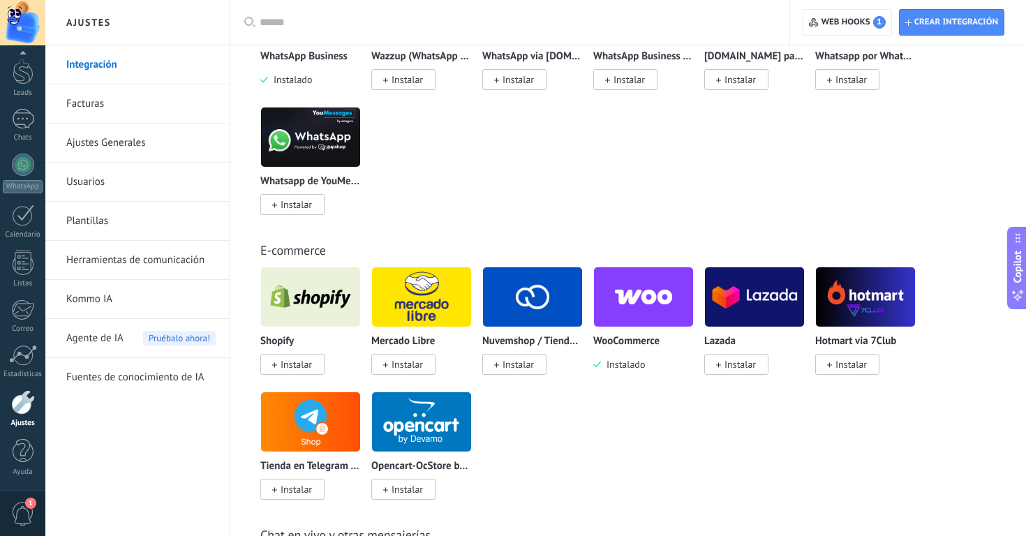
click at [647, 401] on div "Shopify Instalar Mercado Libre Instalar Nuvemshop / Tiendanube Instalar WooComm…" at bounding box center [635, 392] width 751 height 250
click at [403, 367] on span "Instalar" at bounding box center [407, 364] width 31 height 13
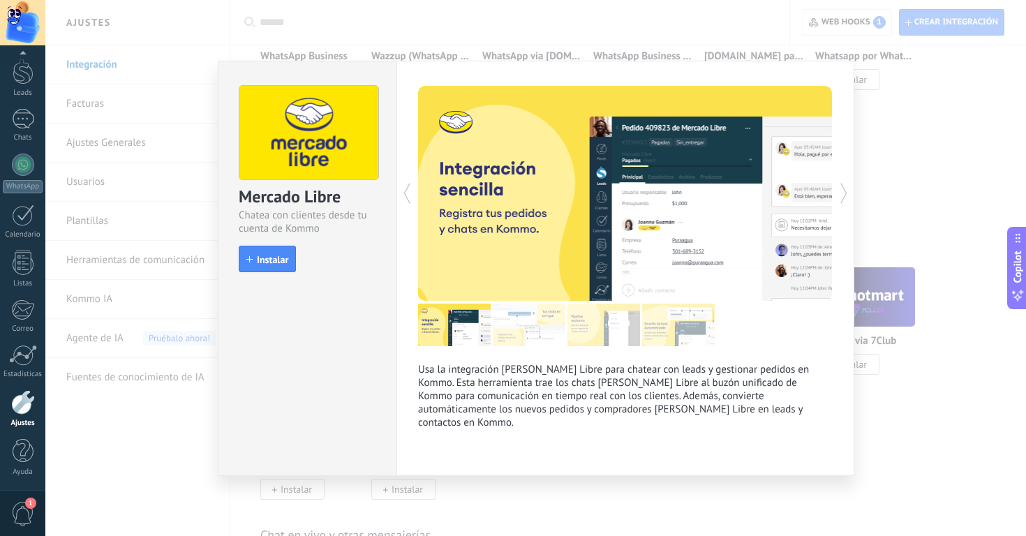
click at [927, 155] on div "Mercado Libre Chatea con clientes desde tu cuenta de Kommo install Instalar Usa…" at bounding box center [535, 268] width 981 height 536
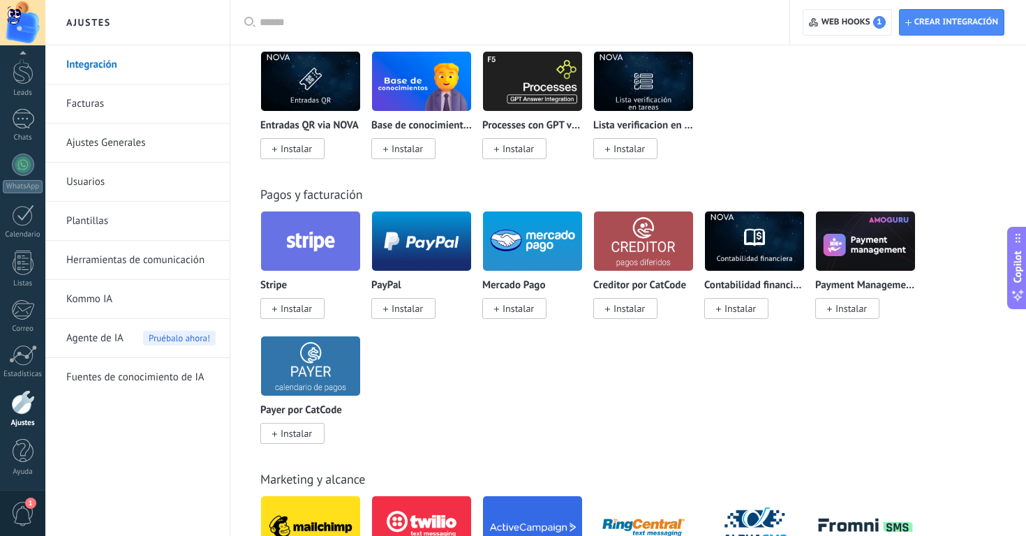
scroll to position [2394, 0]
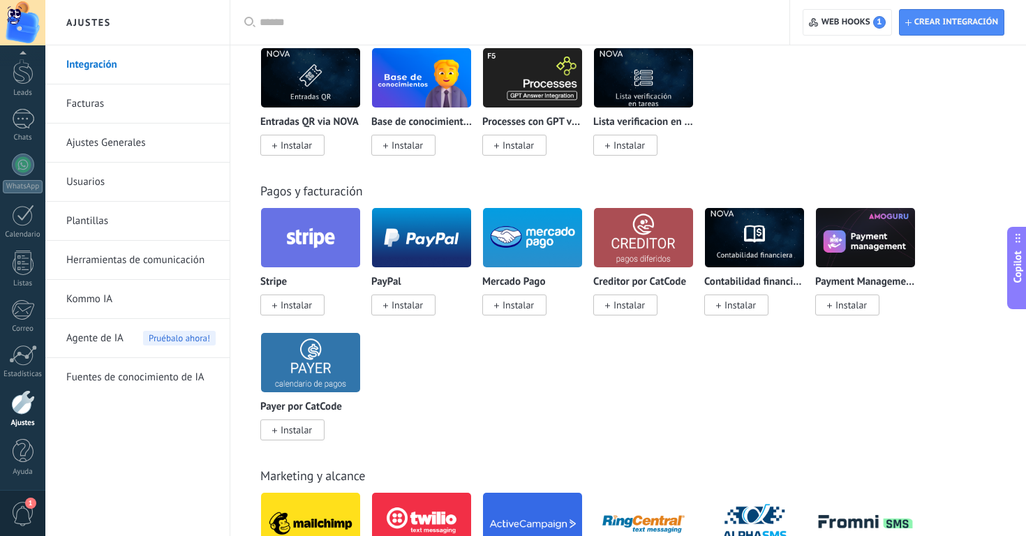
click at [519, 352] on div "Stripe Instalar PayPal Instalar Mercado Pago Instalar Creditor por CatCode Inst…" at bounding box center [635, 332] width 751 height 250
click at [514, 304] on span "Instalar" at bounding box center [518, 305] width 31 height 13
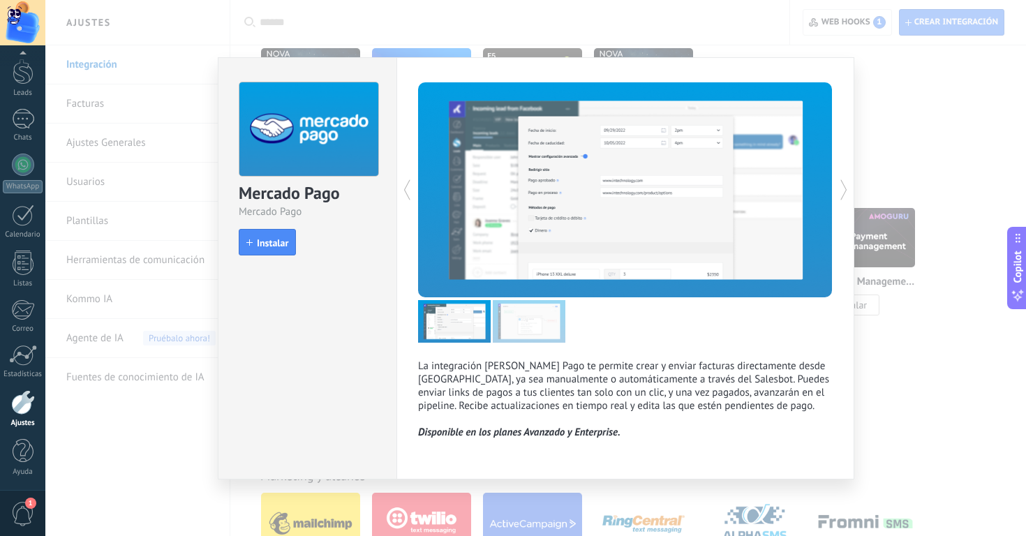
click at [279, 244] on span "Instalar" at bounding box center [272, 243] width 31 height 10
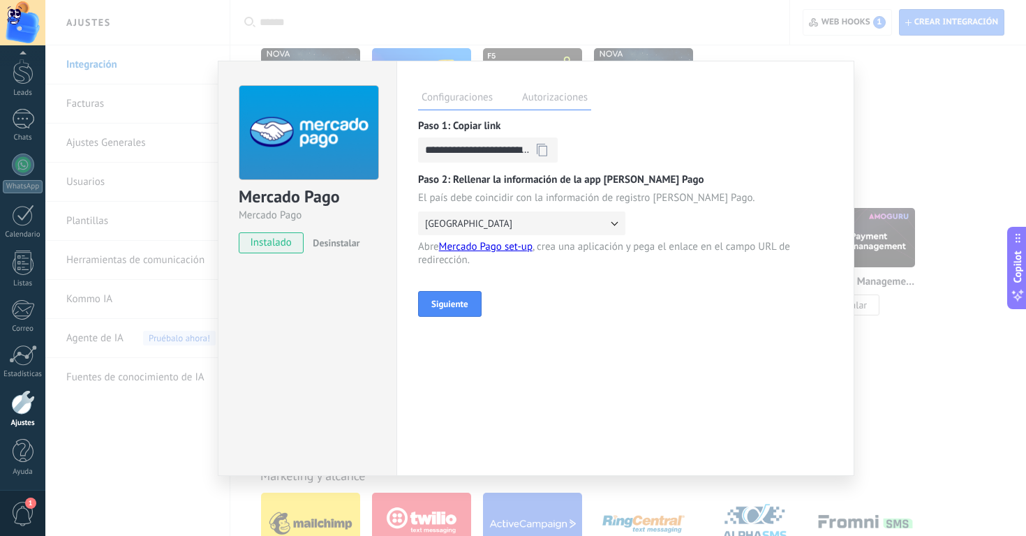
click at [601, 149] on div "**********" at bounding box center [521, 150] width 207 height 25
click at [547, 151] on icon at bounding box center [543, 151] width 8 height 10
click at [579, 222] on button "[GEOGRAPHIC_DATA]" at bounding box center [521, 224] width 207 height 24
click at [612, 224] on button "[GEOGRAPHIC_DATA]" at bounding box center [521, 224] width 207 height 24
click at [496, 221] on button "[GEOGRAPHIC_DATA]" at bounding box center [521, 224] width 207 height 24
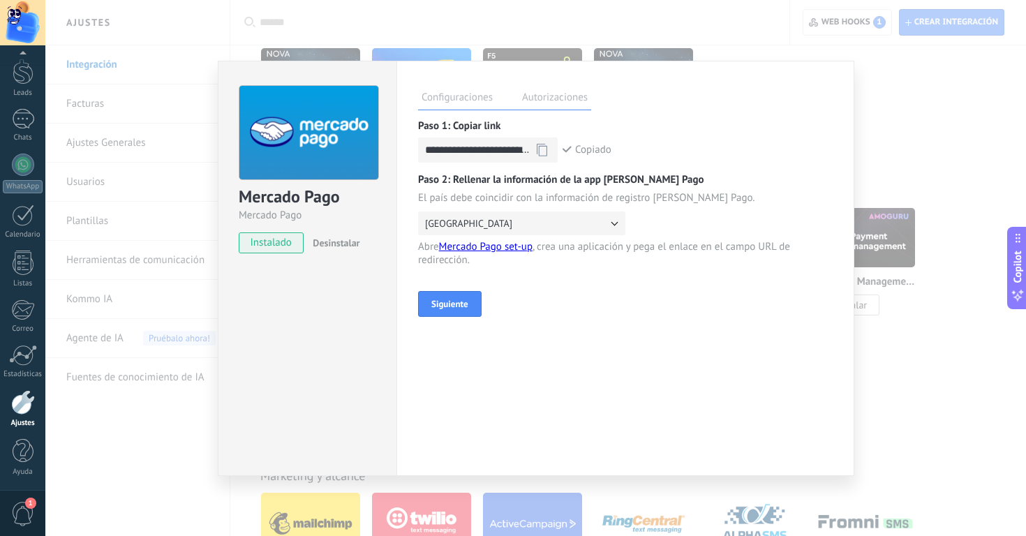
click at [325, 145] on div "**********" at bounding box center [536, 268] width 637 height 415
drag, startPoint x: 702, startPoint y: 381, endPoint x: 641, endPoint y: 316, distance: 88.4
click at [699, 378] on div "**********" at bounding box center [626, 268] width 458 height 415
click at [610, 232] on button "[GEOGRAPHIC_DATA]" at bounding box center [521, 224] width 207 height 24
click at [544, 226] on button "[GEOGRAPHIC_DATA]" at bounding box center [521, 224] width 207 height 24
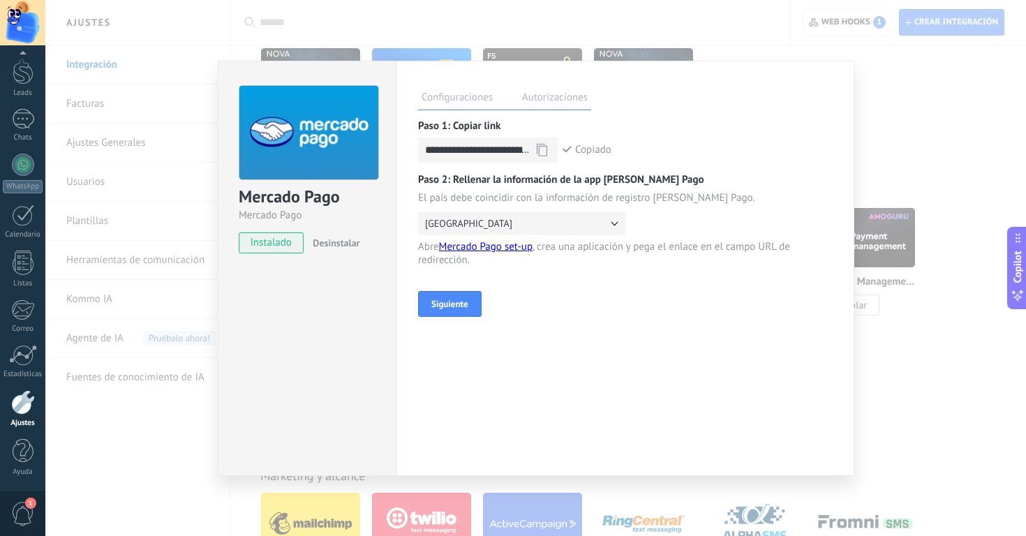
click at [544, 226] on button "[GEOGRAPHIC_DATA]" at bounding box center [521, 224] width 207 height 24
click at [350, 239] on span "Desinstalar" at bounding box center [336, 243] width 47 height 13
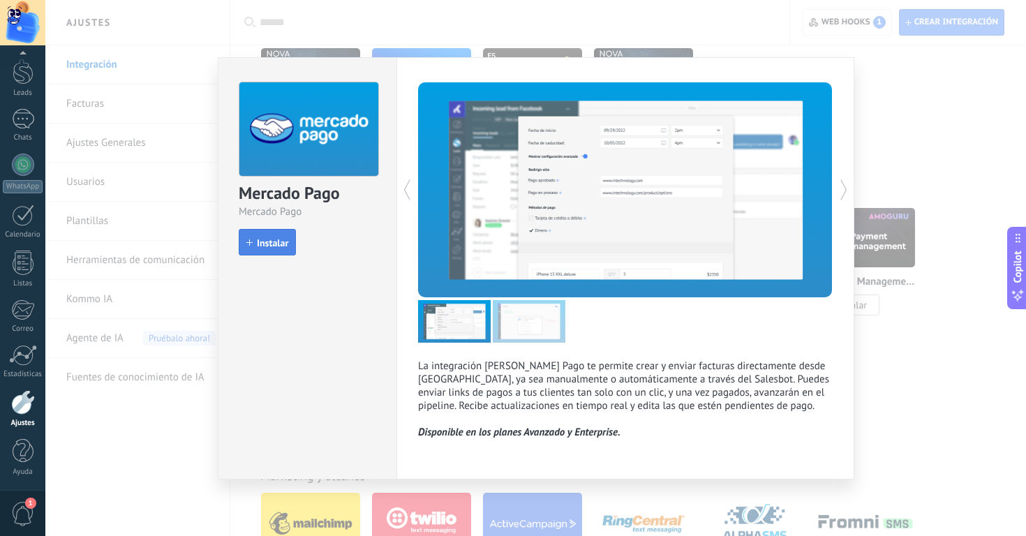
click at [272, 241] on span "Instalar" at bounding box center [272, 243] width 31 height 10
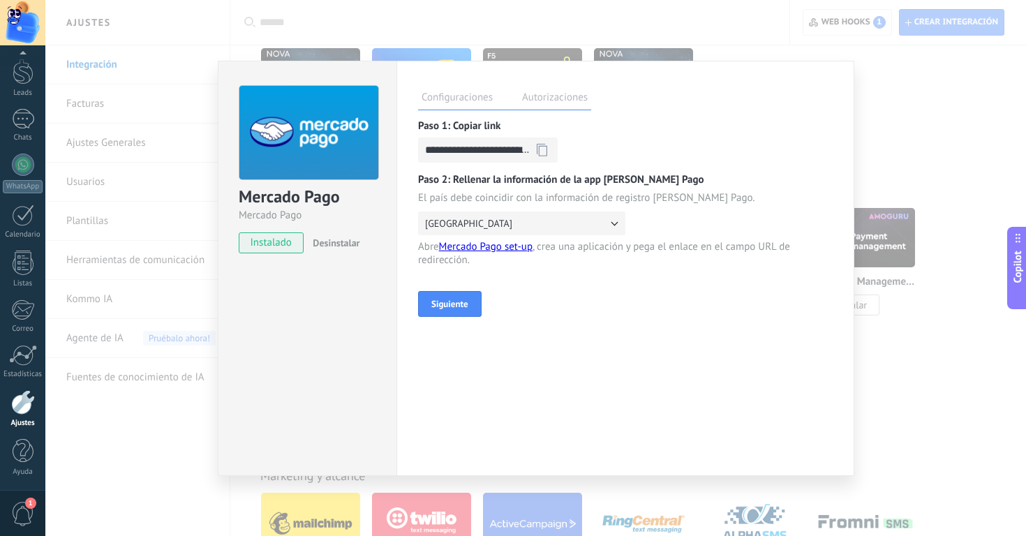
click at [450, 216] on button "[GEOGRAPHIC_DATA]" at bounding box center [521, 224] width 207 height 24
click at [613, 223] on button "[GEOGRAPHIC_DATA]" at bounding box center [521, 224] width 207 height 24
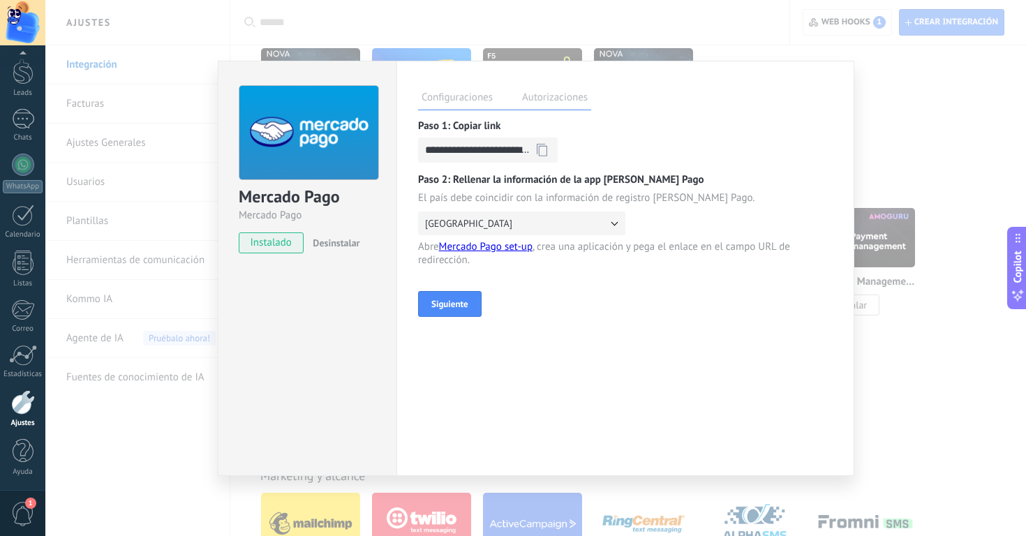
click at [613, 223] on button "[GEOGRAPHIC_DATA]" at bounding box center [521, 224] width 207 height 24
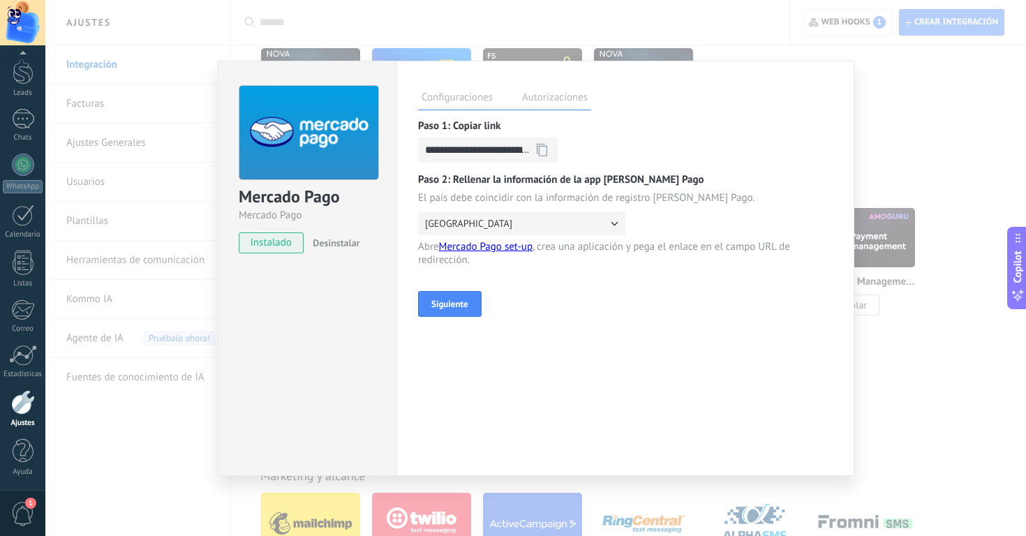
click at [614, 223] on button "[GEOGRAPHIC_DATA]" at bounding box center [521, 224] width 207 height 24
drag, startPoint x: 614, startPoint y: 223, endPoint x: 612, endPoint y: 246, distance: 22.4
click at [612, 251] on div "Paso 2: Rellenar la información de la app de Mercado Pago El país debe coincidi…" at bounding box center [625, 220] width 415 height 94
click at [584, 228] on button "[GEOGRAPHIC_DATA]" at bounding box center [521, 224] width 207 height 24
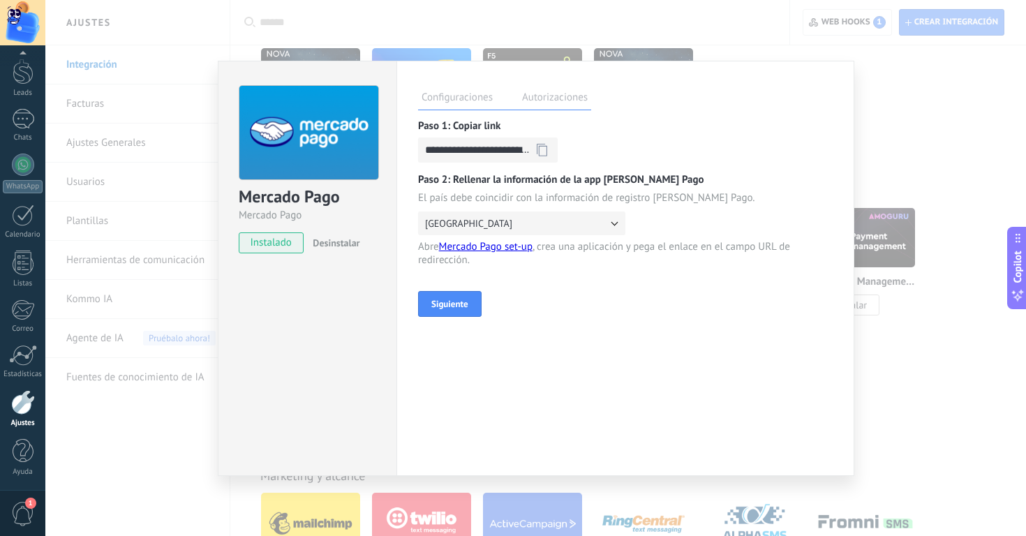
click at [584, 228] on button "[GEOGRAPHIC_DATA]" at bounding box center [521, 224] width 207 height 24
click at [644, 358] on div "**********" at bounding box center [626, 268] width 458 height 415
click at [466, 293] on button "Siguiente" at bounding box center [450, 304] width 64 height 26
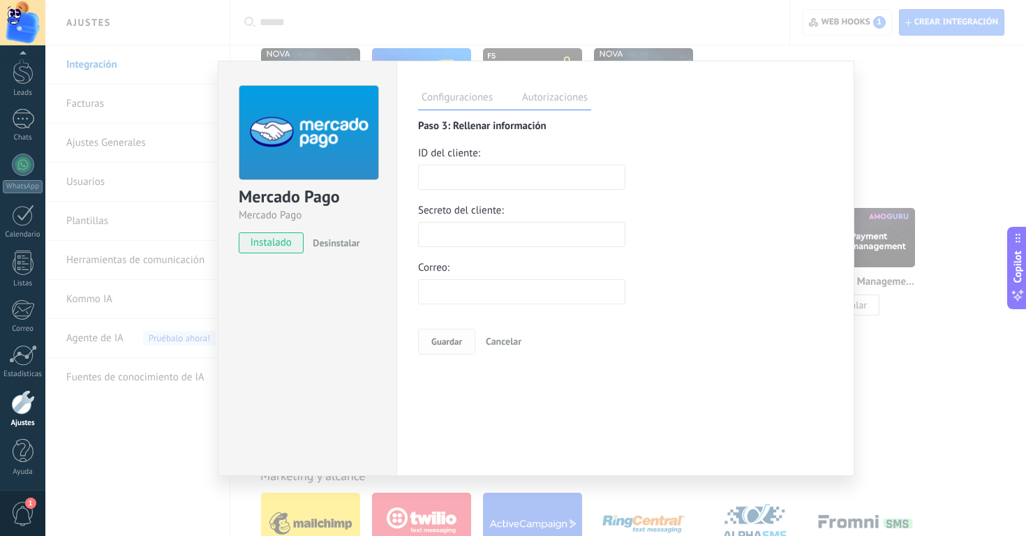
click at [505, 348] on div "Cancelar" at bounding box center [504, 342] width 57 height 34
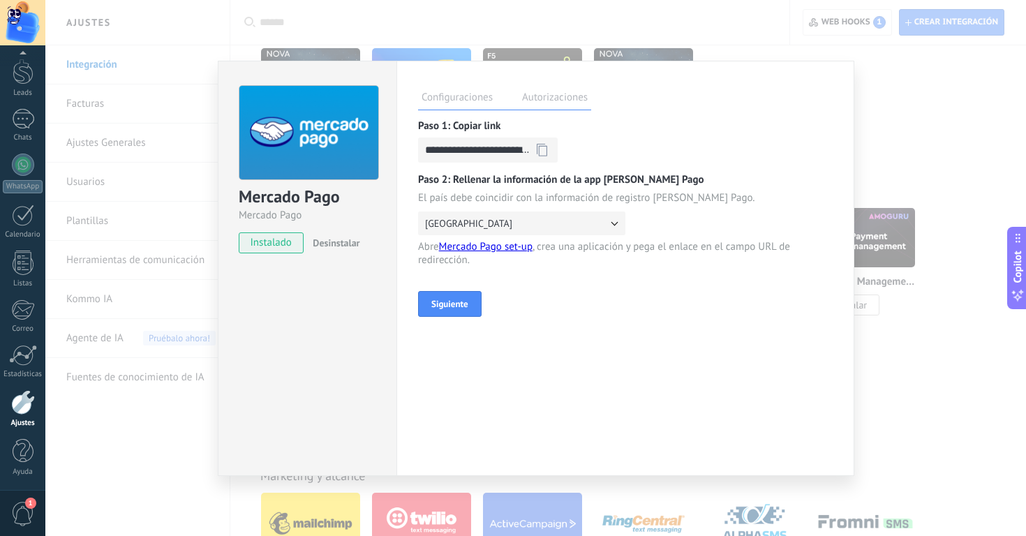
click at [573, 223] on button "[GEOGRAPHIC_DATA]" at bounding box center [521, 224] width 207 height 24
click at [618, 225] on button "[GEOGRAPHIC_DATA]" at bounding box center [521, 224] width 207 height 24
click at [975, 110] on div "**********" at bounding box center [535, 268] width 981 height 536
